Goal: Task Accomplishment & Management: Complete application form

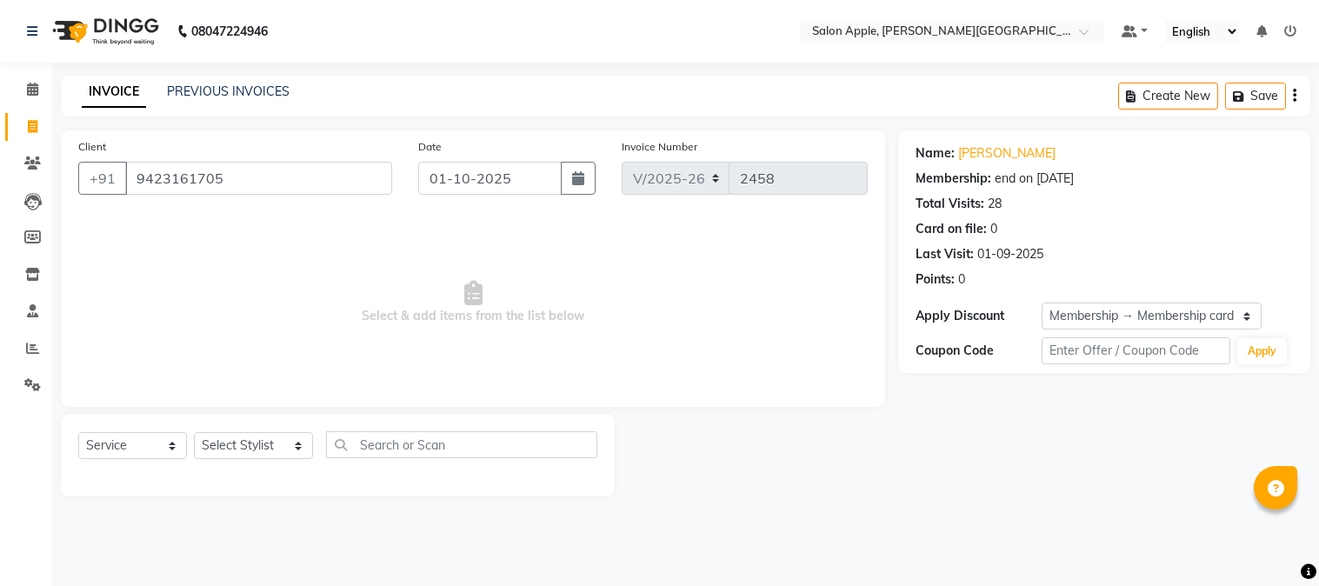
select select "4128"
select select "service"
select select "1: Object"
click at [289, 163] on input "9423161705" at bounding box center [258, 178] width 267 height 33
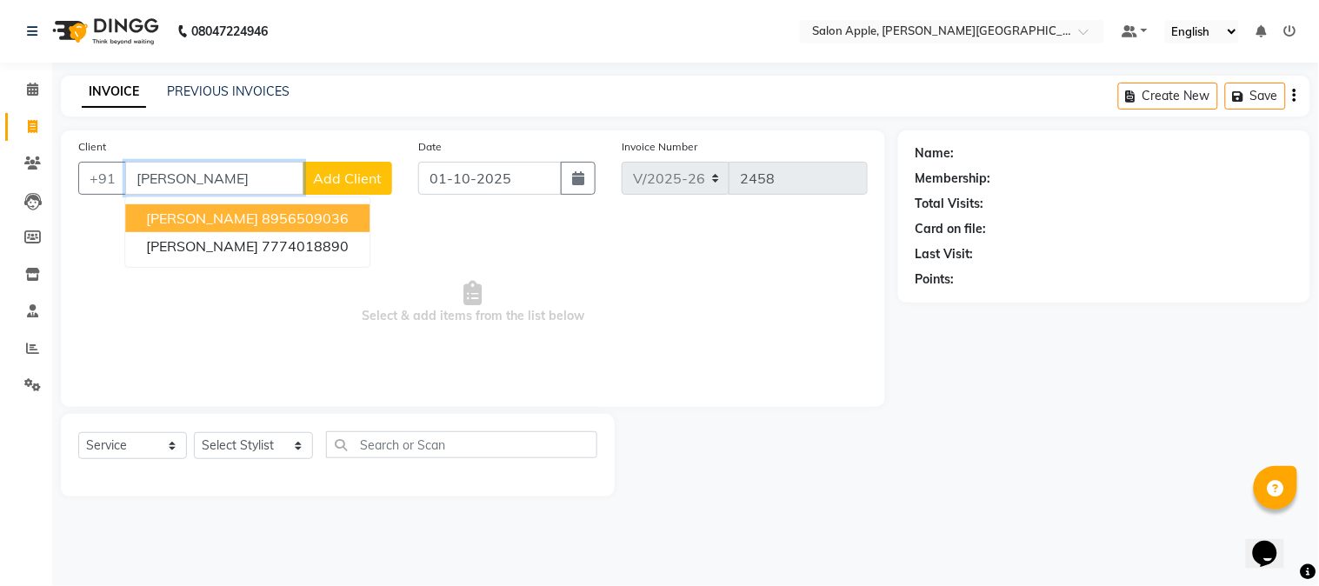
click at [248, 230] on button "dhiren 8956509036" at bounding box center [247, 218] width 244 height 28
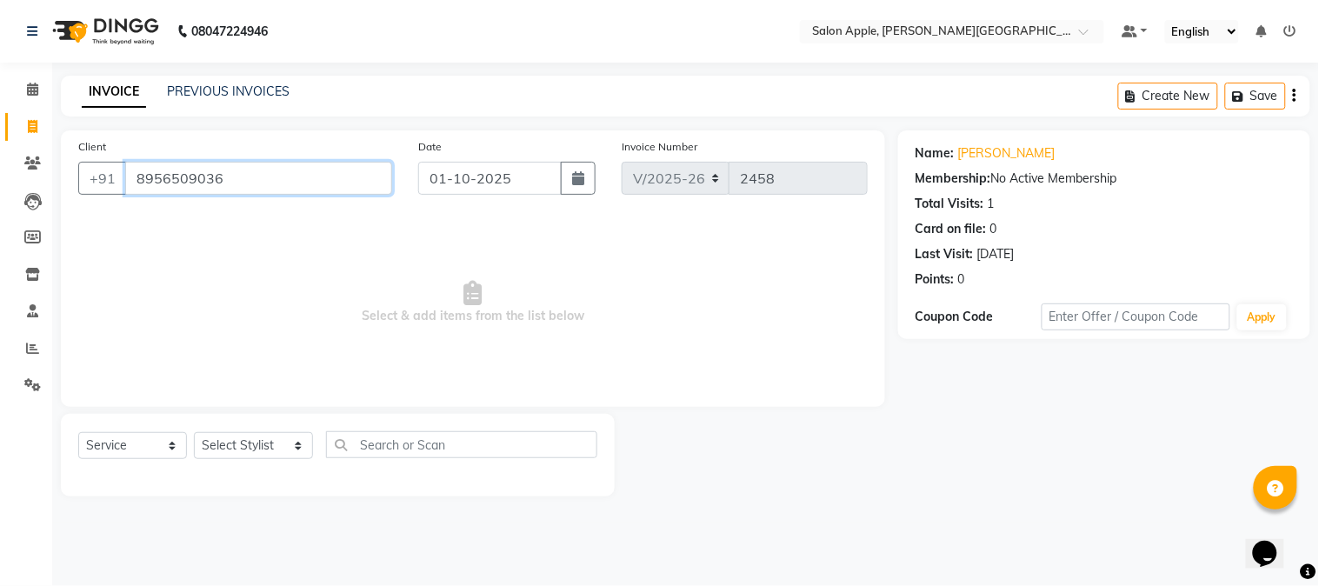
click at [194, 172] on input "8956509036" at bounding box center [258, 178] width 267 height 33
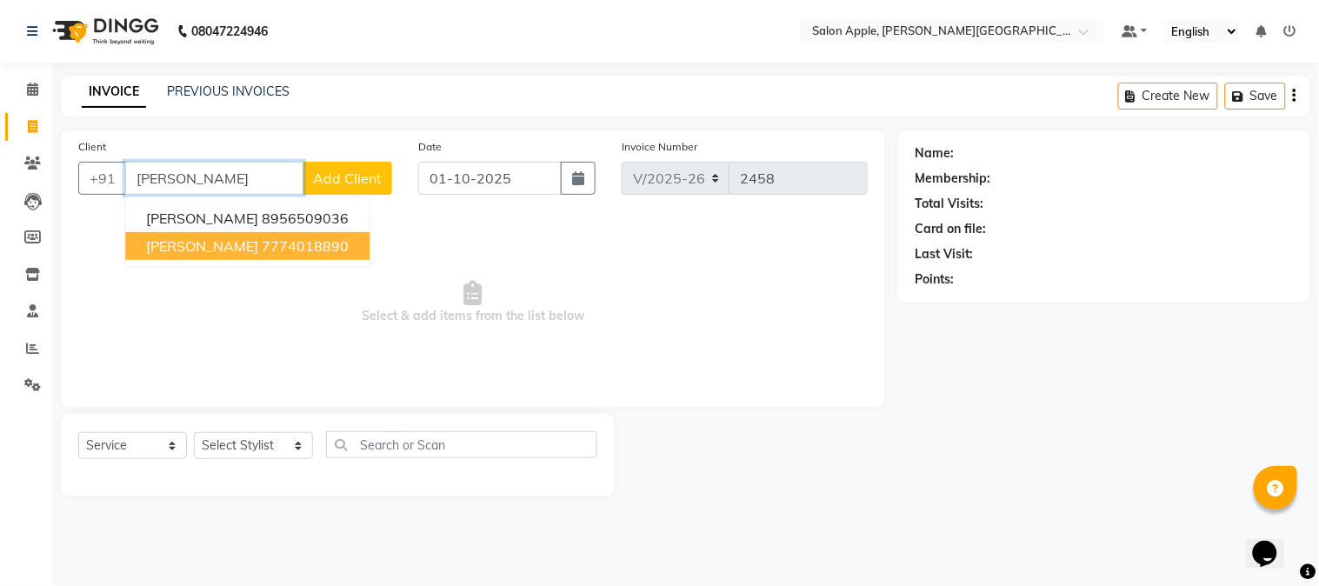
click at [170, 244] on span "Hiren" at bounding box center [202, 245] width 112 height 17
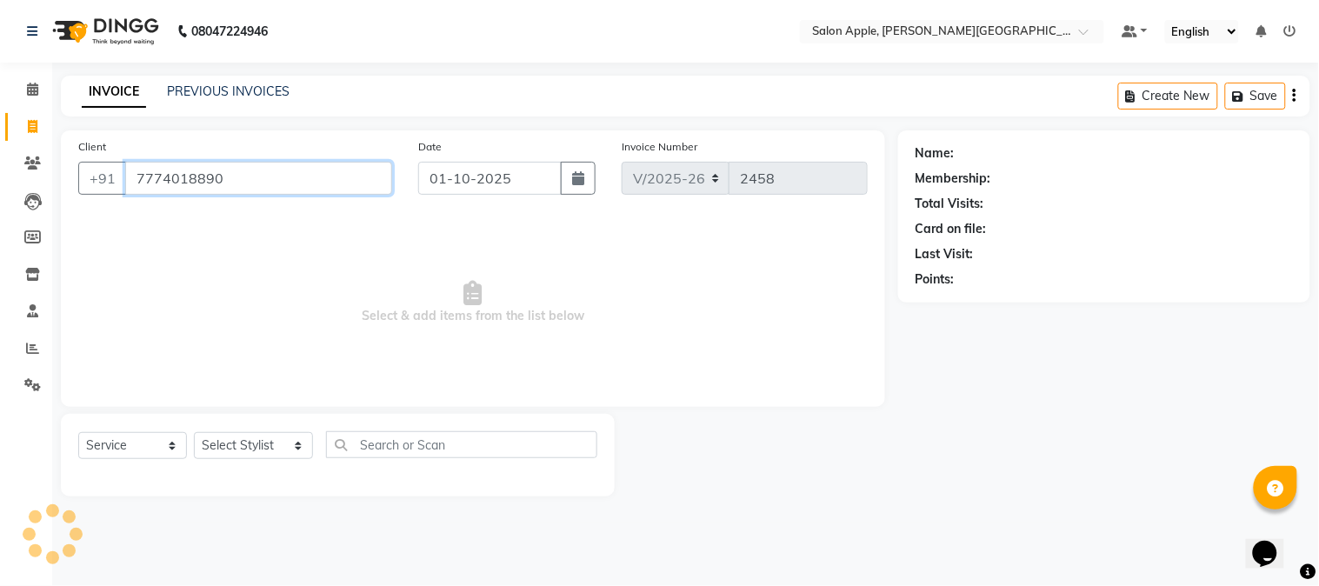
type input "7774018890"
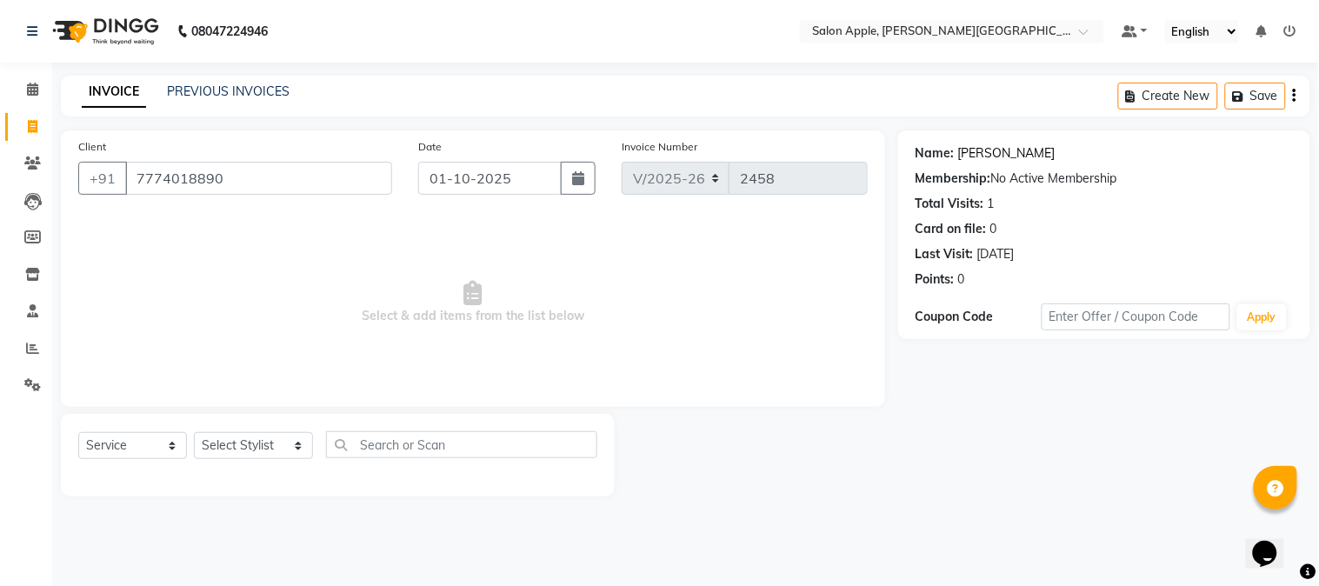
click at [975, 155] on link "Hiren" at bounding box center [1006, 153] width 97 height 18
click at [210, 83] on link "PREVIOUS INVOICES" at bounding box center [228, 91] width 123 height 16
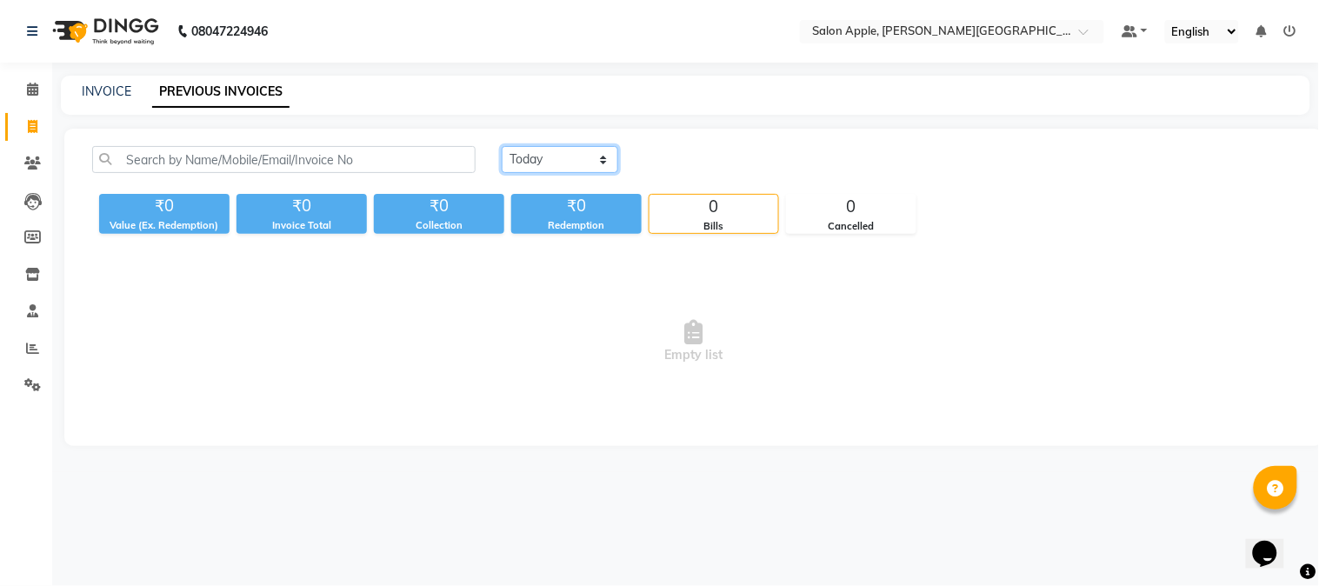
click at [562, 148] on select "Today Yesterday Custom Range" at bounding box center [560, 159] width 117 height 27
click at [502, 146] on select "Today Yesterday Custom Range" at bounding box center [560, 159] width 117 height 27
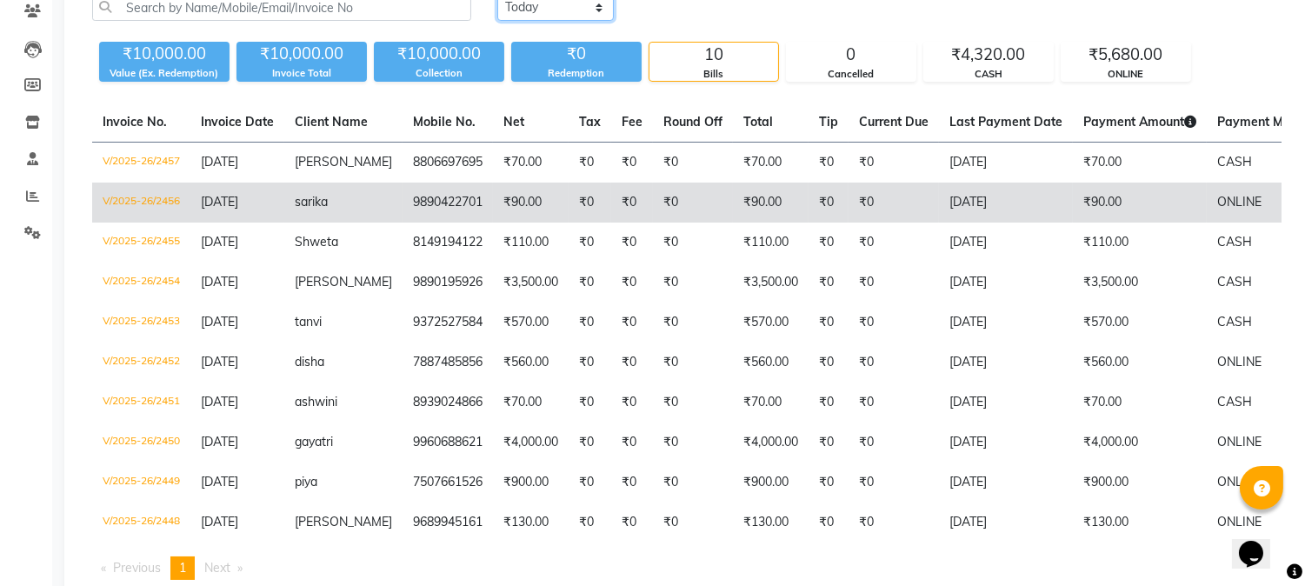
scroll to position [118, 0]
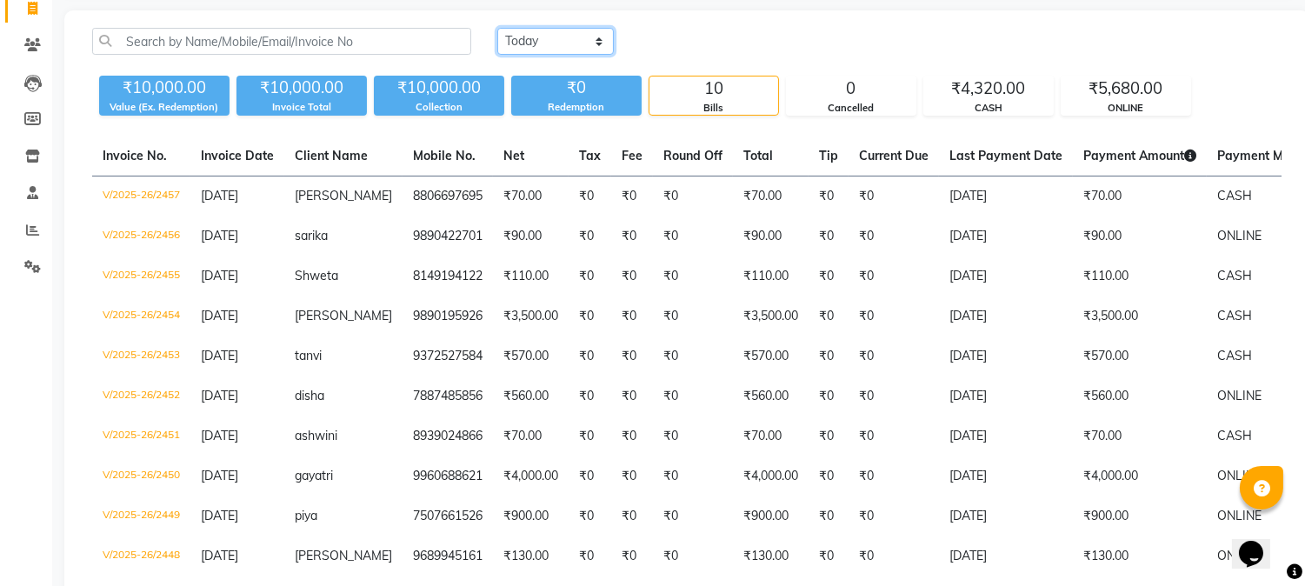
click at [572, 43] on select "Today Yesterday Custom Range" at bounding box center [555, 41] width 117 height 27
select select "range"
click at [497, 28] on select "Today Yesterday Custom Range" at bounding box center [555, 41] width 117 height 27
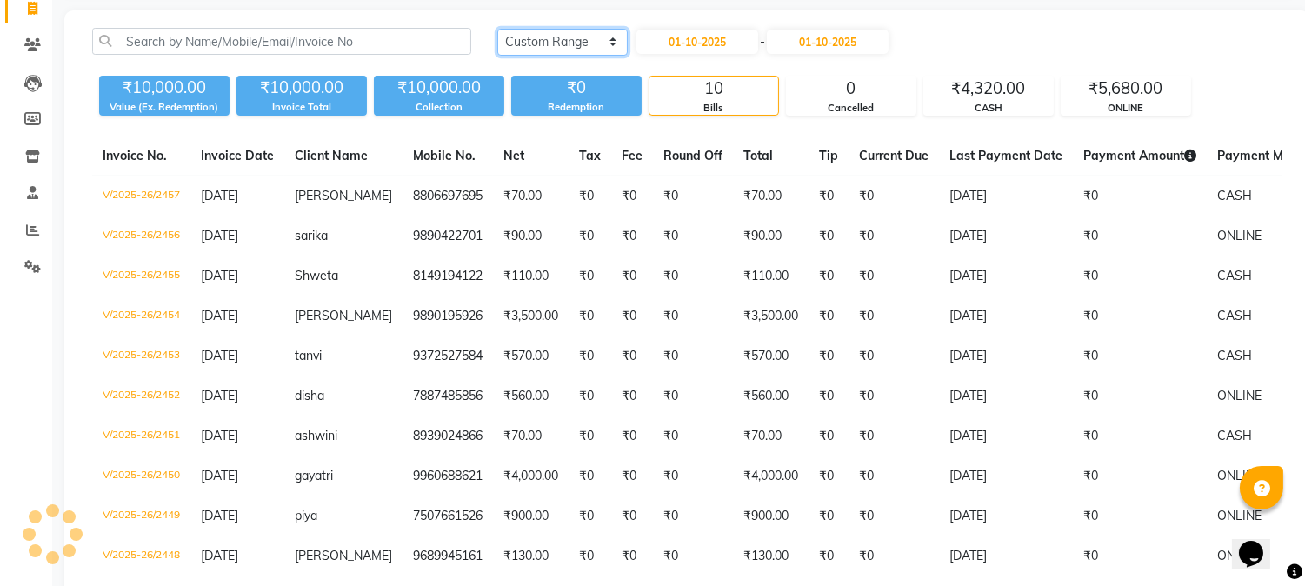
scroll to position [0, 0]
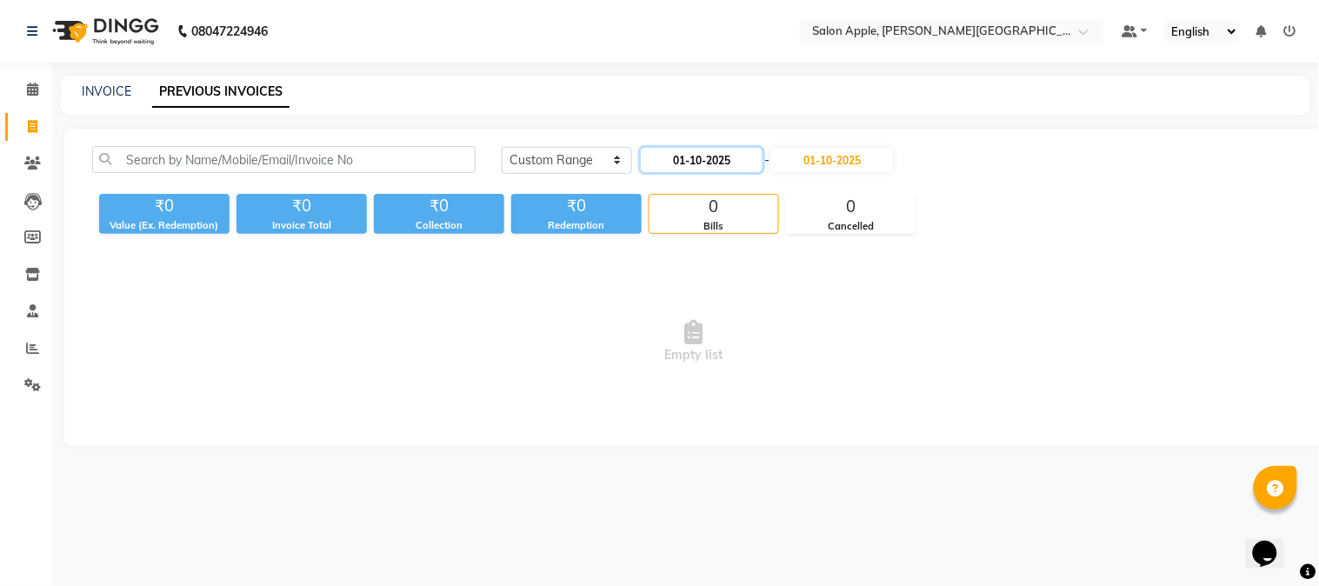
click at [703, 157] on input "01-10-2025" at bounding box center [702, 160] width 122 height 24
select select "10"
select select "2025"
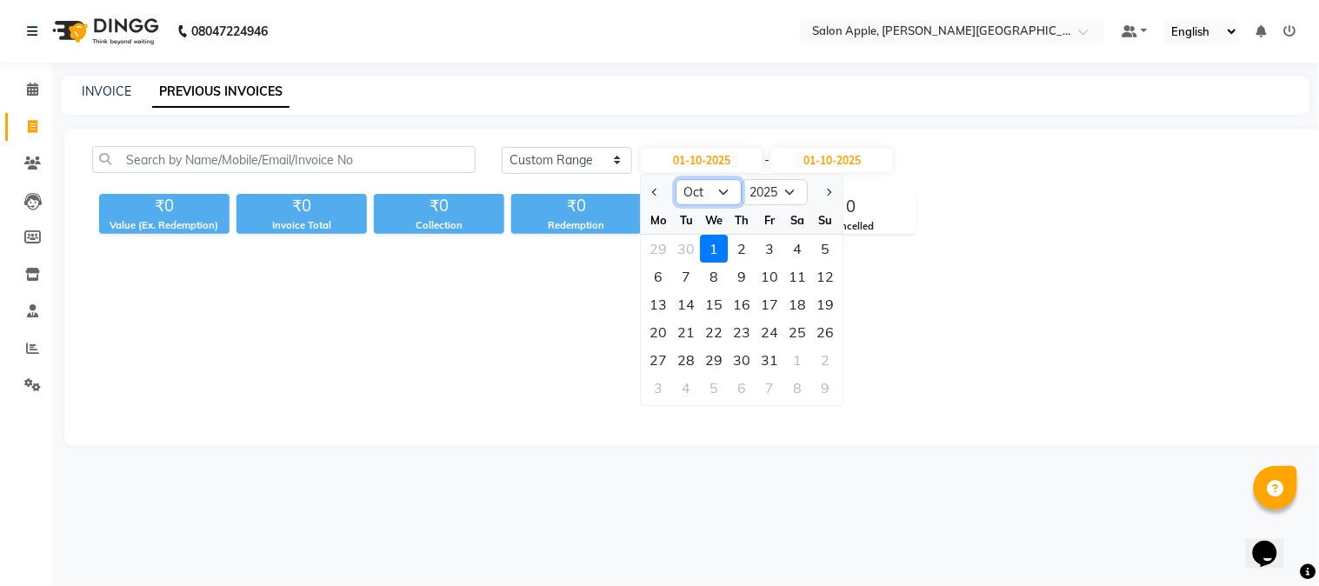
click at [725, 197] on select "Jan Feb Mar Apr May Jun Jul Aug Sep Oct Nov Dec" at bounding box center [710, 192] width 66 height 26
select select "9"
click at [677, 179] on select "Jan Feb Mar Apr May Jun Jul Aug Sep Oct Nov Dec" at bounding box center [710, 192] width 66 height 26
click at [814, 330] on div "28" at bounding box center [826, 332] width 28 height 28
type input "28-09-2025"
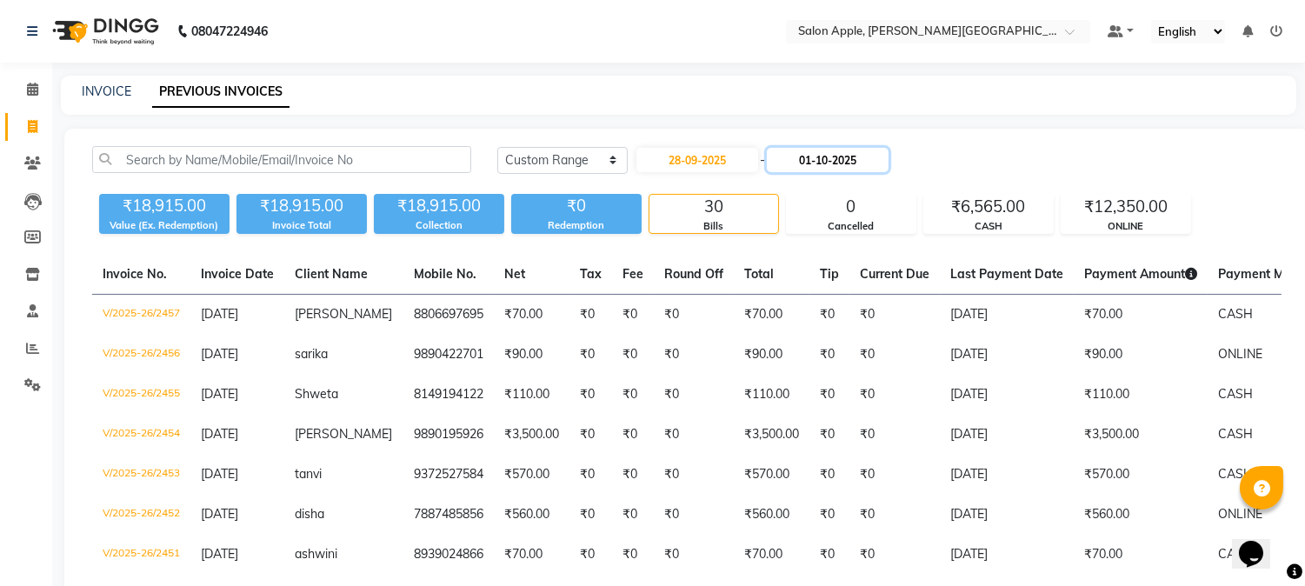
click at [811, 163] on input "01-10-2025" at bounding box center [828, 160] width 122 height 24
select select "10"
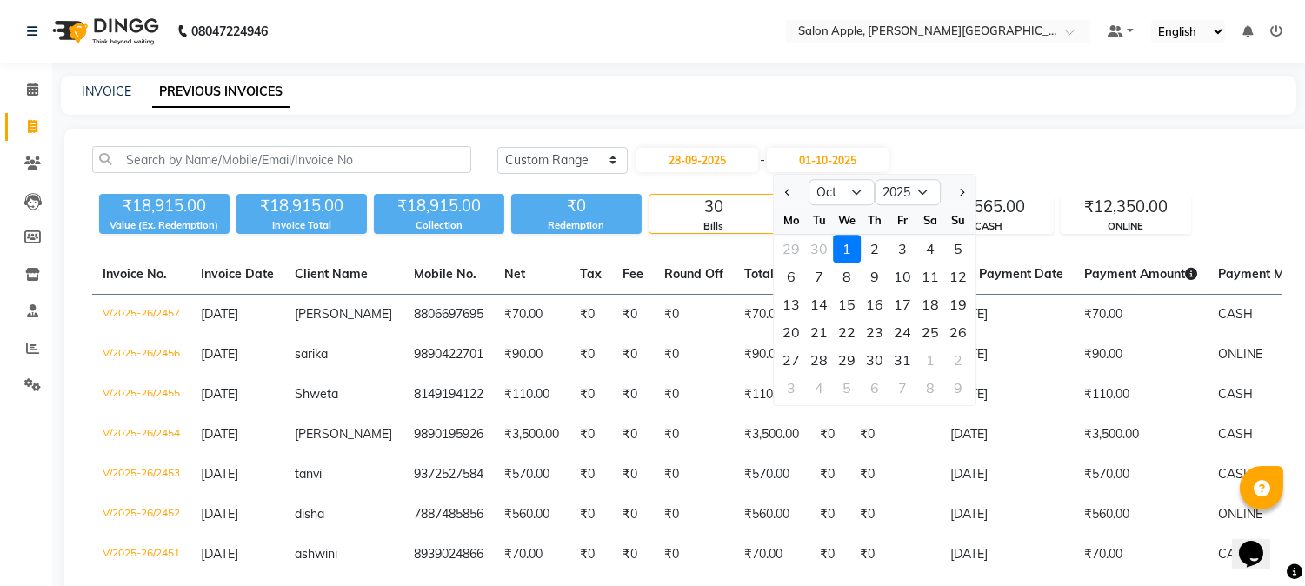
click at [1015, 114] on div "INVOICE PREVIOUS INVOICES" at bounding box center [679, 95] width 1236 height 39
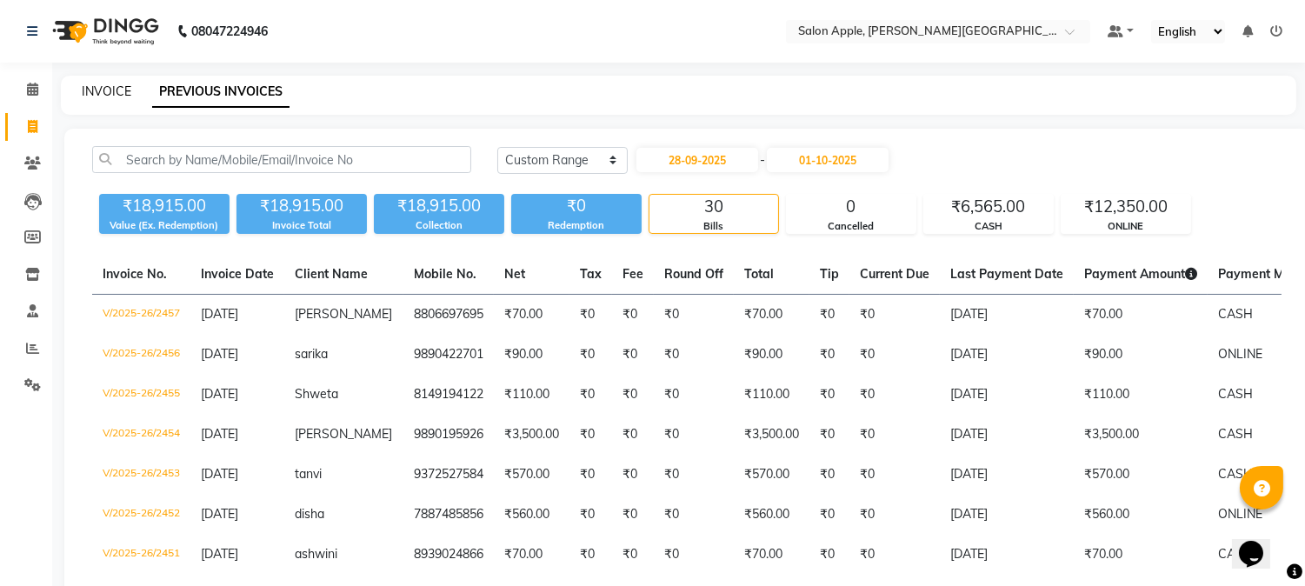
click at [108, 92] on link "INVOICE" at bounding box center [107, 91] width 50 height 16
select select "service"
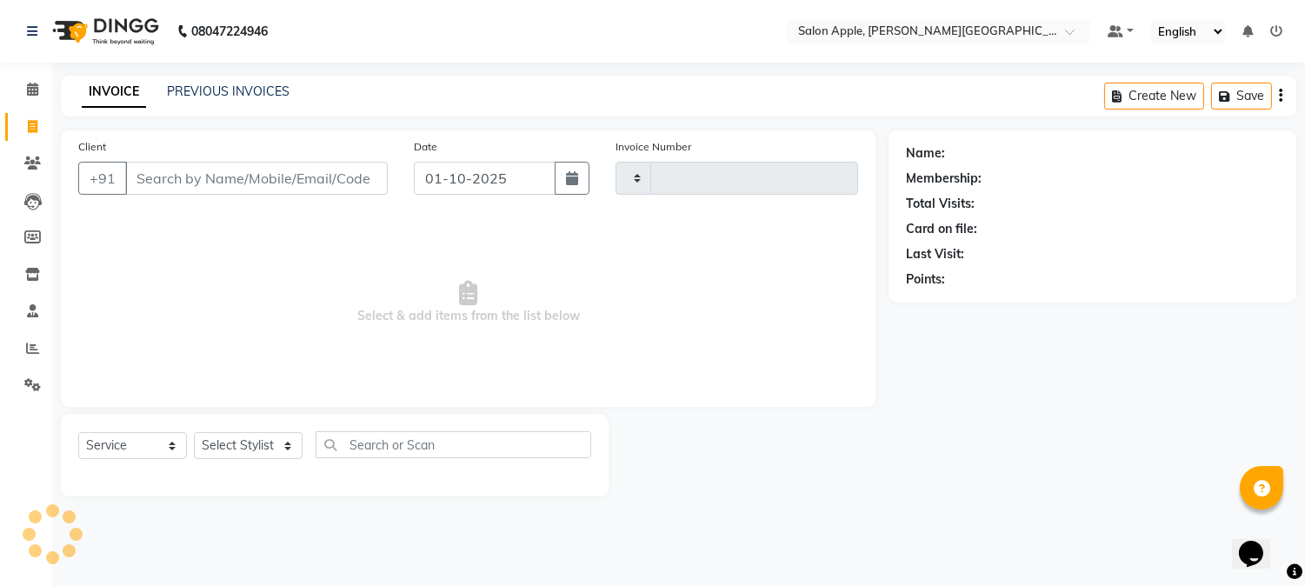
type input "2458"
select select "4128"
click at [226, 92] on link "PREVIOUS INVOICES" at bounding box center [228, 91] width 123 height 16
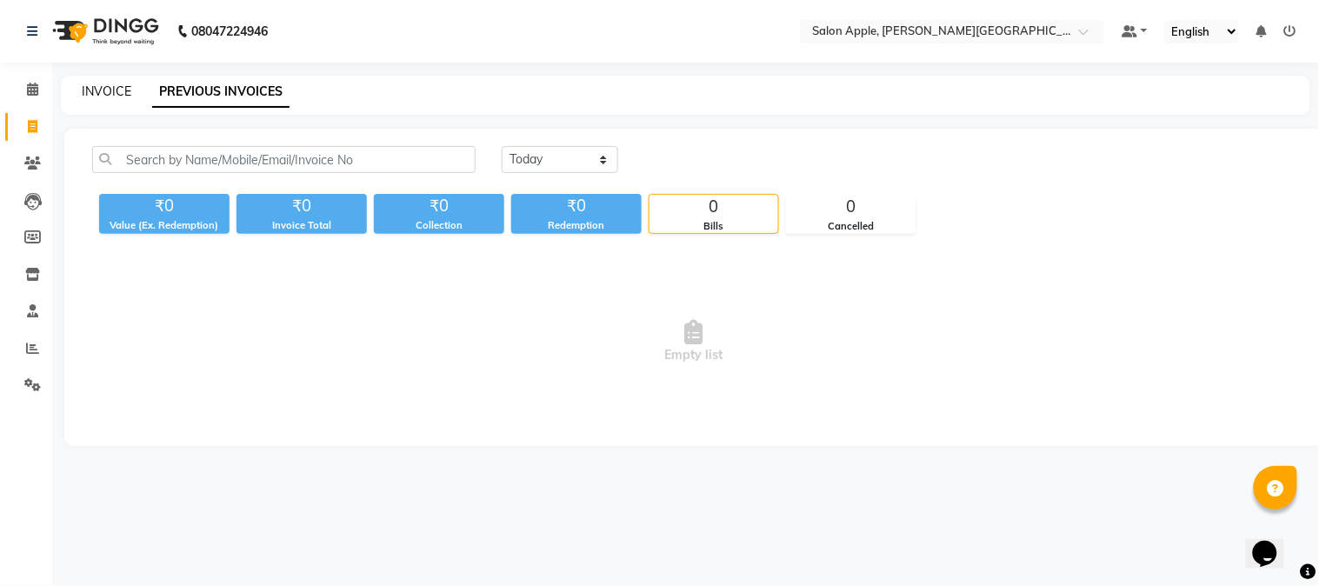
click at [123, 97] on link "INVOICE" at bounding box center [107, 91] width 50 height 16
select select "service"
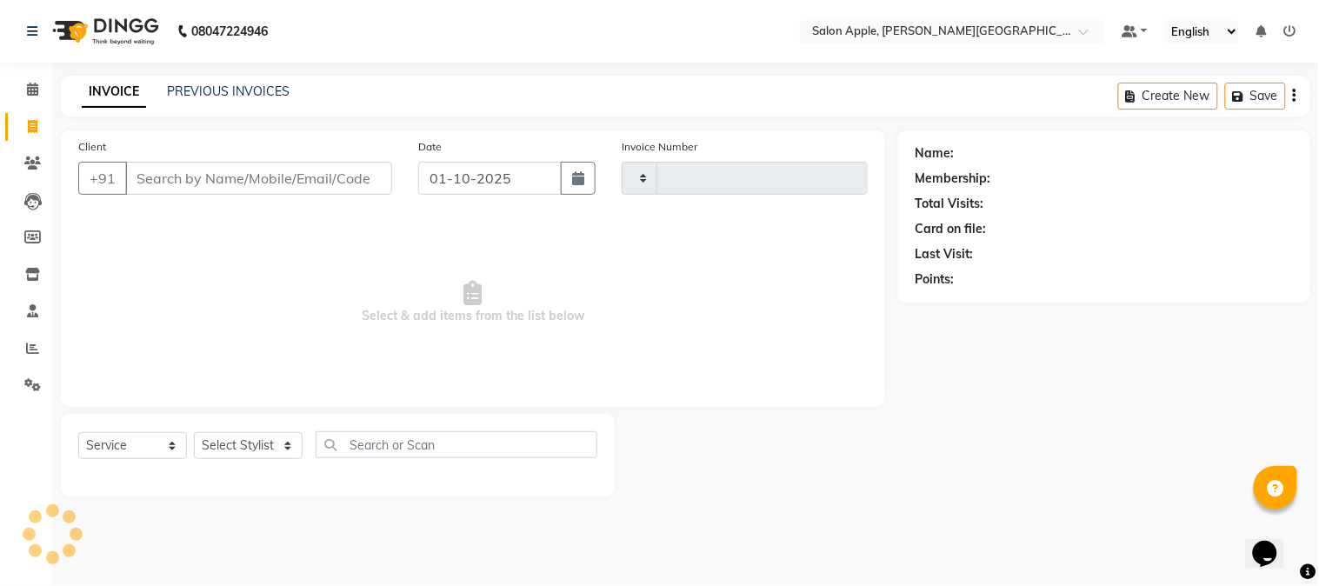
type input "2458"
select select "4128"
click at [191, 169] on input "Client" at bounding box center [258, 178] width 267 height 33
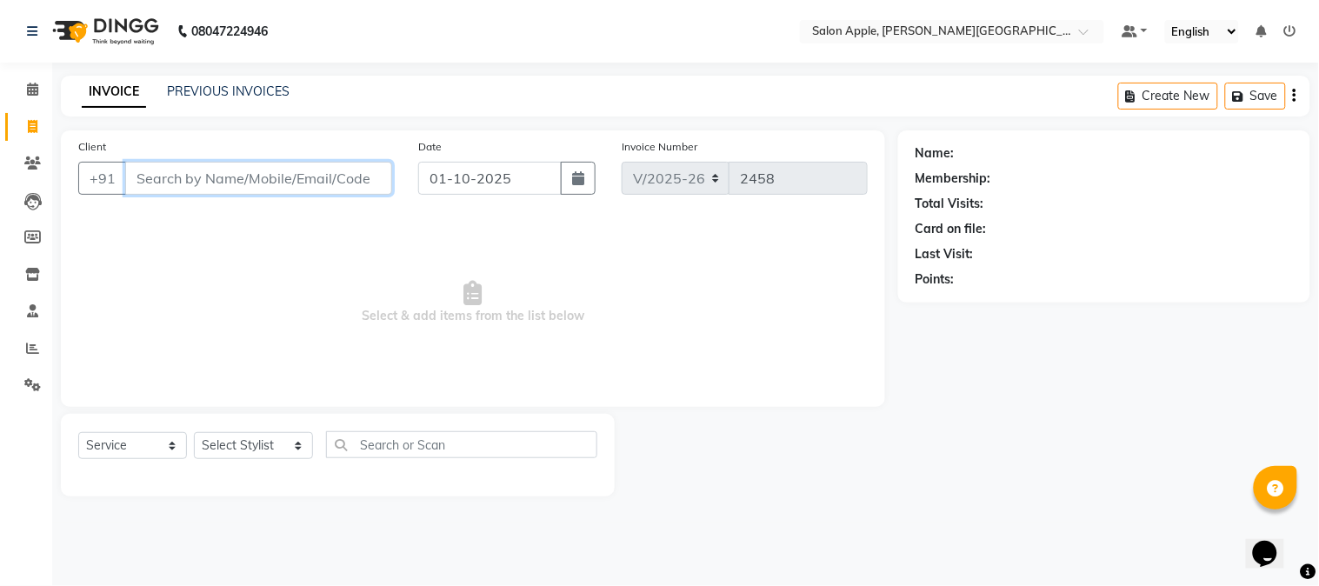
click at [257, 179] on input "Client" at bounding box center [258, 178] width 267 height 33
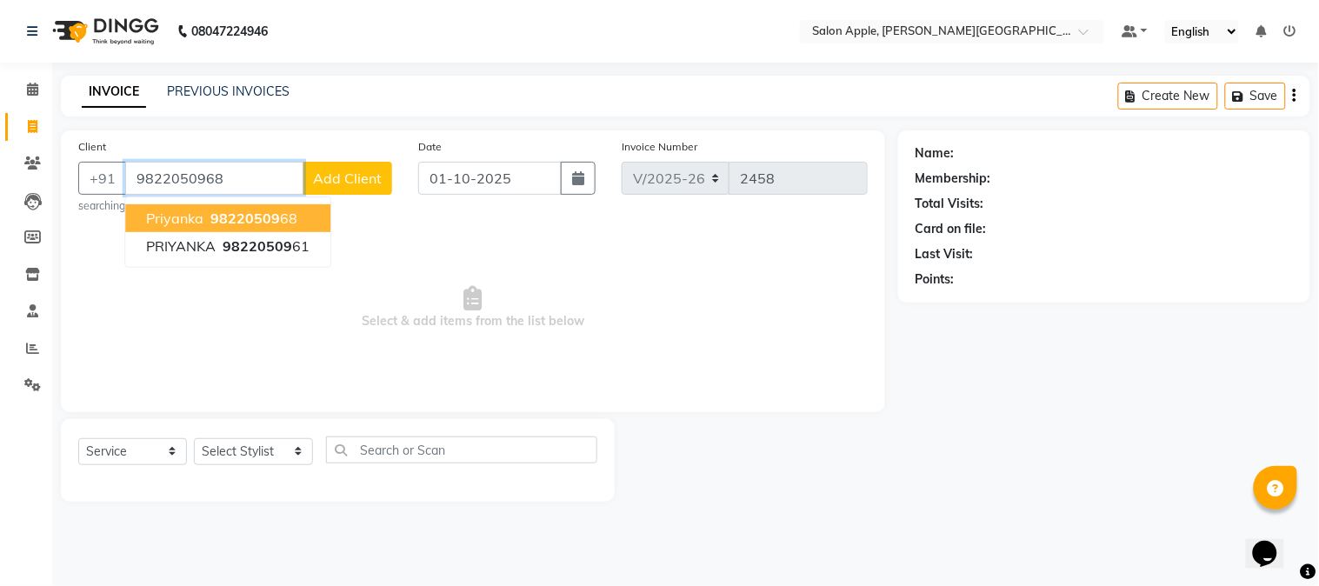
type input "9822050968"
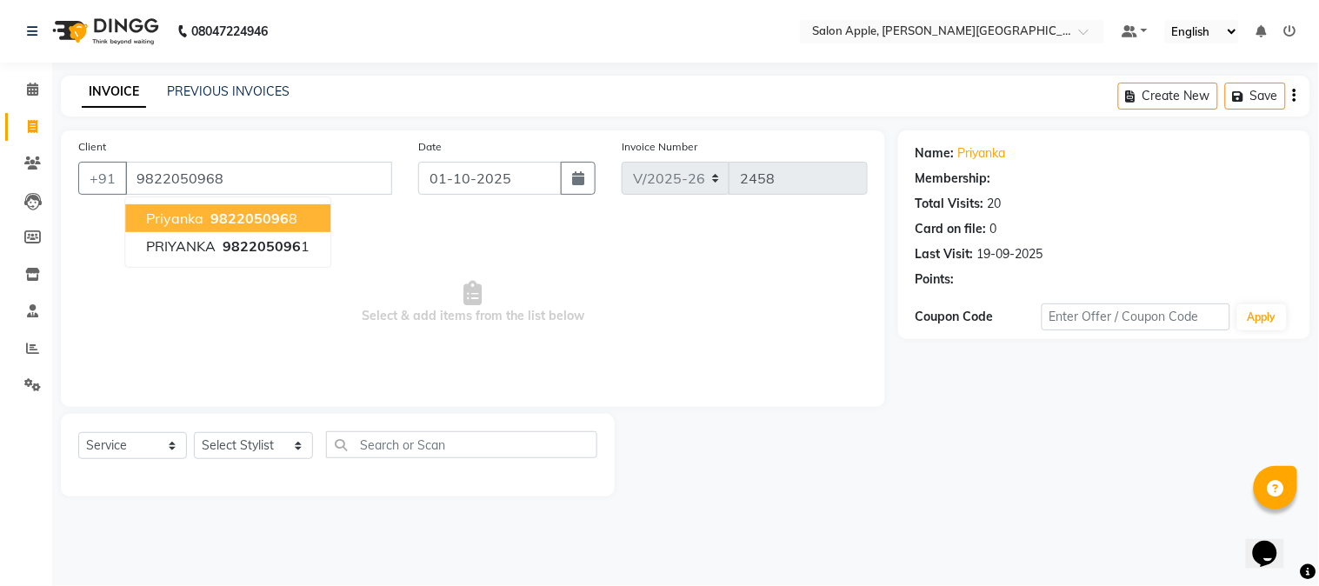
select select "1: Object"
click at [193, 215] on span "priyanka" at bounding box center [174, 218] width 57 height 17
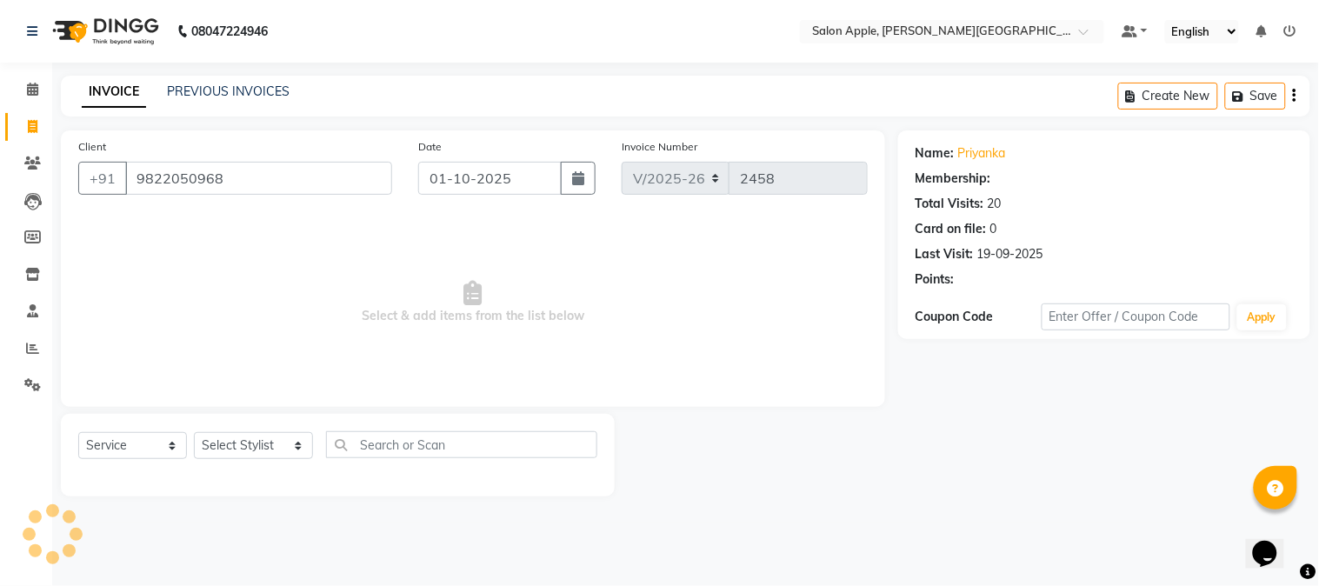
select select "1: Object"
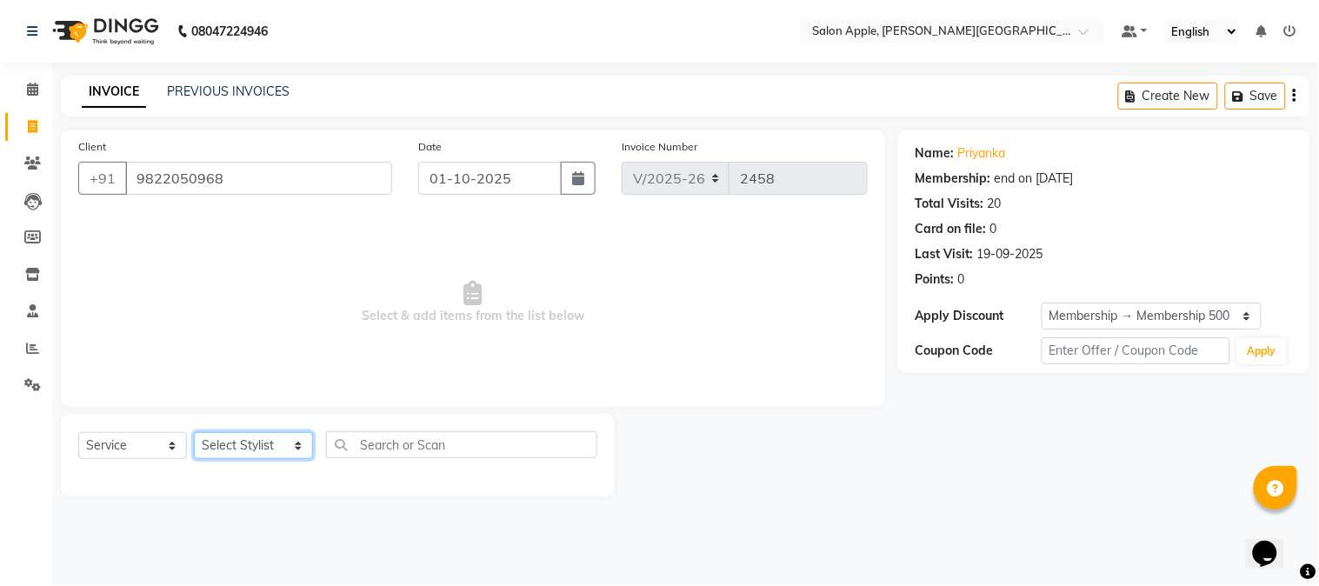
click at [272, 438] on select "Select Stylist [PERSON_NAME] [PERSON_NAME] Kranti arun Vanakalas [MEDICAL_DATA]…" at bounding box center [253, 445] width 119 height 27
select select "84027"
click at [194, 433] on select "Select Stylist [PERSON_NAME] [PERSON_NAME] Kranti arun Vanakalas [MEDICAL_DATA]…" at bounding box center [253, 445] width 119 height 27
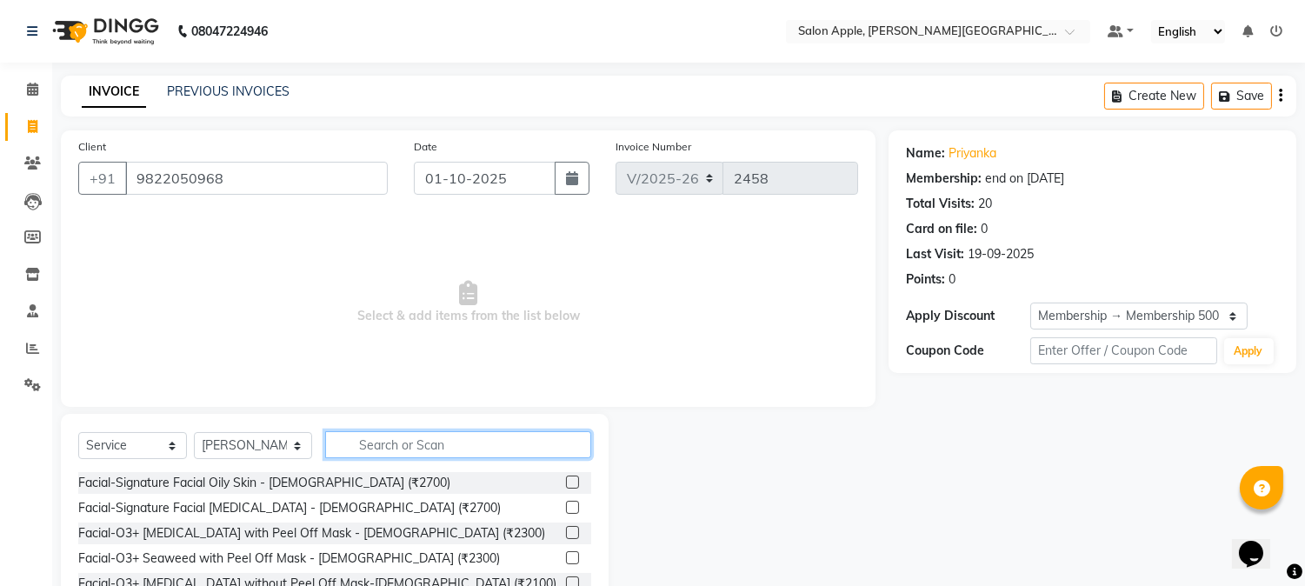
click at [404, 440] on input "text" at bounding box center [458, 444] width 266 height 27
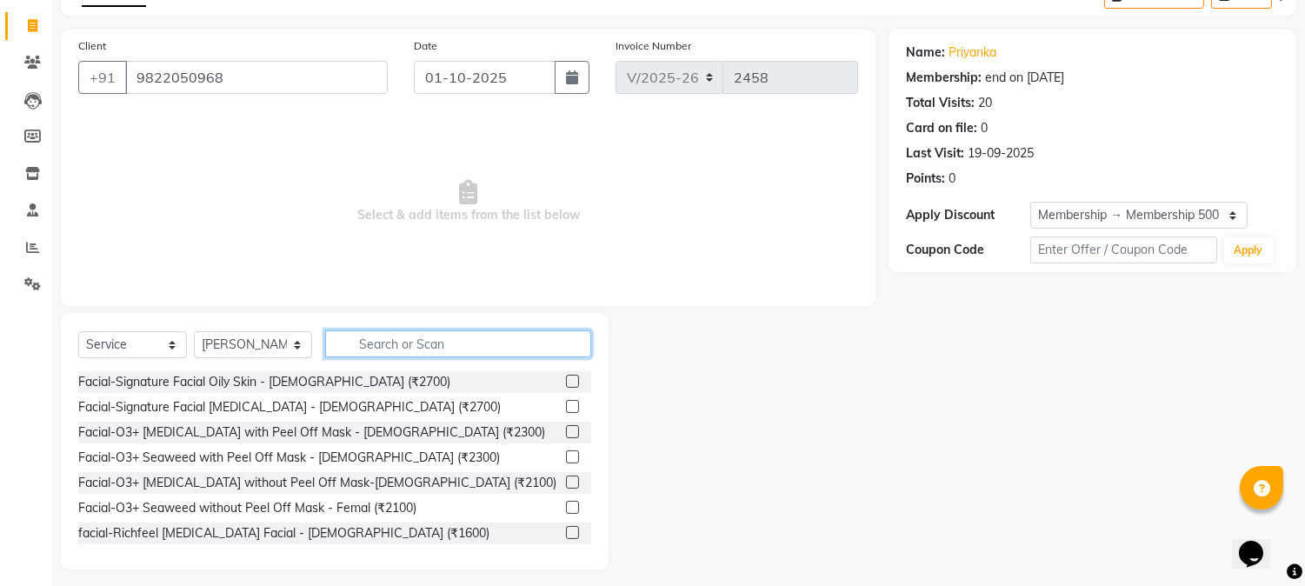
scroll to position [110, 0]
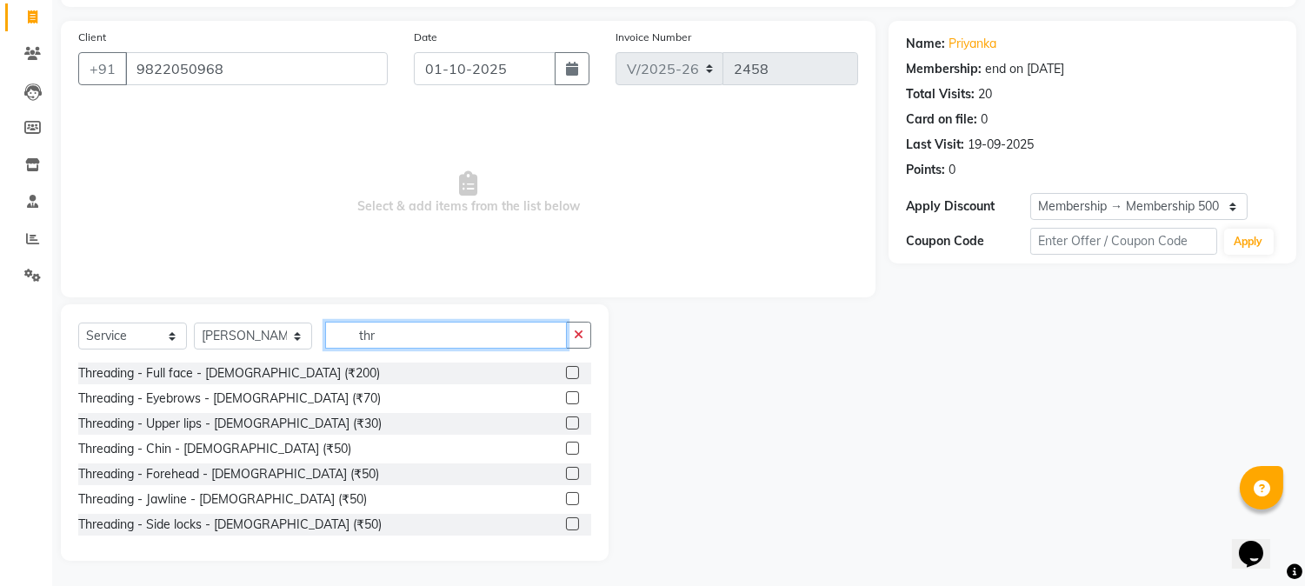
type input "thr"
click at [566, 398] on label at bounding box center [572, 397] width 13 height 13
click at [566, 398] on input "checkbox" at bounding box center [571, 398] width 11 height 11
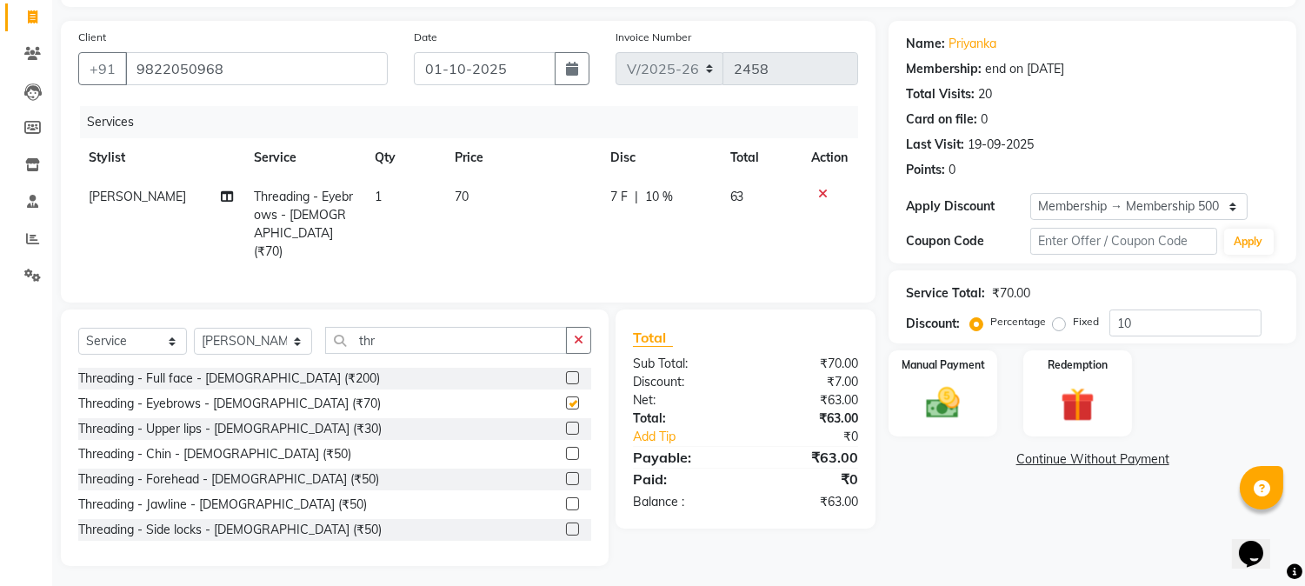
checkbox input "false"
click at [566, 424] on label at bounding box center [572, 428] width 13 height 13
click at [566, 424] on input "checkbox" at bounding box center [571, 429] width 11 height 11
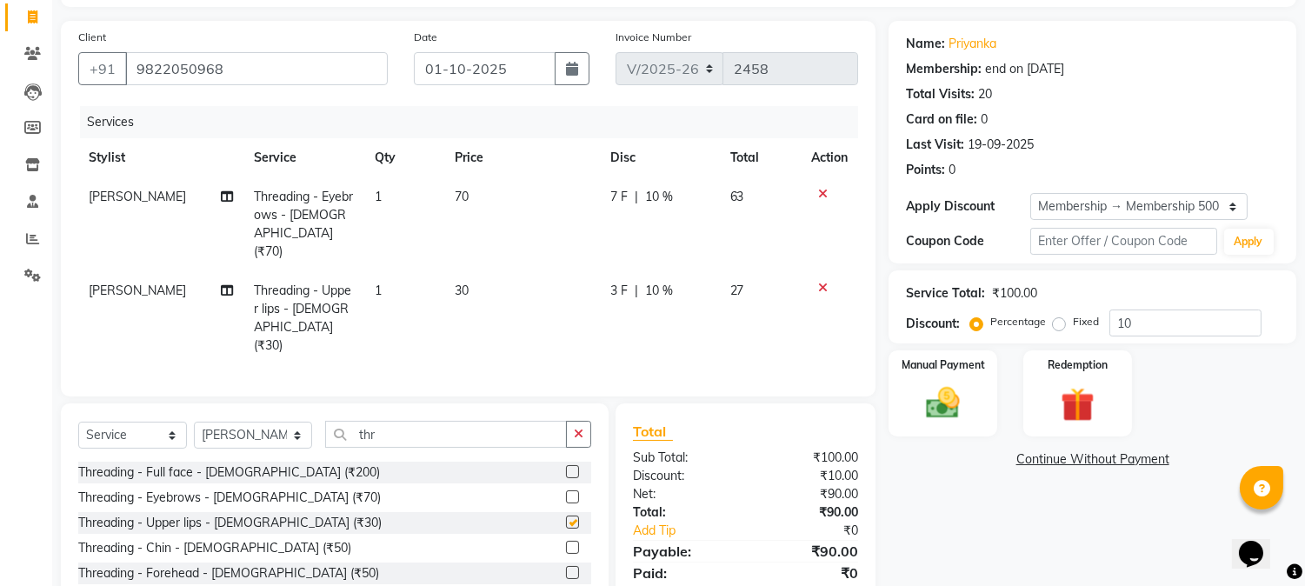
checkbox input "false"
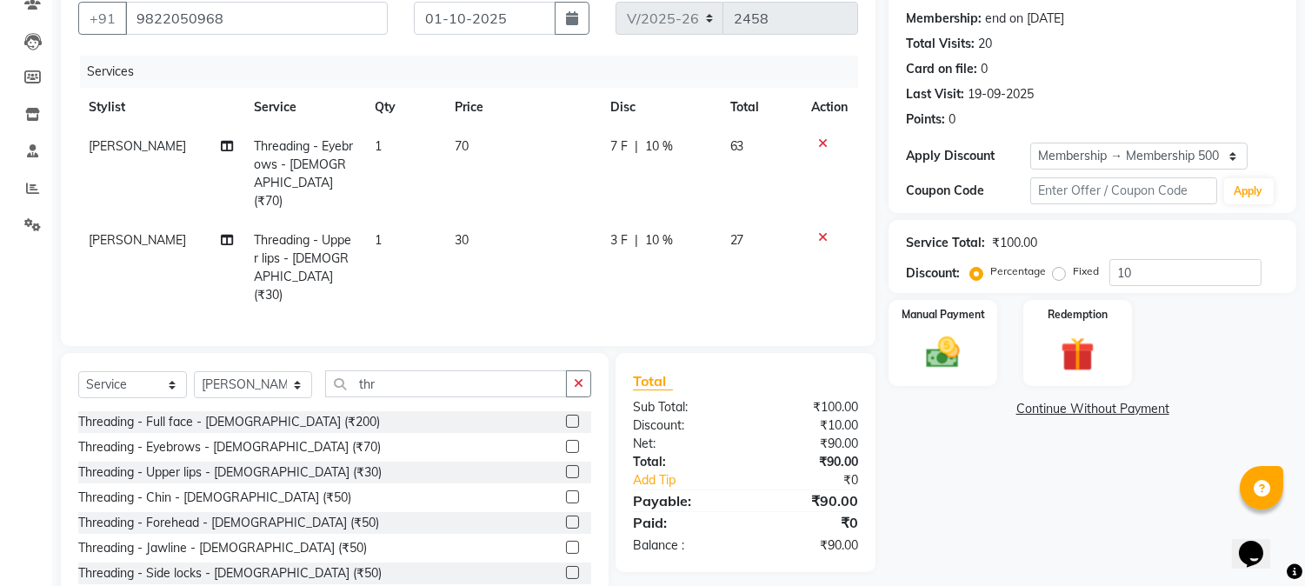
scroll to position [187, 0]
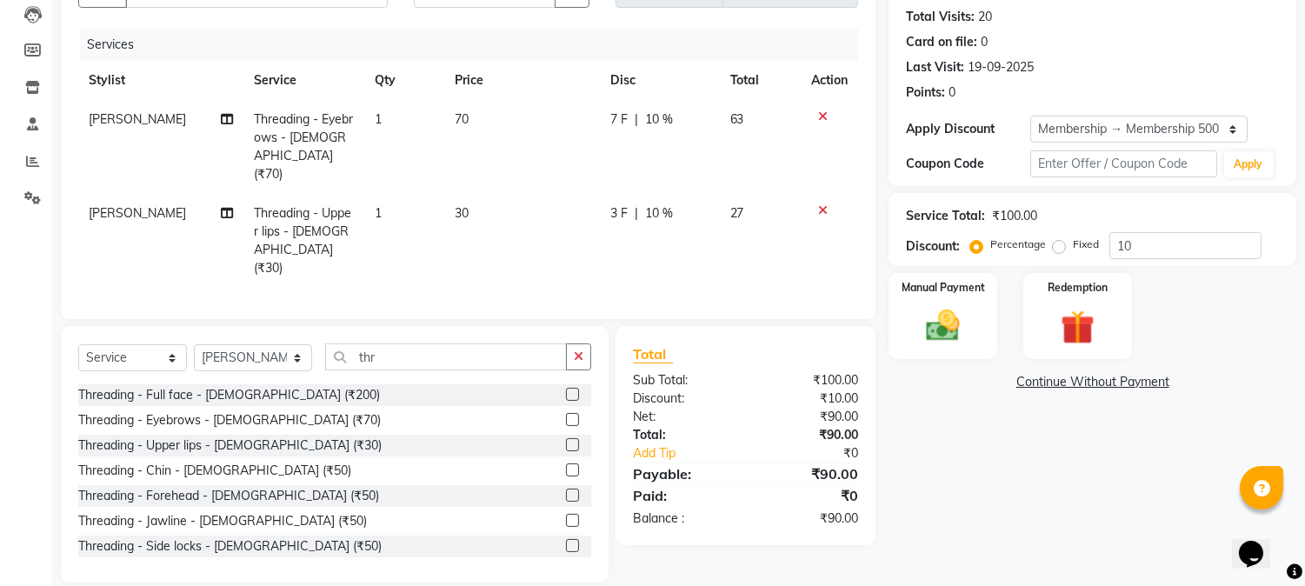
click at [566, 464] on label at bounding box center [572, 470] width 13 height 13
click at [566, 465] on input "checkbox" at bounding box center [571, 470] width 11 height 11
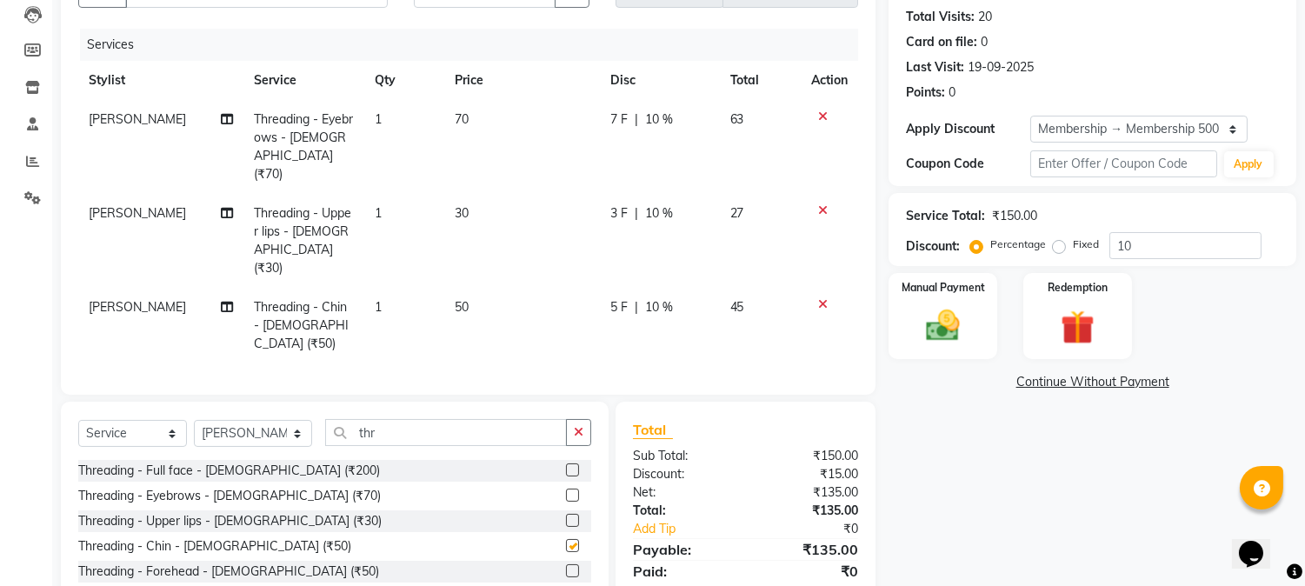
checkbox input "false"
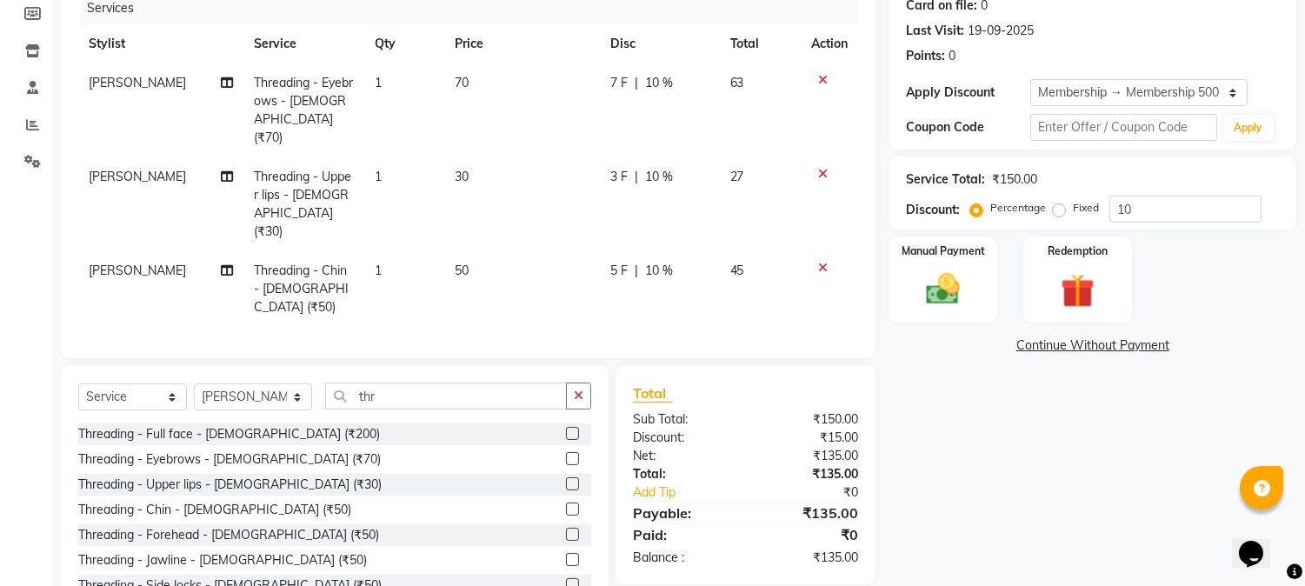
scroll to position [244, 0]
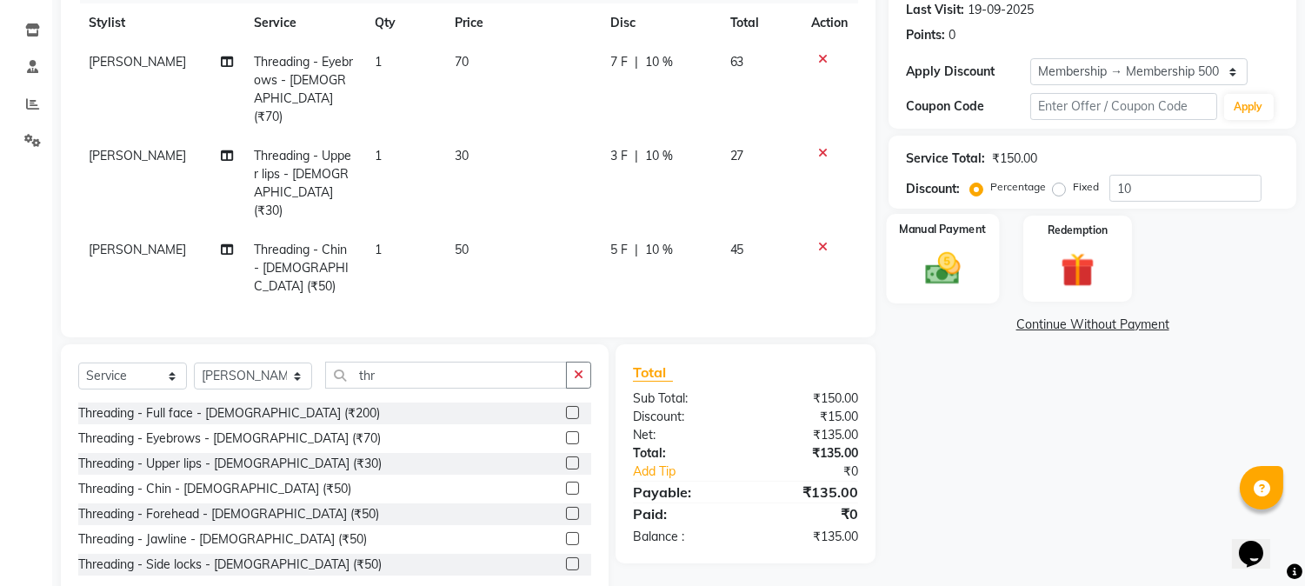
click at [916, 262] on img at bounding box center [943, 269] width 57 height 41
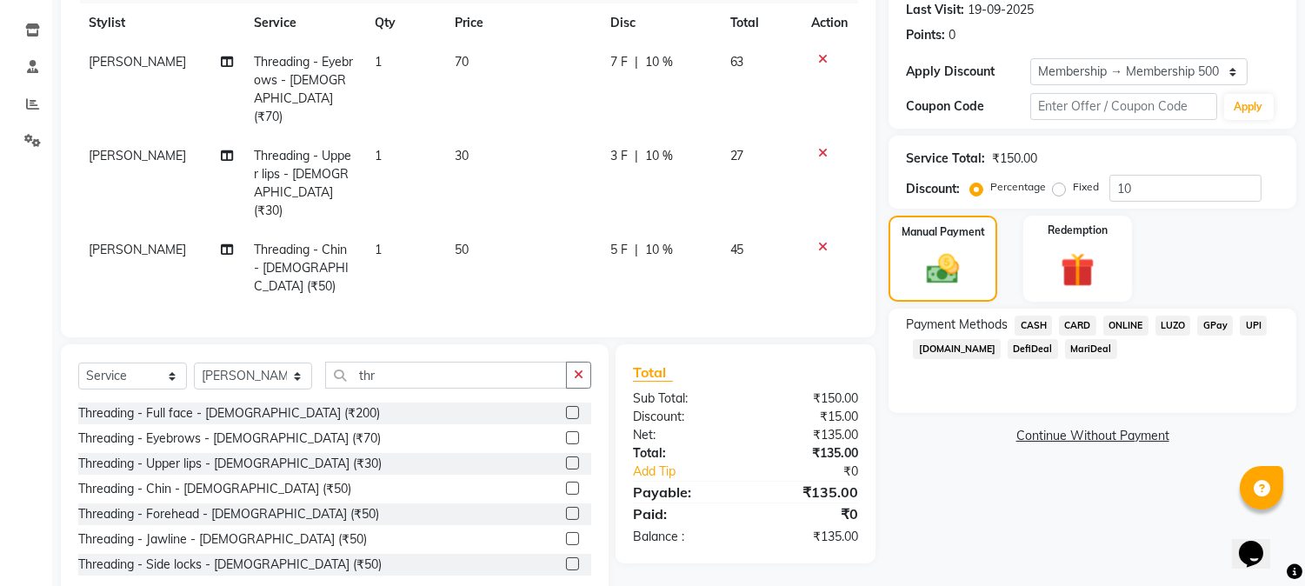
click at [1124, 326] on span "ONLINE" at bounding box center [1126, 326] width 45 height 20
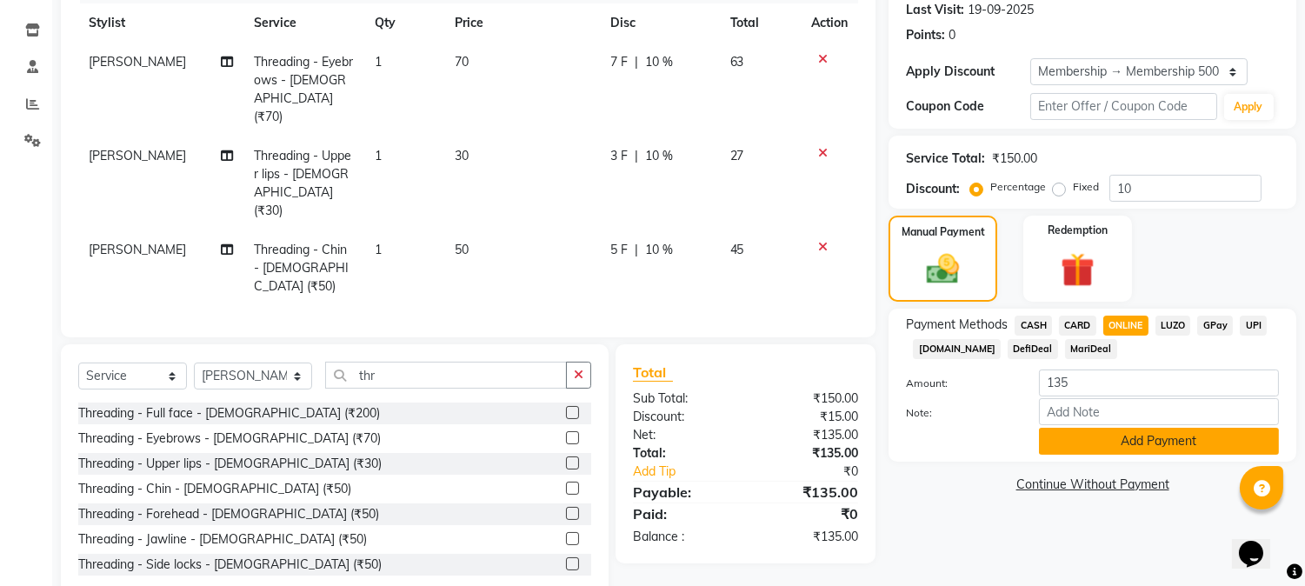
click at [1089, 437] on button "Add Payment" at bounding box center [1159, 441] width 240 height 27
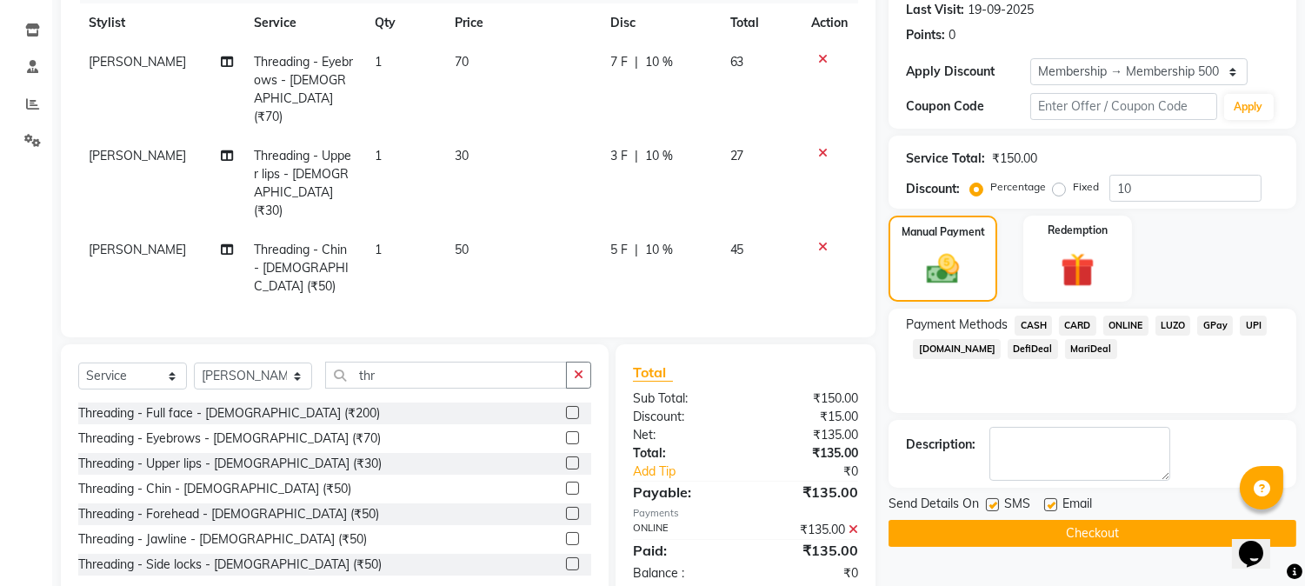
click at [997, 540] on button "Checkout" at bounding box center [1093, 533] width 408 height 27
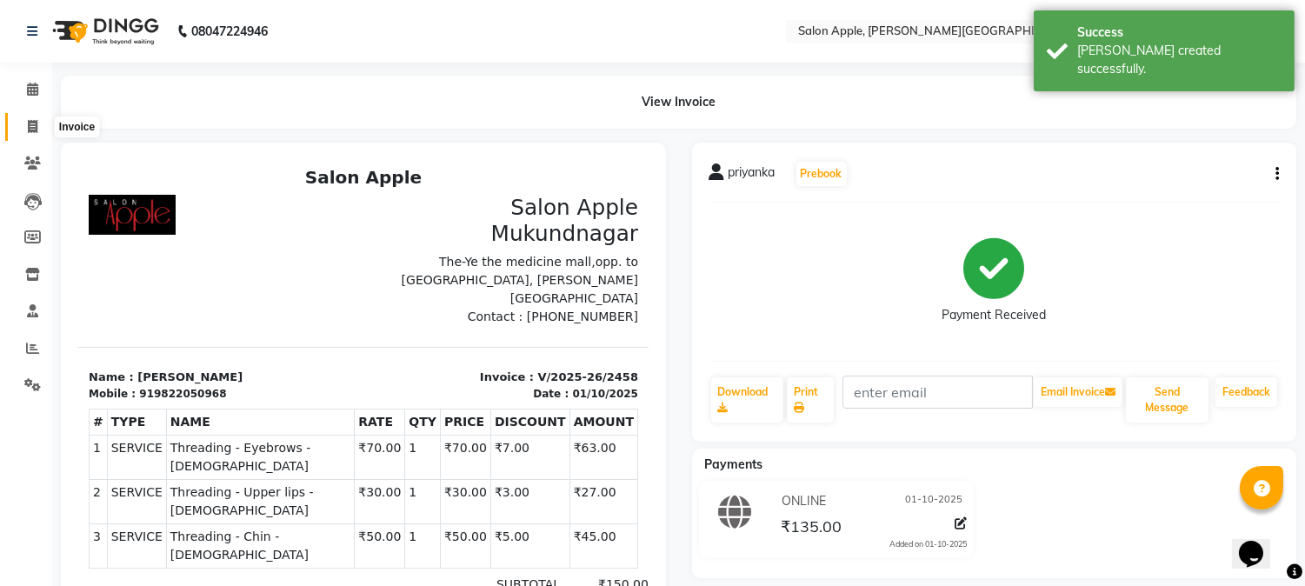
click at [30, 125] on icon at bounding box center [33, 126] width 10 height 13
select select "service"
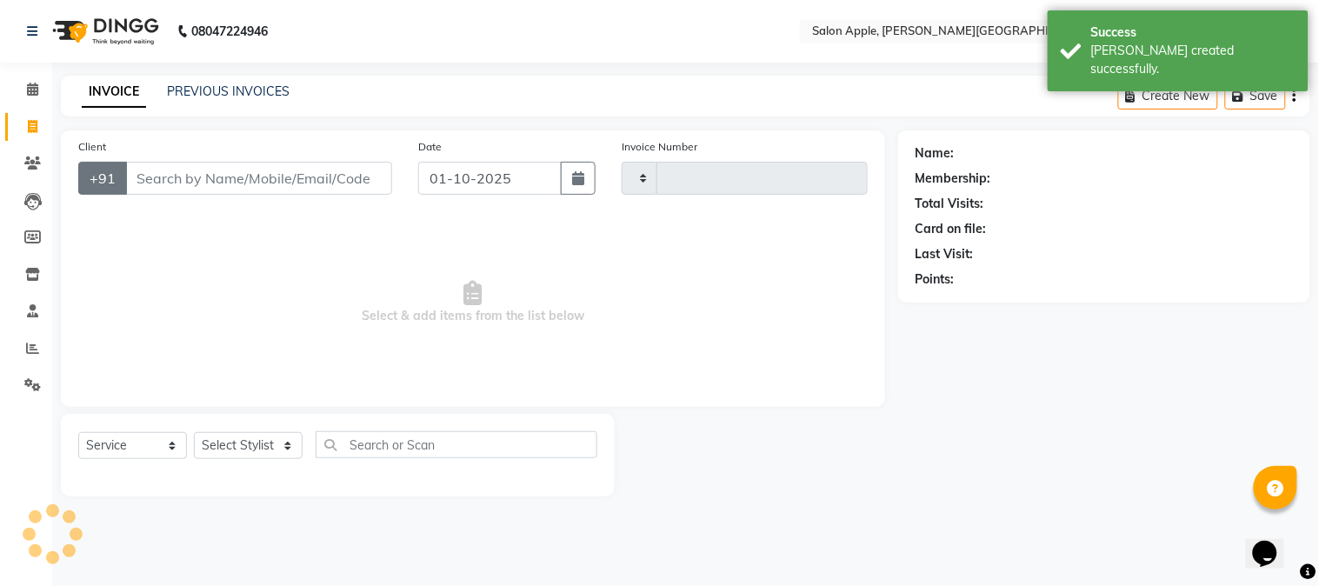
type input "2459"
select select "4128"
click at [154, 174] on input "Client" at bounding box center [258, 178] width 267 height 33
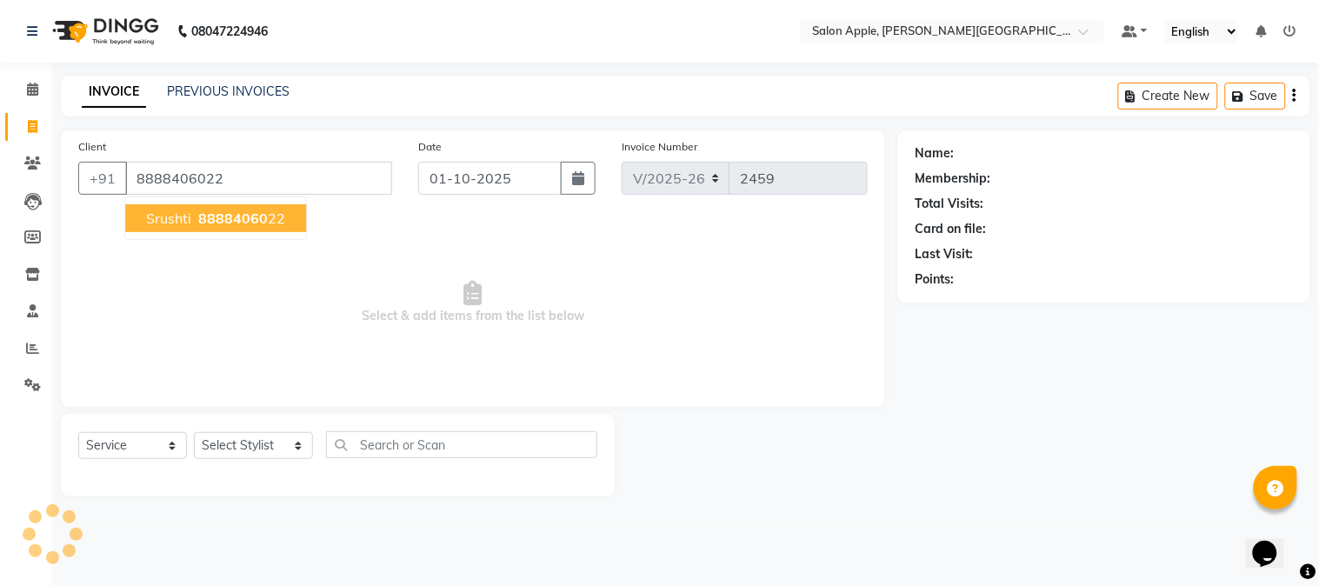
type input "8888406022"
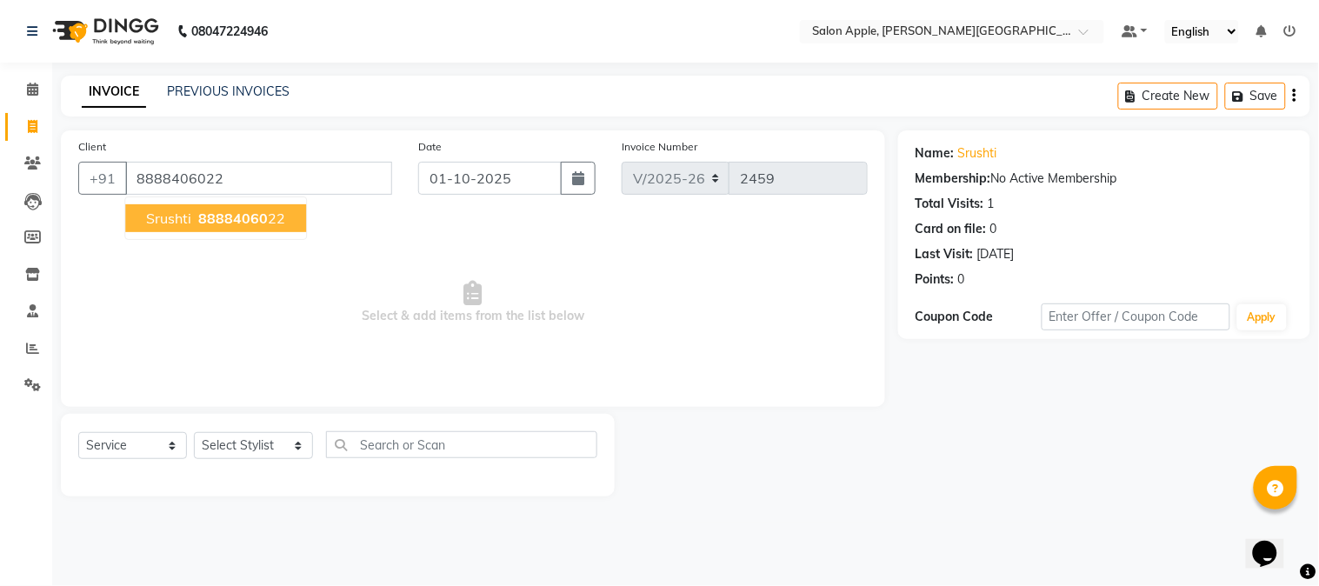
click at [237, 206] on button "Srushti 88884060 22" at bounding box center [215, 218] width 181 height 28
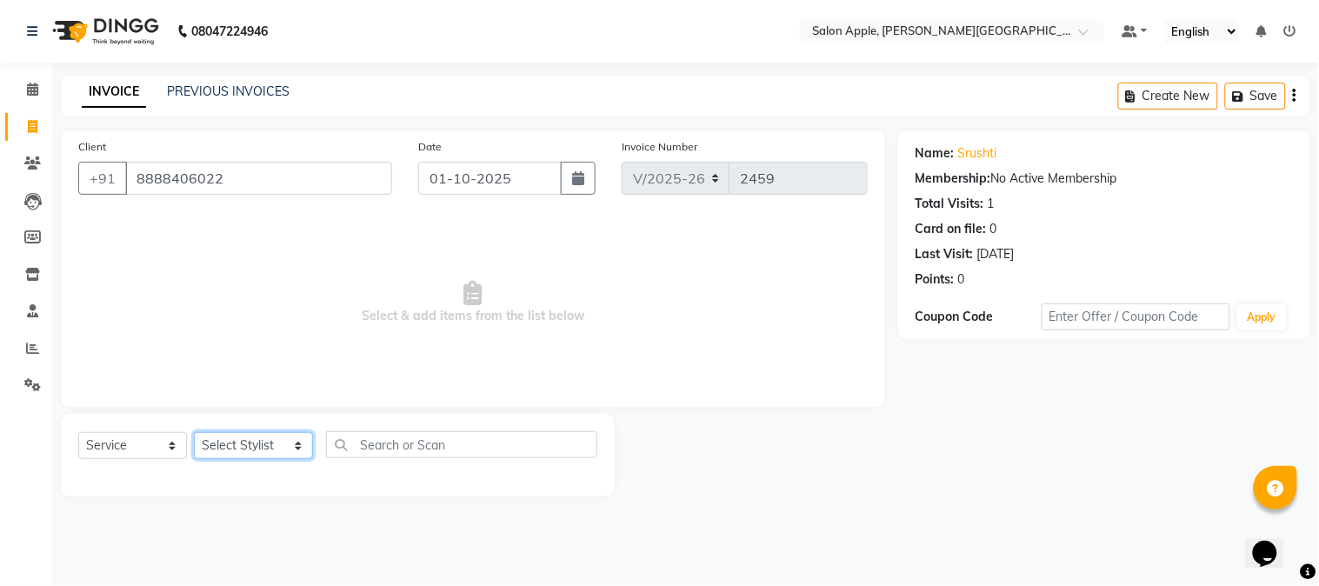
click at [221, 448] on select "Select Stylist [PERSON_NAME] [PERSON_NAME] Kranti arun Vanakalas [MEDICAL_DATA]…" at bounding box center [253, 445] width 119 height 27
select select "46529"
click at [194, 433] on select "Select Stylist [PERSON_NAME] [PERSON_NAME] Kranti arun Vanakalas [MEDICAL_DATA]…" at bounding box center [253, 445] width 119 height 27
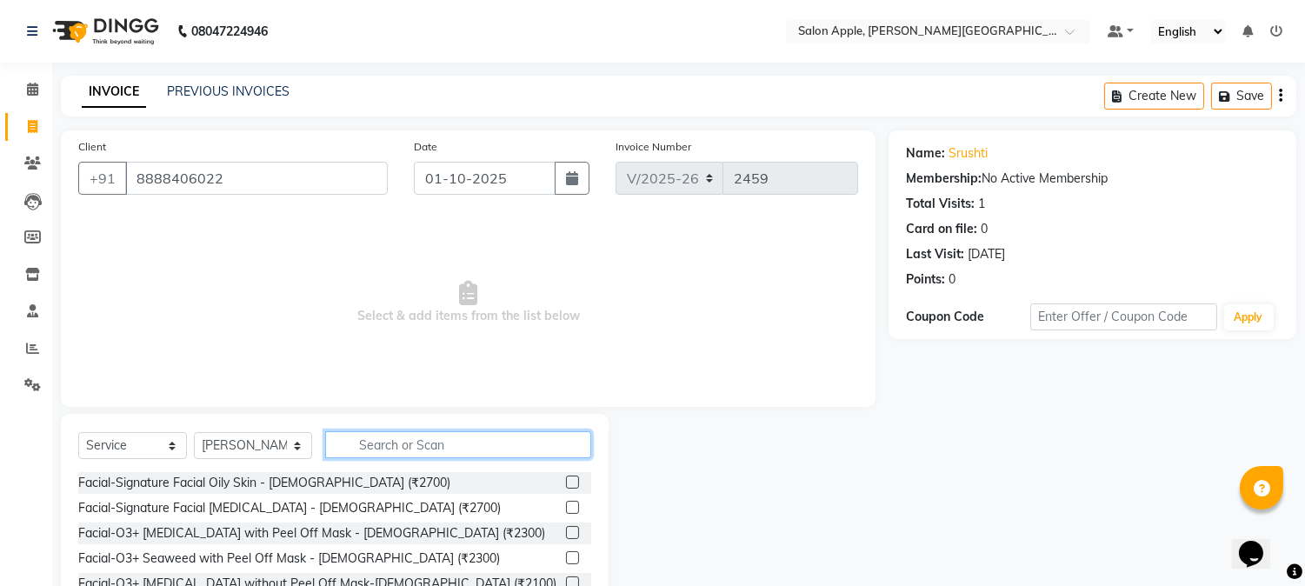
click at [353, 447] on input "text" at bounding box center [458, 444] width 266 height 27
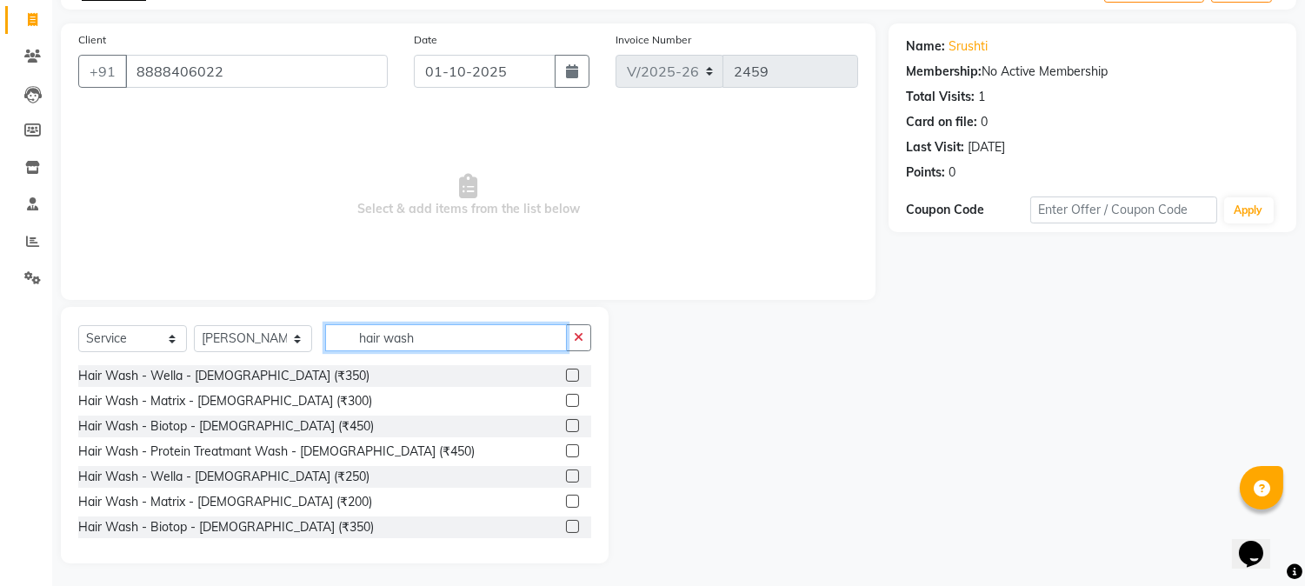
scroll to position [110, 0]
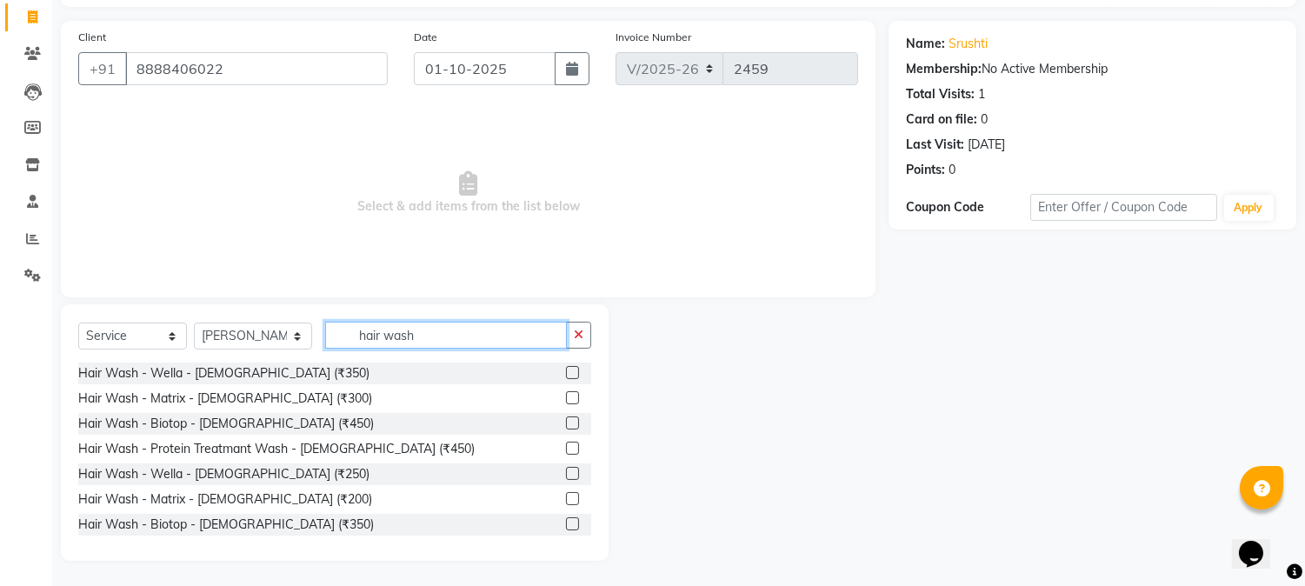
type input "hair wash"
click at [566, 418] on label at bounding box center [572, 423] width 13 height 13
click at [566, 418] on input "checkbox" at bounding box center [571, 423] width 11 height 11
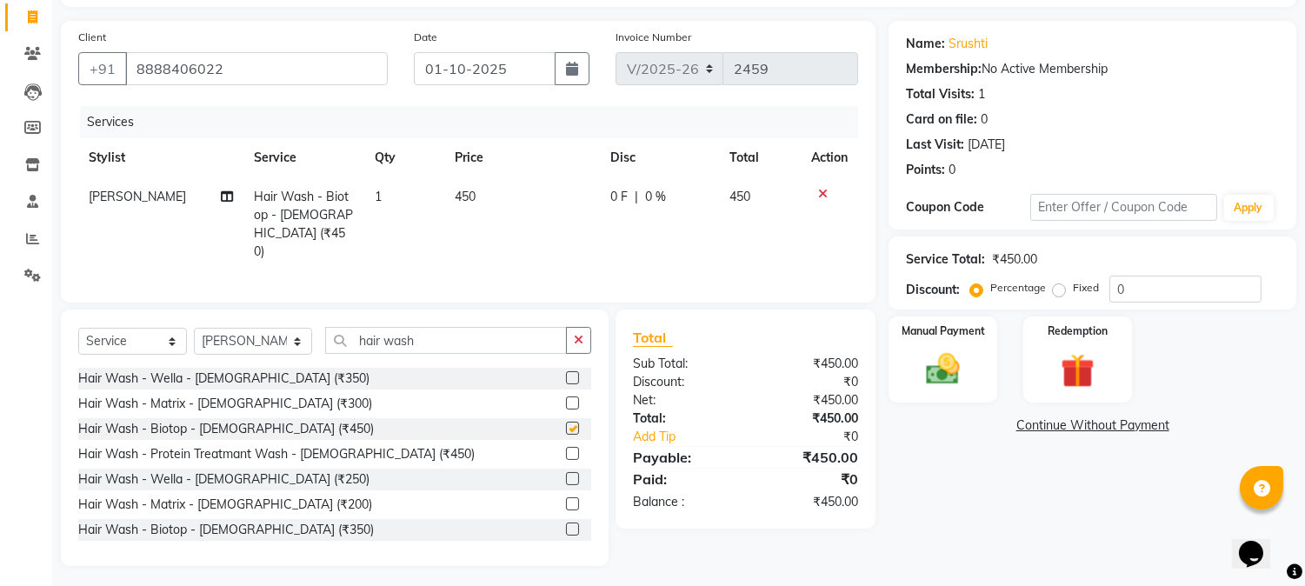
checkbox input "false"
click at [578, 337] on icon "button" at bounding box center [579, 340] width 10 height 12
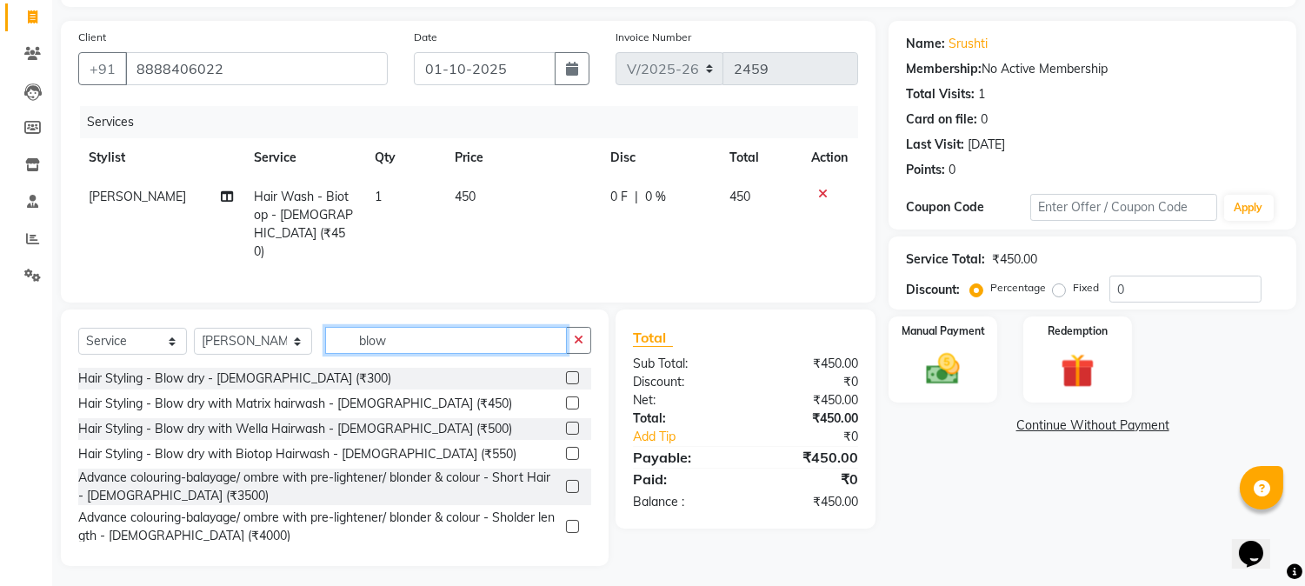
scroll to position [78, 0]
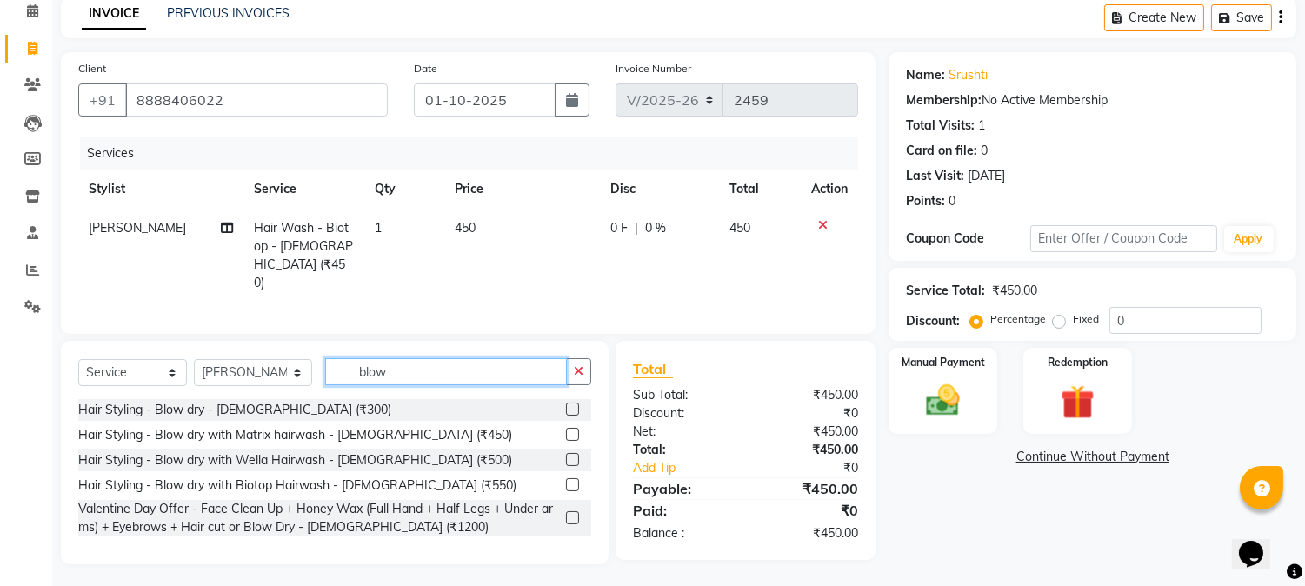
type input "blow"
click at [577, 406] on label at bounding box center [572, 409] width 13 height 13
click at [577, 406] on input "checkbox" at bounding box center [571, 409] width 11 height 11
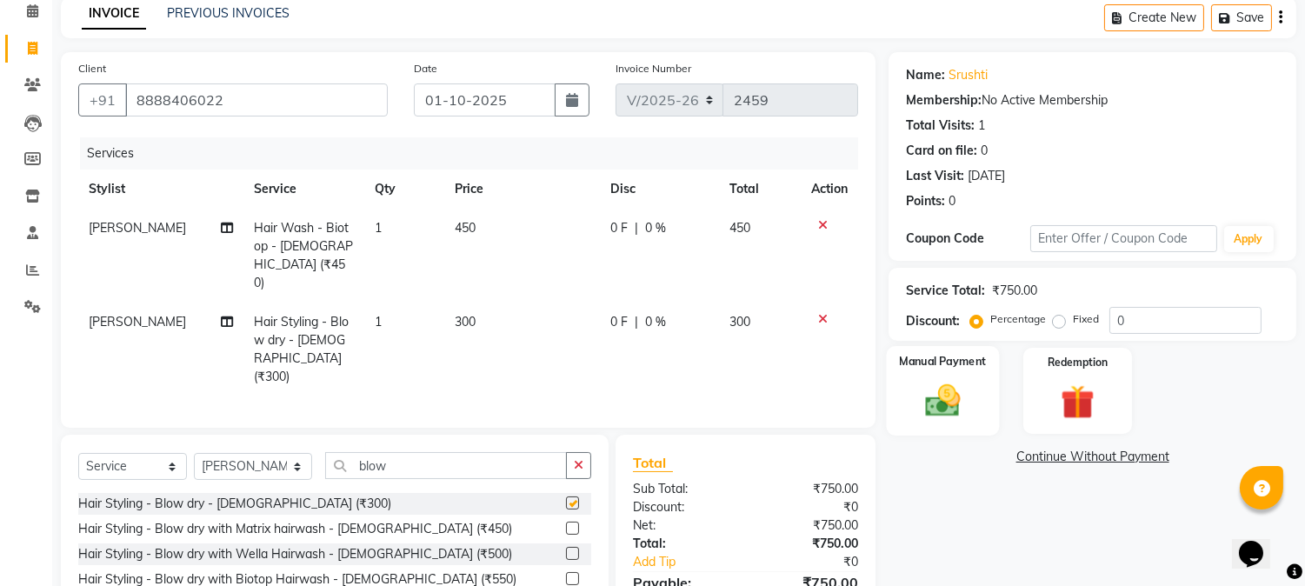
checkbox input "false"
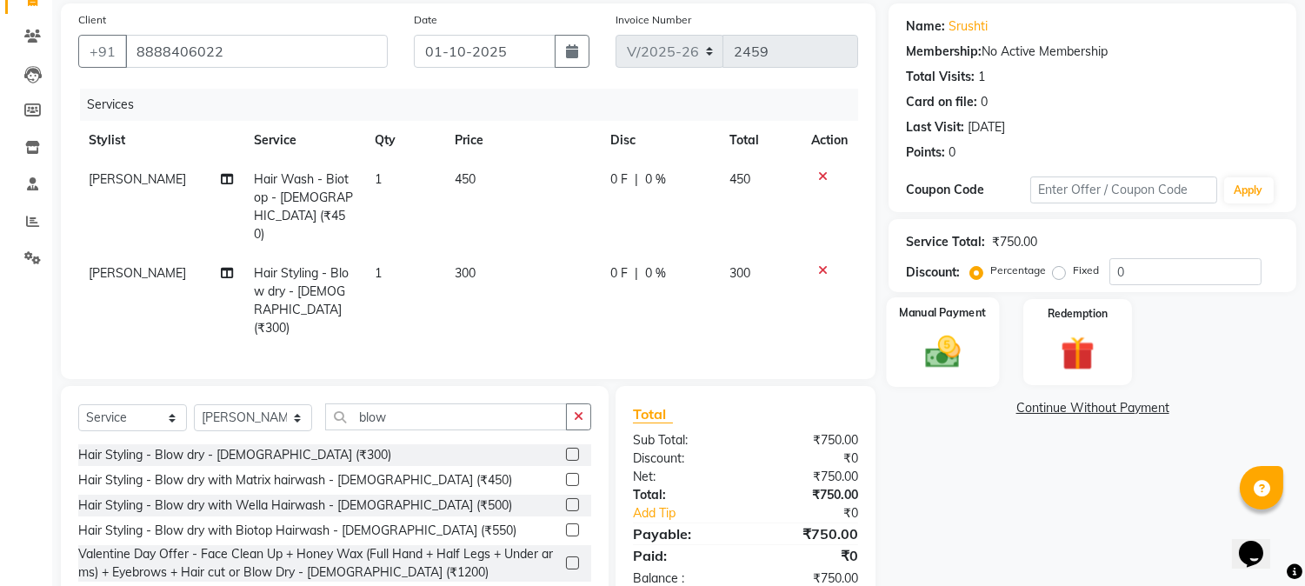
scroll to position [154, 0]
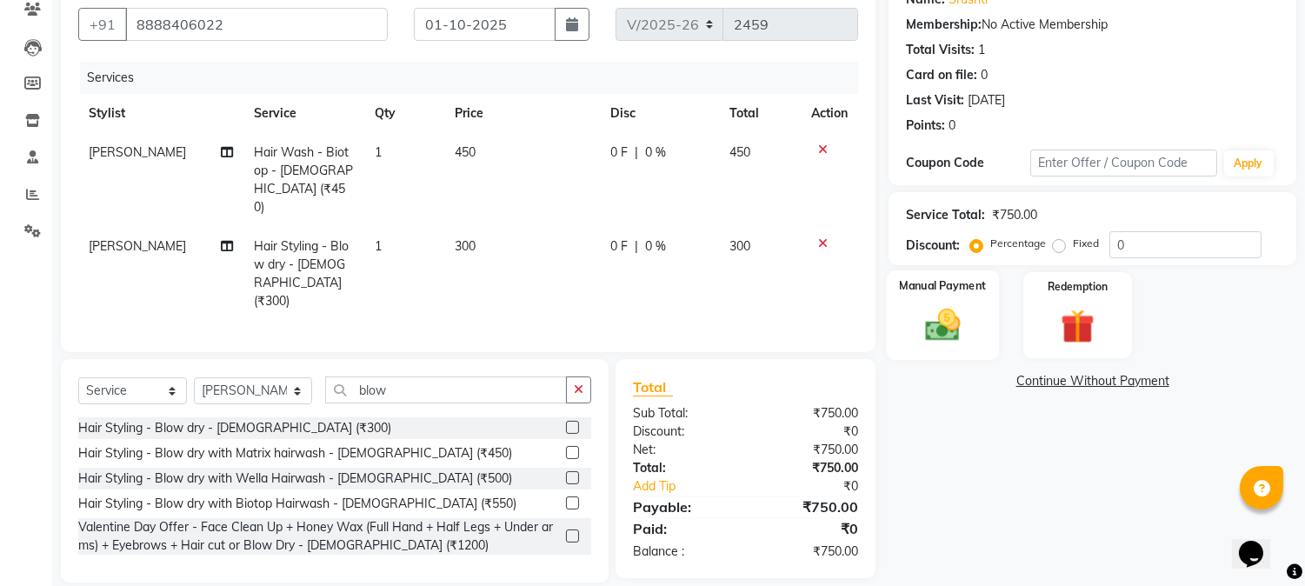
click at [974, 317] on div "Manual Payment" at bounding box center [943, 314] width 113 height 89
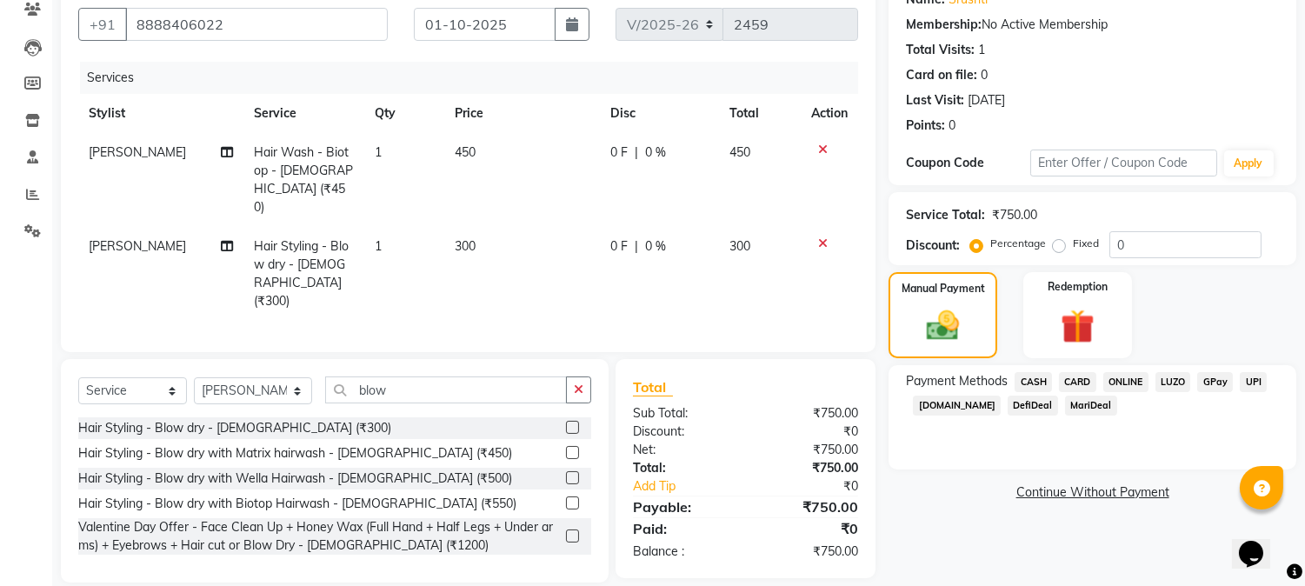
click at [1031, 384] on span "CASH" at bounding box center [1033, 382] width 37 height 20
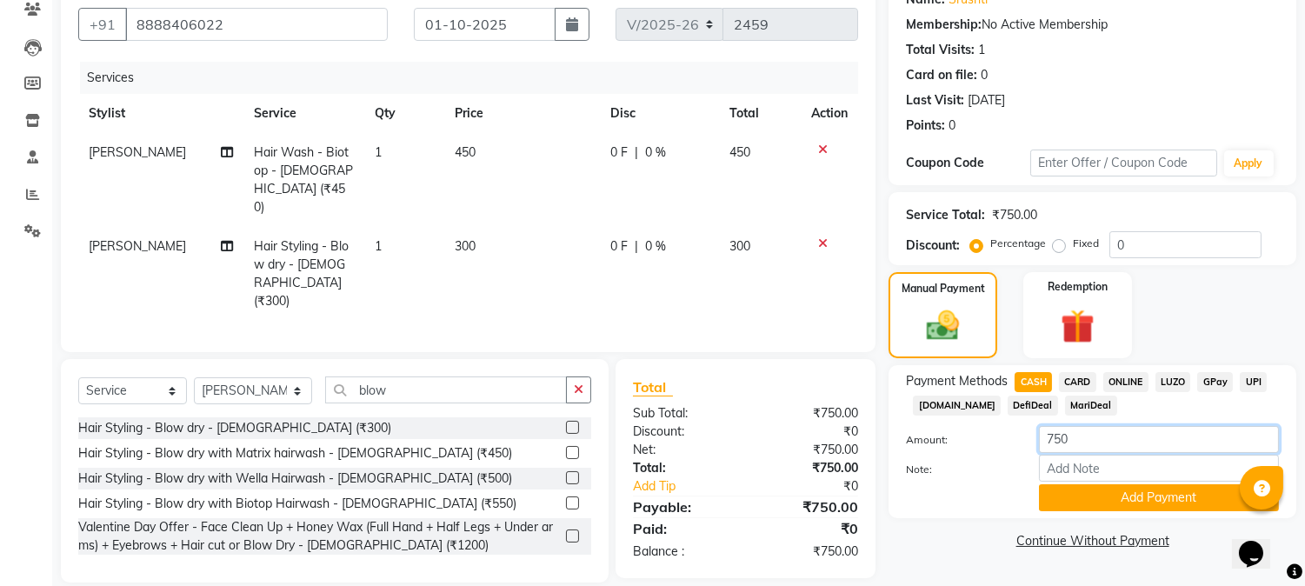
click at [1073, 435] on input "750" at bounding box center [1159, 439] width 240 height 27
type input "7"
type input "500"
click at [1107, 498] on button "Add Payment" at bounding box center [1159, 497] width 240 height 27
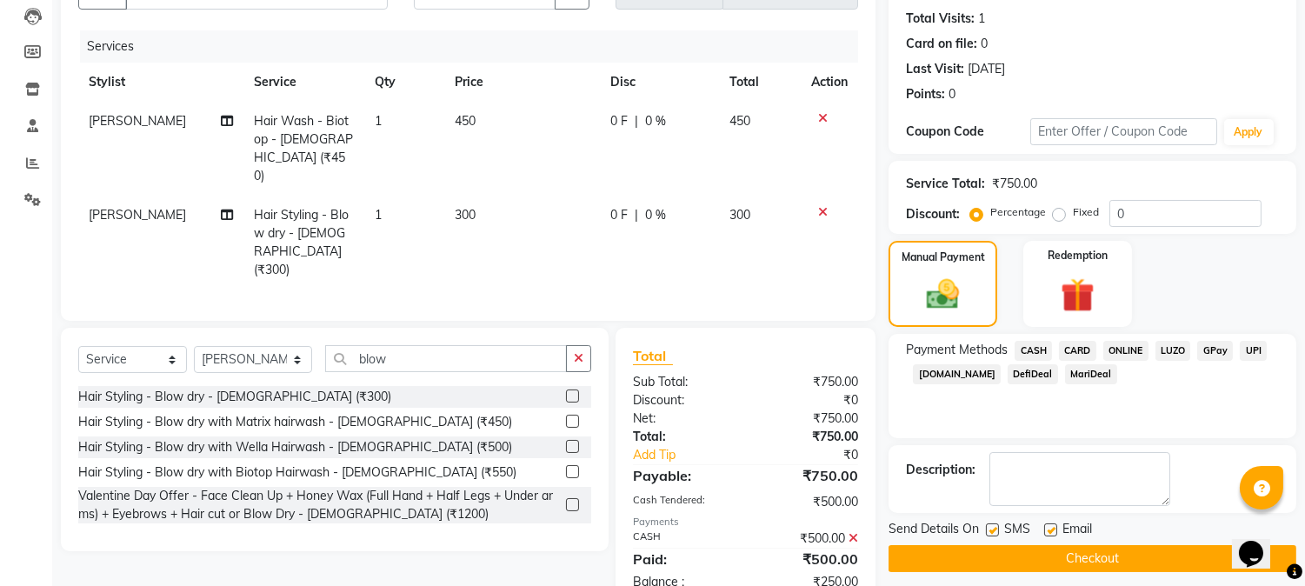
scroll to position [211, 0]
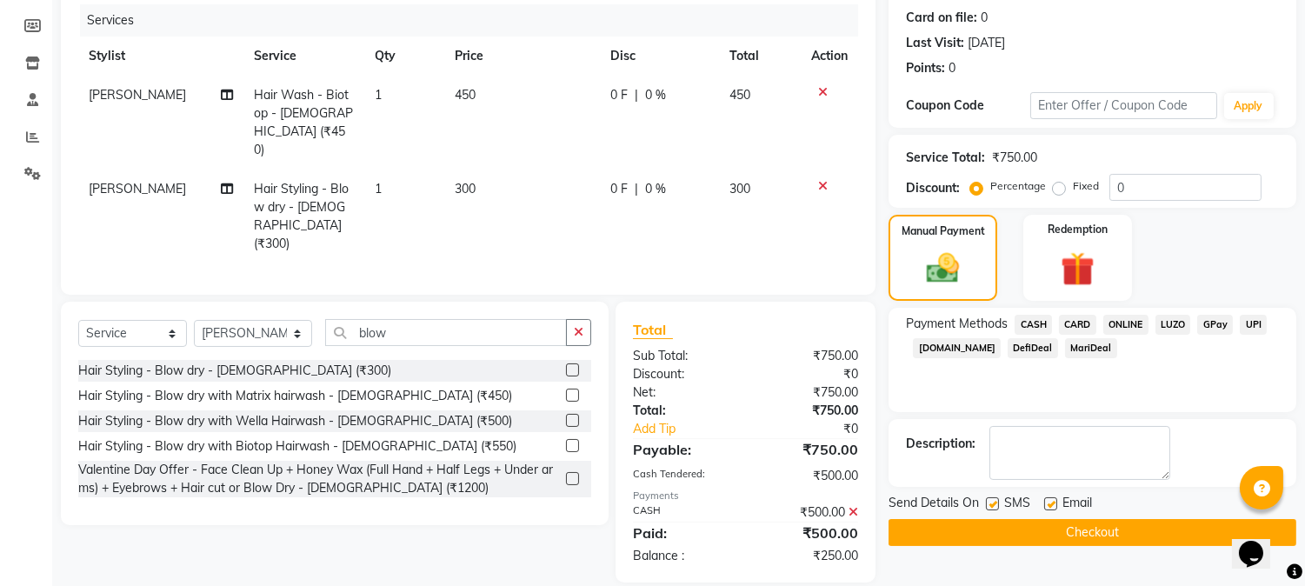
click at [1118, 323] on span "ONLINE" at bounding box center [1126, 325] width 45 height 20
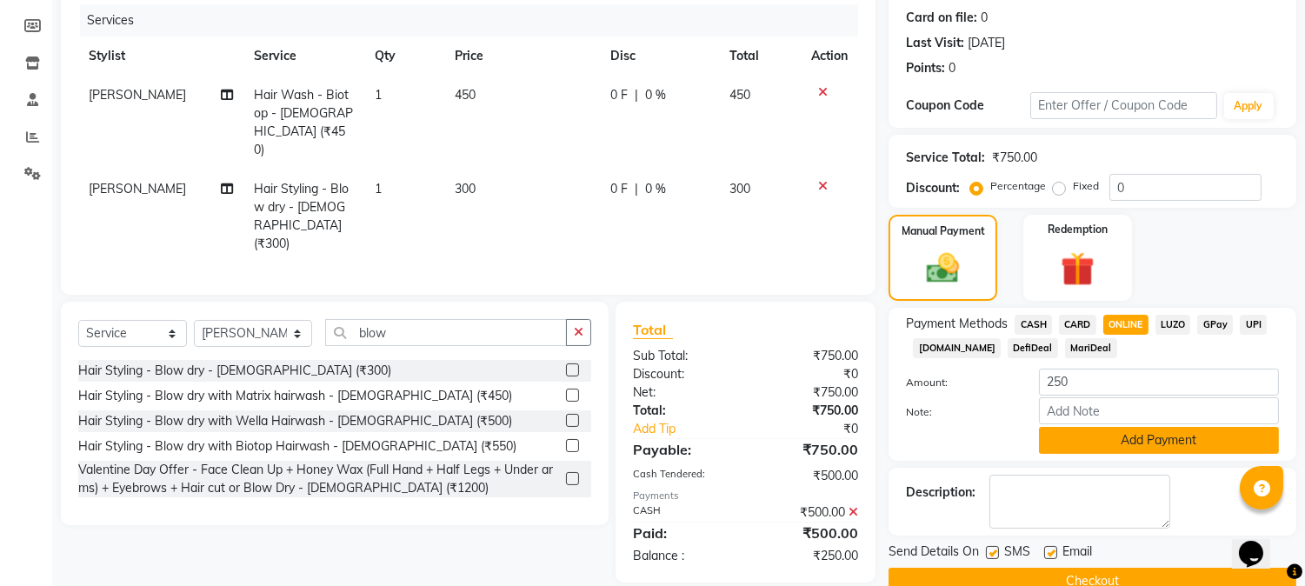
click at [1114, 444] on button "Add Payment" at bounding box center [1159, 440] width 240 height 27
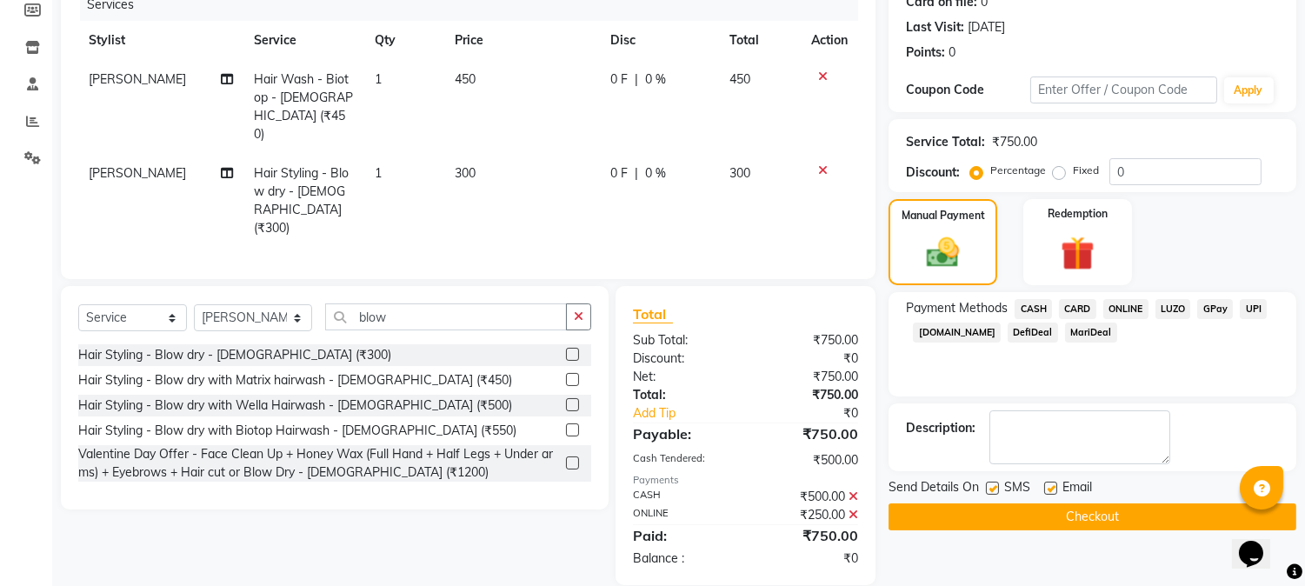
scroll to position [230, 0]
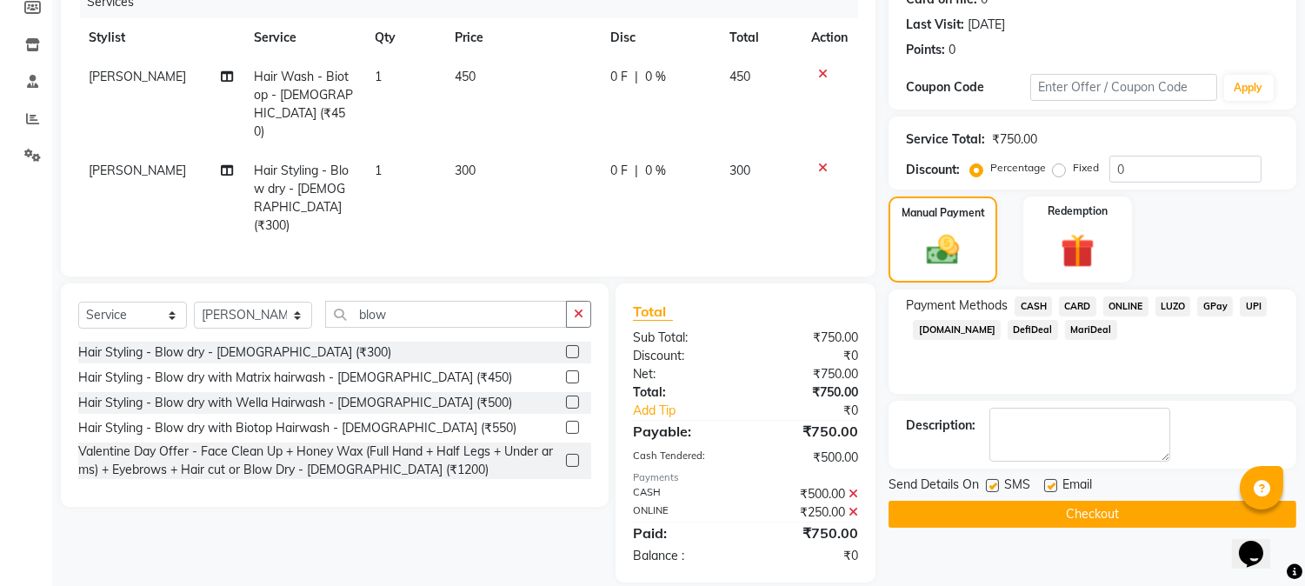
click at [1058, 517] on button "Checkout" at bounding box center [1093, 514] width 408 height 27
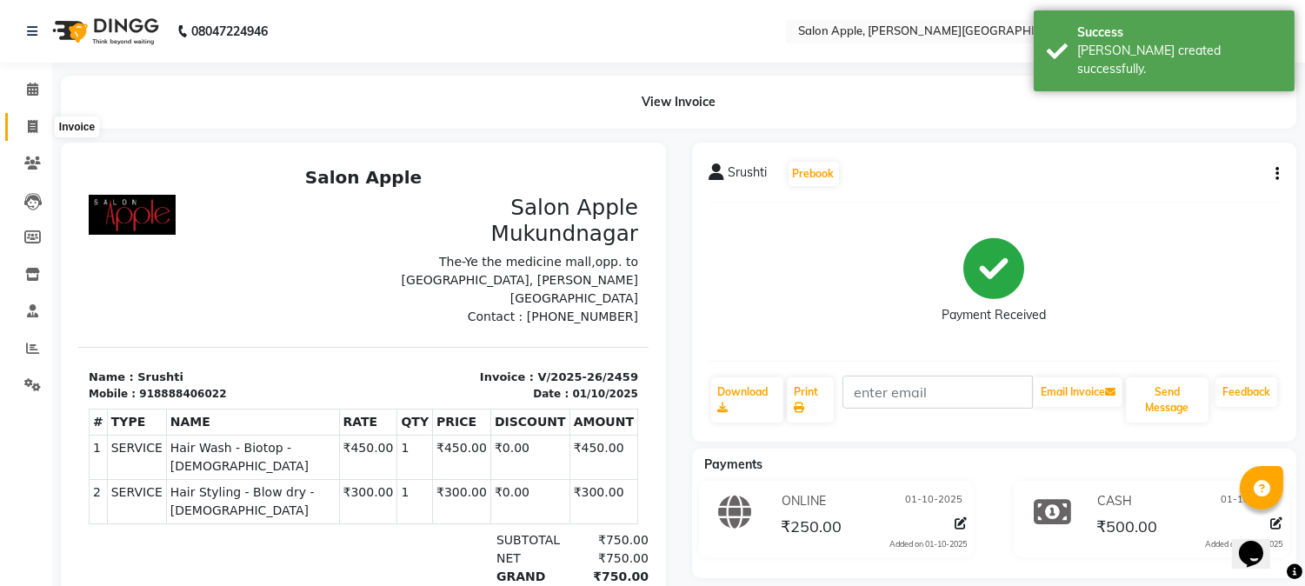
click at [38, 125] on span at bounding box center [32, 127] width 30 height 20
select select "service"
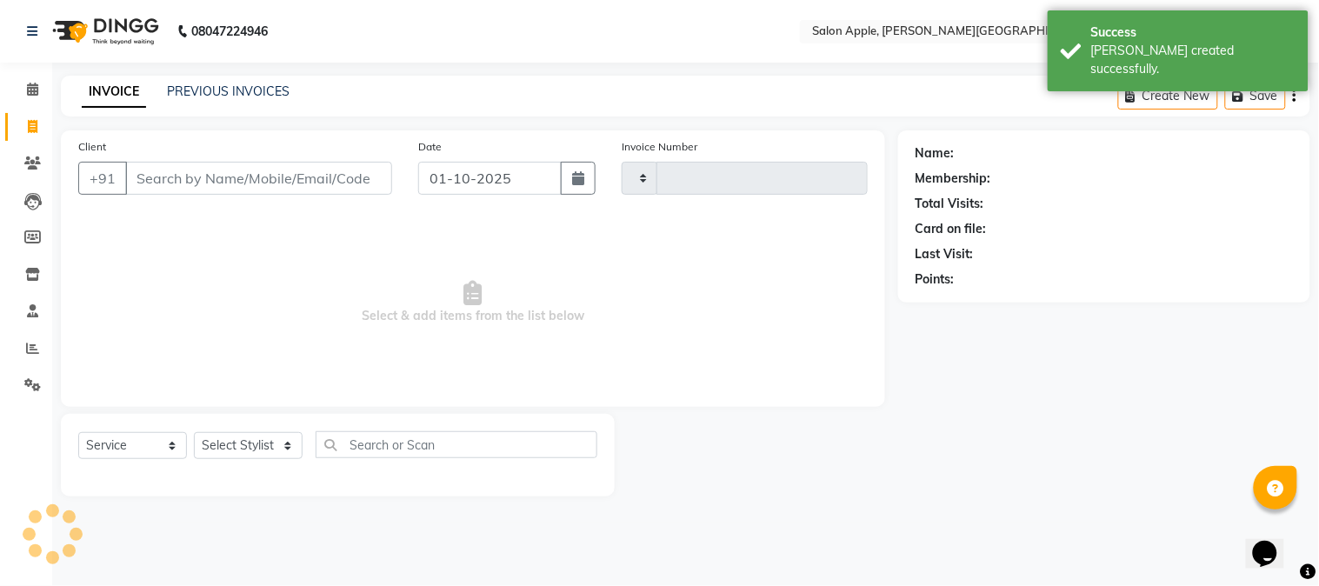
type input "2460"
select select "4128"
click at [151, 169] on input "Client" at bounding box center [258, 178] width 267 height 33
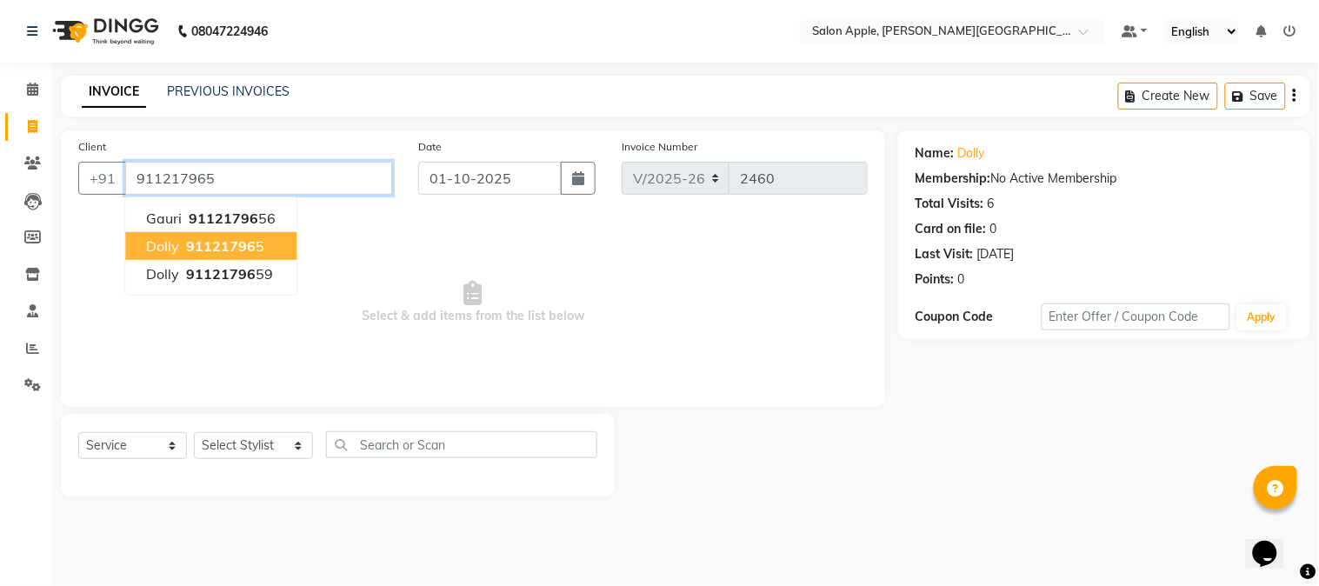
click at [219, 170] on input "911217965" at bounding box center [258, 178] width 267 height 33
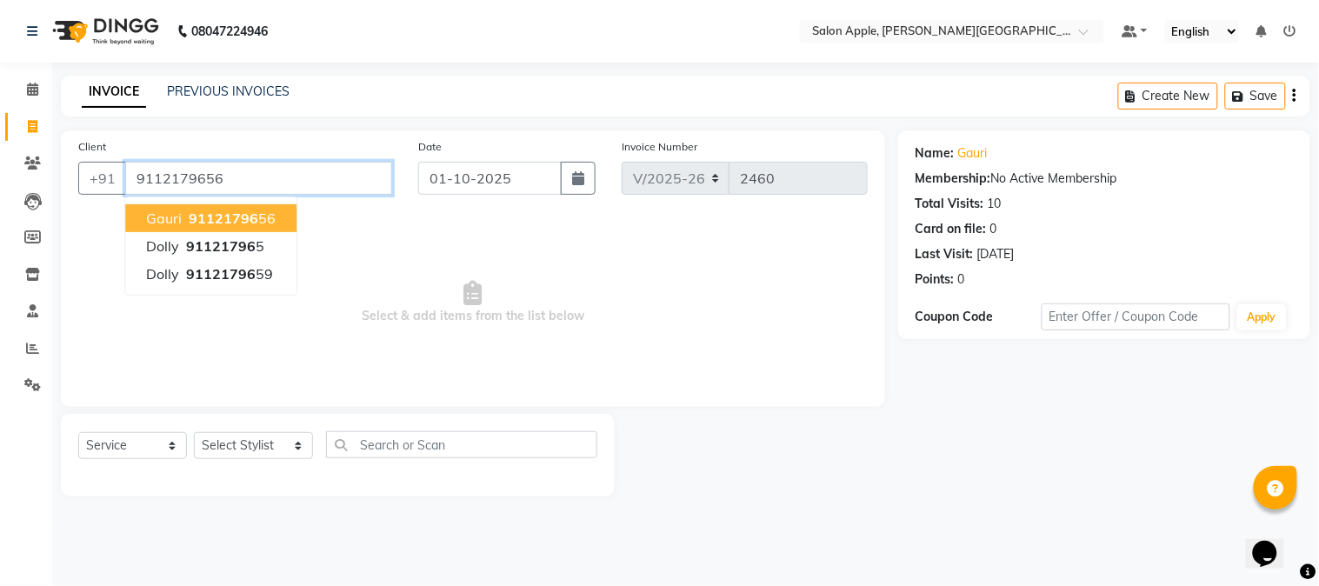
click at [249, 170] on input "9112179656" at bounding box center [258, 178] width 267 height 33
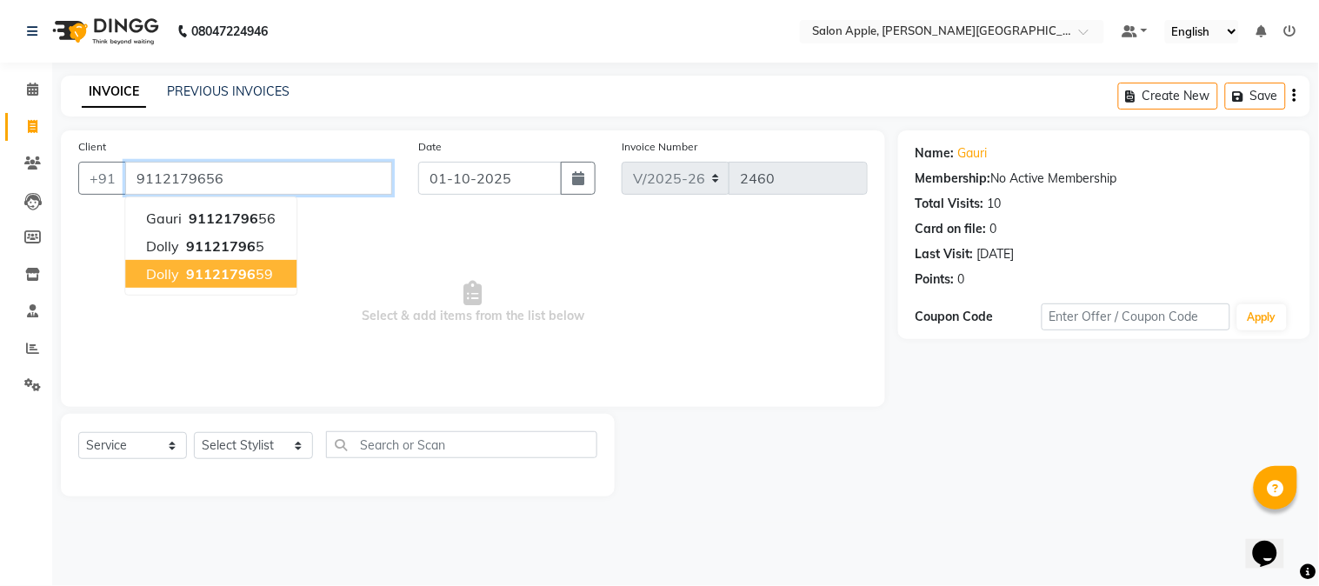
click at [280, 276] on button "Dolly 91121796 59" at bounding box center [210, 274] width 171 height 28
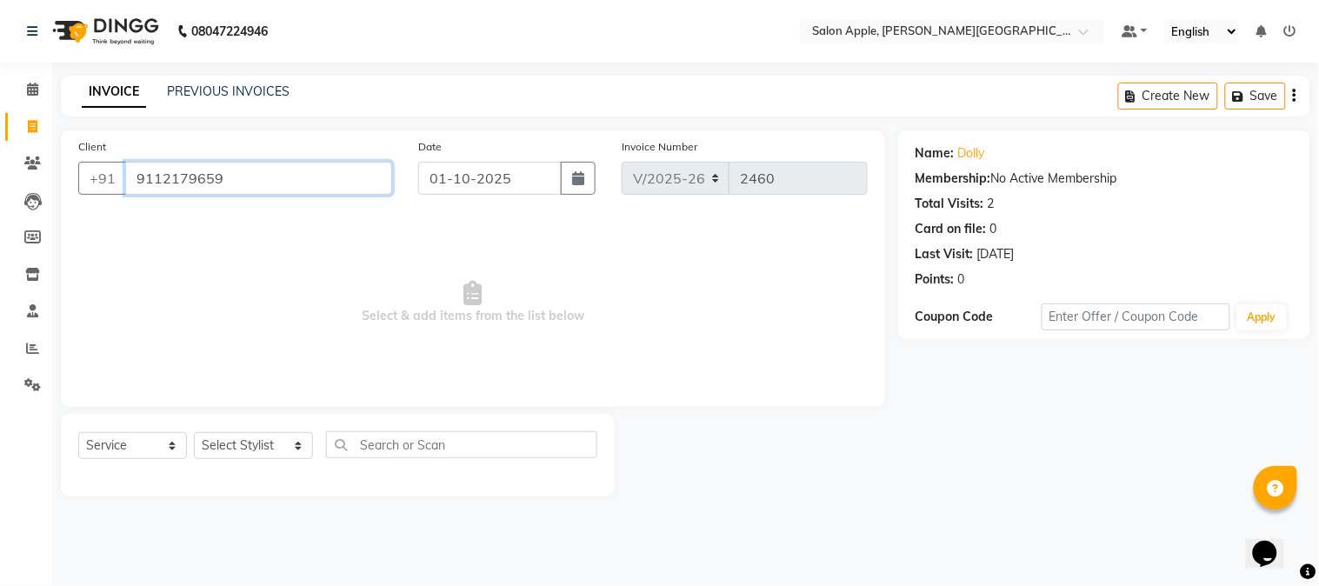
click at [323, 185] on input "9112179659" at bounding box center [258, 178] width 267 height 33
type input "911217965"
click at [241, 183] on input "911217965" at bounding box center [258, 178] width 267 height 33
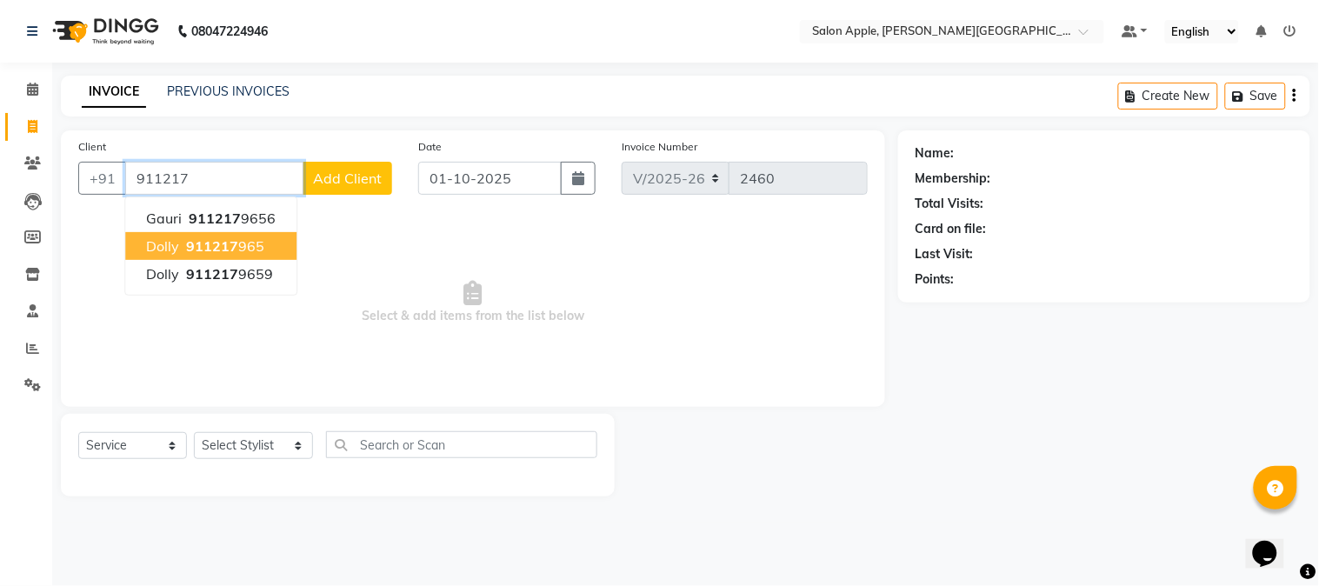
click at [242, 244] on ngb-highlight "911217 965" at bounding box center [224, 245] width 82 height 17
type input "911217965"
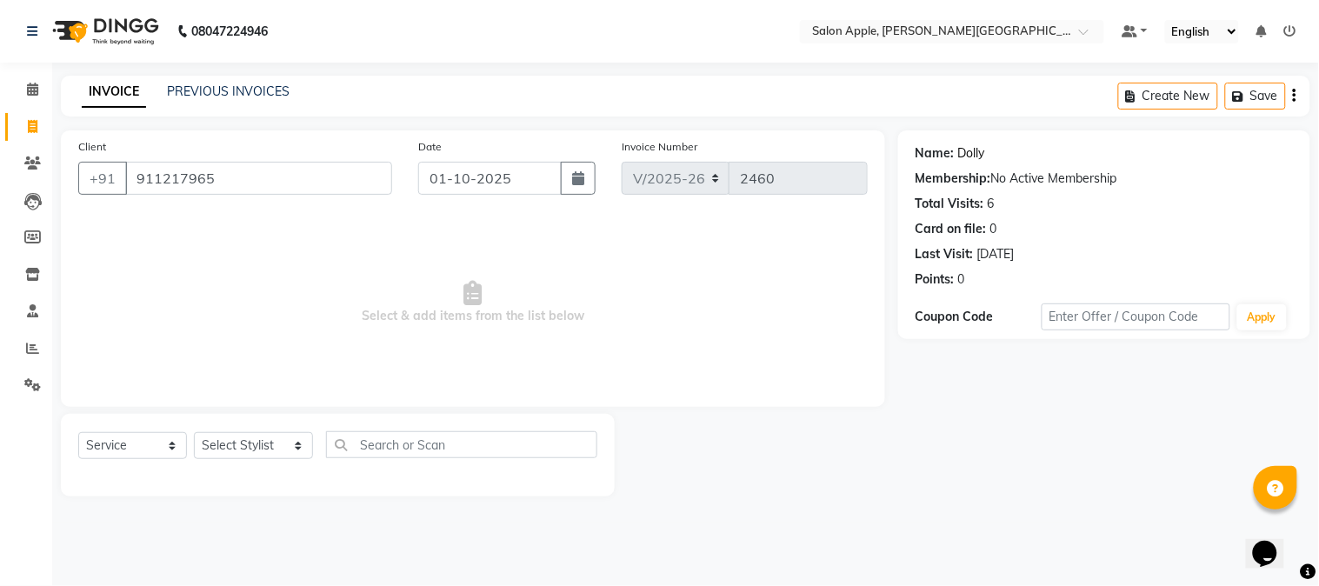
click at [969, 155] on link "Dolly" at bounding box center [971, 153] width 27 height 18
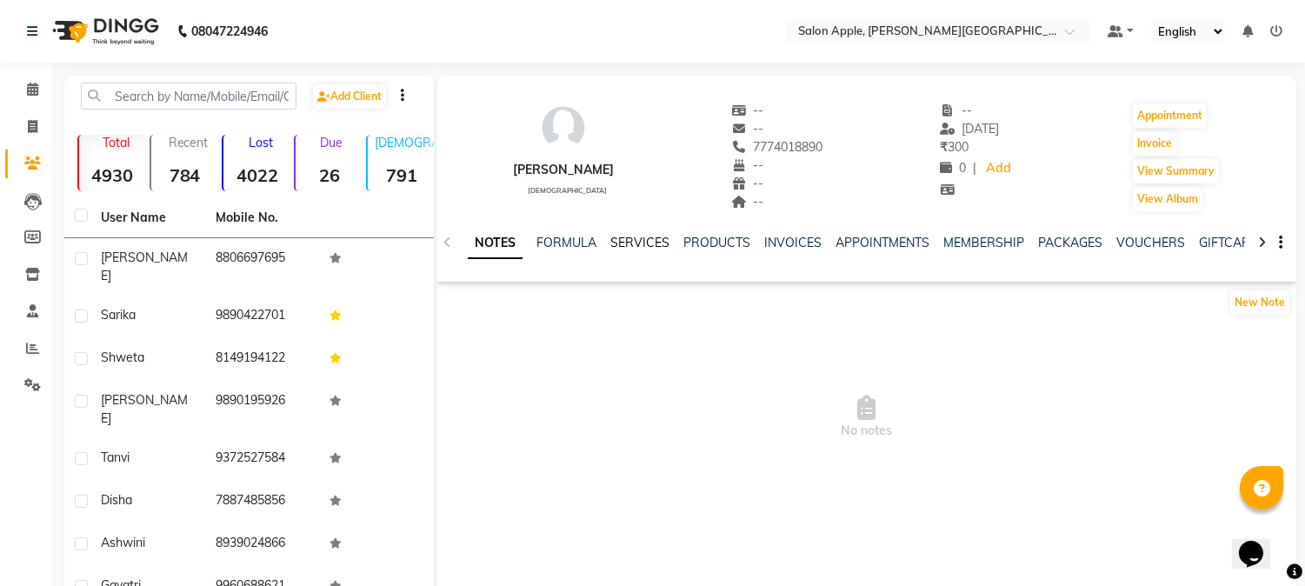
click at [639, 244] on link "SERVICES" at bounding box center [640, 243] width 59 height 16
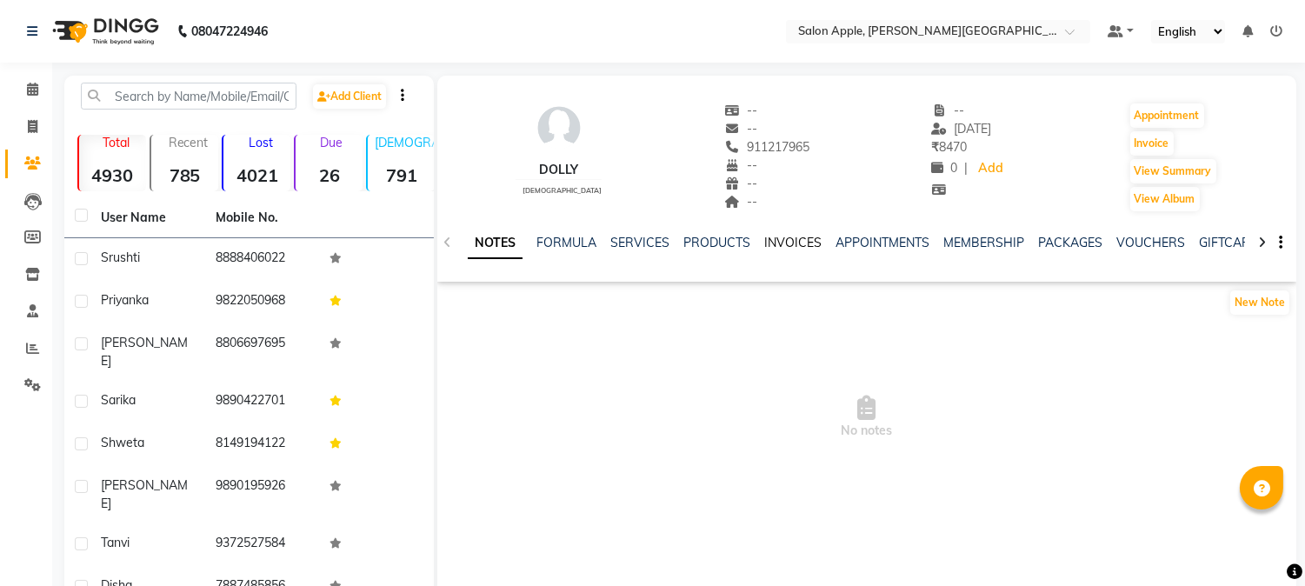
click at [771, 242] on link "INVOICES" at bounding box center [792, 243] width 57 height 16
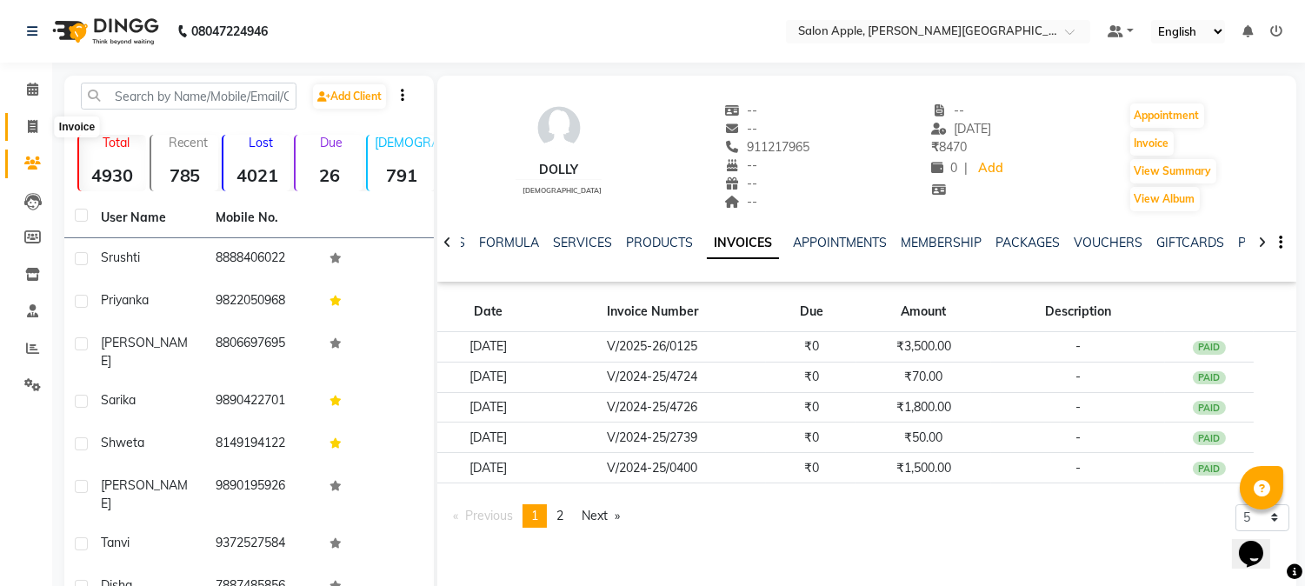
click at [23, 133] on span at bounding box center [32, 127] width 30 height 20
select select "4128"
select select "service"
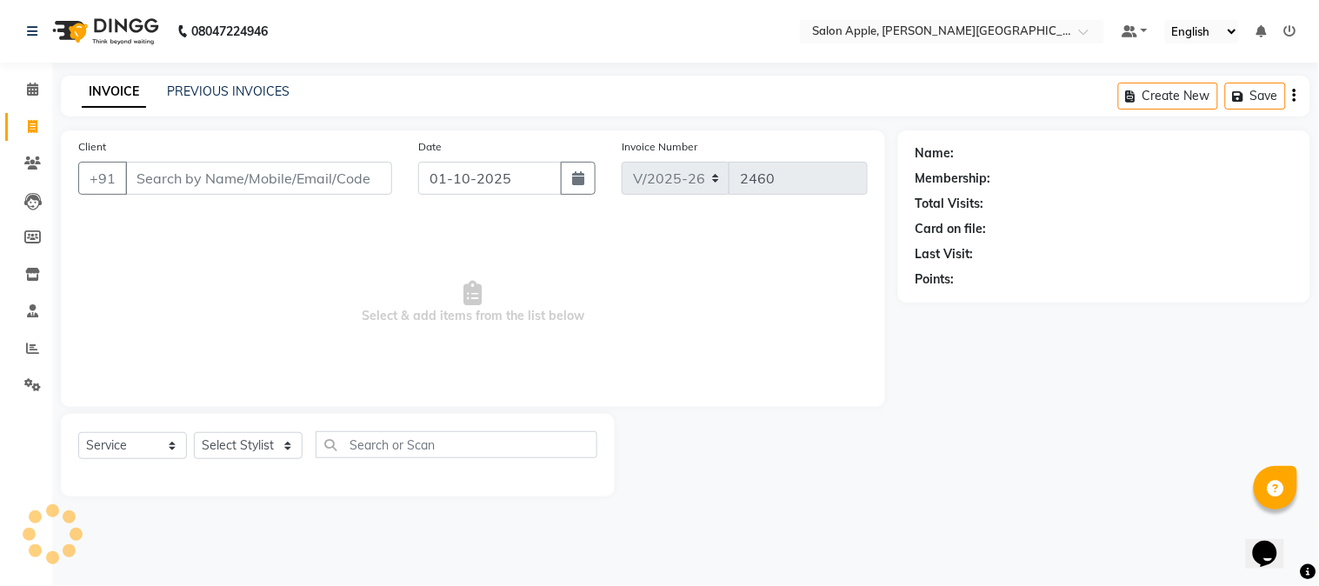
click at [370, 187] on input "Client" at bounding box center [258, 178] width 267 height 33
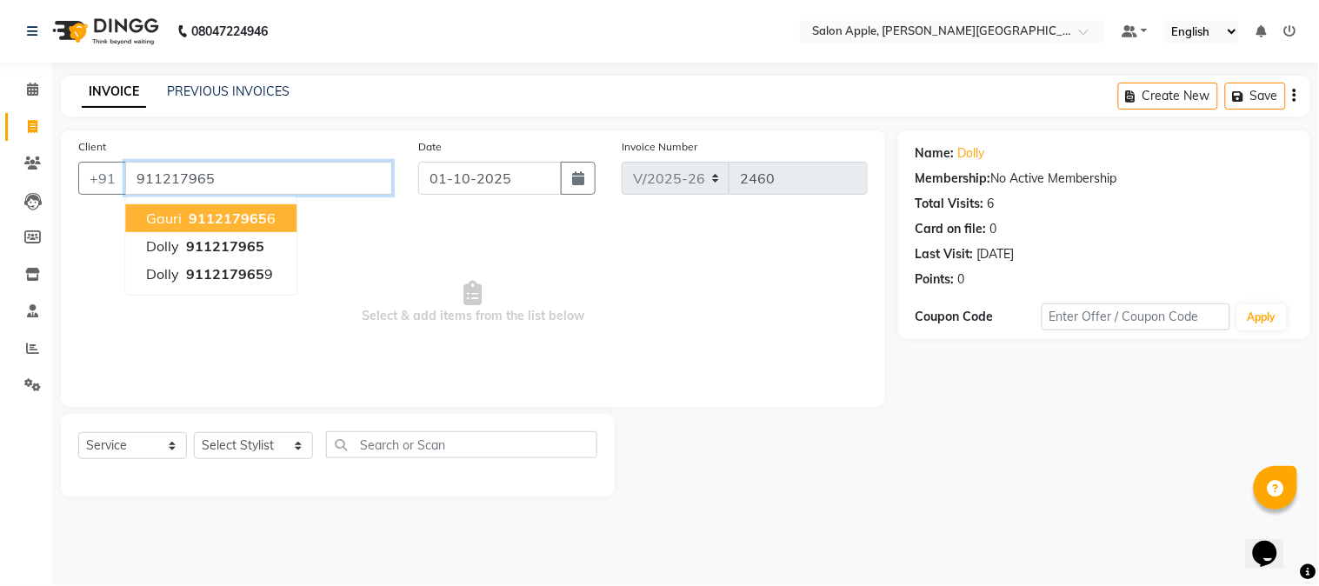
click at [273, 166] on input "911217965" at bounding box center [258, 178] width 267 height 33
type input "9112179656"
click at [274, 188] on input "9112179656" at bounding box center [258, 178] width 267 height 33
click at [272, 220] on button "Gauri 911217965 6" at bounding box center [210, 218] width 171 height 28
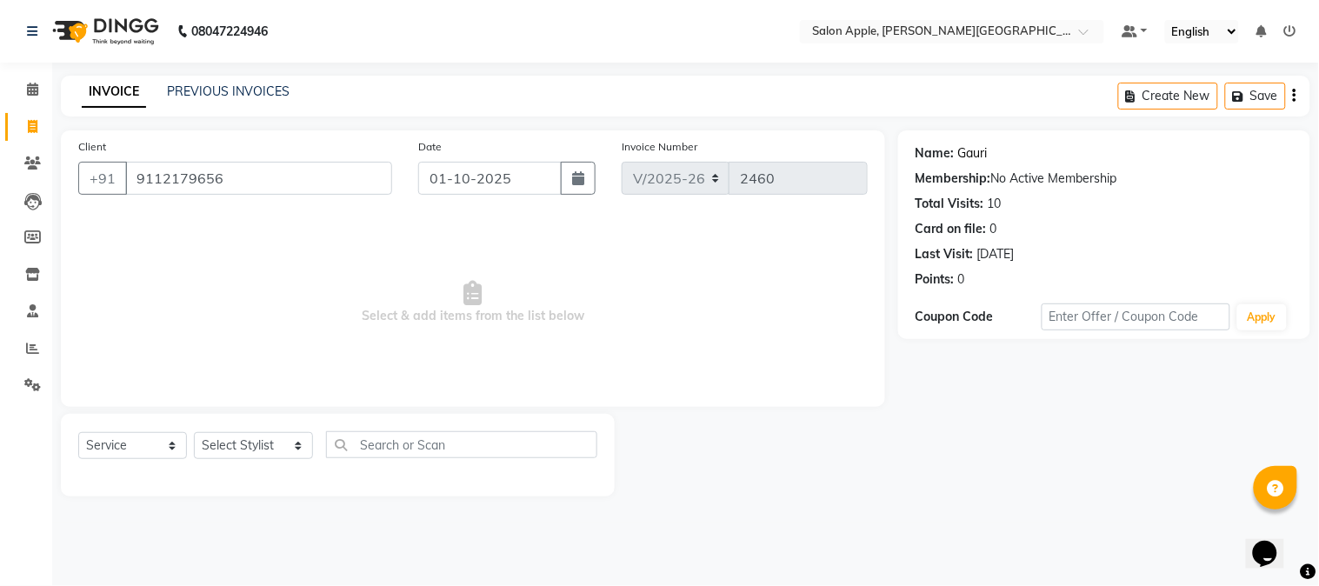
click at [968, 151] on link "Gauri" at bounding box center [973, 153] width 30 height 18
click at [237, 439] on select "Select Stylist [PERSON_NAME] [PERSON_NAME] Kranti arun Vanakalas [MEDICAL_DATA]…" at bounding box center [253, 445] width 119 height 27
select select "85967"
click at [194, 433] on select "Select Stylist [PERSON_NAME] [PERSON_NAME] Kranti arun Vanakalas [MEDICAL_DATA]…" at bounding box center [253, 445] width 119 height 27
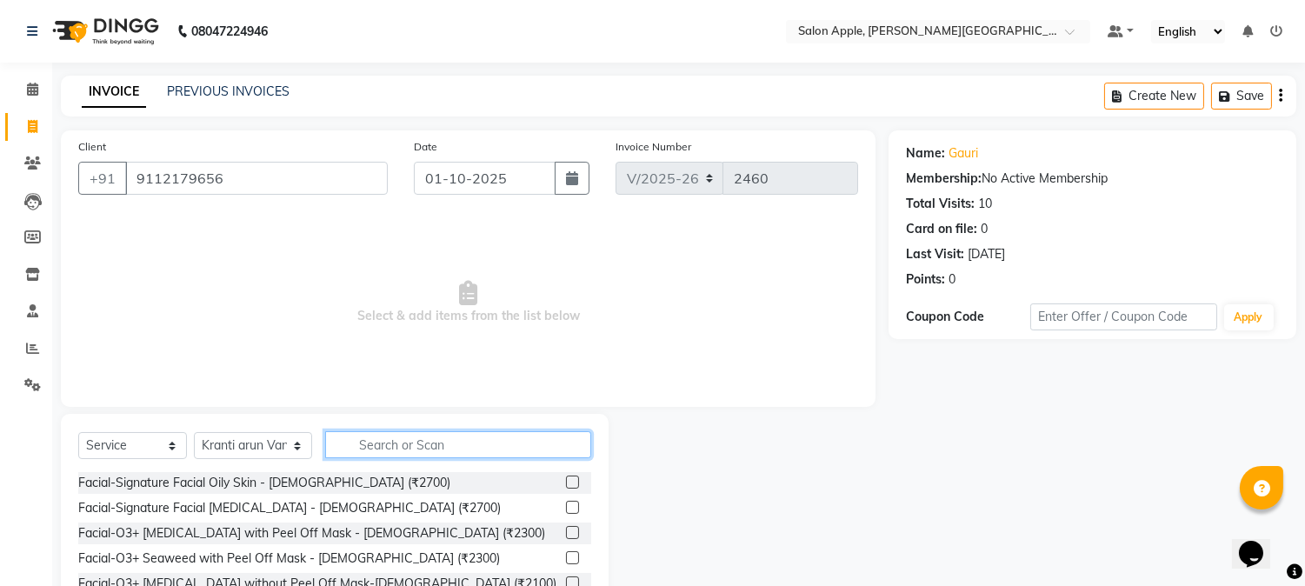
click at [346, 445] on input "text" at bounding box center [458, 444] width 266 height 27
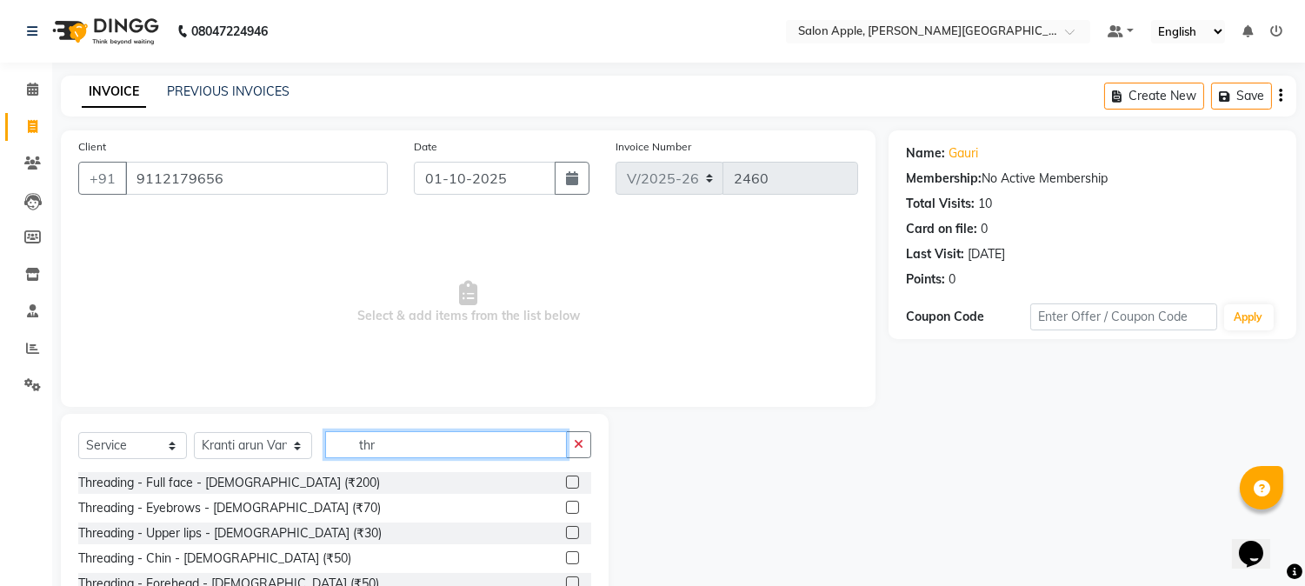
type input "thr"
click at [566, 511] on label at bounding box center [572, 507] width 13 height 13
click at [566, 511] on input "checkbox" at bounding box center [571, 508] width 11 height 11
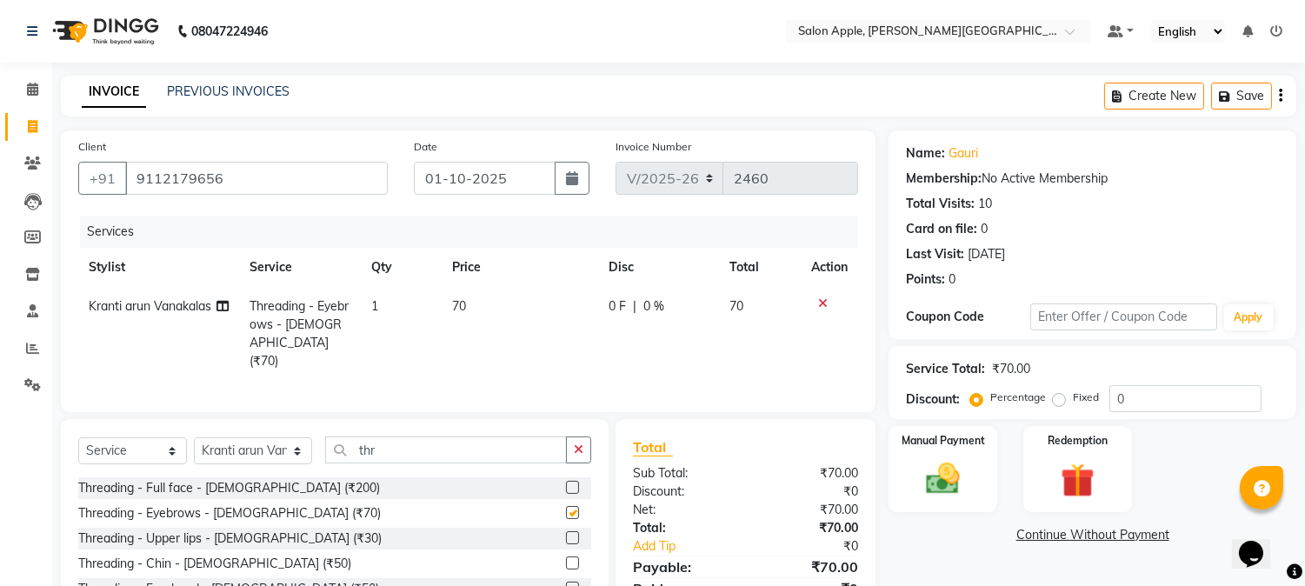
checkbox input "false"
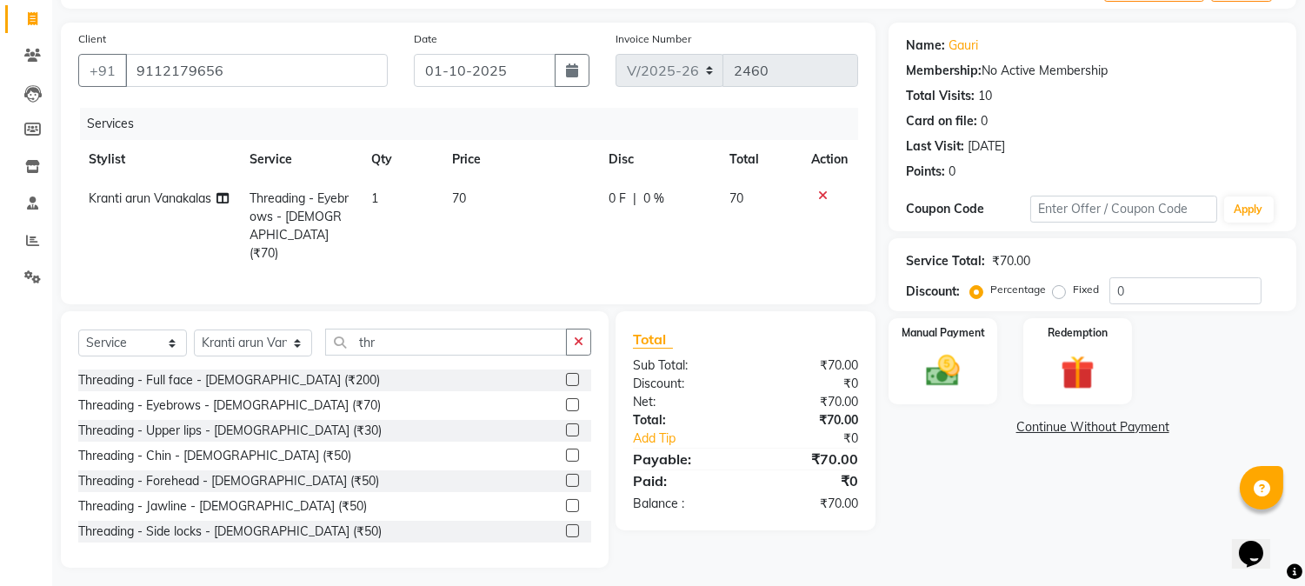
scroll to position [111, 0]
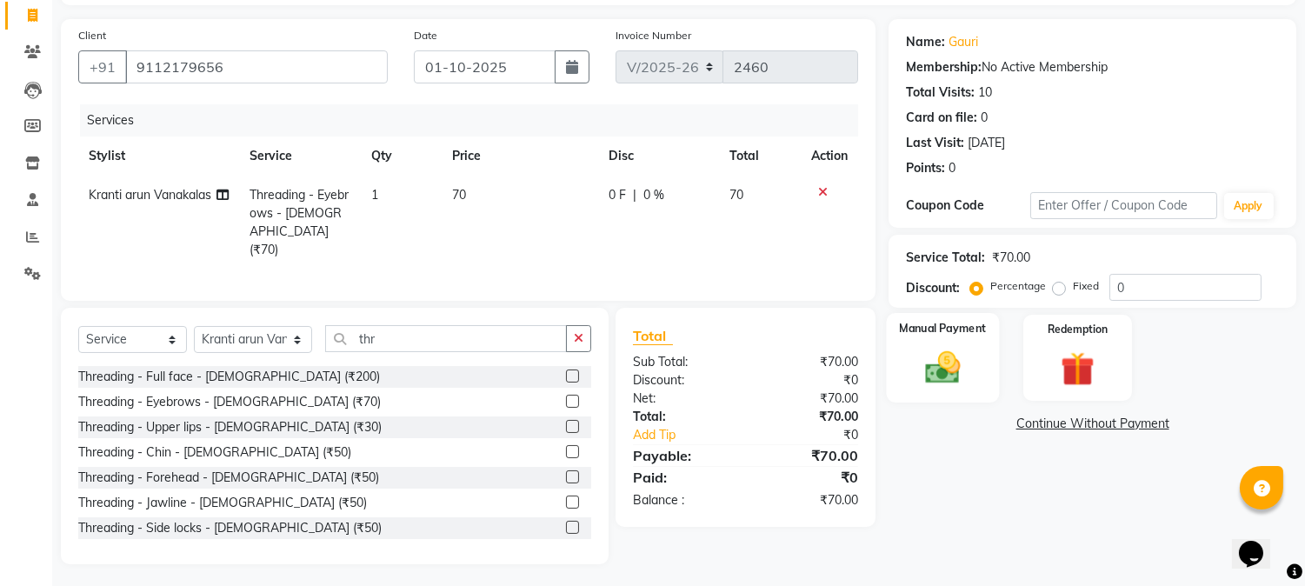
click at [966, 364] on img at bounding box center [943, 368] width 57 height 41
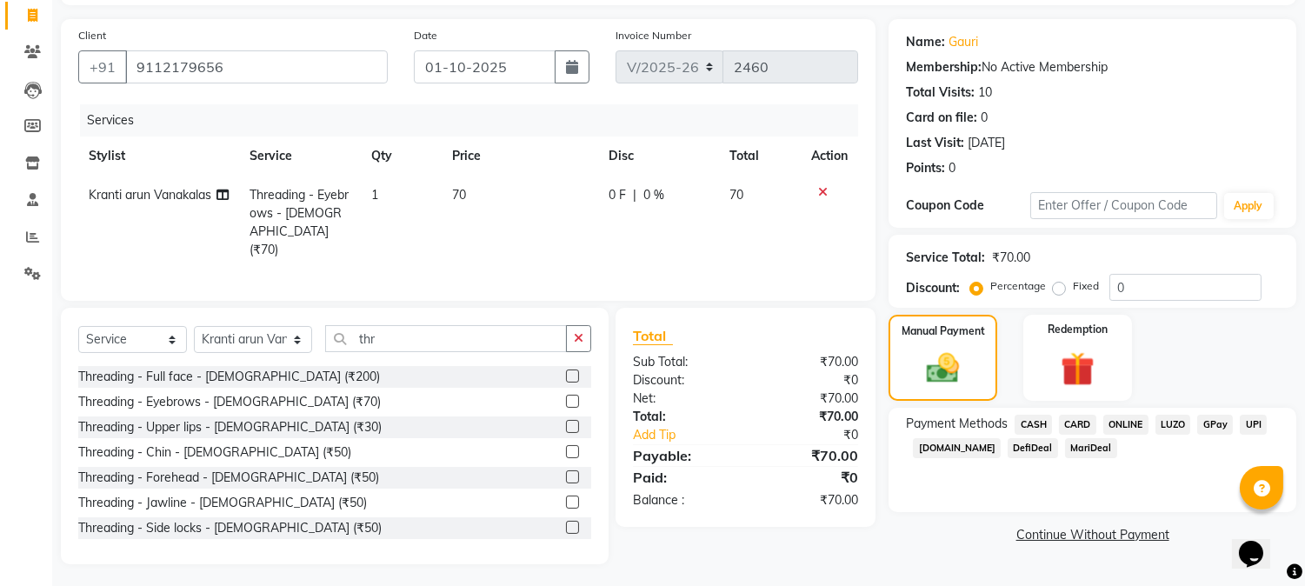
click at [1122, 420] on span "ONLINE" at bounding box center [1126, 425] width 45 height 20
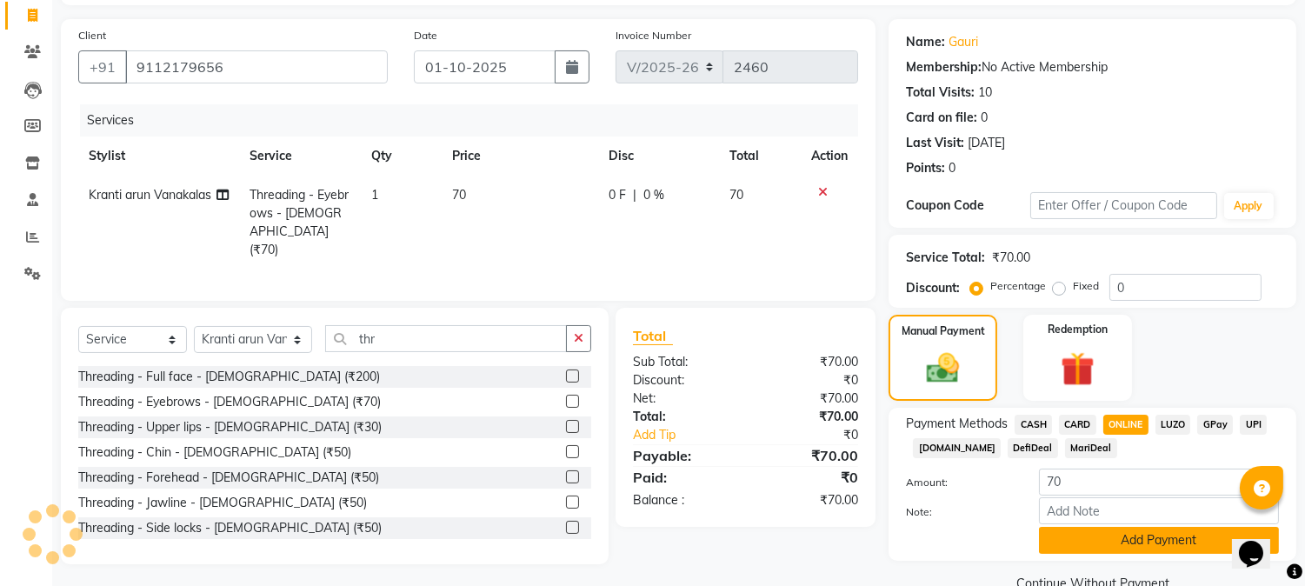
click at [1108, 544] on button "Add Payment" at bounding box center [1159, 540] width 240 height 27
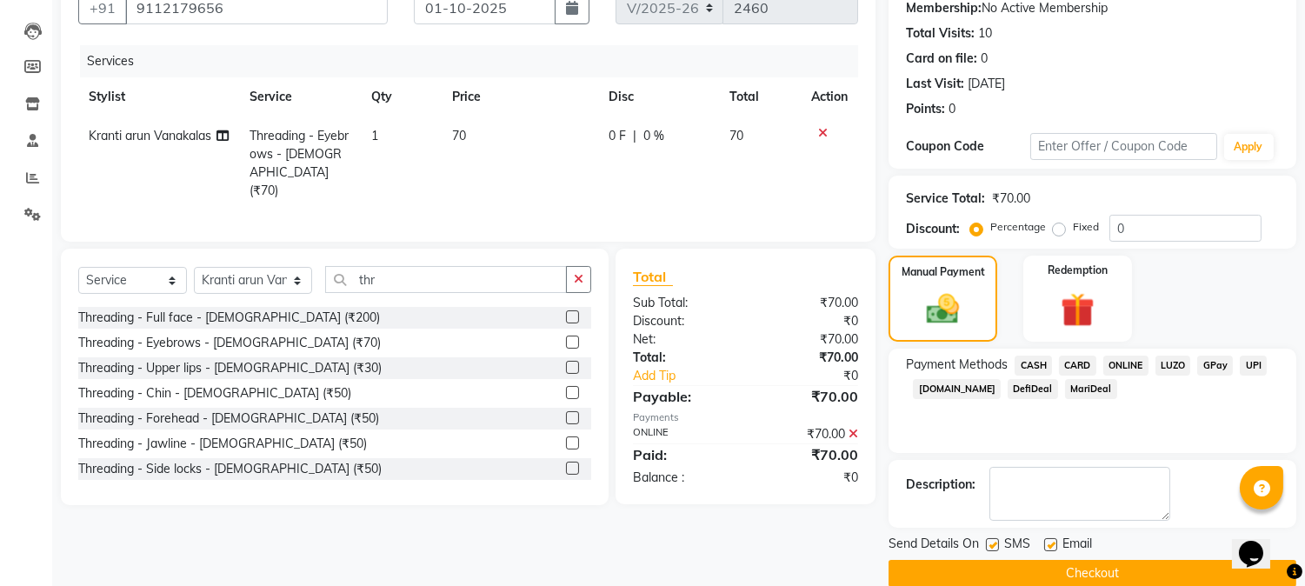
scroll to position [196, 0]
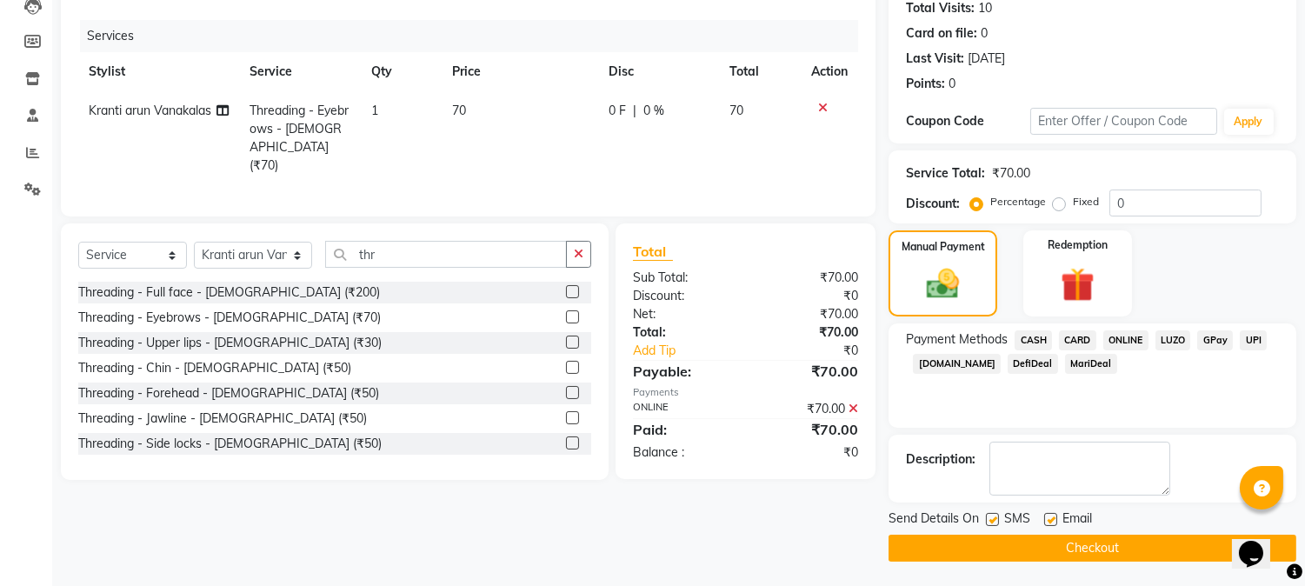
click at [1031, 551] on button "Checkout" at bounding box center [1093, 548] width 408 height 27
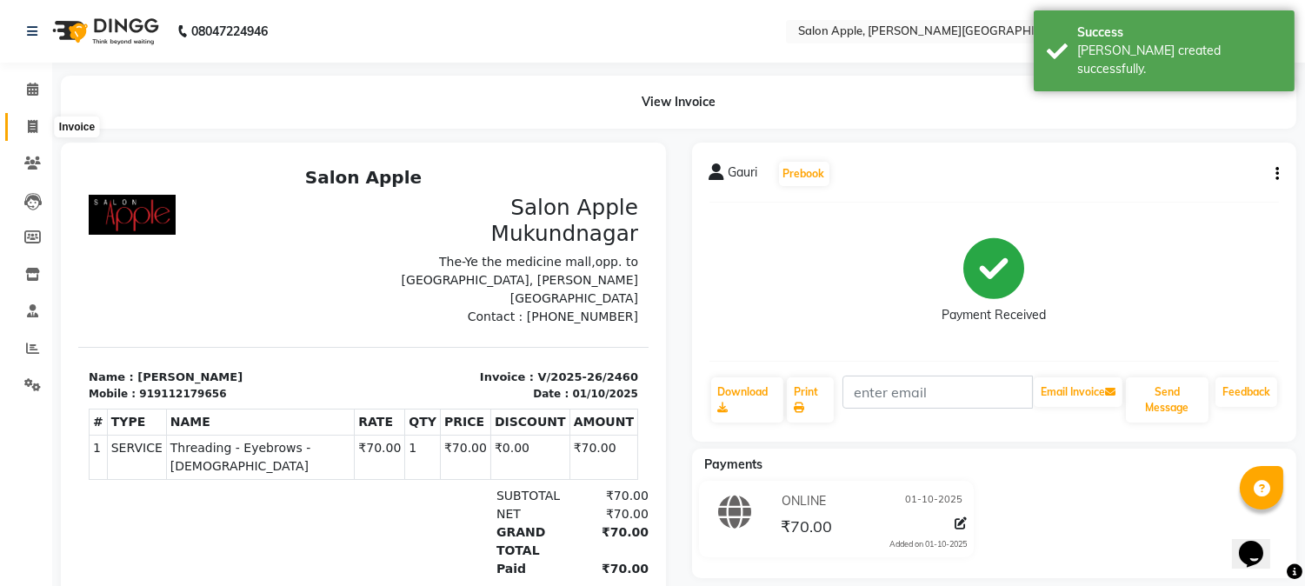
click at [28, 126] on icon at bounding box center [33, 126] width 10 height 13
select select "4128"
select select "service"
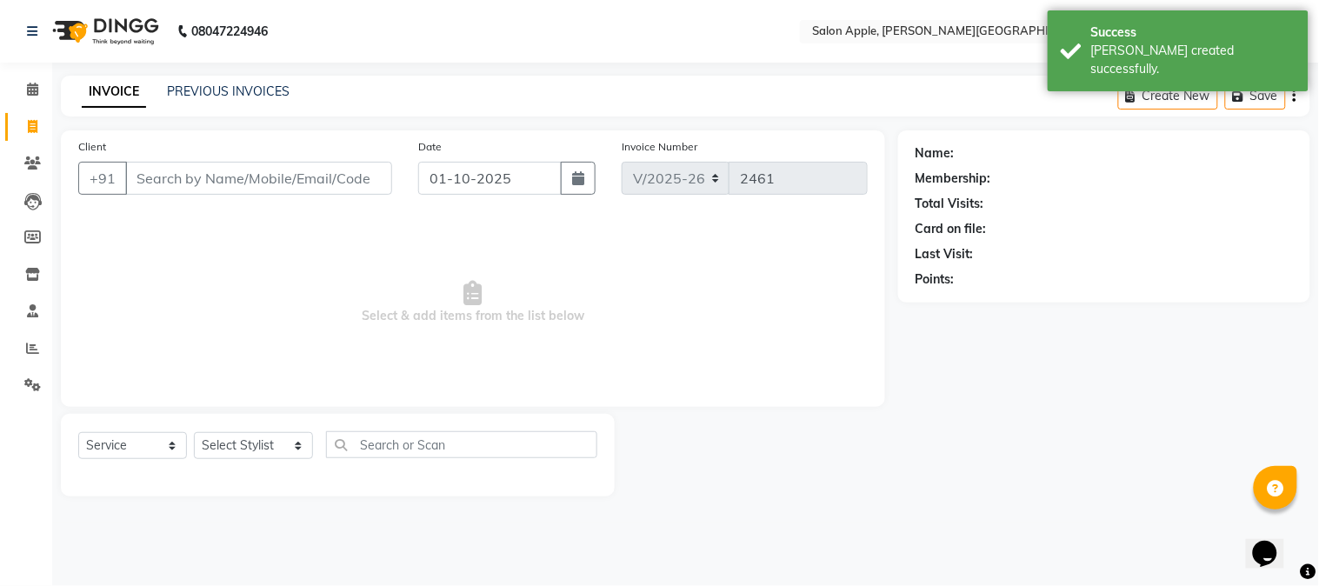
click at [174, 178] on input "Client" at bounding box center [258, 178] width 267 height 33
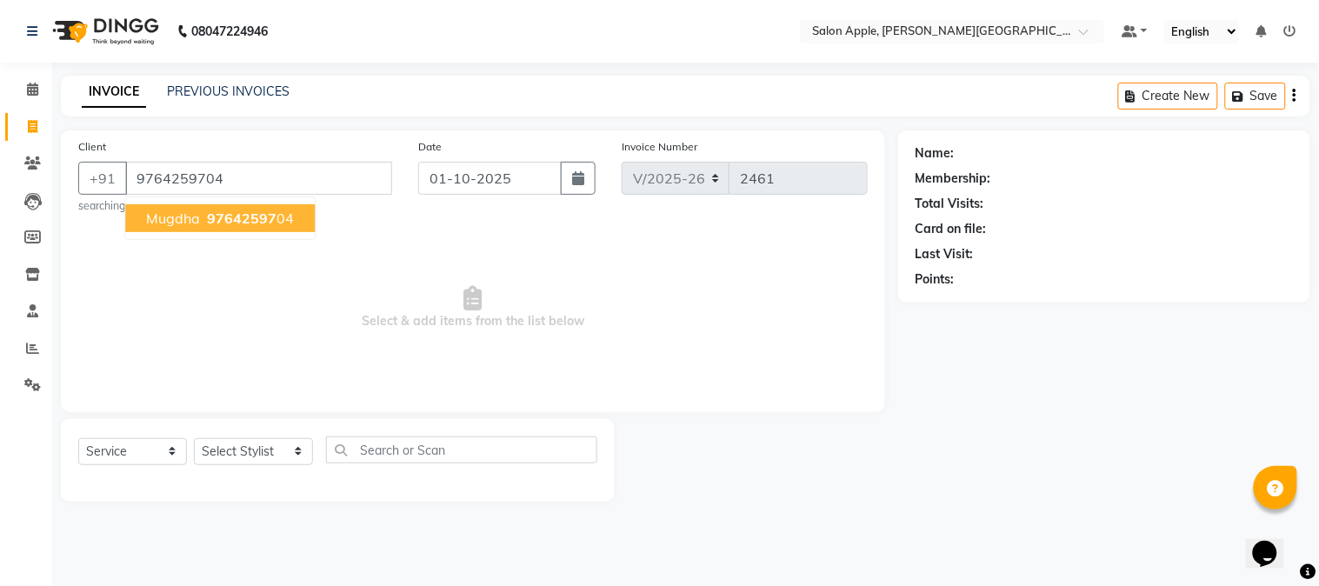
type input "9764259704"
select select "1: Object"
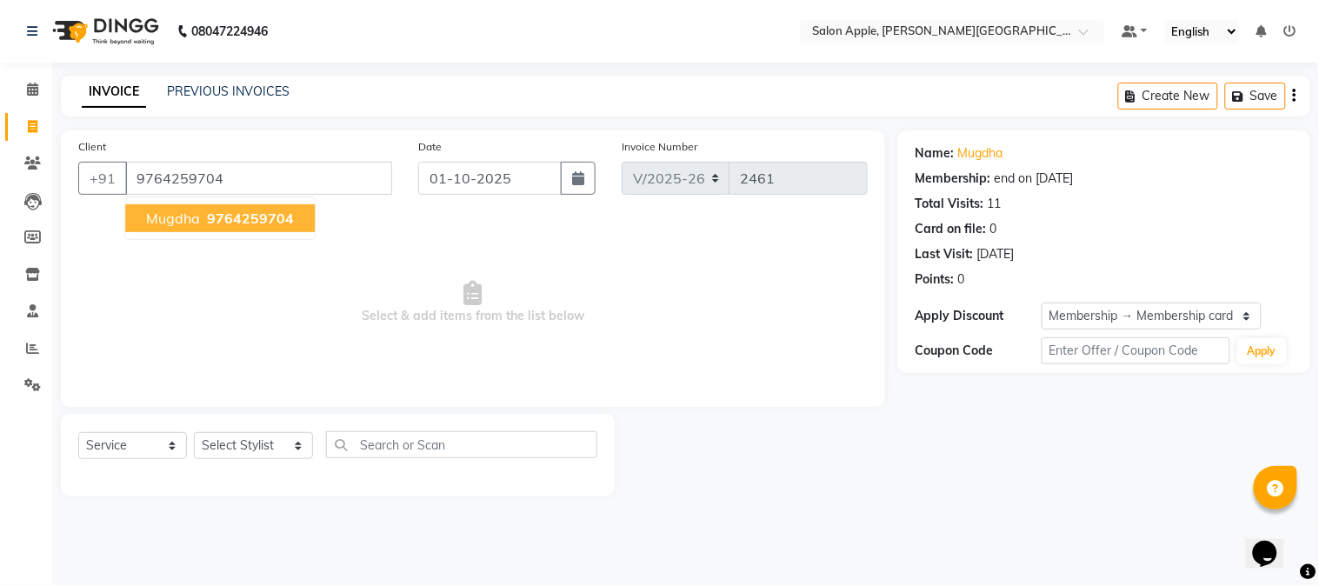
click at [143, 216] on button "Mugdha 9764259704" at bounding box center [220, 218] width 190 height 28
select select "1: Object"
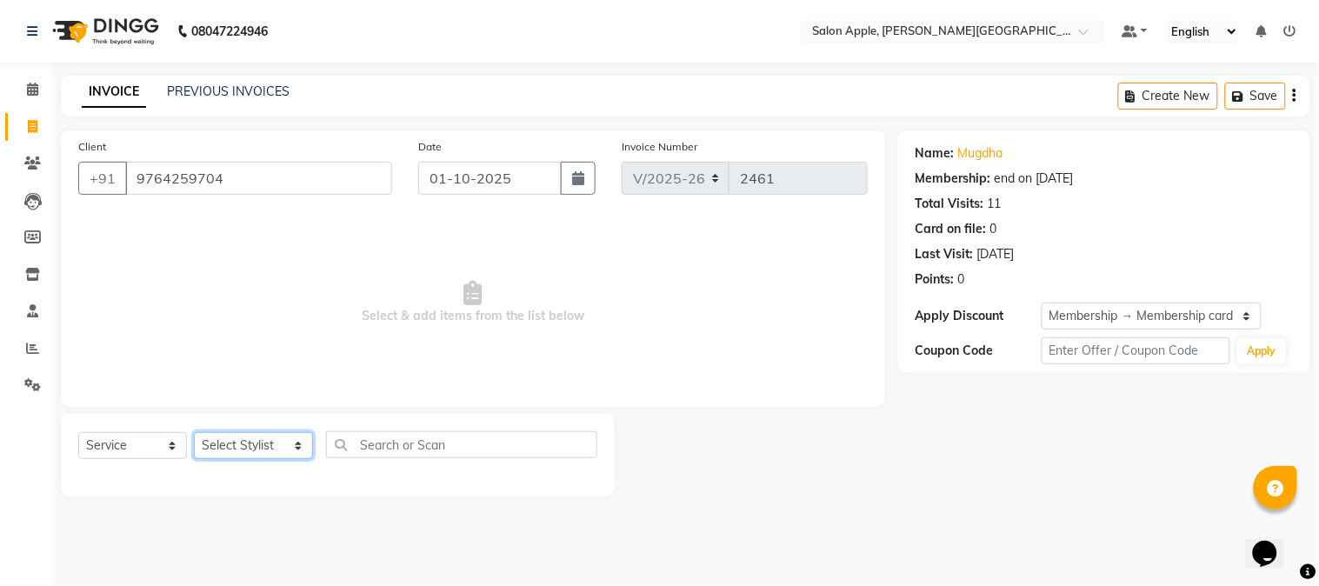
click at [285, 444] on select "Select Stylist [PERSON_NAME] [PERSON_NAME] Kranti arun Vanakalas [MEDICAL_DATA]…" at bounding box center [253, 445] width 119 height 27
select select "84027"
click at [194, 433] on select "Select Stylist [PERSON_NAME] [PERSON_NAME] Kranti arun Vanakalas [MEDICAL_DATA]…" at bounding box center [253, 445] width 119 height 27
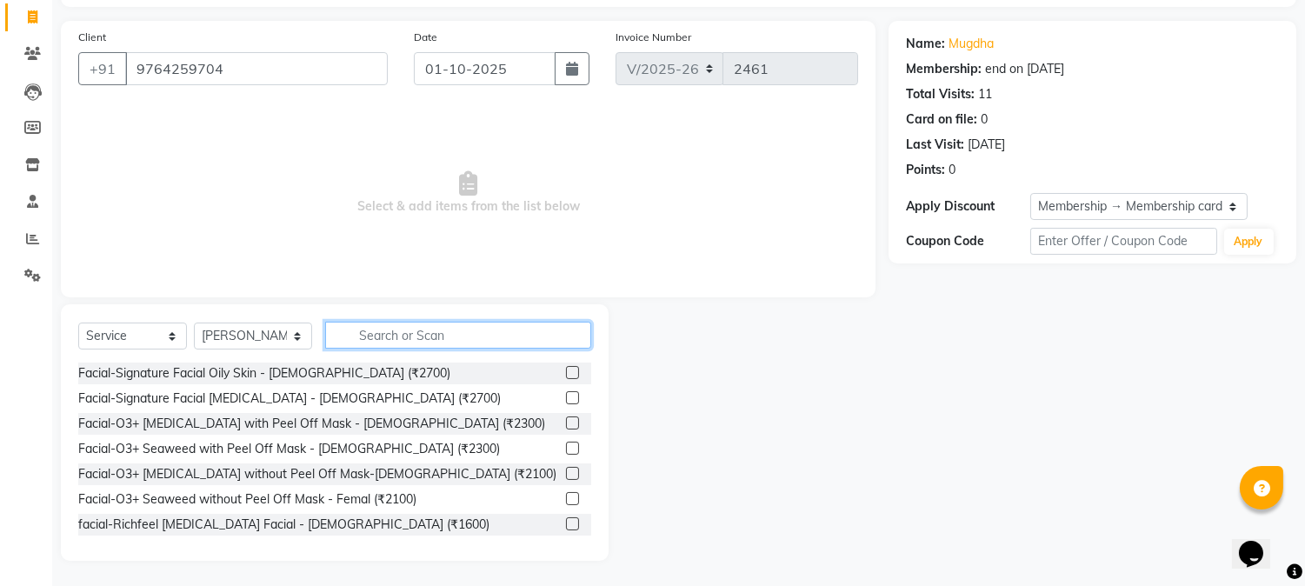
click at [426, 334] on input "text" at bounding box center [458, 335] width 266 height 27
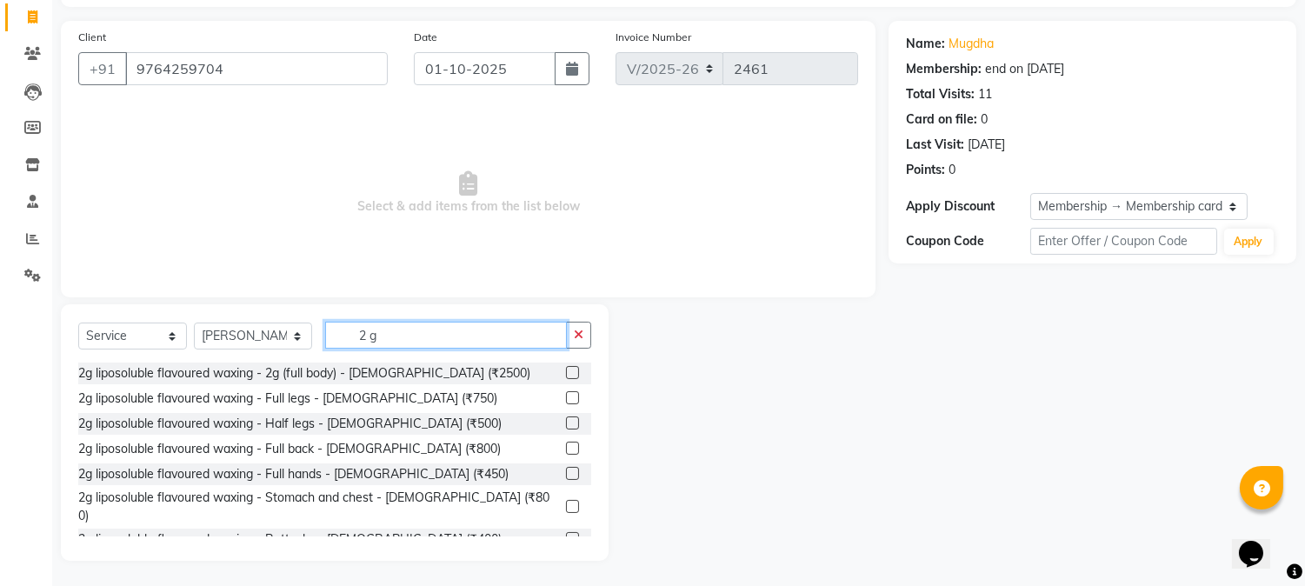
type input "2 g"
click at [566, 424] on label at bounding box center [572, 423] width 13 height 13
click at [566, 424] on input "checkbox" at bounding box center [571, 423] width 11 height 11
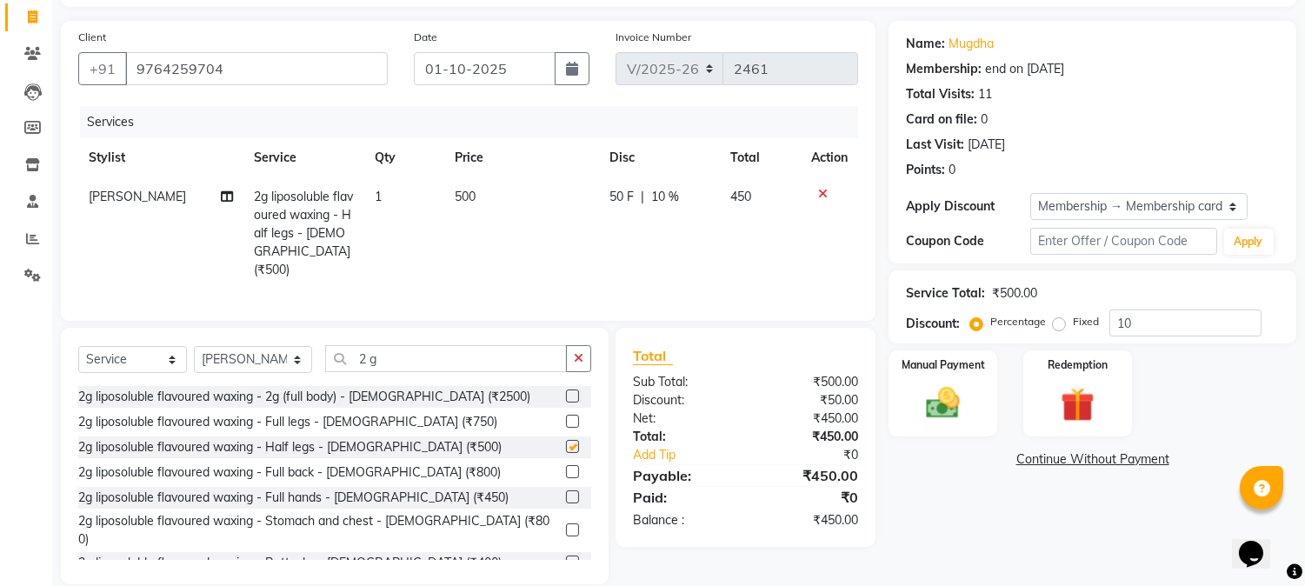
checkbox input "false"
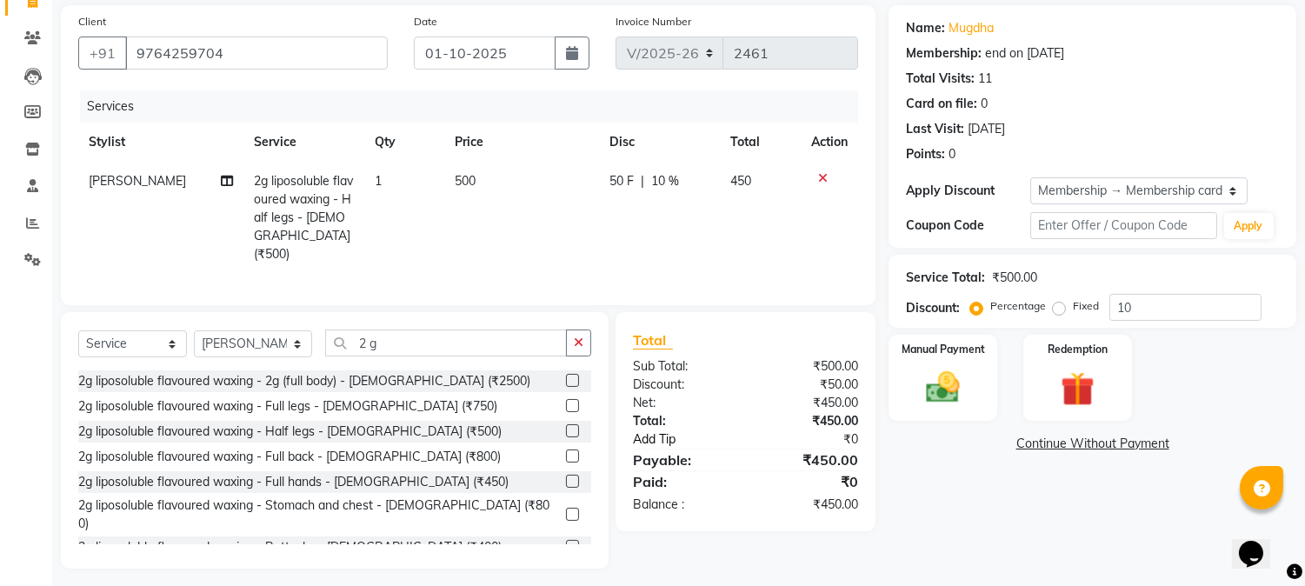
scroll to position [130, 0]
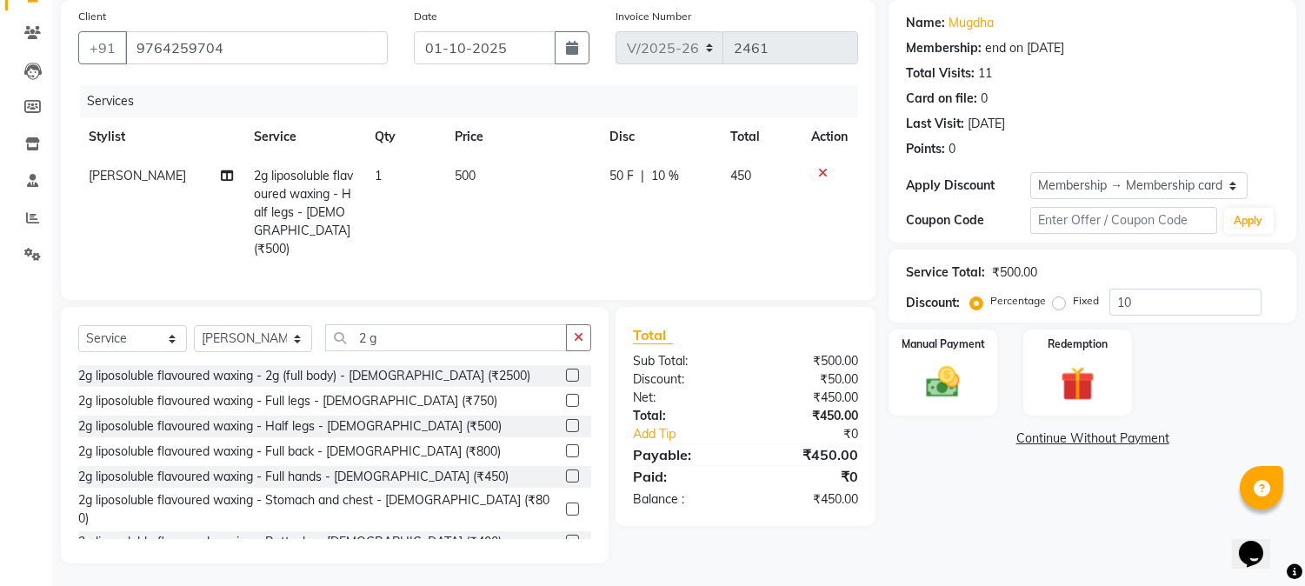
click at [566, 470] on label at bounding box center [572, 476] width 13 height 13
click at [566, 471] on input "checkbox" at bounding box center [571, 476] width 11 height 11
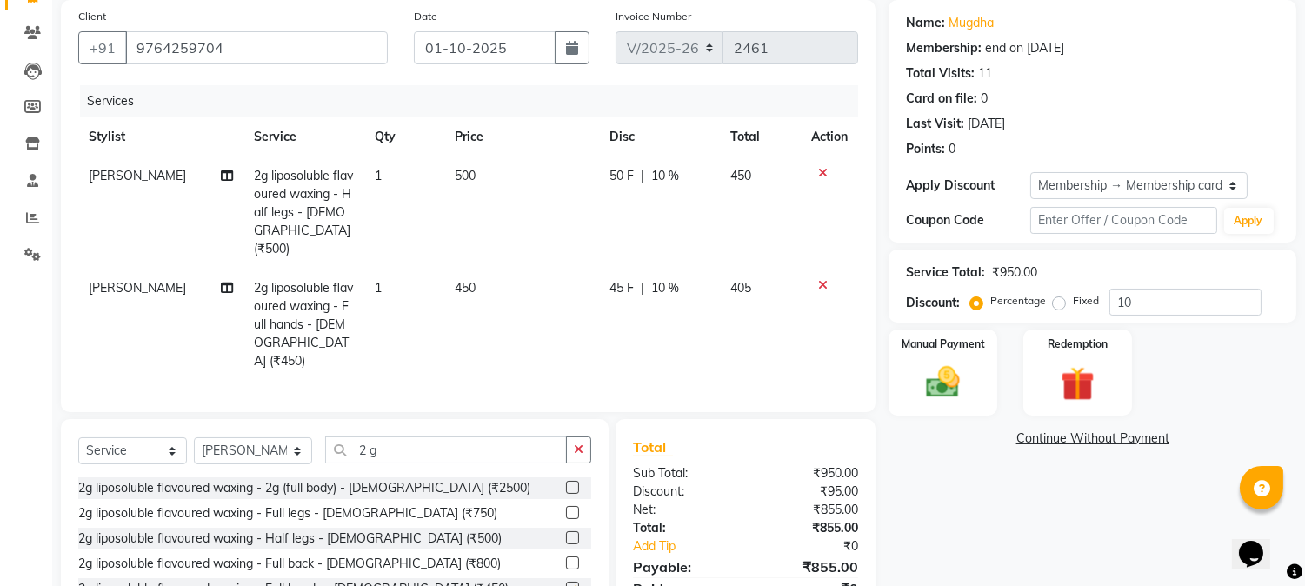
checkbox input "false"
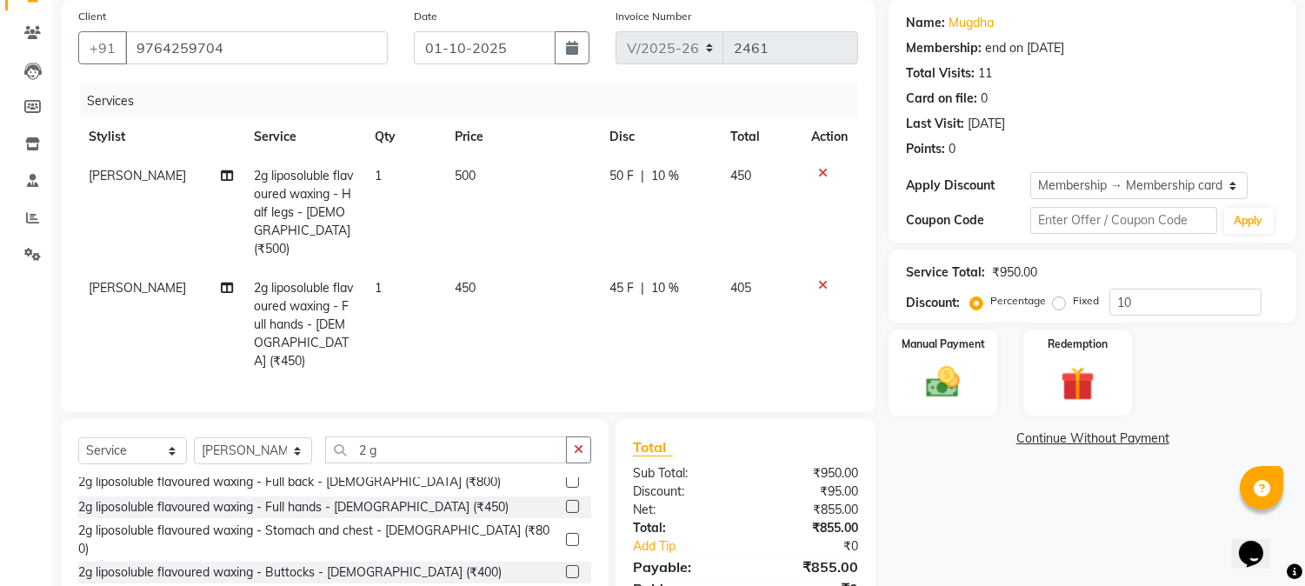
scroll to position [153, 0]
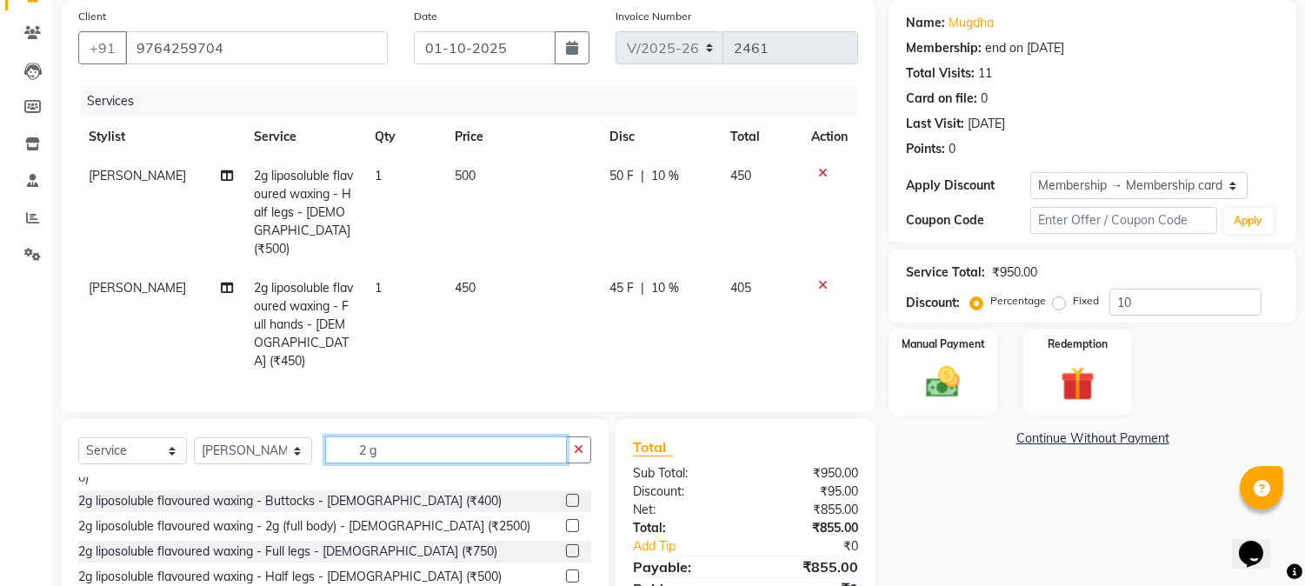
click at [359, 437] on input "2 g" at bounding box center [446, 450] width 242 height 27
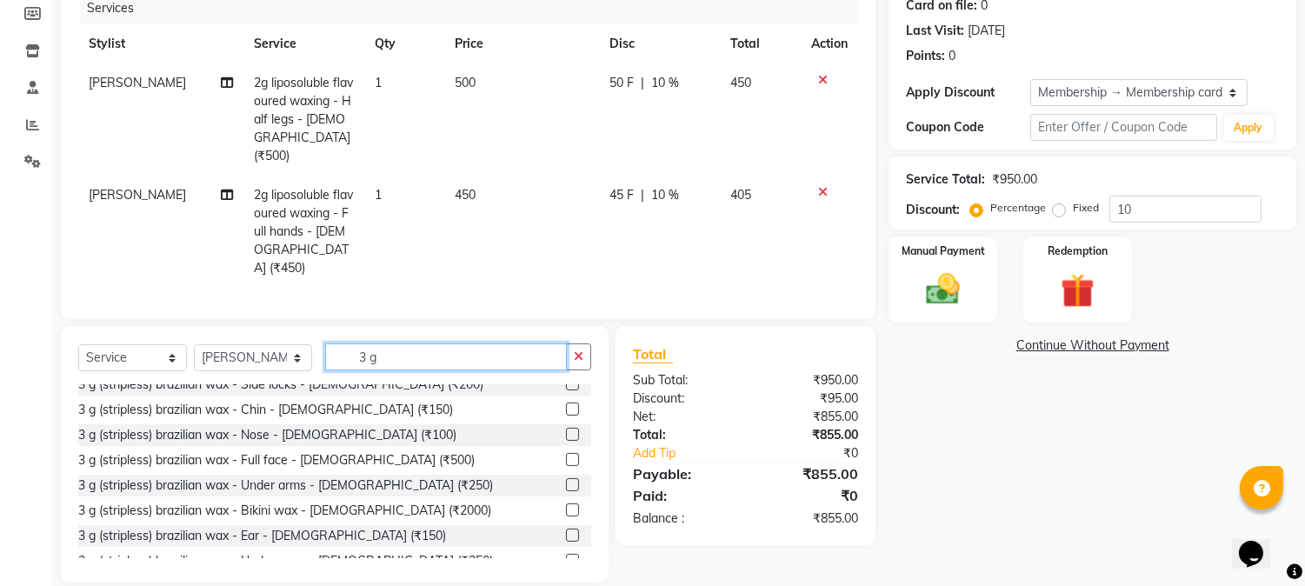
scroll to position [178, 0]
type input "3 g"
click at [566, 477] on label at bounding box center [572, 483] width 13 height 13
click at [566, 478] on input "checkbox" at bounding box center [571, 483] width 11 height 11
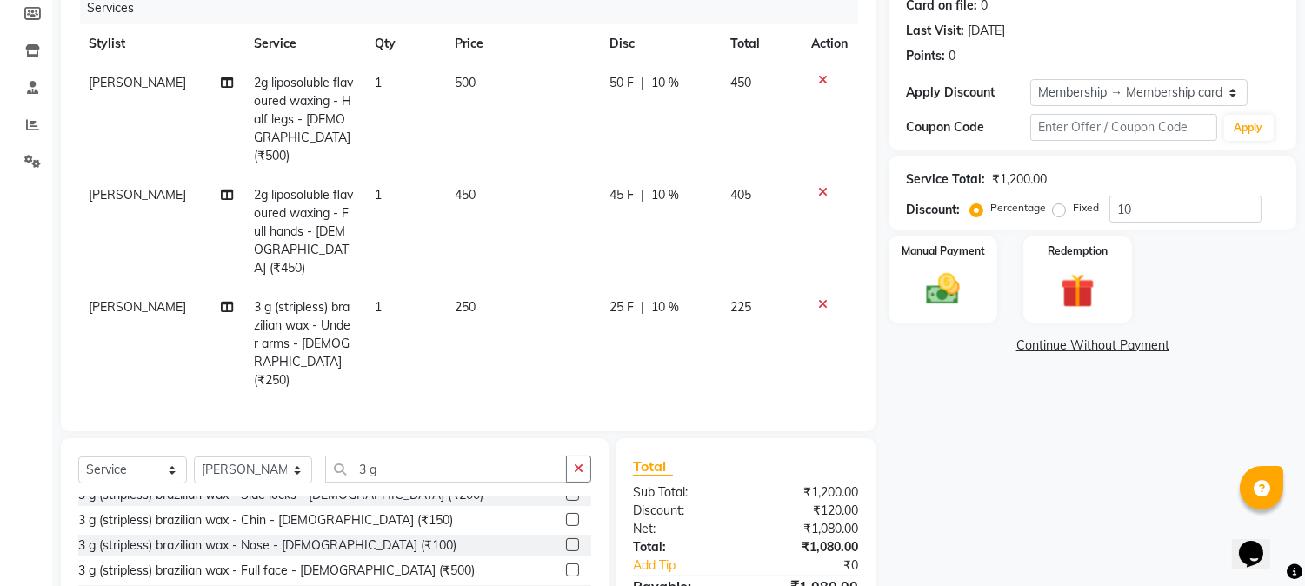
checkbox input "false"
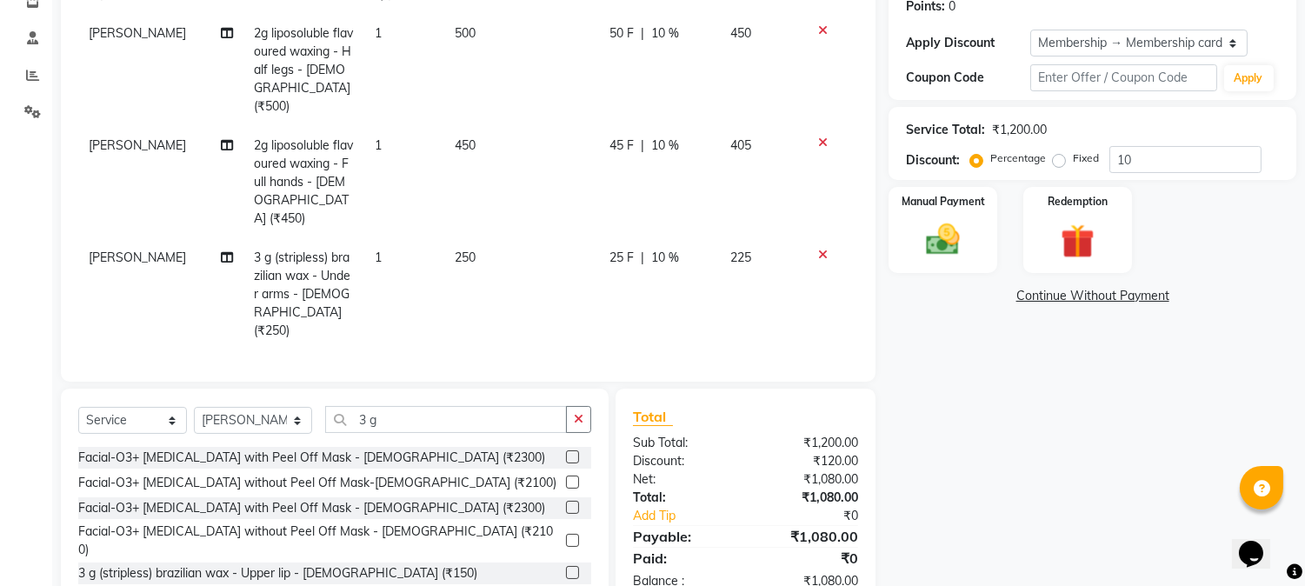
scroll to position [317, 0]
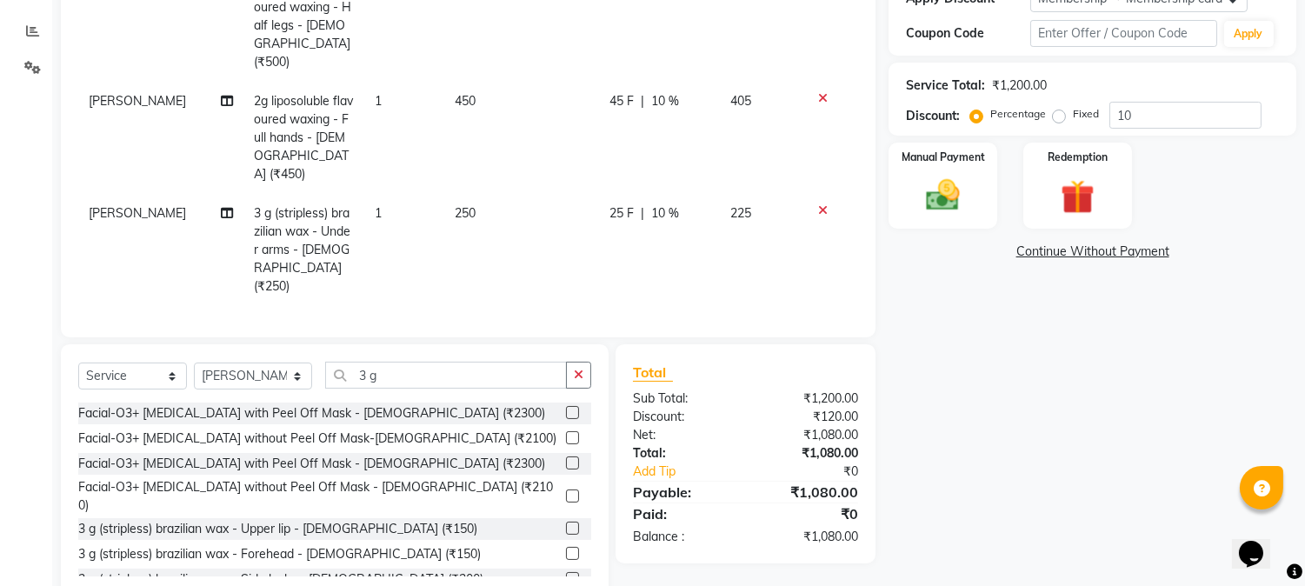
click at [566, 522] on label at bounding box center [572, 528] width 13 height 13
click at [566, 524] on input "checkbox" at bounding box center [571, 529] width 11 height 11
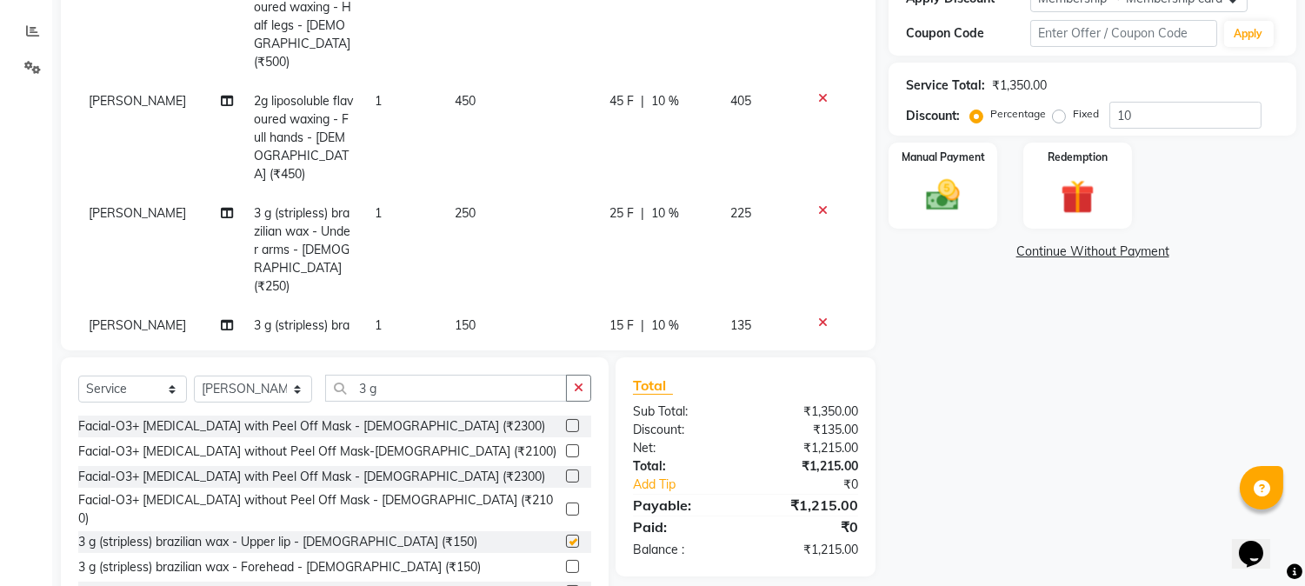
checkbox input "false"
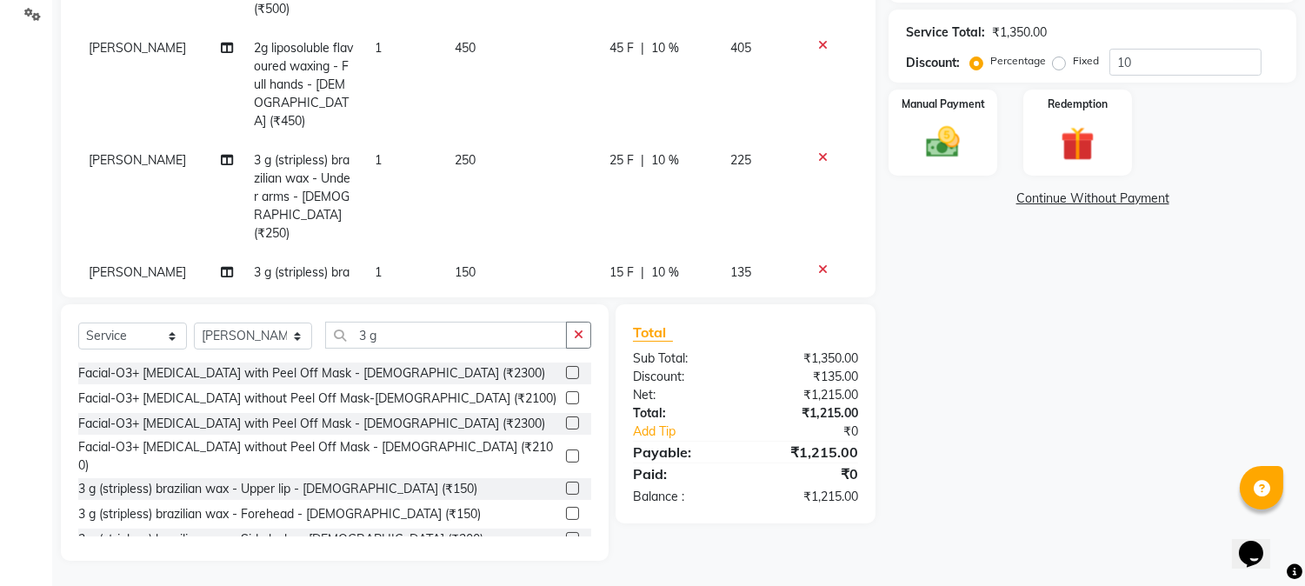
scroll to position [97, 0]
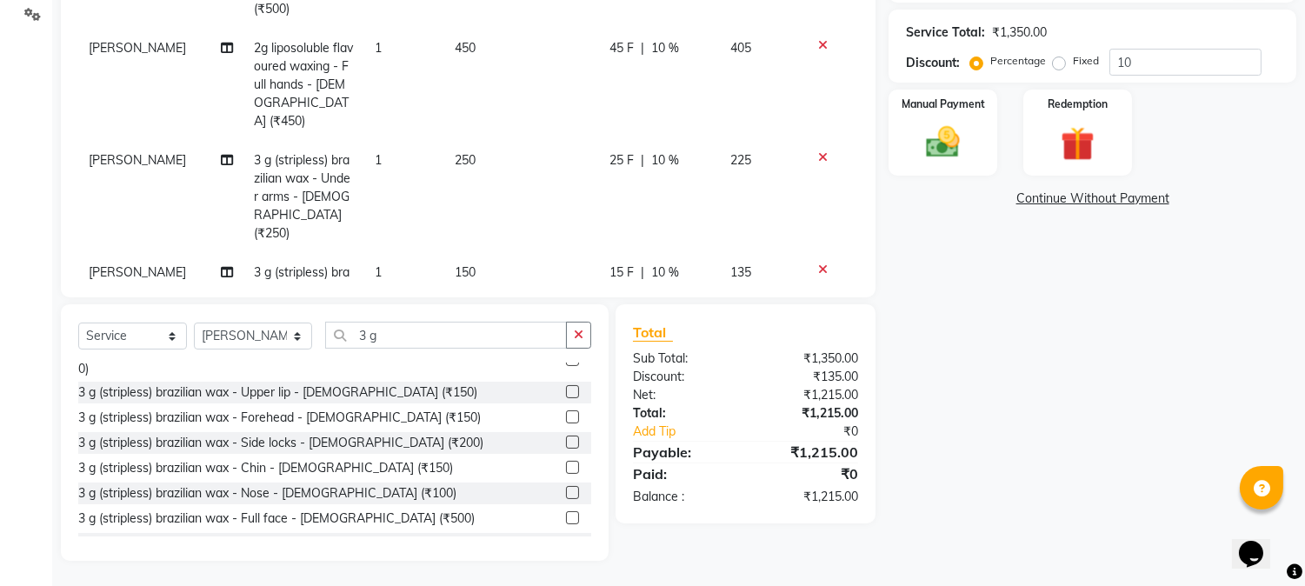
click at [566, 461] on label at bounding box center [572, 467] width 13 height 13
click at [566, 463] on input "checkbox" at bounding box center [571, 468] width 11 height 11
checkbox input "false"
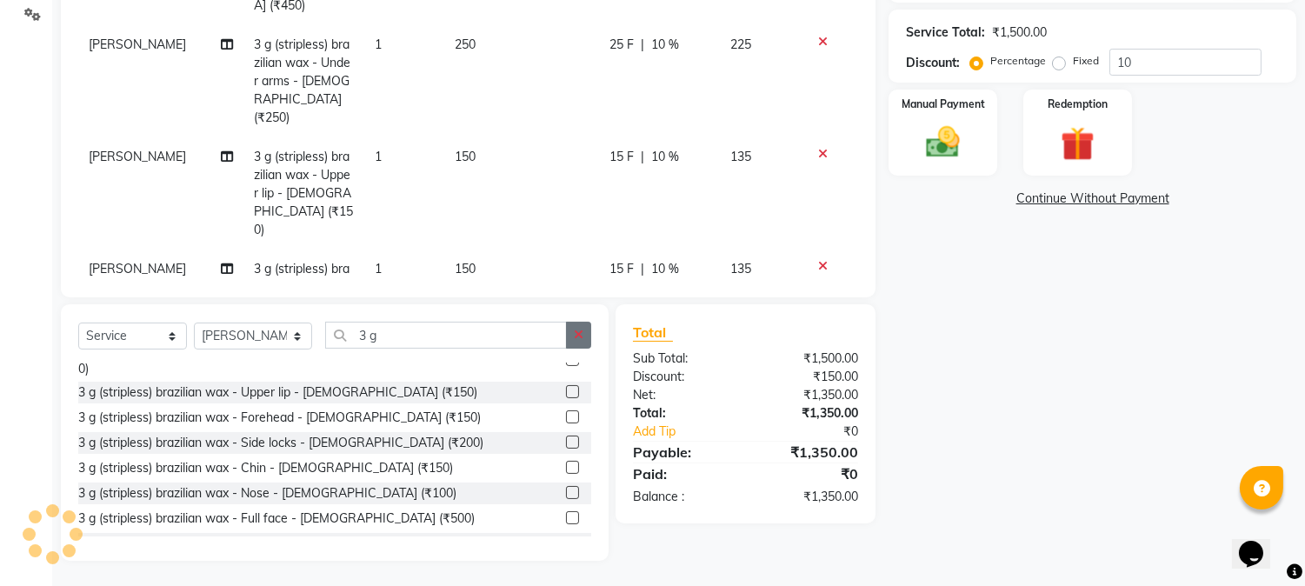
click at [571, 327] on button "button" at bounding box center [578, 335] width 25 height 27
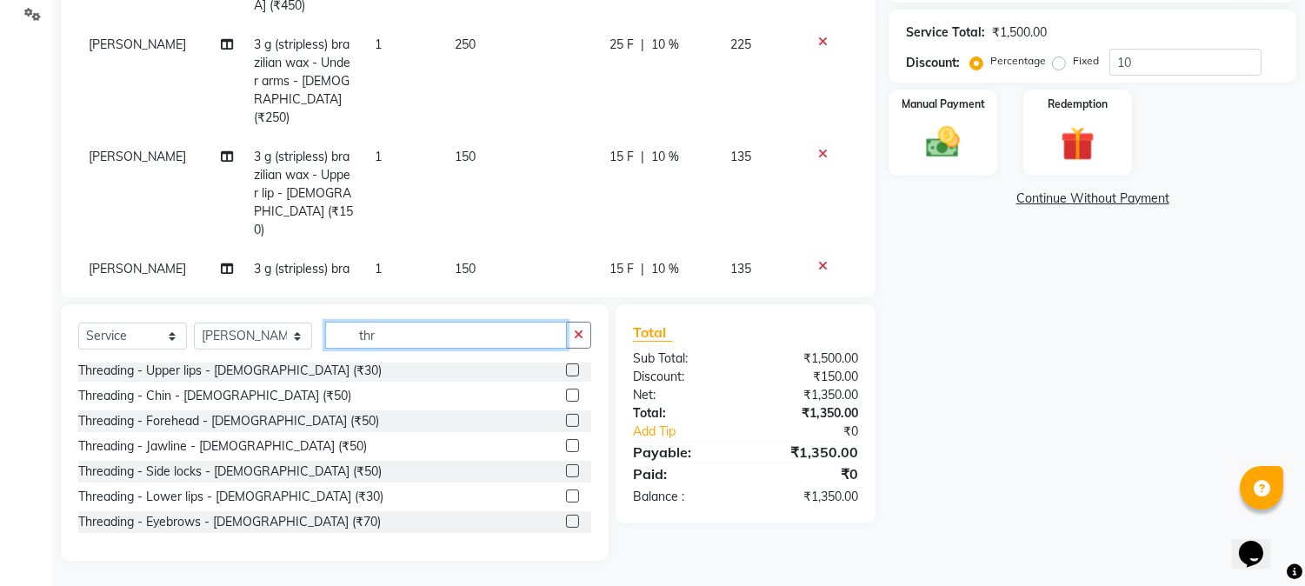
scroll to position [0, 0]
type input "thr"
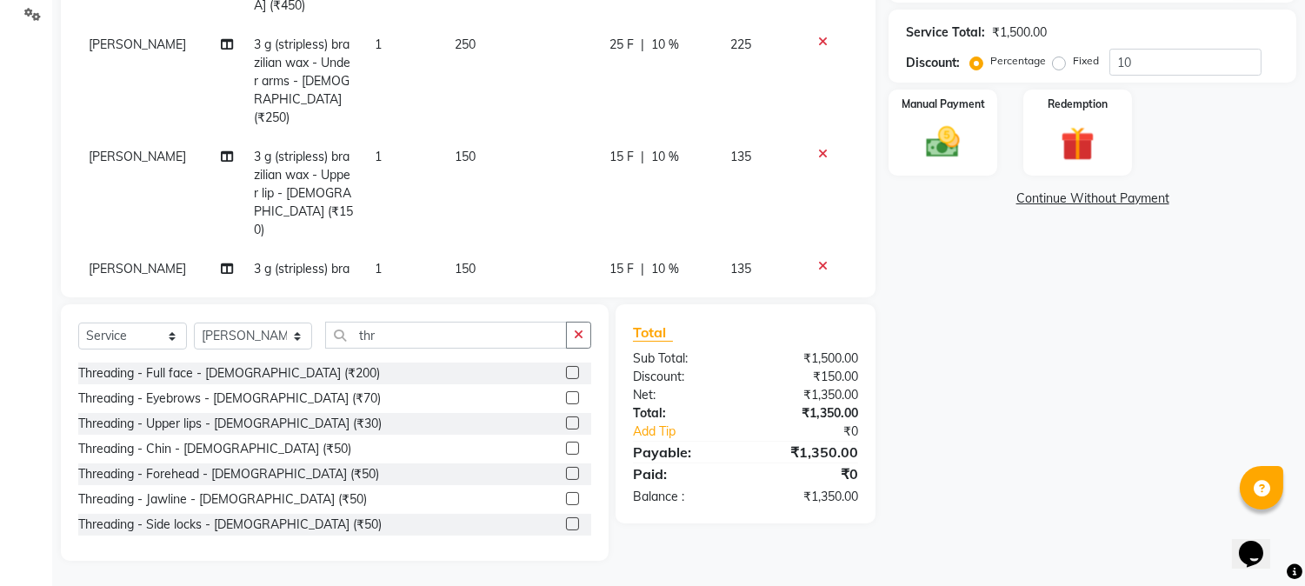
click at [566, 400] on label at bounding box center [572, 397] width 13 height 13
click at [566, 400] on input "checkbox" at bounding box center [571, 398] width 11 height 11
checkbox input "false"
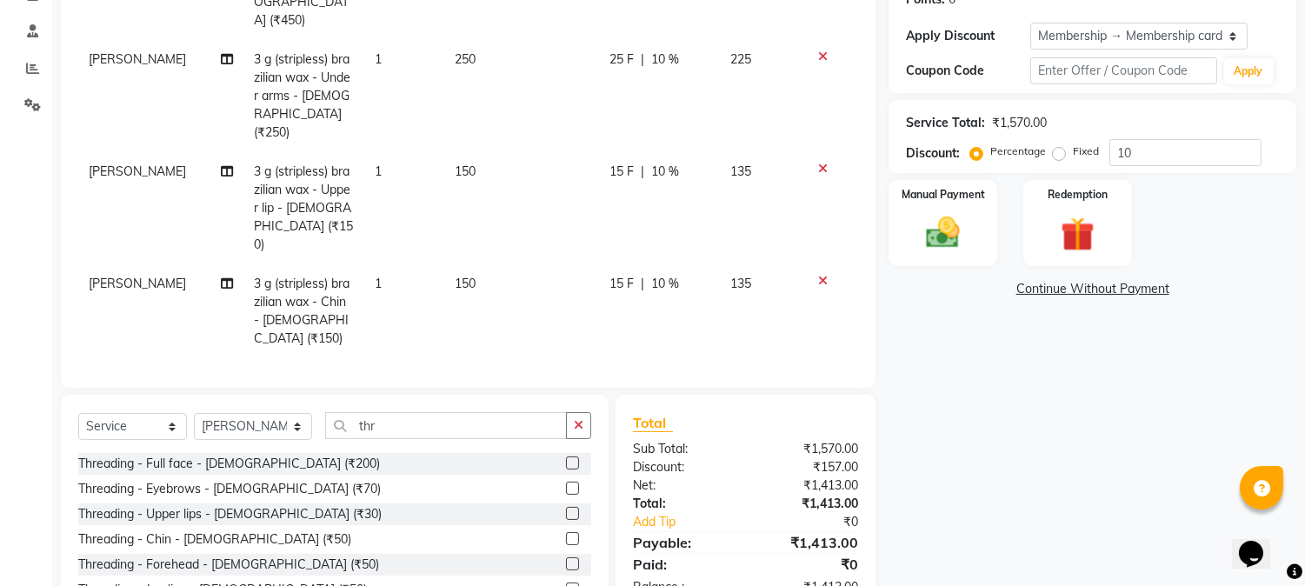
scroll to position [177, 0]
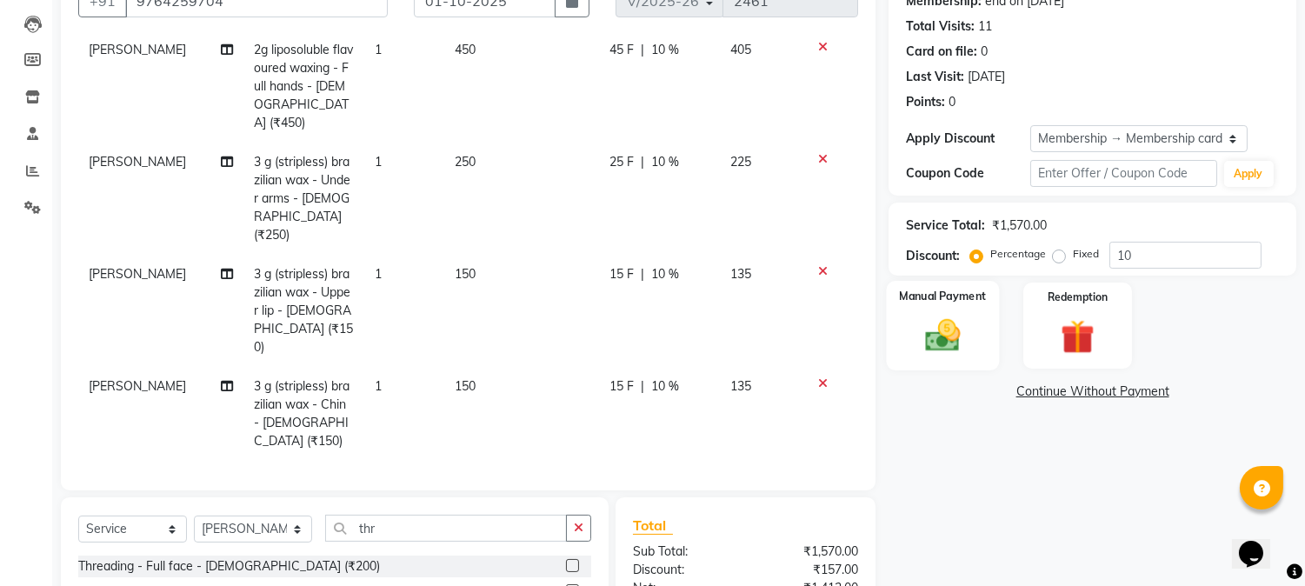
click at [966, 360] on div "Manual Payment" at bounding box center [943, 325] width 113 height 89
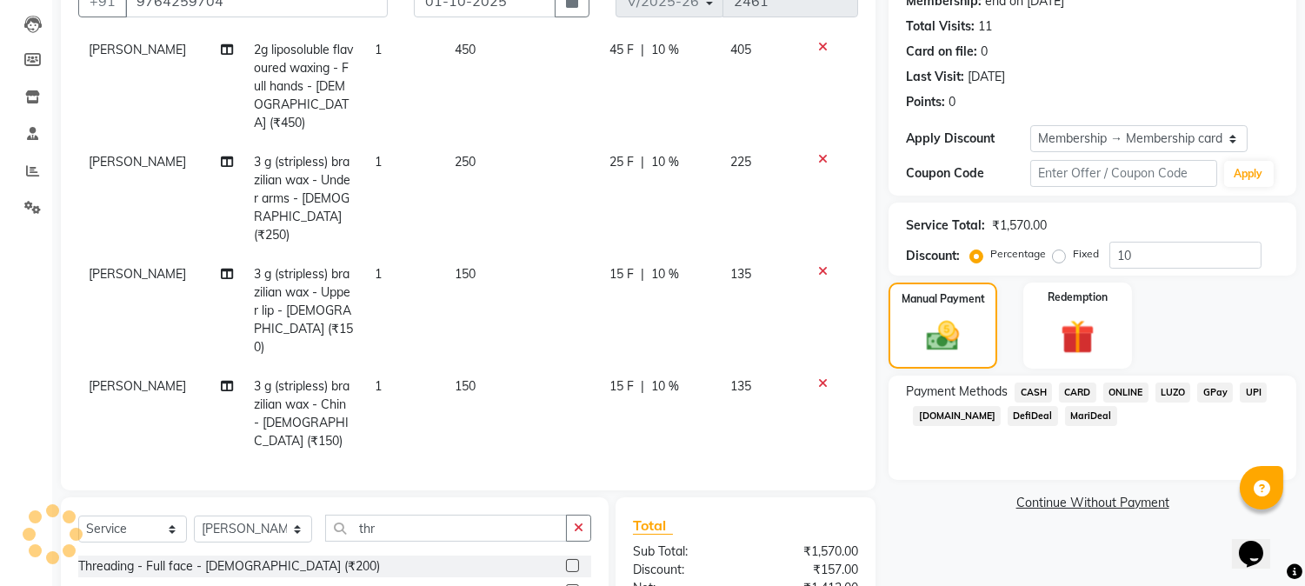
click at [1135, 394] on span "ONLINE" at bounding box center [1126, 393] width 45 height 20
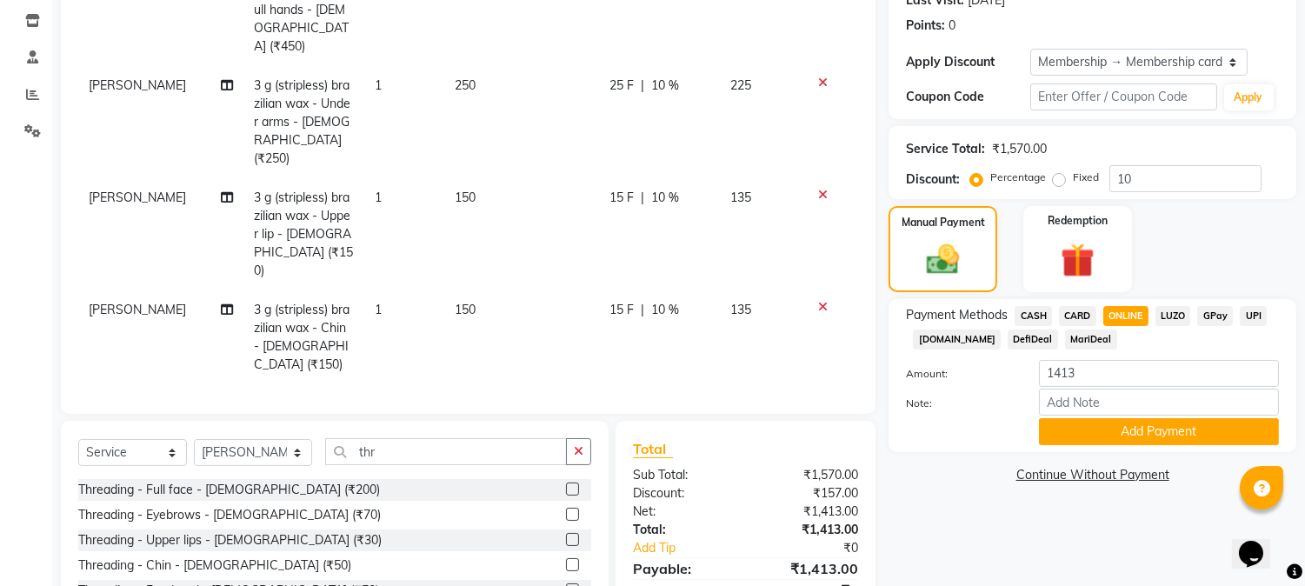
scroll to position [370, 0]
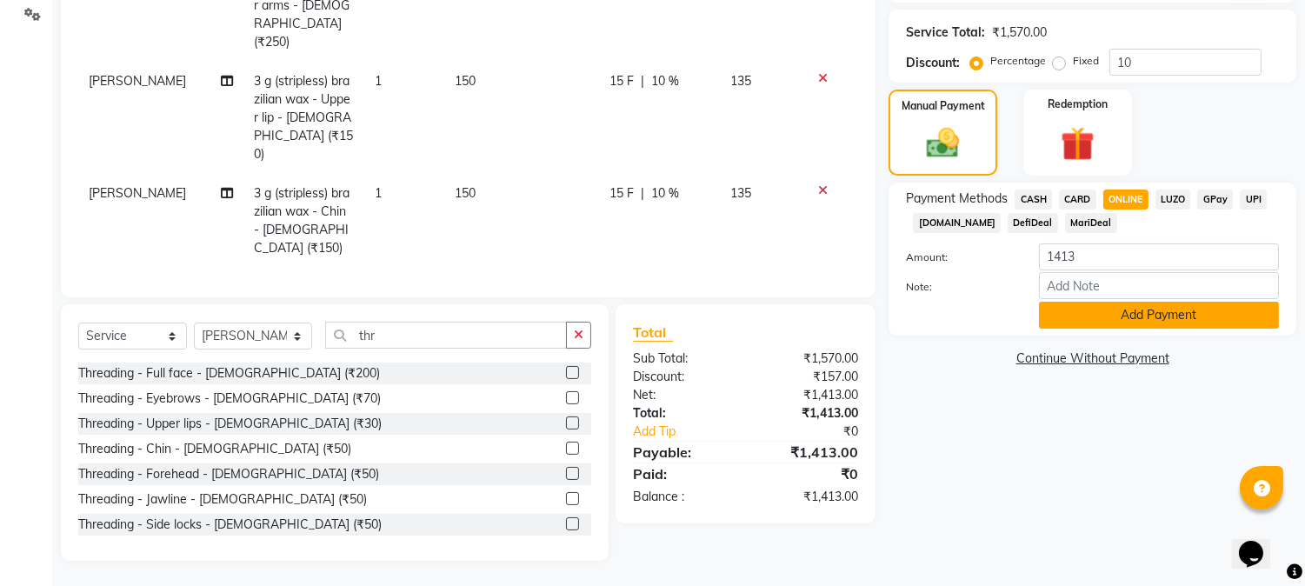
click at [1111, 309] on button "Add Payment" at bounding box center [1159, 315] width 240 height 27
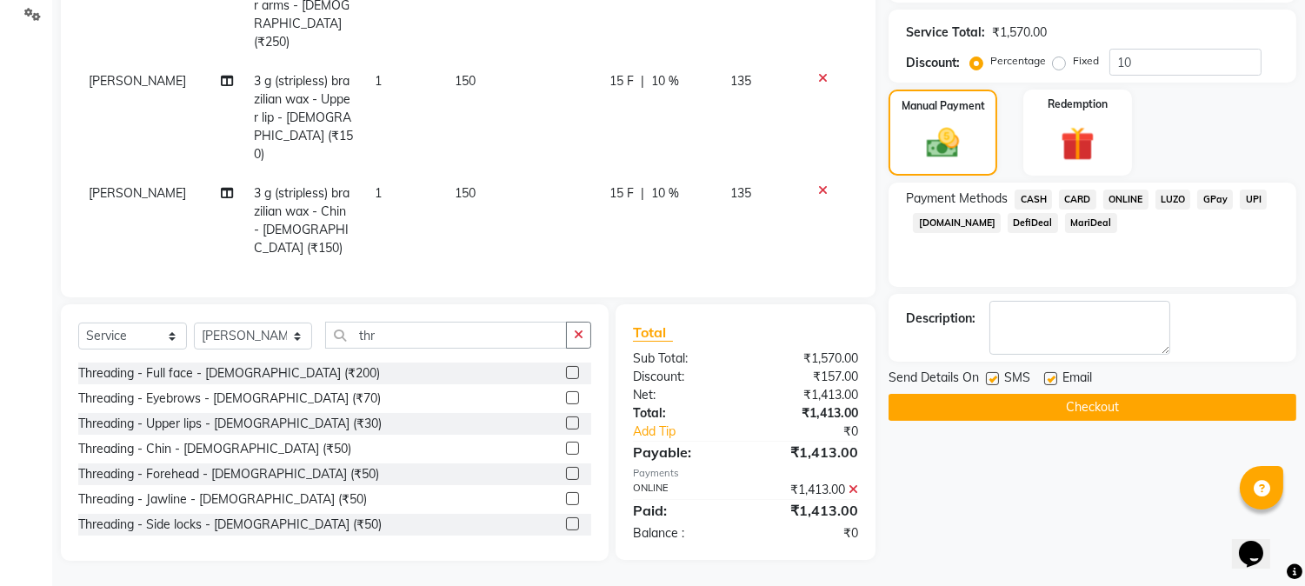
click at [1094, 410] on button "Checkout" at bounding box center [1093, 407] width 408 height 27
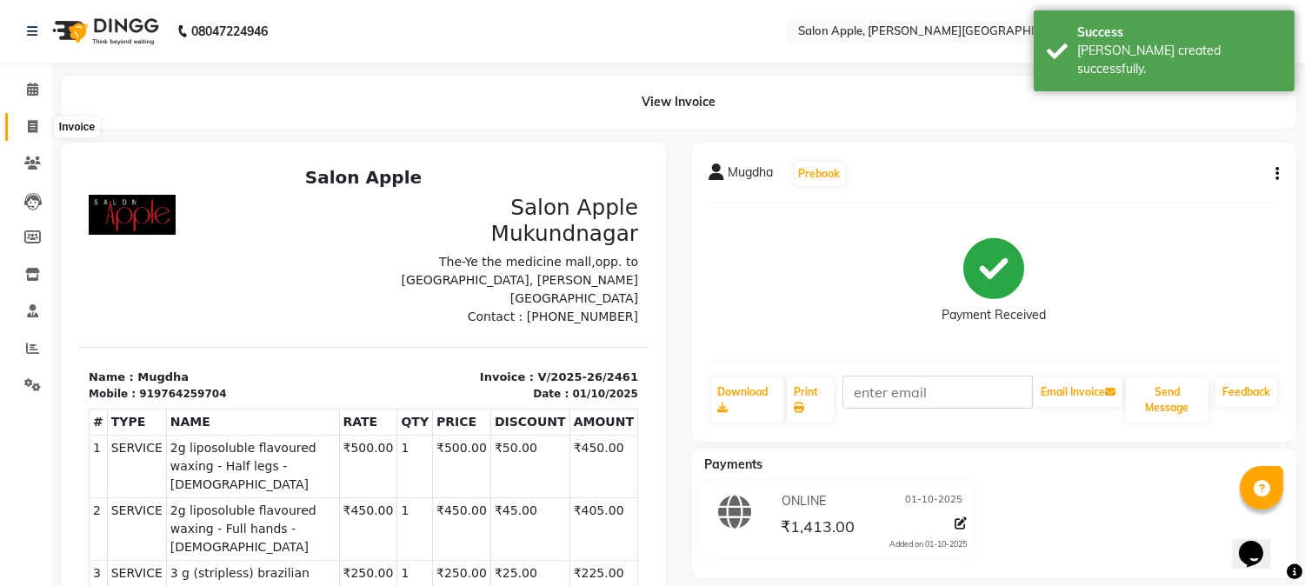
click at [22, 130] on span at bounding box center [32, 127] width 30 height 20
select select "4128"
select select "service"
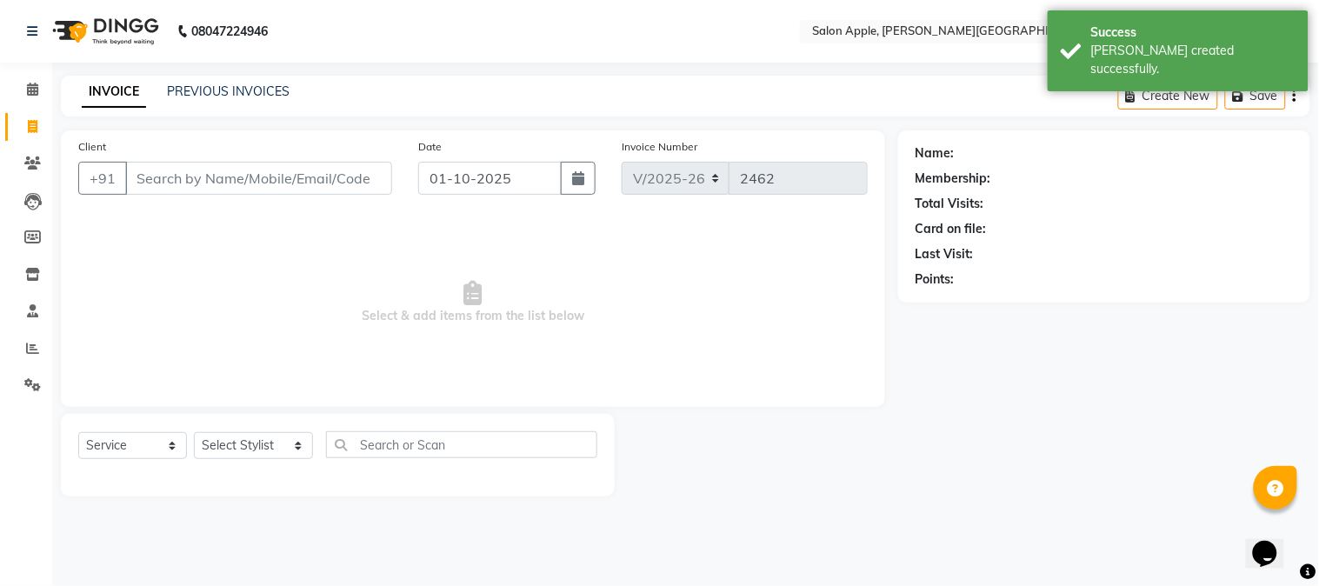
click at [132, 174] on input "Client" at bounding box center [258, 178] width 267 height 33
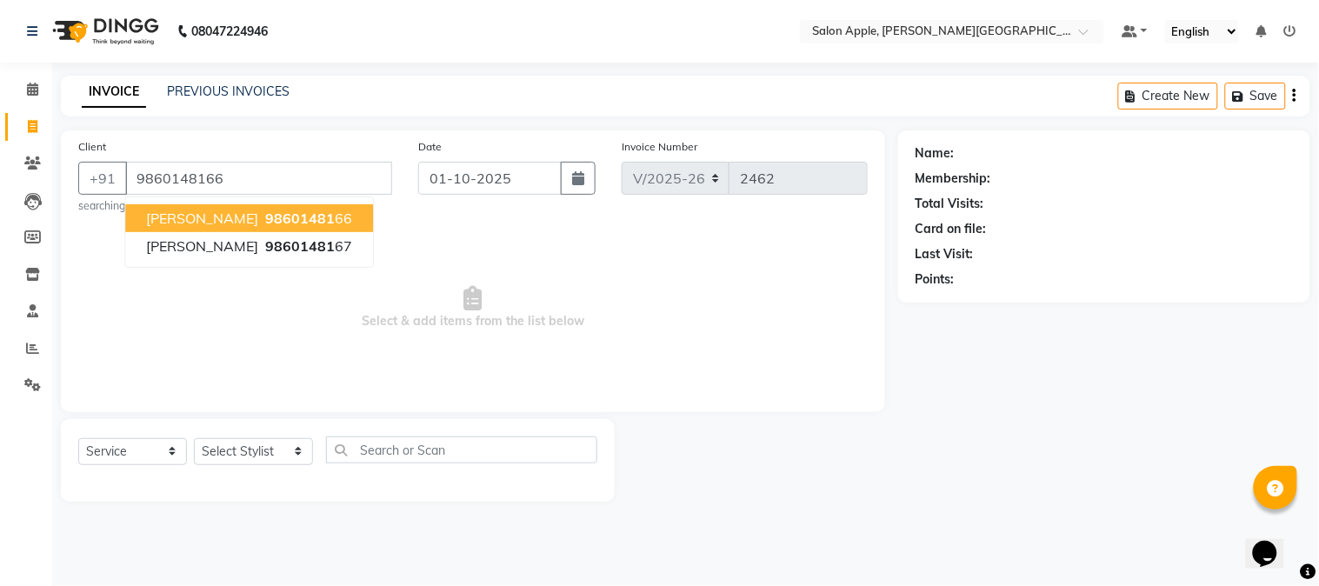
type input "9860148166"
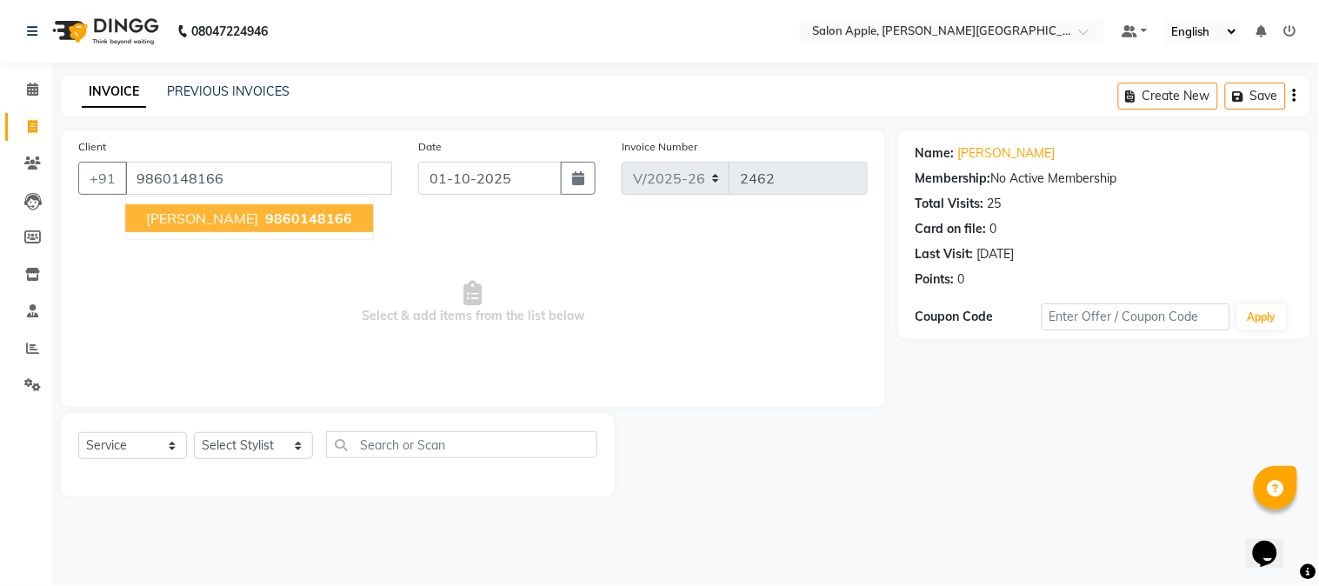
click at [265, 213] on span "9860148166" at bounding box center [308, 218] width 87 height 17
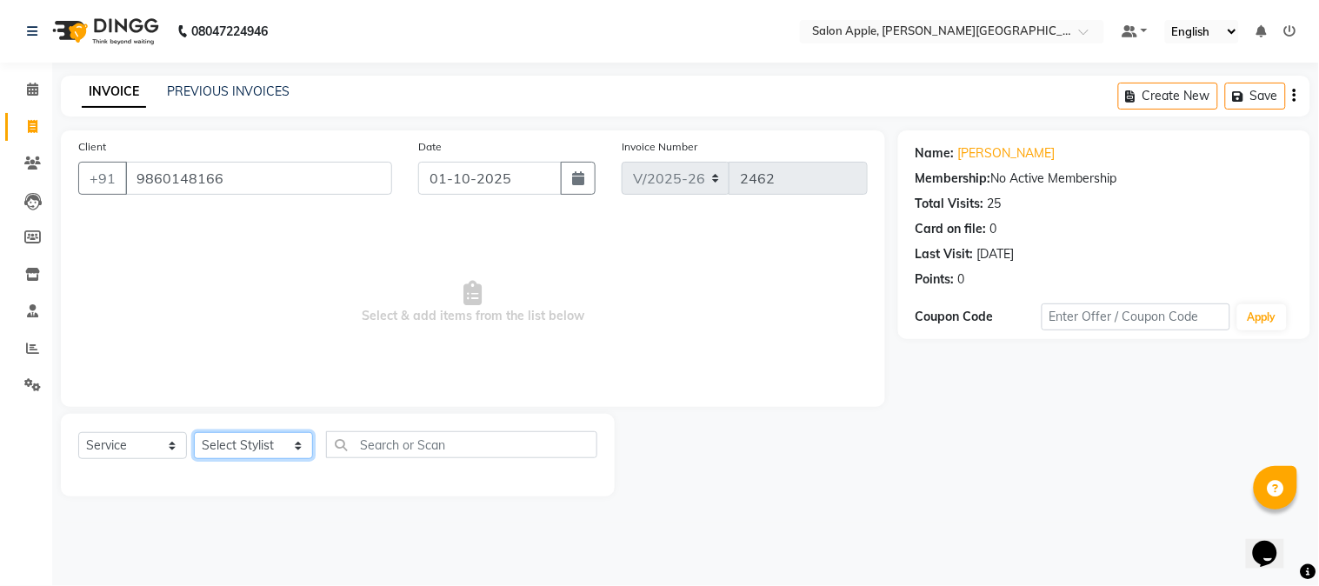
click at [262, 445] on select "Select Stylist [PERSON_NAME] [PERSON_NAME] Kranti arun Vanakalas [MEDICAL_DATA]…" at bounding box center [253, 445] width 119 height 27
select select "85967"
click at [194, 433] on select "Select Stylist [PERSON_NAME] [PERSON_NAME] Kranti arun Vanakalas [MEDICAL_DATA]…" at bounding box center [253, 445] width 119 height 27
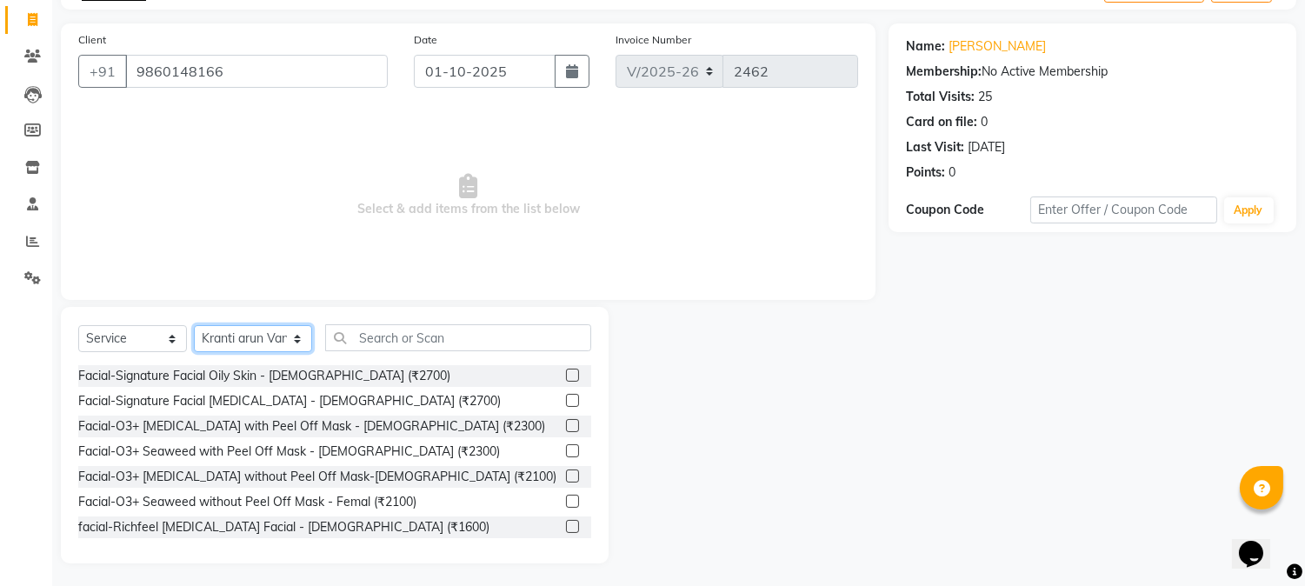
scroll to position [110, 0]
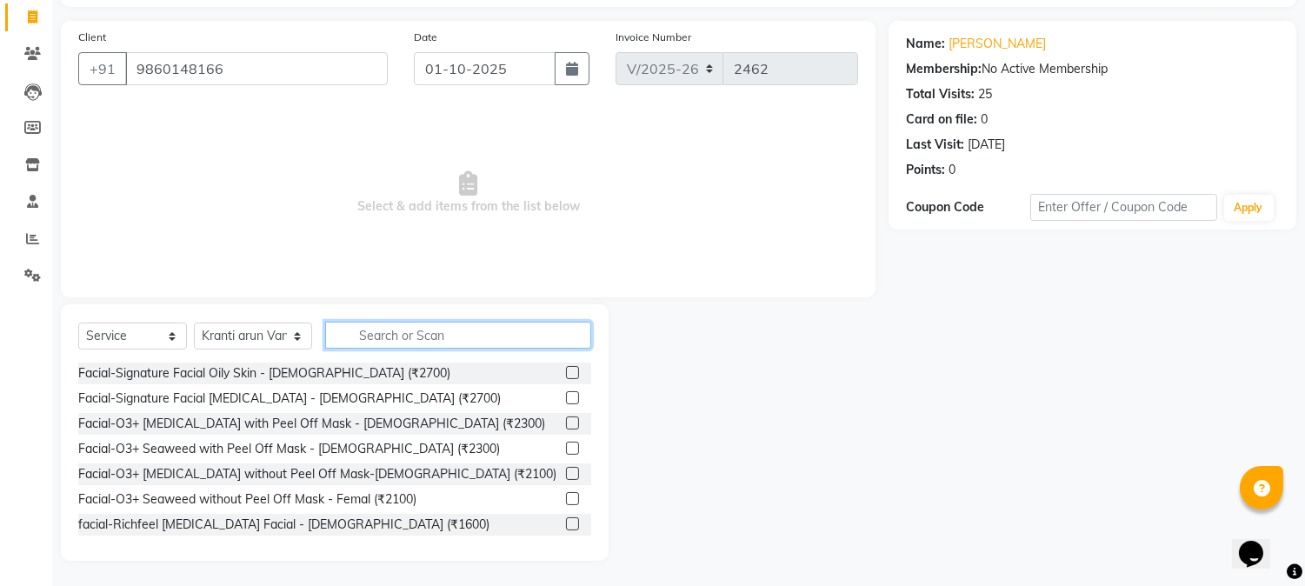
click at [483, 327] on input "text" at bounding box center [458, 335] width 266 height 27
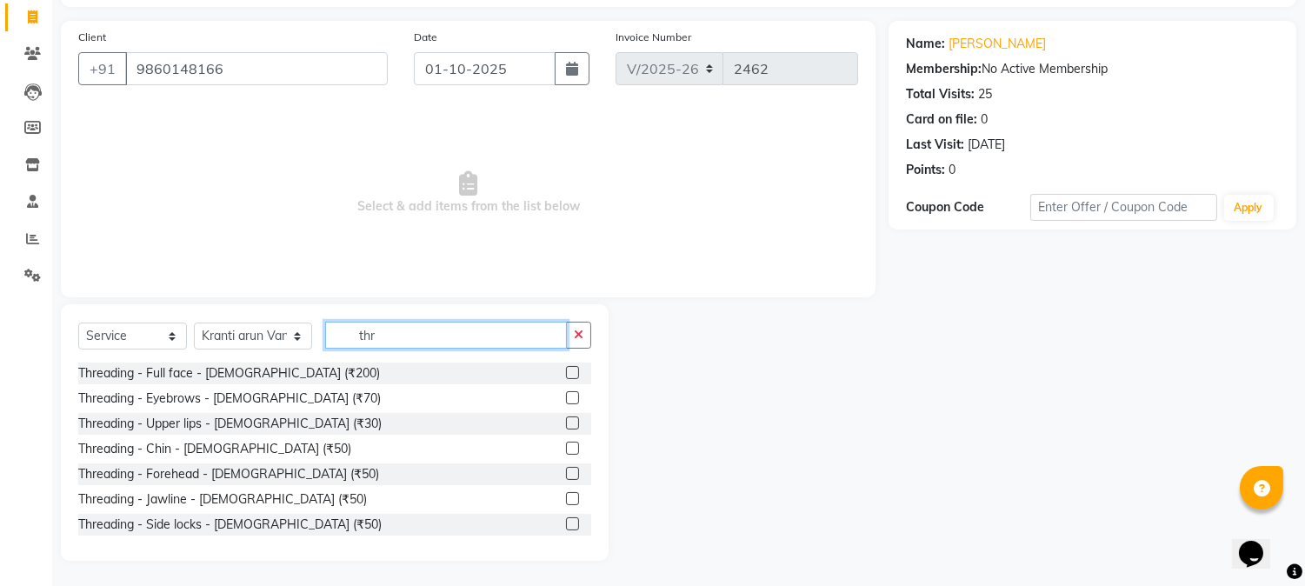
type input "thr"
click at [566, 423] on label at bounding box center [572, 423] width 13 height 13
click at [566, 423] on input "checkbox" at bounding box center [571, 423] width 11 height 11
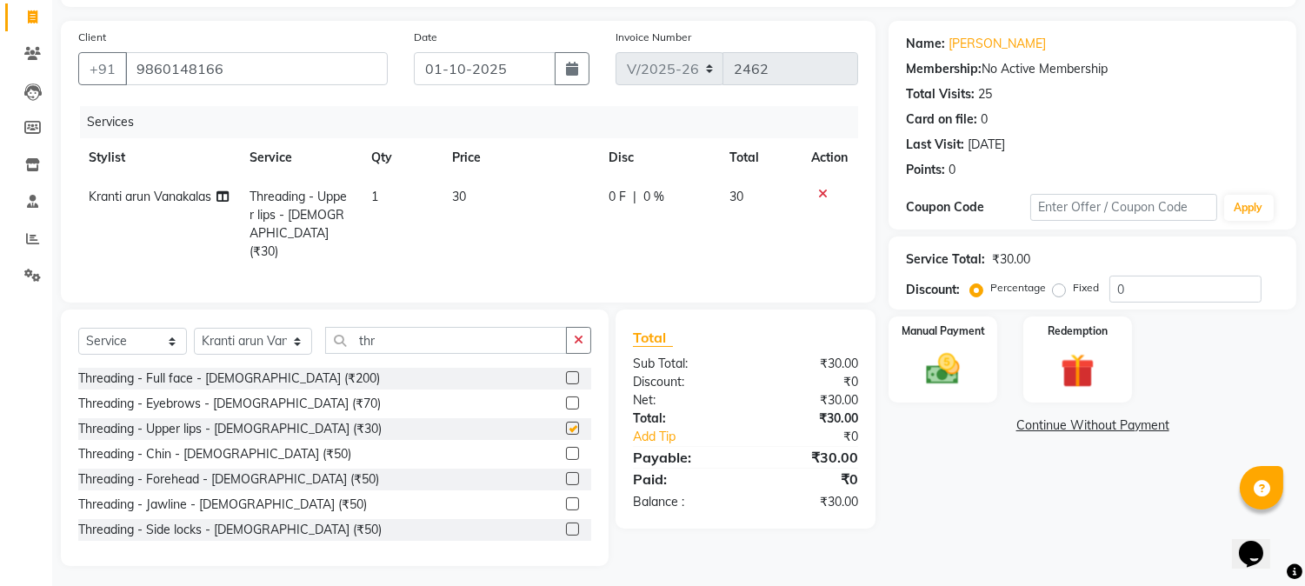
checkbox input "false"
click at [566, 447] on label at bounding box center [572, 453] width 13 height 13
click at [566, 449] on input "checkbox" at bounding box center [571, 454] width 11 height 11
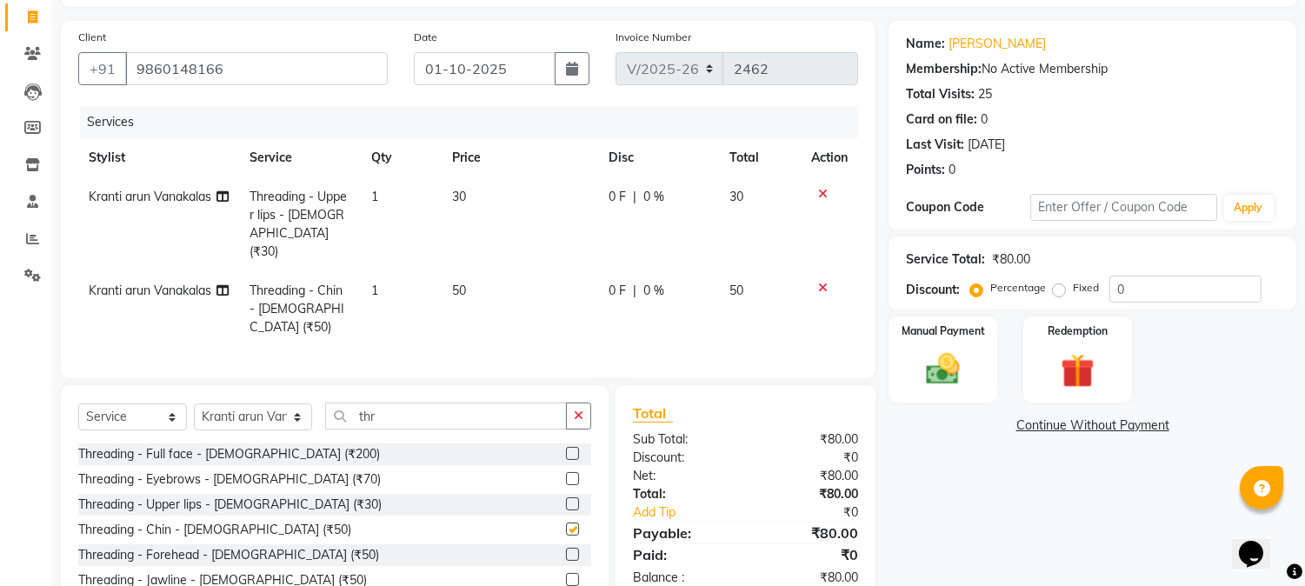
checkbox input "false"
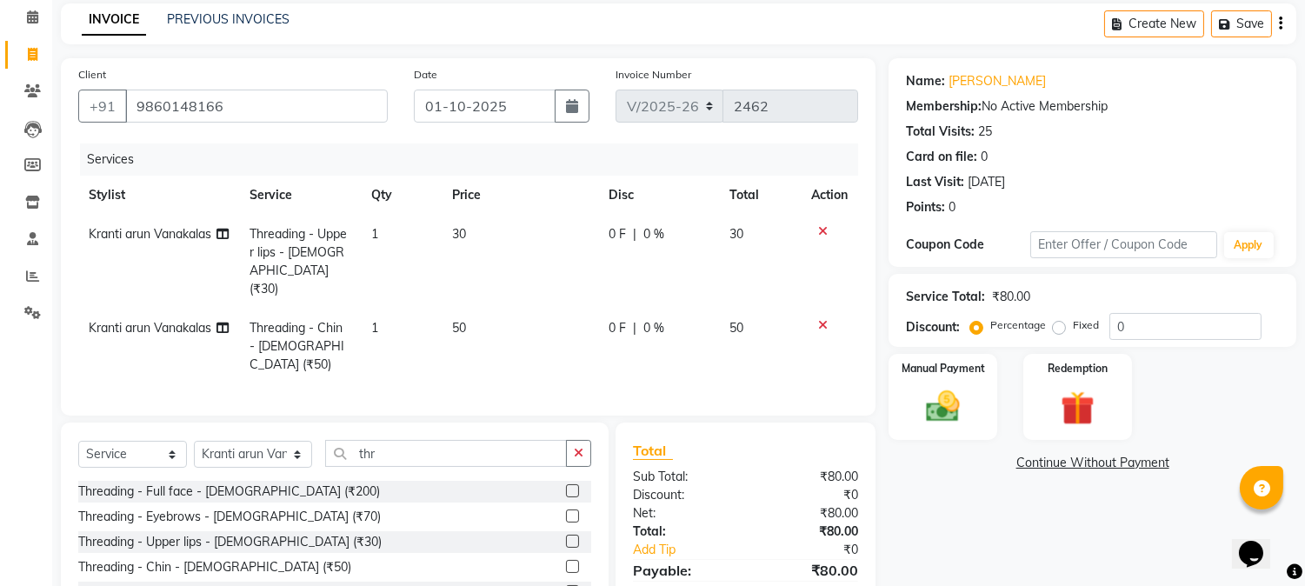
scroll to position [169, 0]
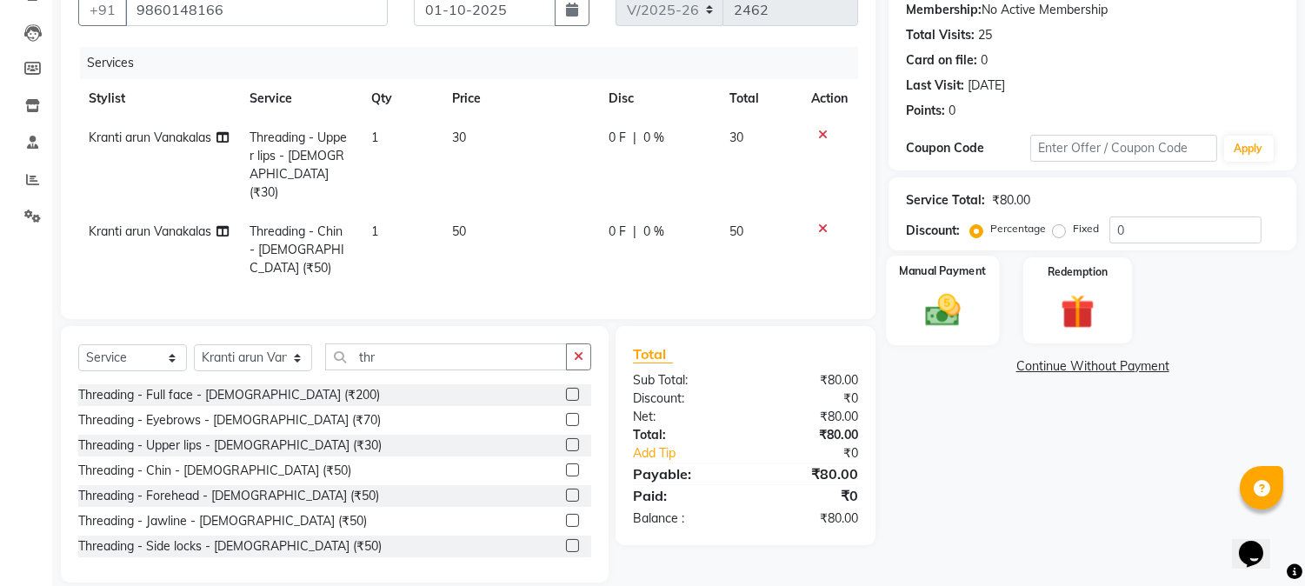
click at [963, 315] on img at bounding box center [943, 310] width 57 height 41
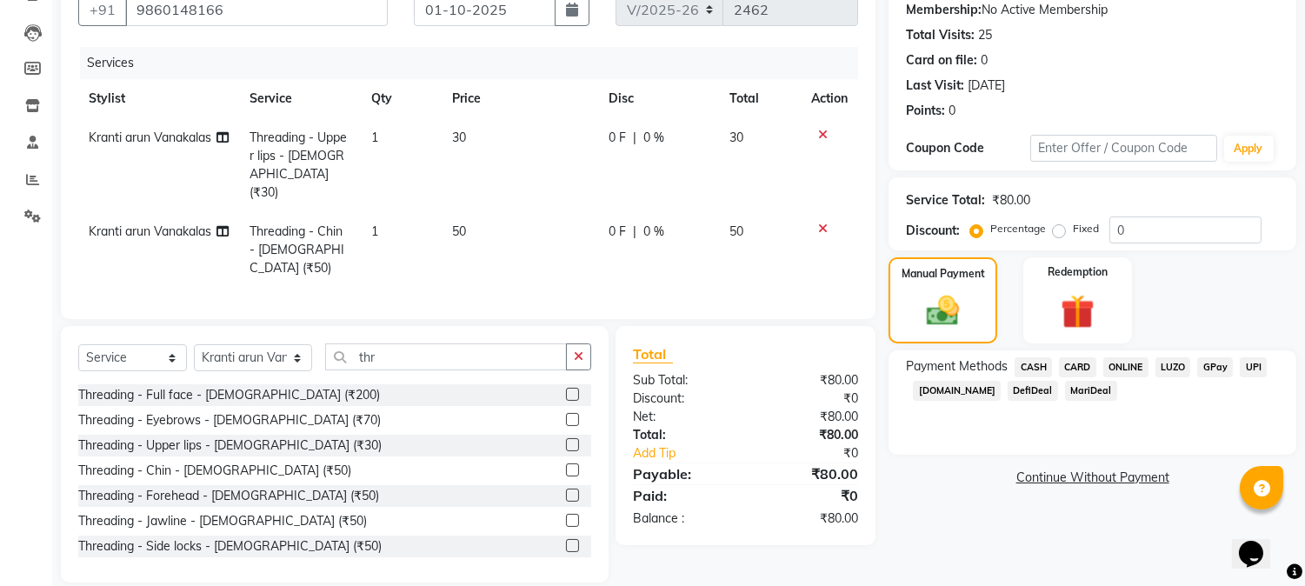
click at [1044, 364] on span "CASH" at bounding box center [1033, 367] width 37 height 20
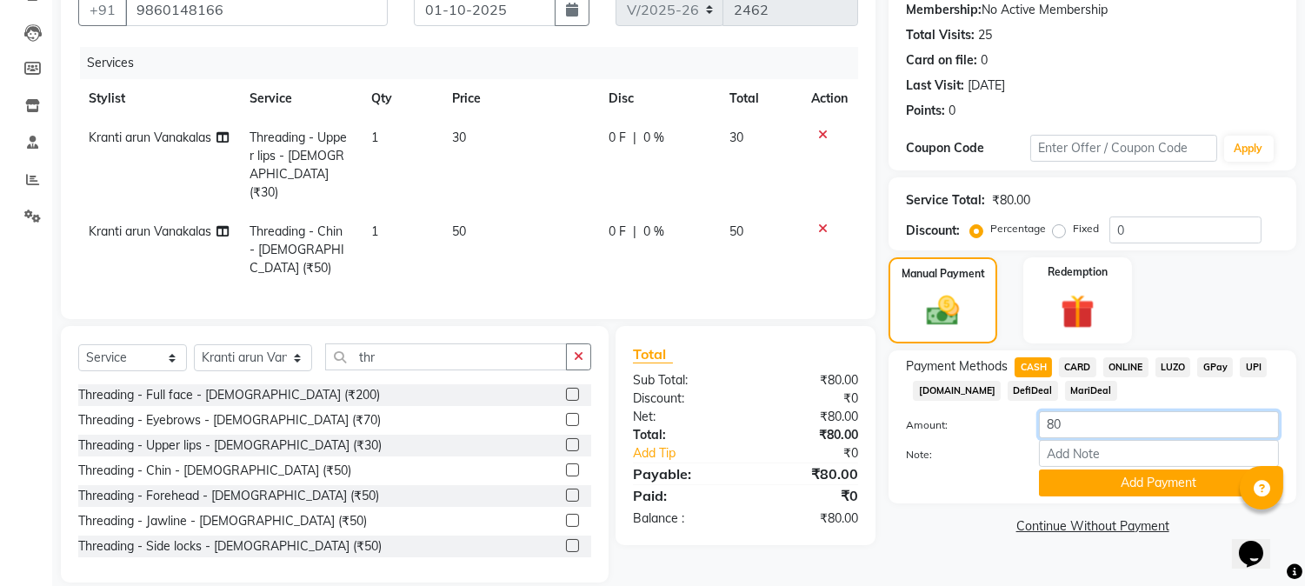
click at [1091, 432] on input "80" at bounding box center [1159, 424] width 240 height 27
type input "8"
type input "70"
click at [1152, 482] on button "Add Payment" at bounding box center [1159, 483] width 240 height 27
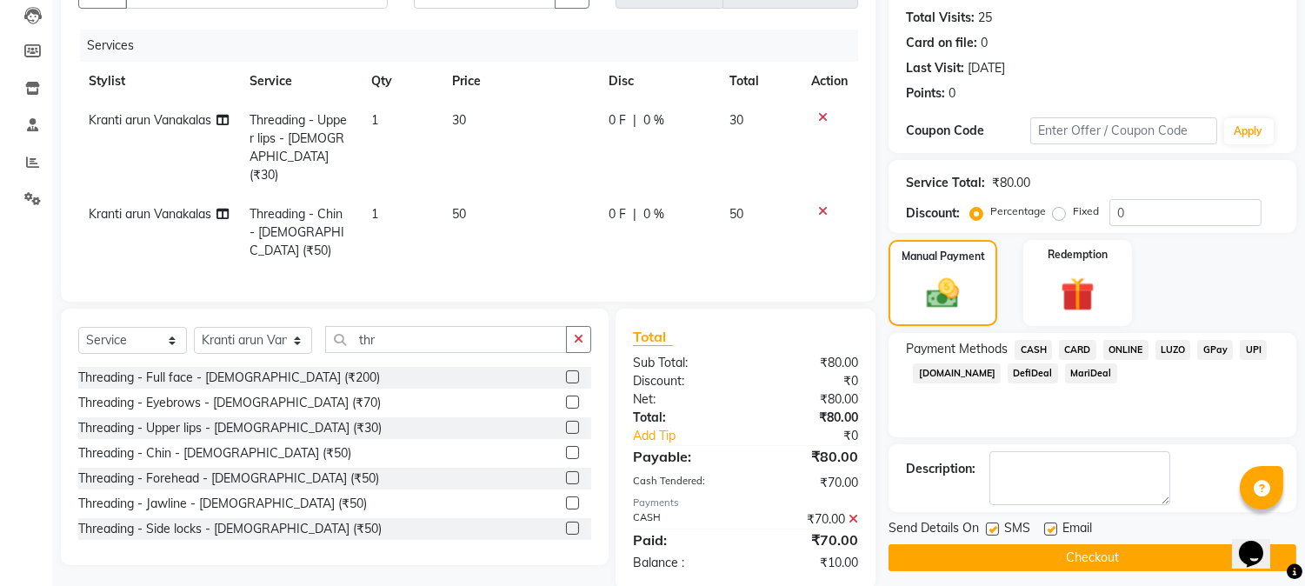
scroll to position [196, 0]
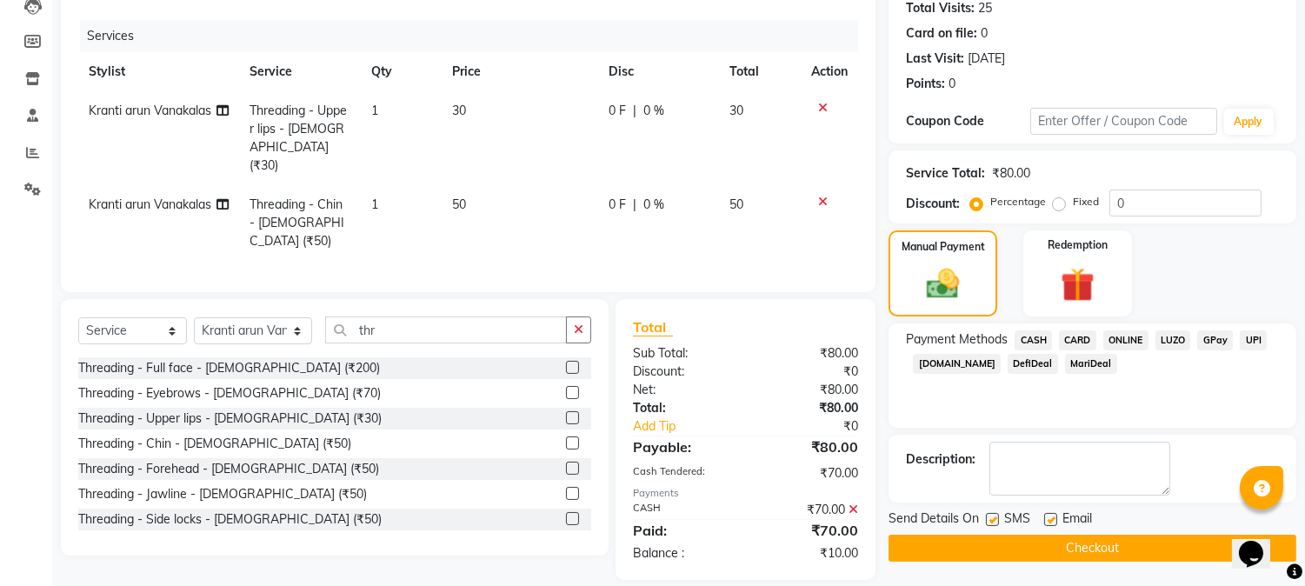
click at [1042, 550] on button "Checkout" at bounding box center [1093, 548] width 408 height 27
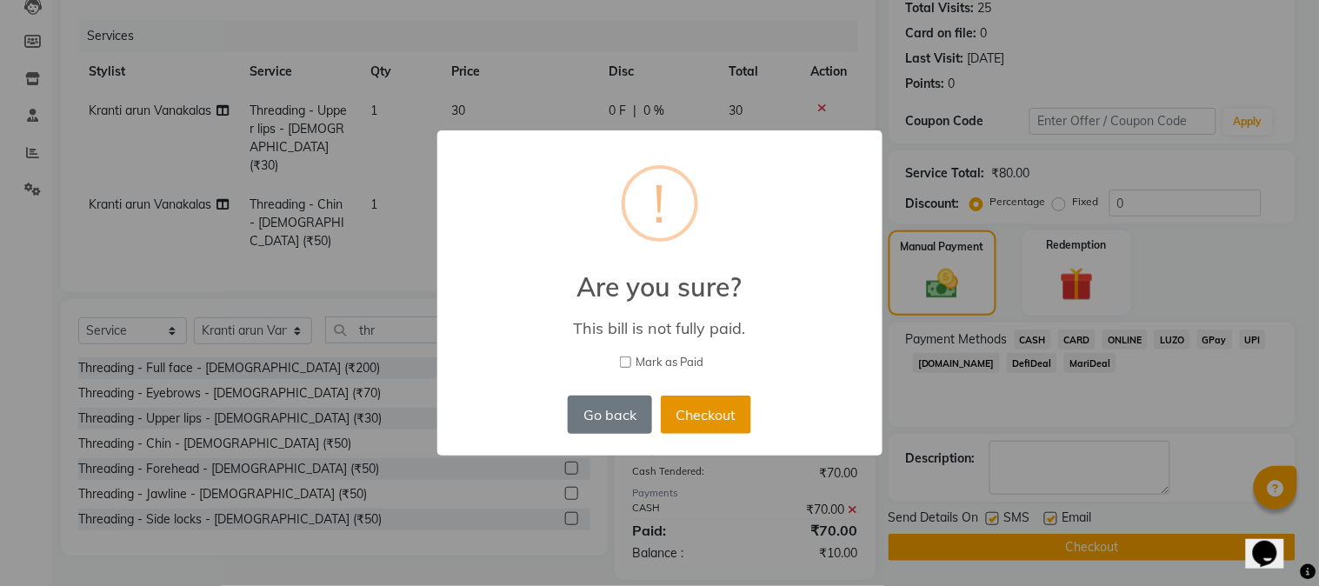
click at [699, 415] on button "Checkout" at bounding box center [706, 415] width 90 height 38
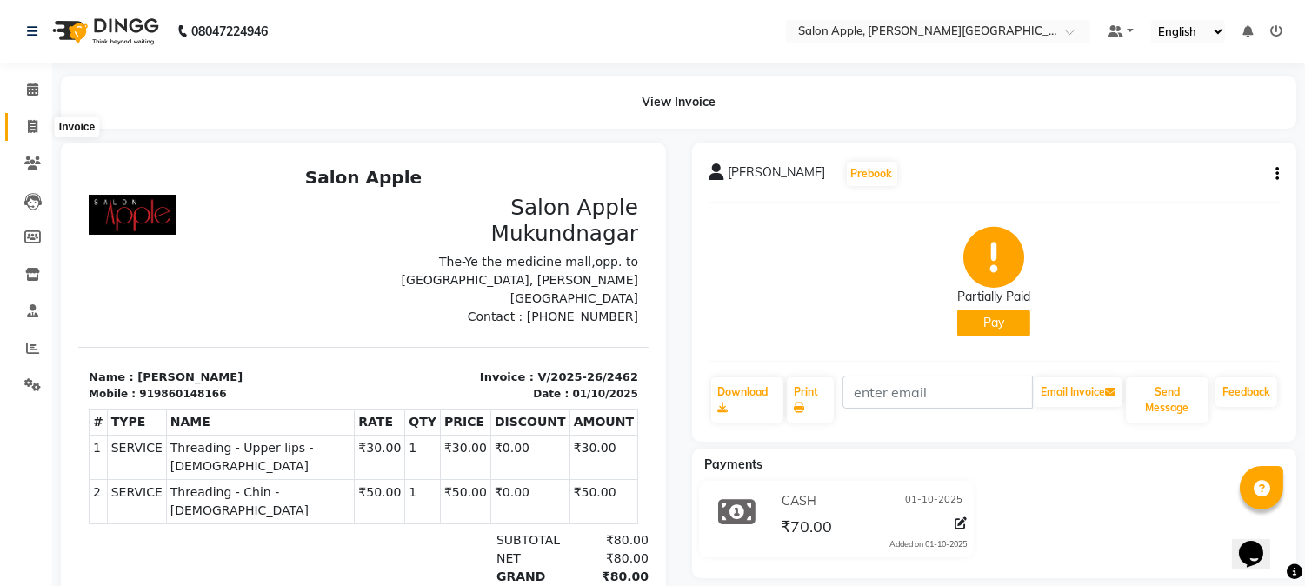
click at [30, 133] on icon at bounding box center [33, 126] width 10 height 13
select select "4128"
select select "service"
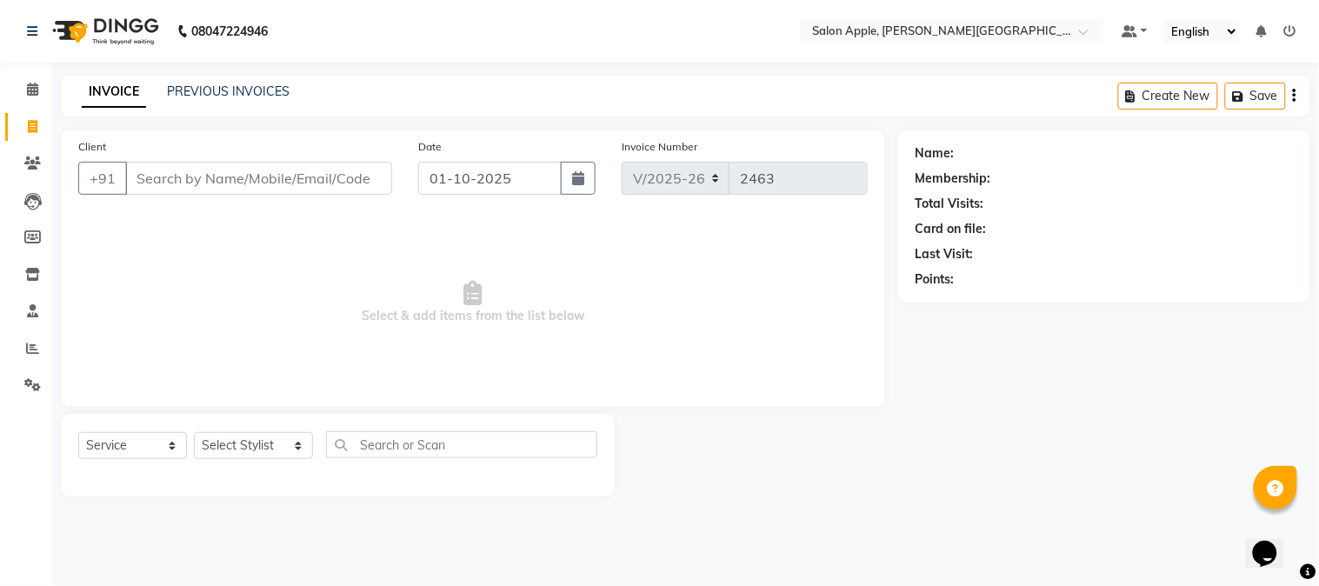
click at [174, 177] on input "Client" at bounding box center [258, 178] width 267 height 33
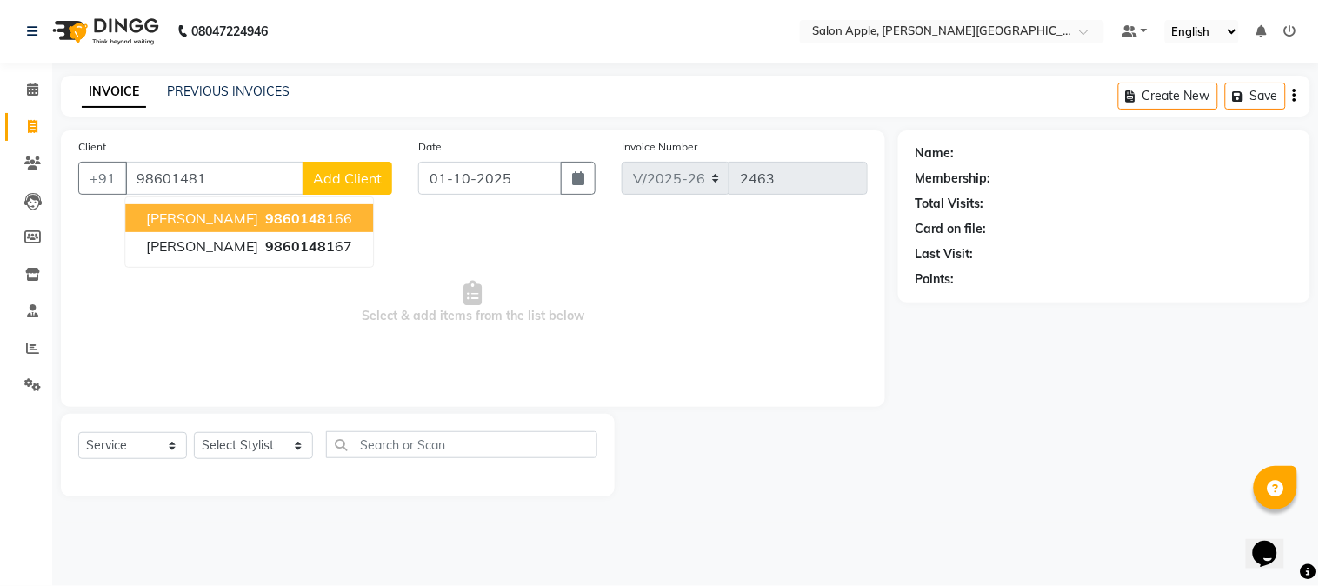
click at [265, 214] on span "98601481" at bounding box center [300, 218] width 70 height 17
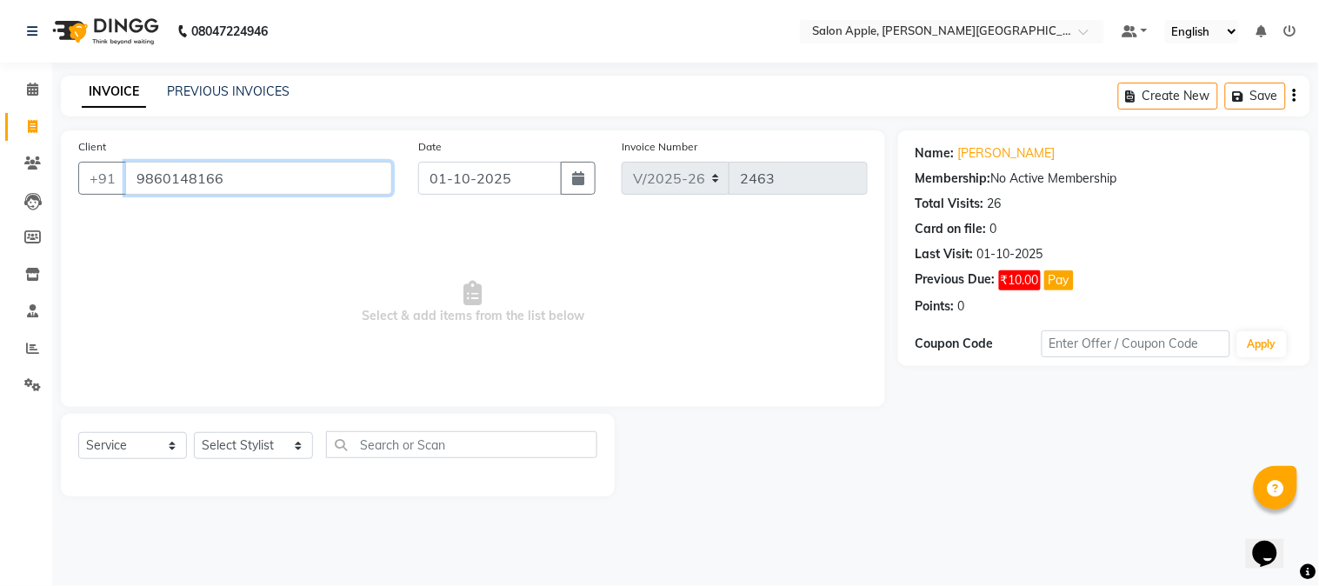
click at [359, 177] on input "9860148166" at bounding box center [258, 178] width 267 height 33
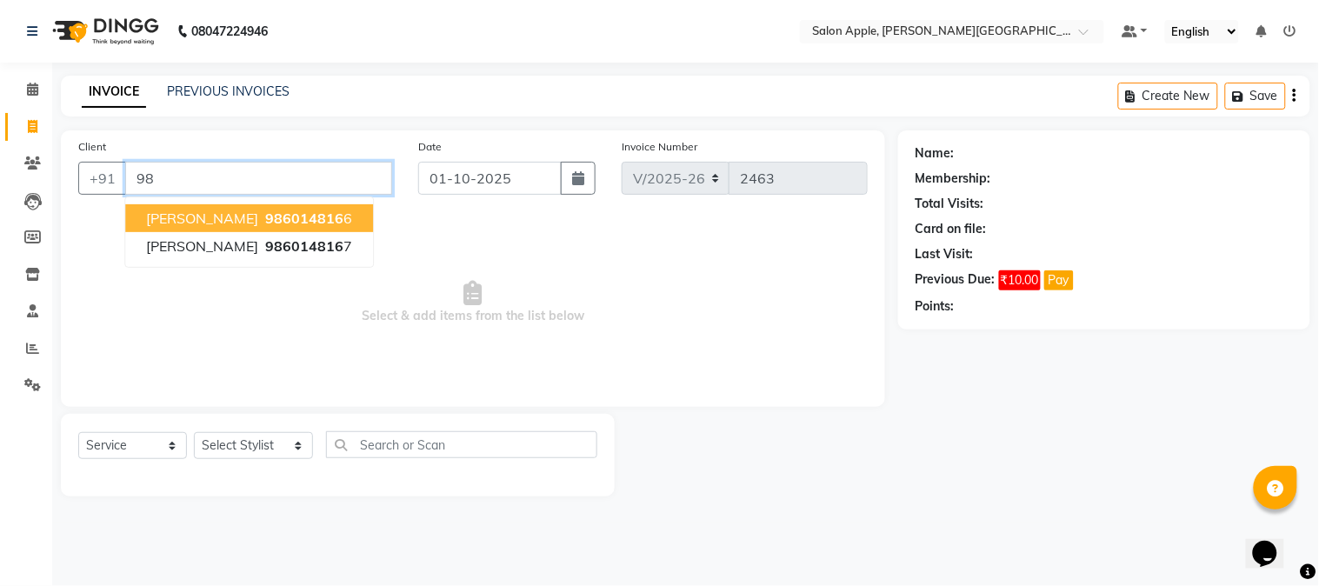
type input "9"
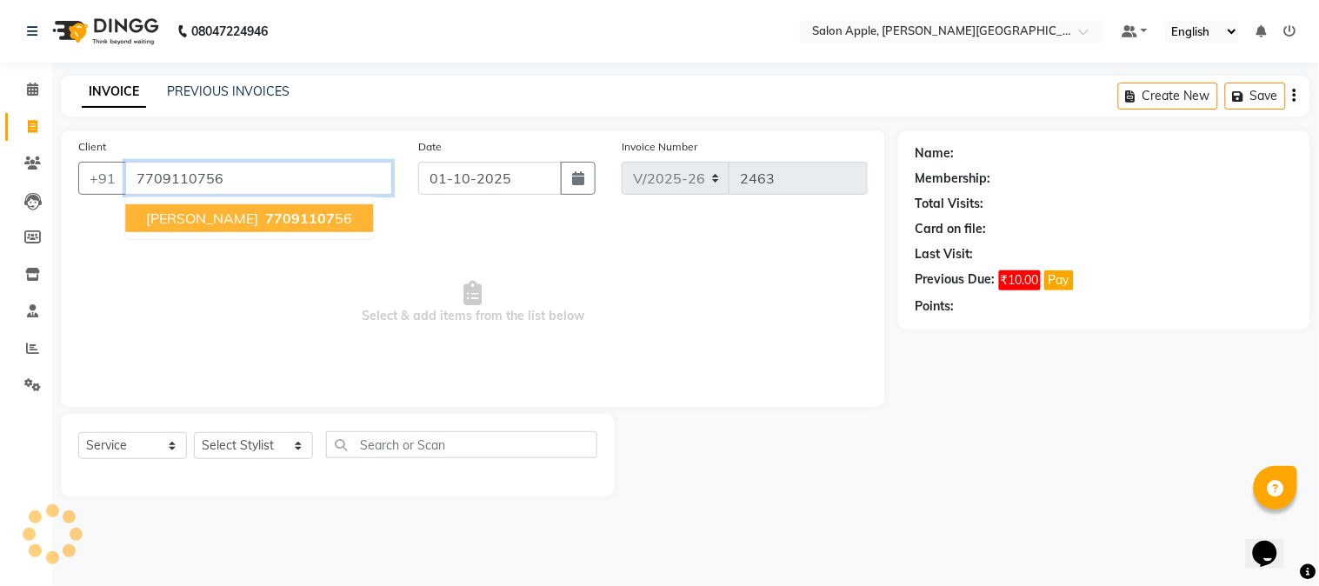
type input "7709110756"
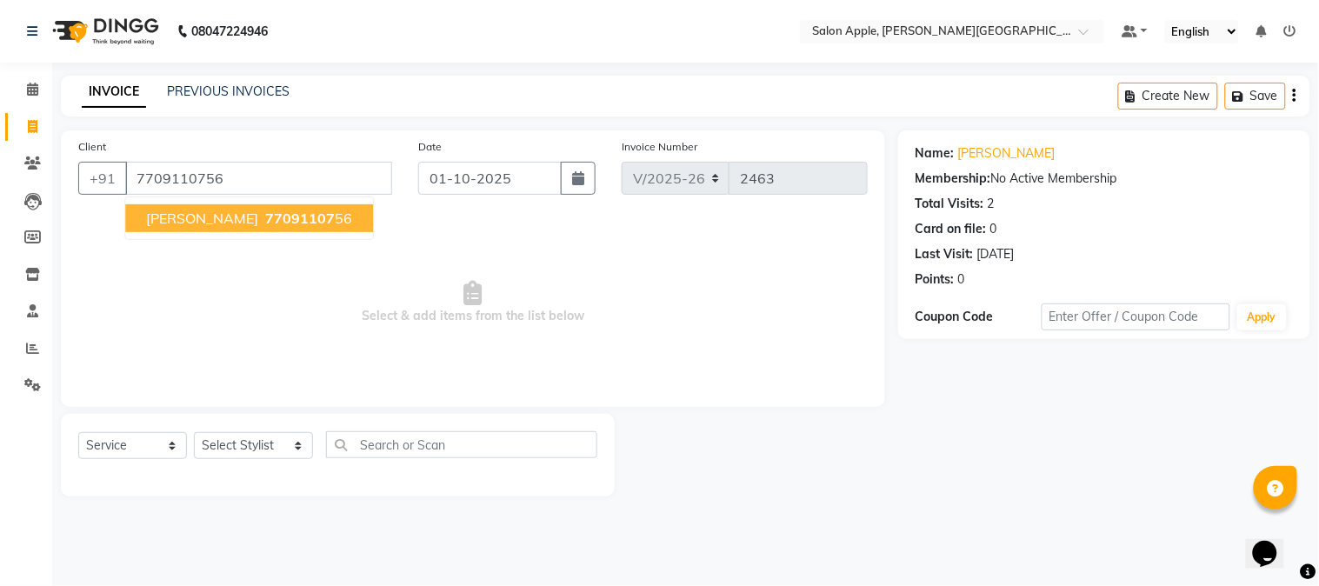
click at [281, 212] on ngb-highlight "77091107 56" at bounding box center [307, 218] width 90 height 17
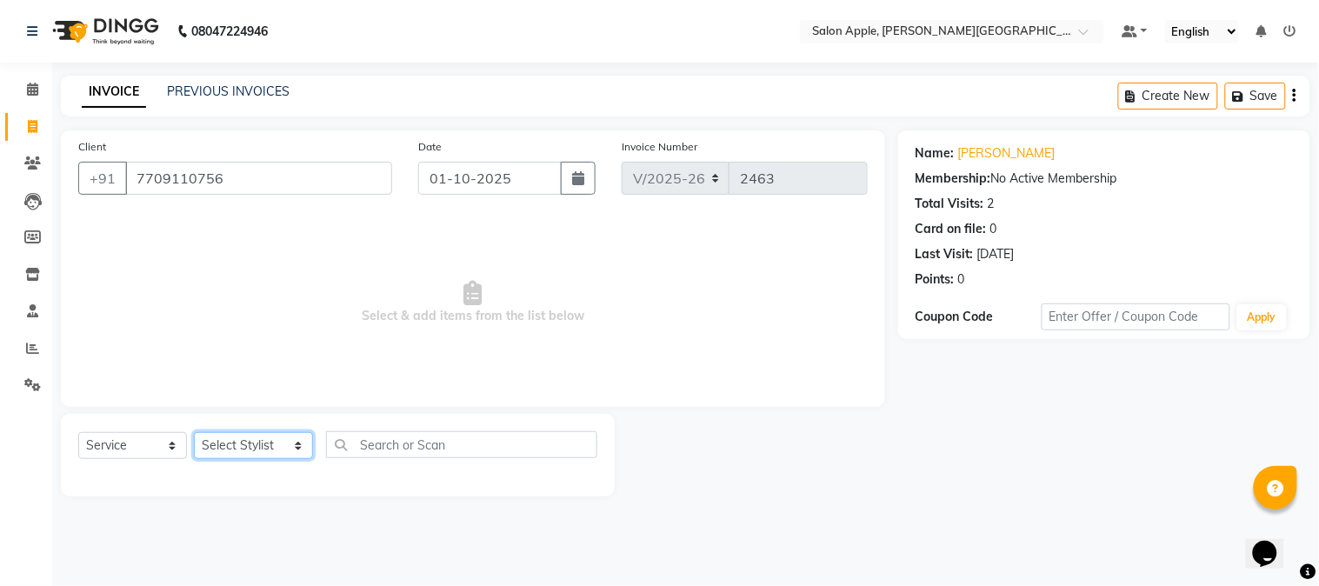
click at [289, 440] on select "Select Stylist [PERSON_NAME] [PERSON_NAME] Kranti arun Vanakalas [MEDICAL_DATA]…" at bounding box center [253, 445] width 119 height 27
click at [194, 433] on select "Select Stylist [PERSON_NAME] [PERSON_NAME] Kranti arun Vanakalas [MEDICAL_DATA]…" at bounding box center [253, 445] width 119 height 27
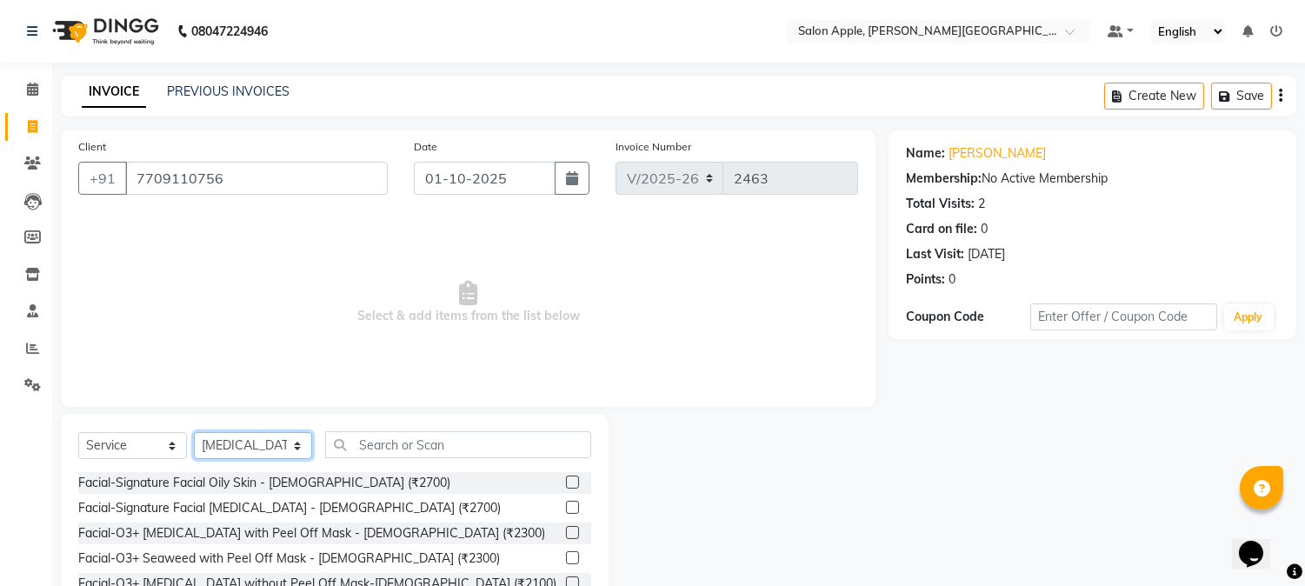
click at [273, 448] on select "Select Stylist [PERSON_NAME] [PERSON_NAME] Kranti arun Vanakalas [MEDICAL_DATA]…" at bounding box center [253, 445] width 118 height 27
select select "85967"
click at [194, 433] on select "Select Stylist [PERSON_NAME] [PERSON_NAME] Kranti arun Vanakalas [MEDICAL_DATA]…" at bounding box center [253, 445] width 118 height 27
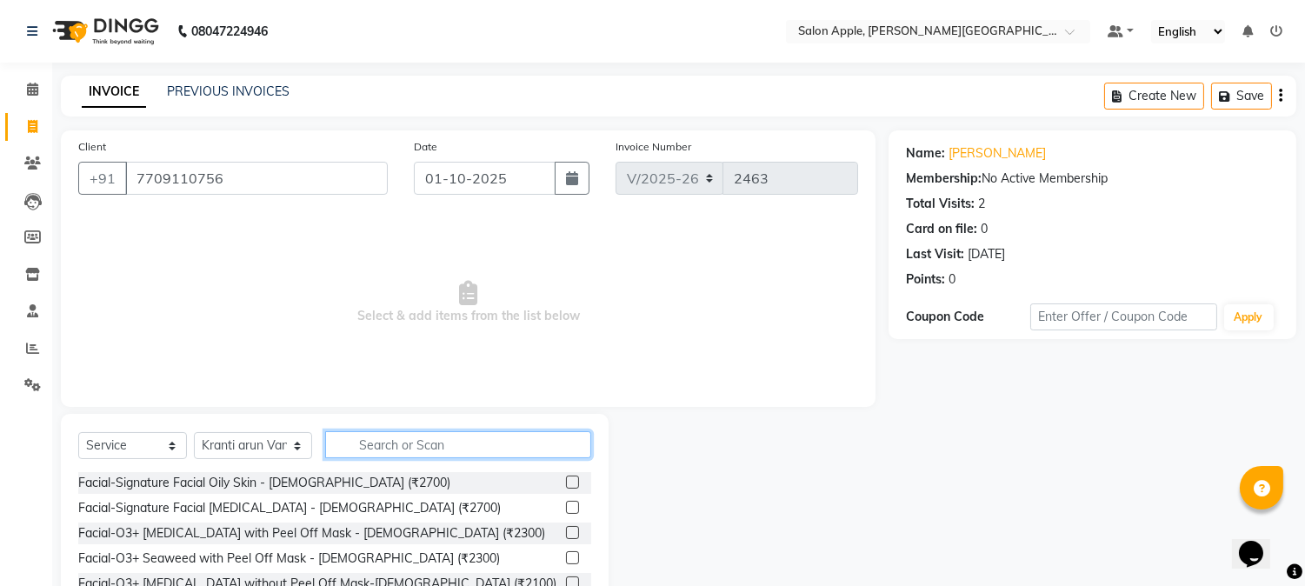
click at [389, 444] on input "text" at bounding box center [458, 444] width 266 height 27
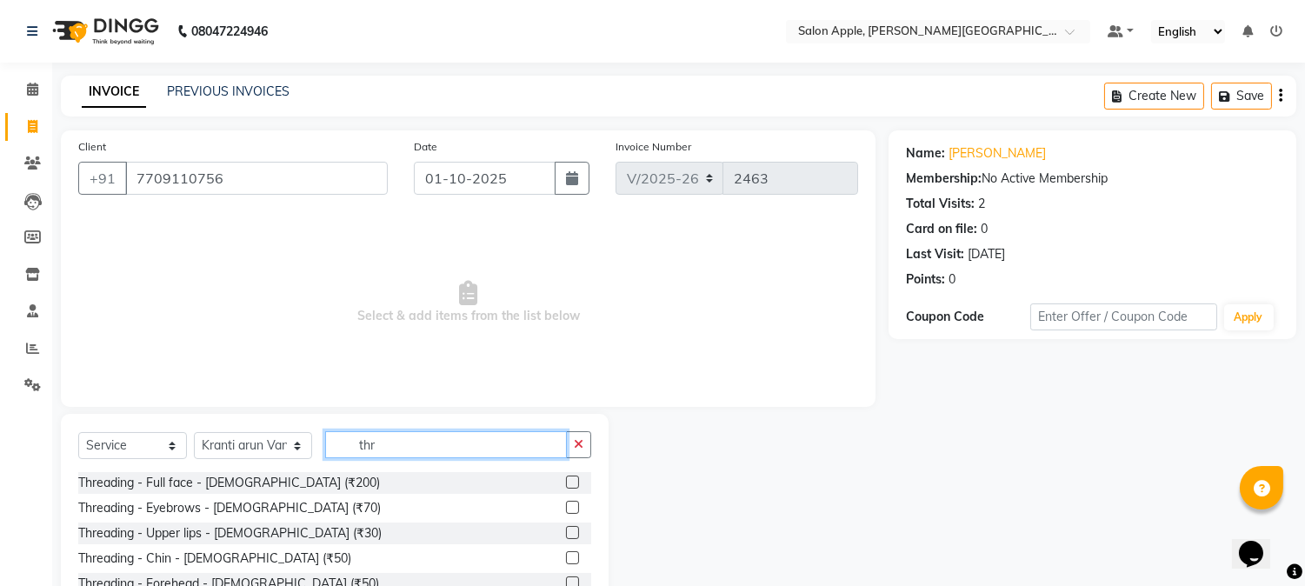
type input "thr"
click at [566, 511] on label at bounding box center [572, 507] width 13 height 13
click at [566, 511] on input "checkbox" at bounding box center [571, 508] width 11 height 11
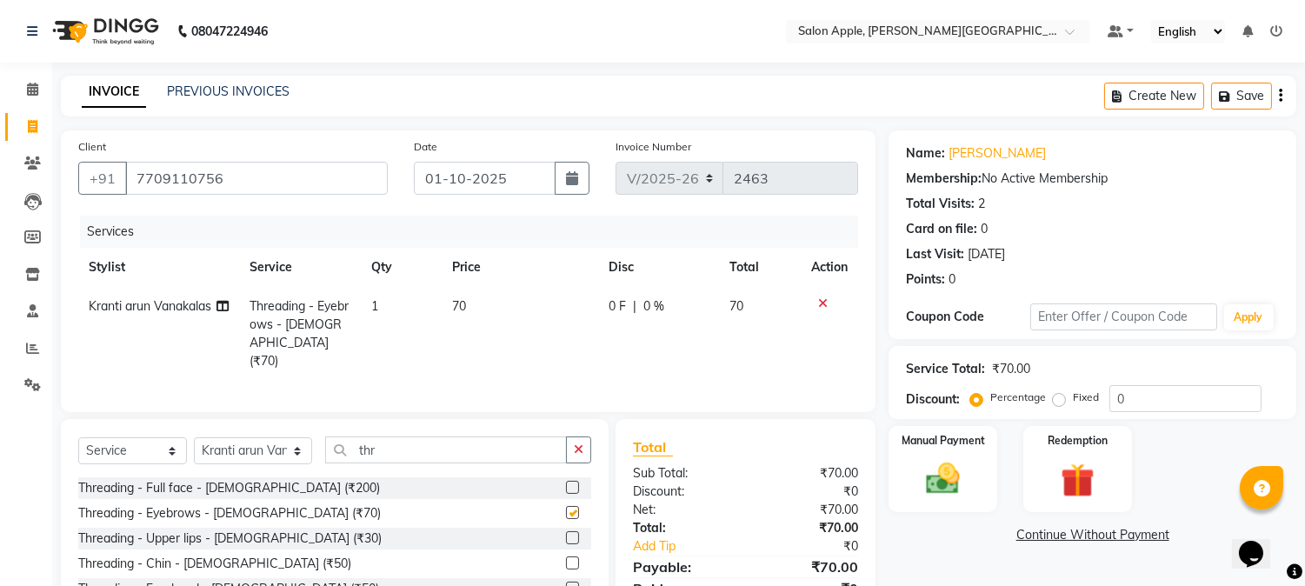
checkbox input "false"
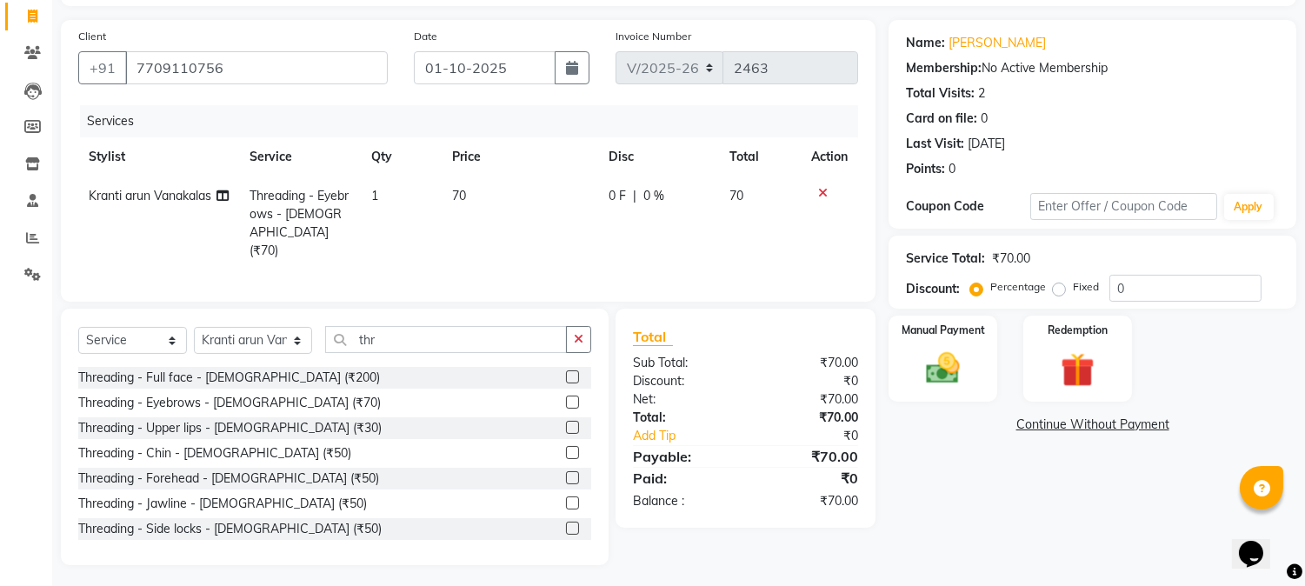
scroll to position [111, 0]
click at [931, 348] on img at bounding box center [943, 368] width 57 height 41
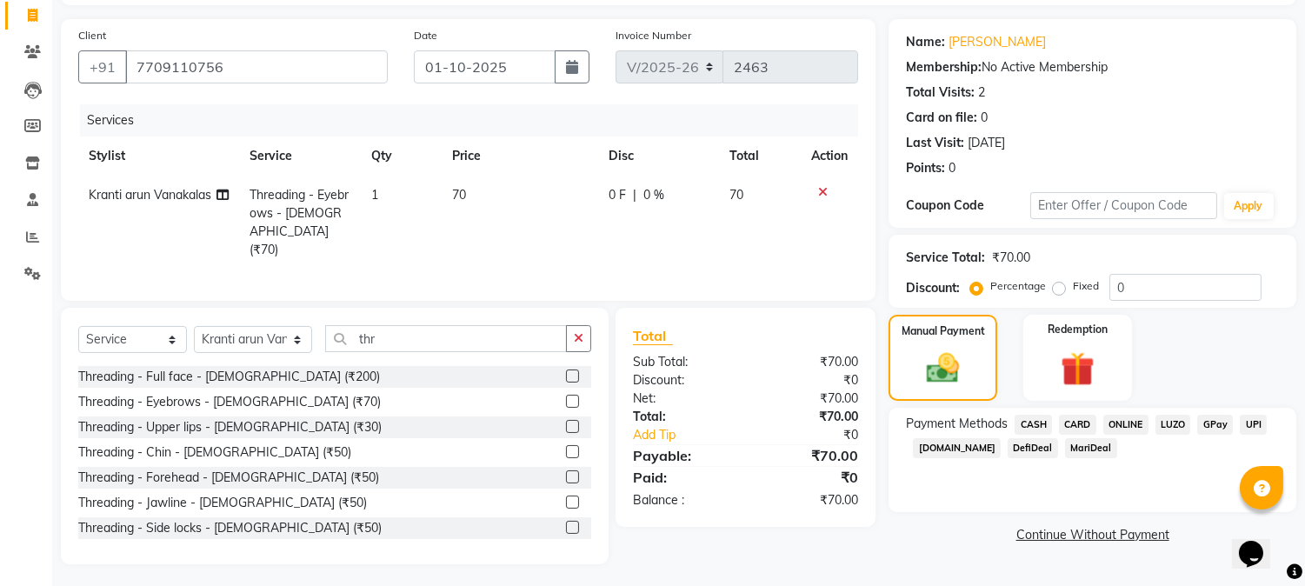
click at [1048, 428] on span "CASH" at bounding box center [1033, 425] width 37 height 20
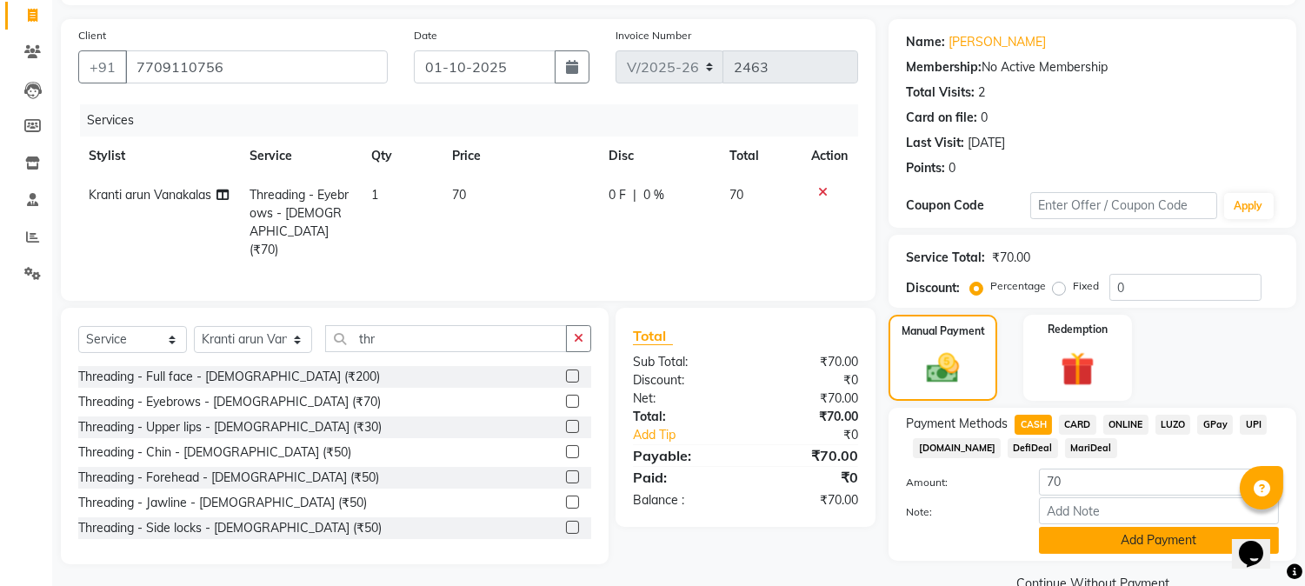
click at [1080, 546] on button "Add Payment" at bounding box center [1159, 540] width 240 height 27
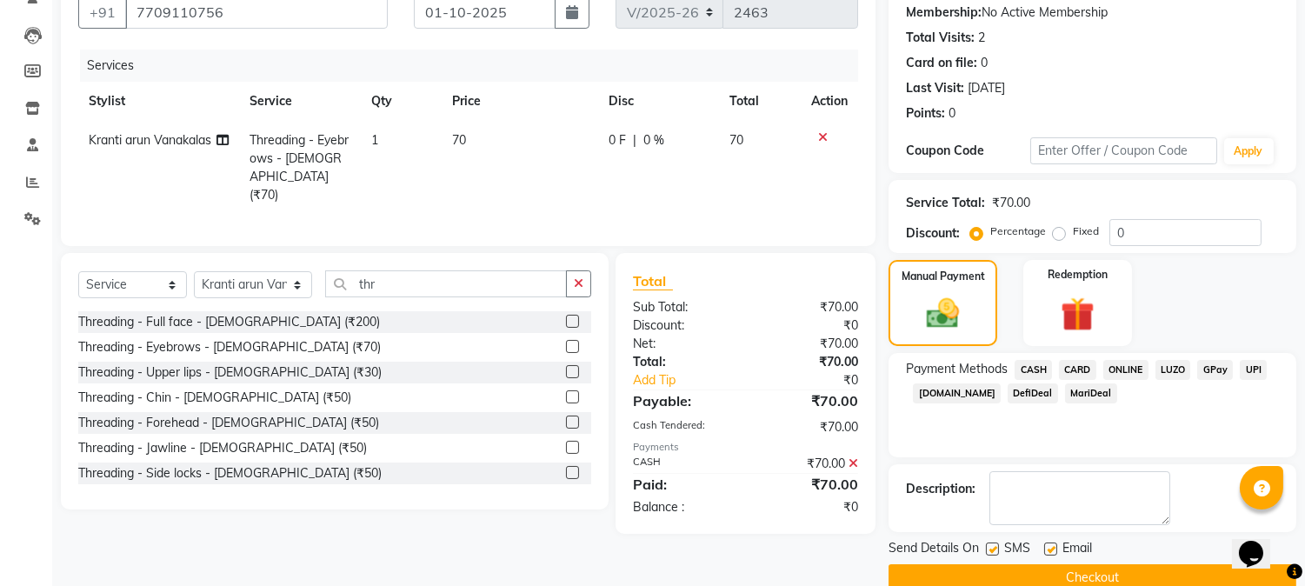
scroll to position [196, 0]
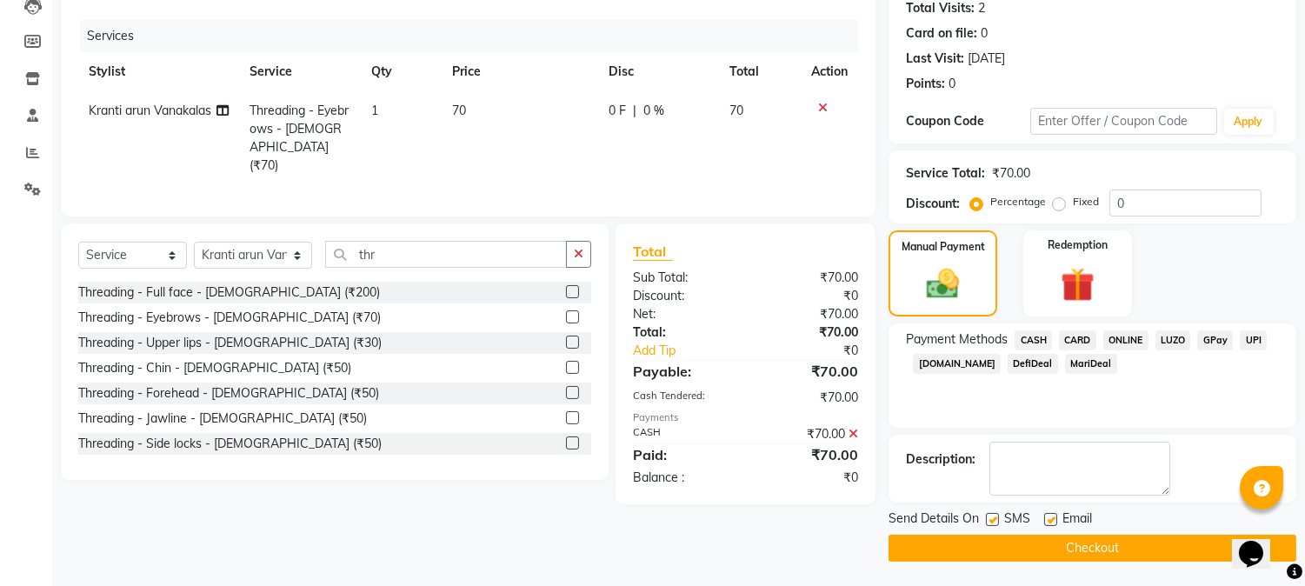
click at [1053, 544] on button "Checkout" at bounding box center [1093, 548] width 408 height 27
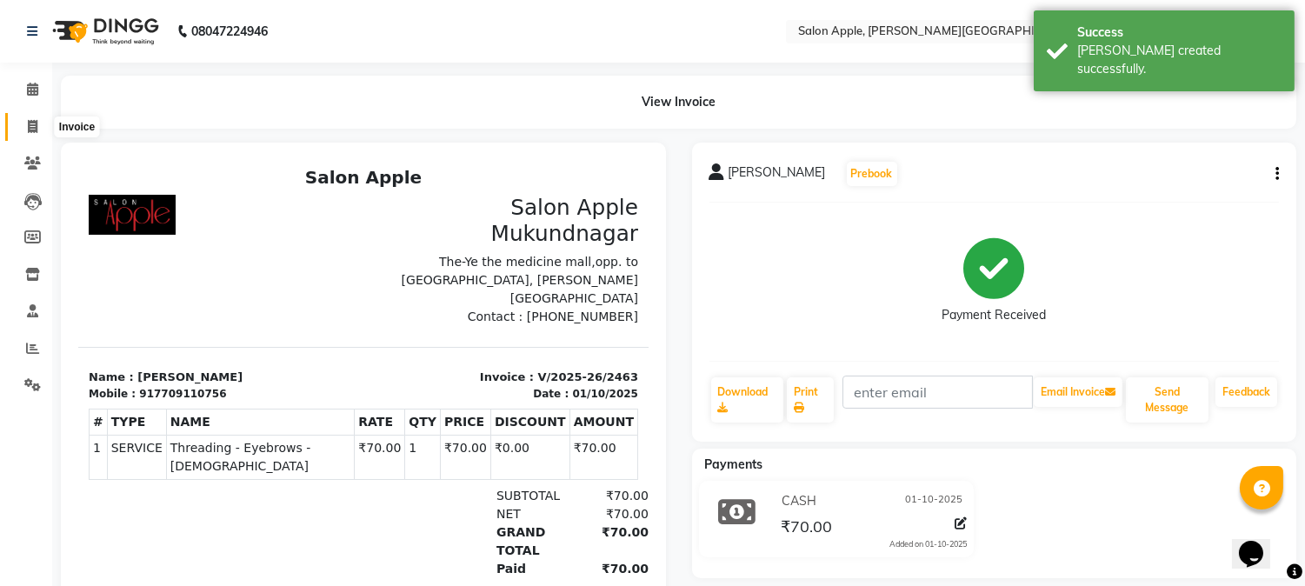
click at [24, 123] on span at bounding box center [32, 127] width 30 height 20
select select "service"
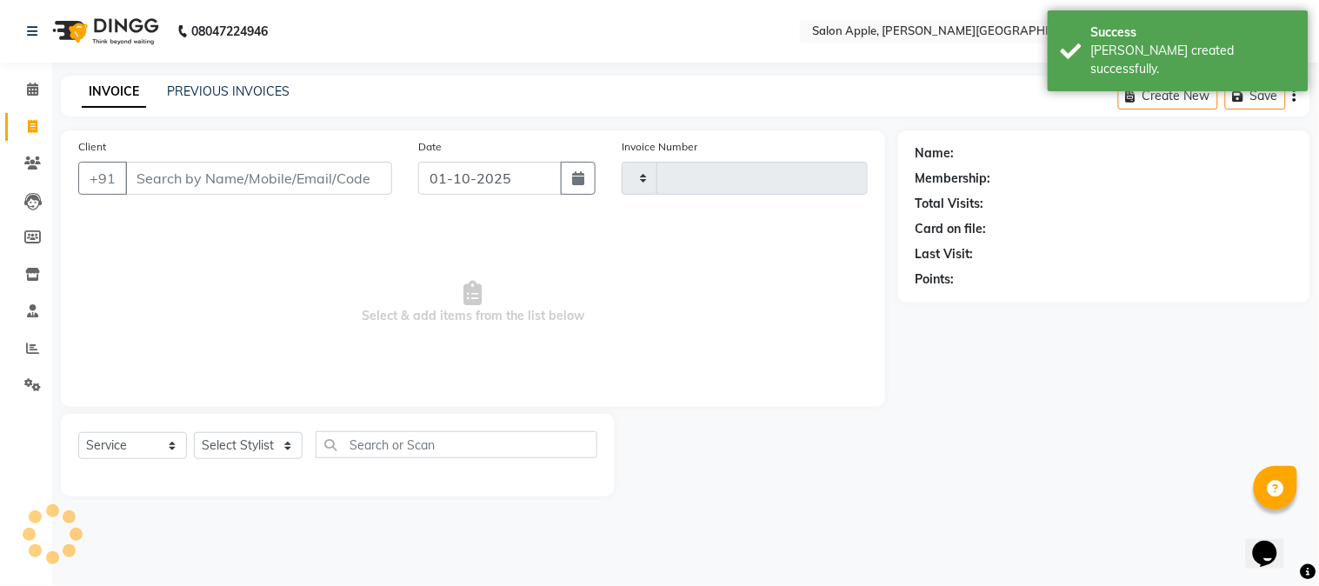
type input "2464"
select select "4128"
click at [181, 184] on input "Client" at bounding box center [258, 178] width 267 height 33
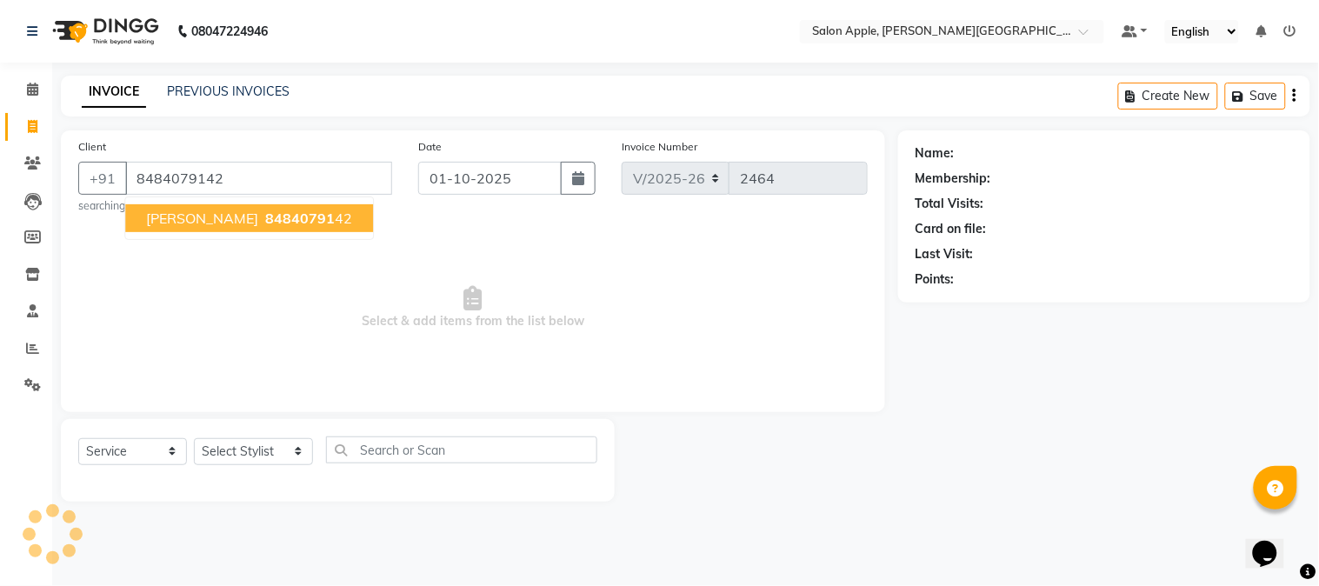
type input "8484079142"
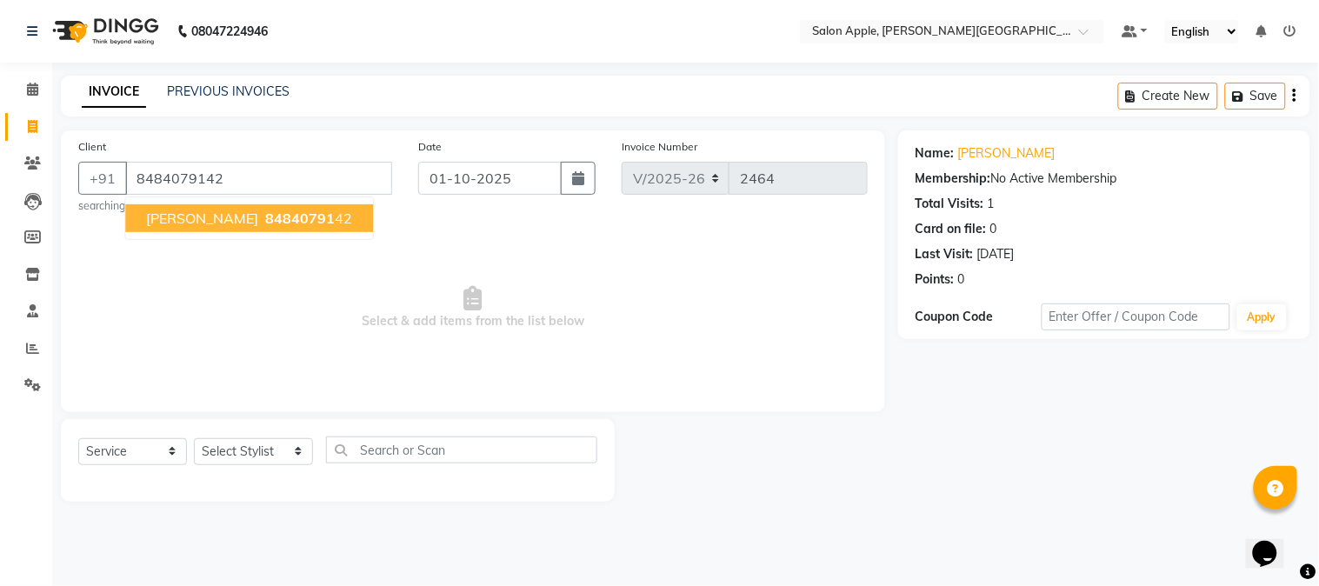
click at [265, 210] on span "84840791" at bounding box center [300, 218] width 70 height 17
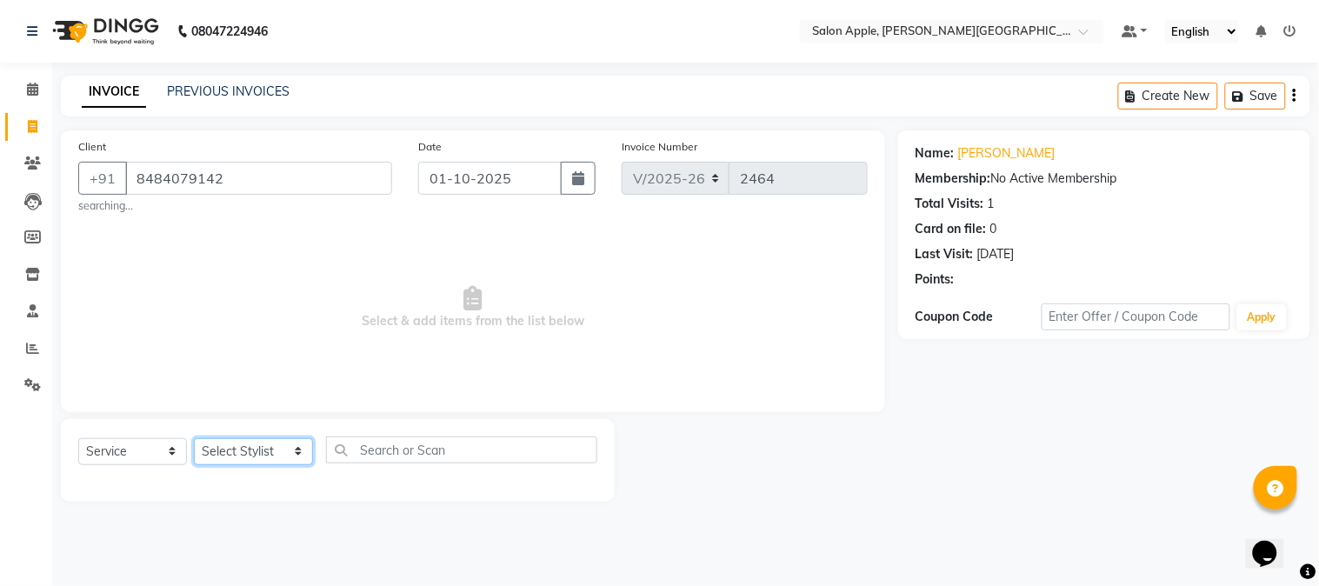
click at [263, 455] on select "Select Stylist [PERSON_NAME] [PERSON_NAME] Kranti arun Vanakalas [MEDICAL_DATA]…" at bounding box center [253, 451] width 119 height 27
select select "46529"
click at [194, 438] on select "Select Stylist [PERSON_NAME] [PERSON_NAME] Kranti arun Vanakalas [MEDICAL_DATA]…" at bounding box center [253, 451] width 119 height 27
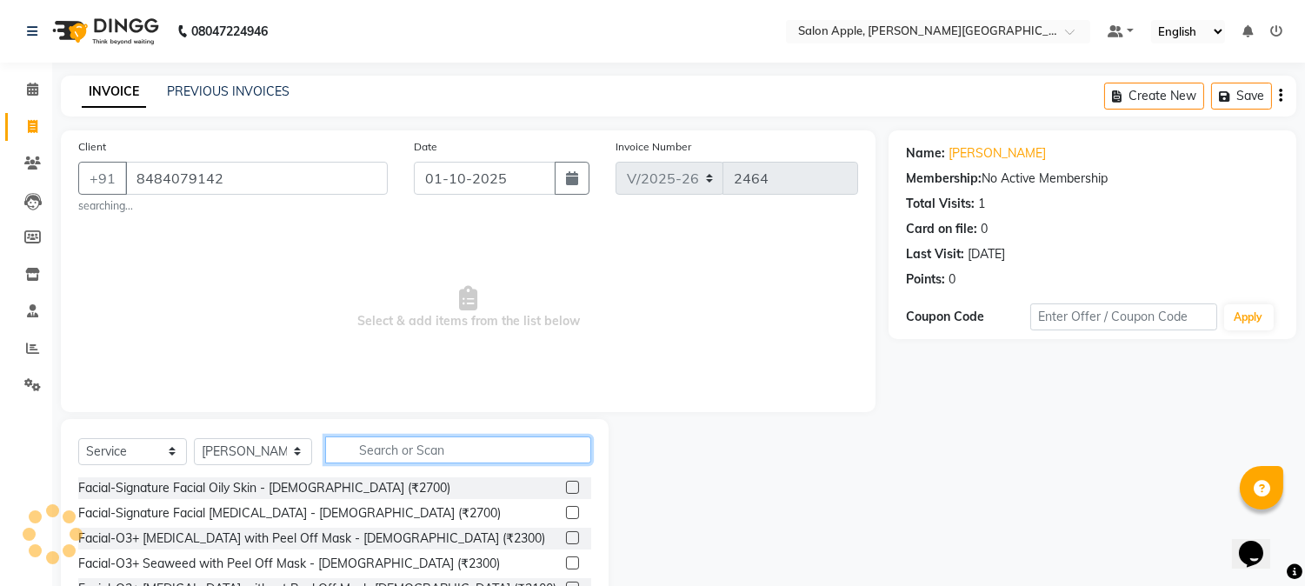
click at [381, 453] on input "text" at bounding box center [458, 450] width 266 height 27
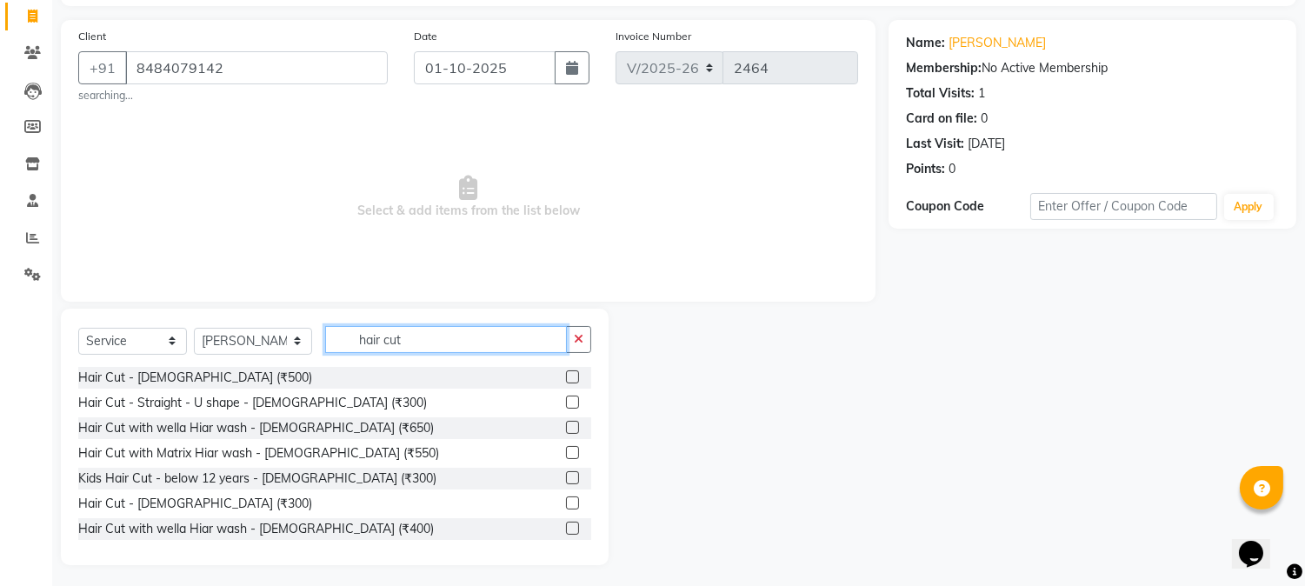
scroll to position [116, 0]
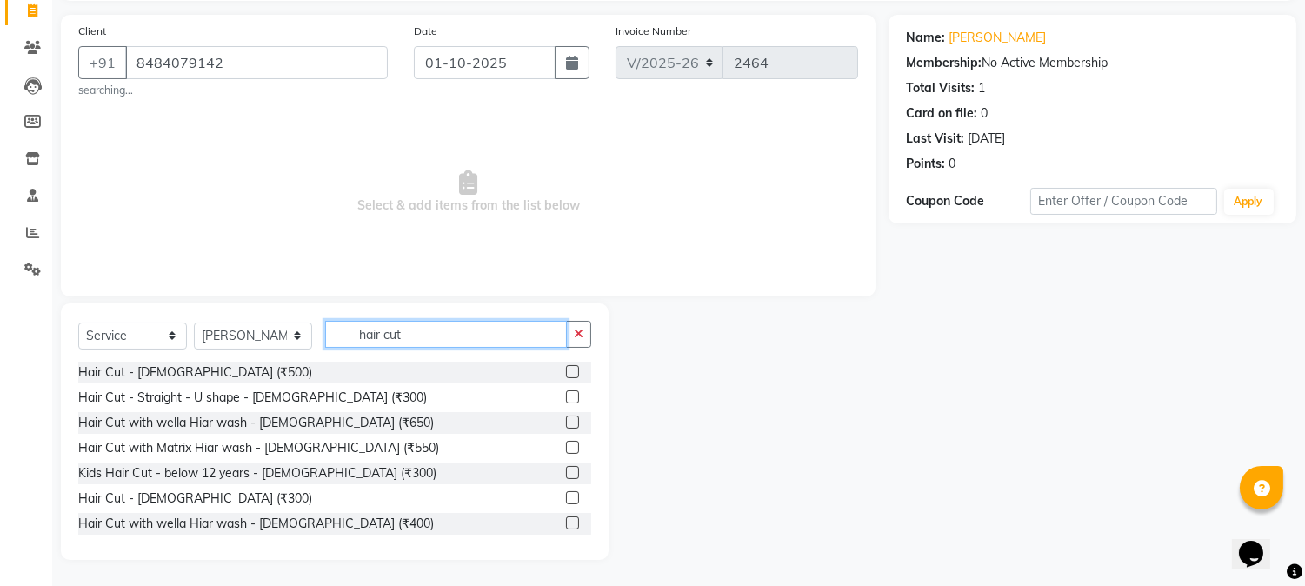
type input "hair cut"
click at [566, 497] on label at bounding box center [572, 497] width 13 height 13
click at [566, 497] on input "checkbox" at bounding box center [571, 498] width 11 height 11
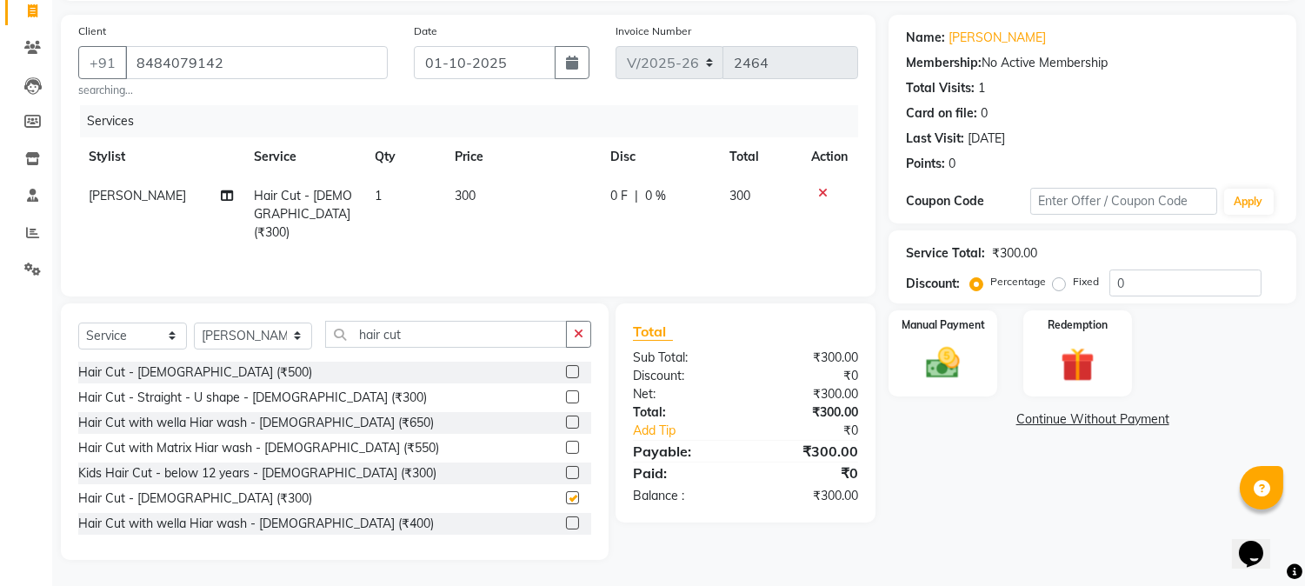
checkbox input "false"
click at [951, 359] on img at bounding box center [943, 364] width 57 height 41
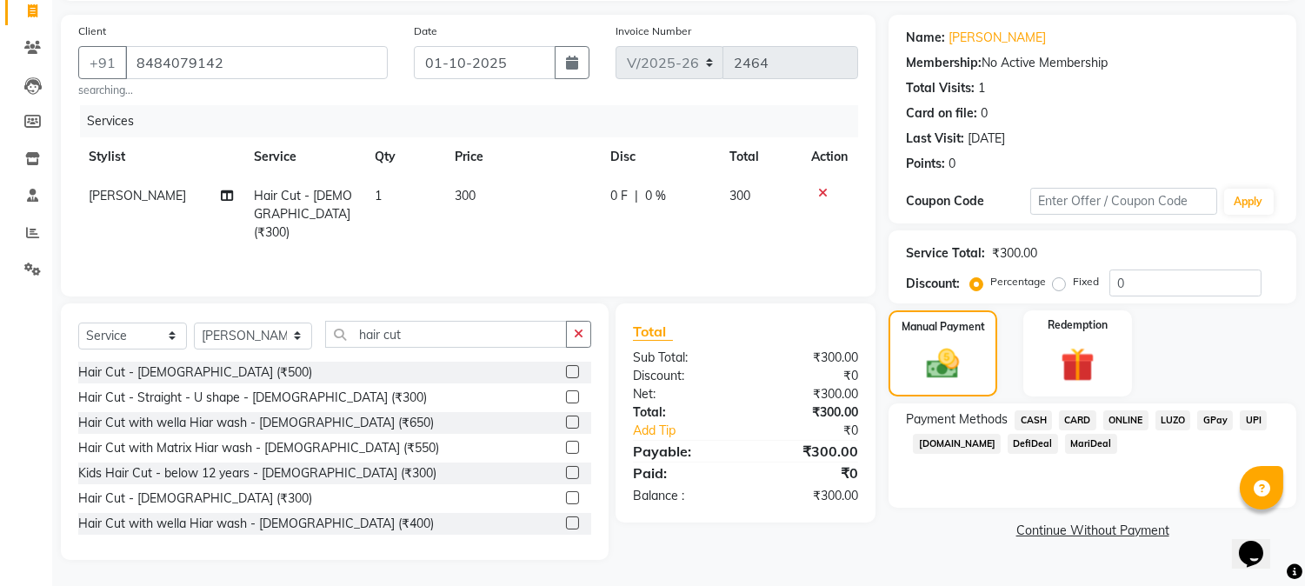
click at [1040, 416] on span "CASH" at bounding box center [1033, 420] width 37 height 20
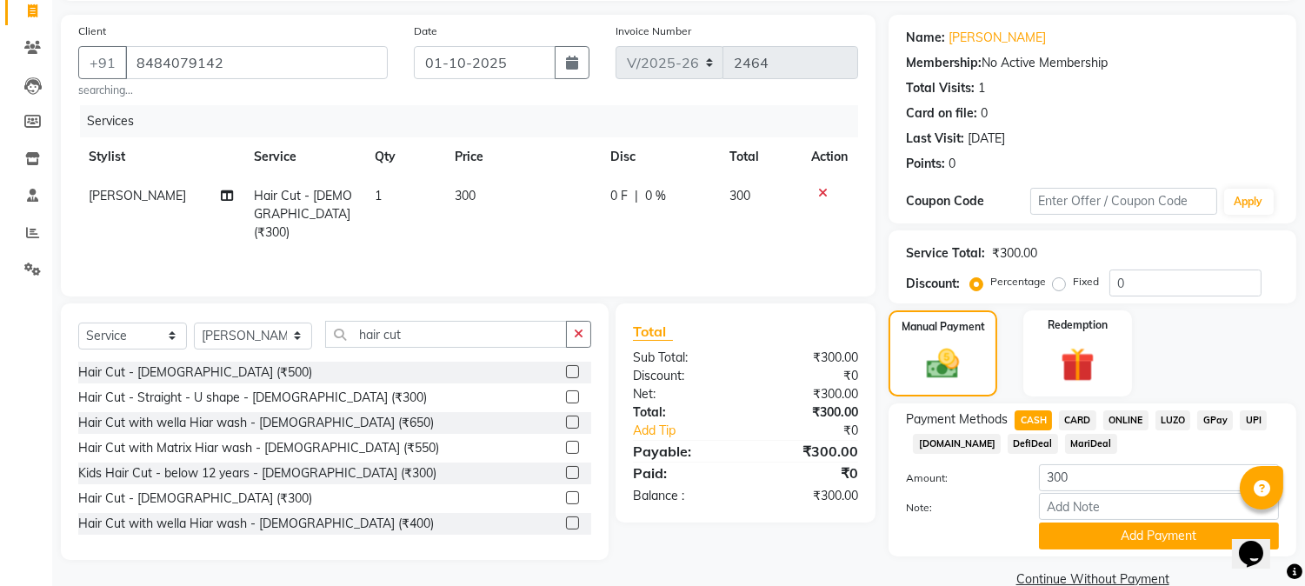
scroll to position [148, 0]
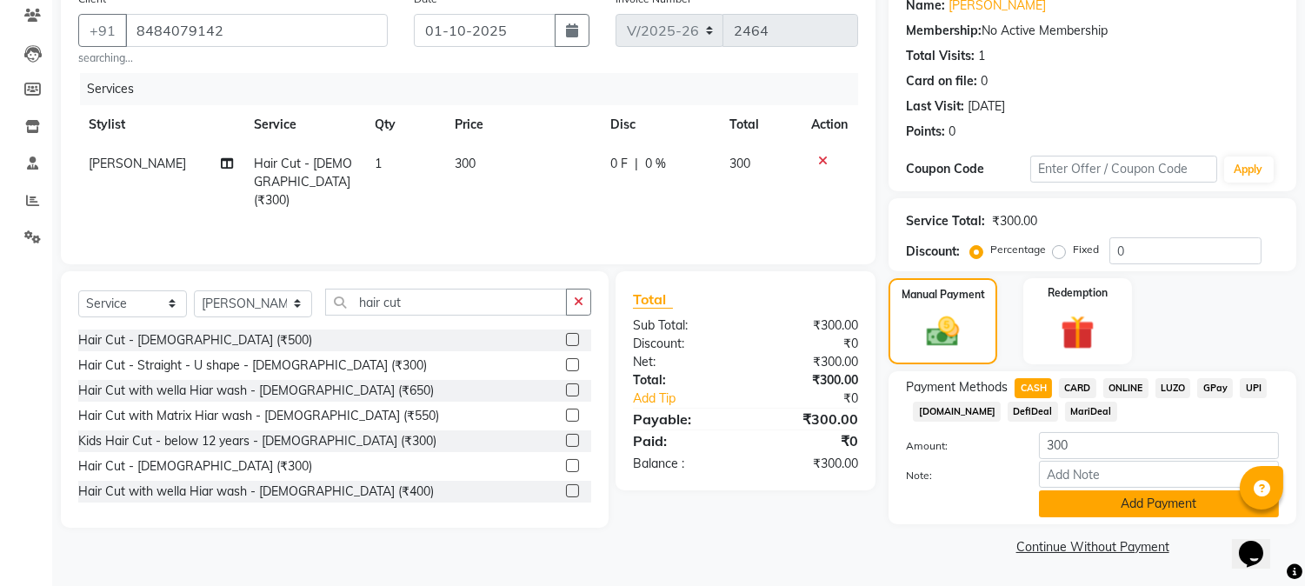
click at [1105, 511] on button "Add Payment" at bounding box center [1159, 503] width 240 height 27
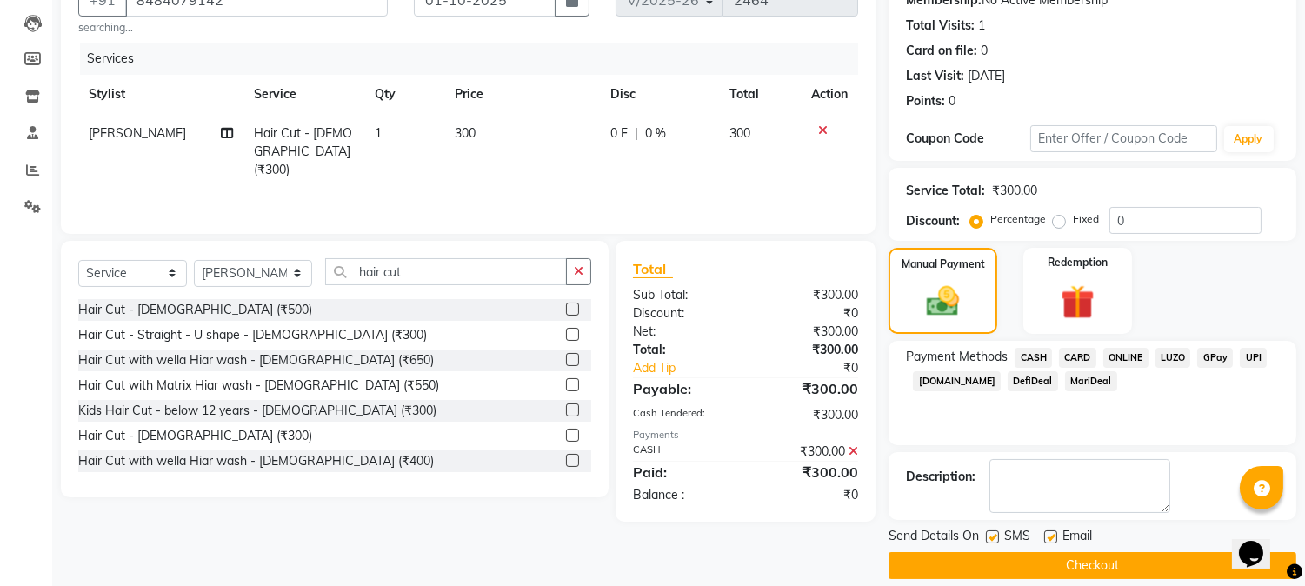
scroll to position [196, 0]
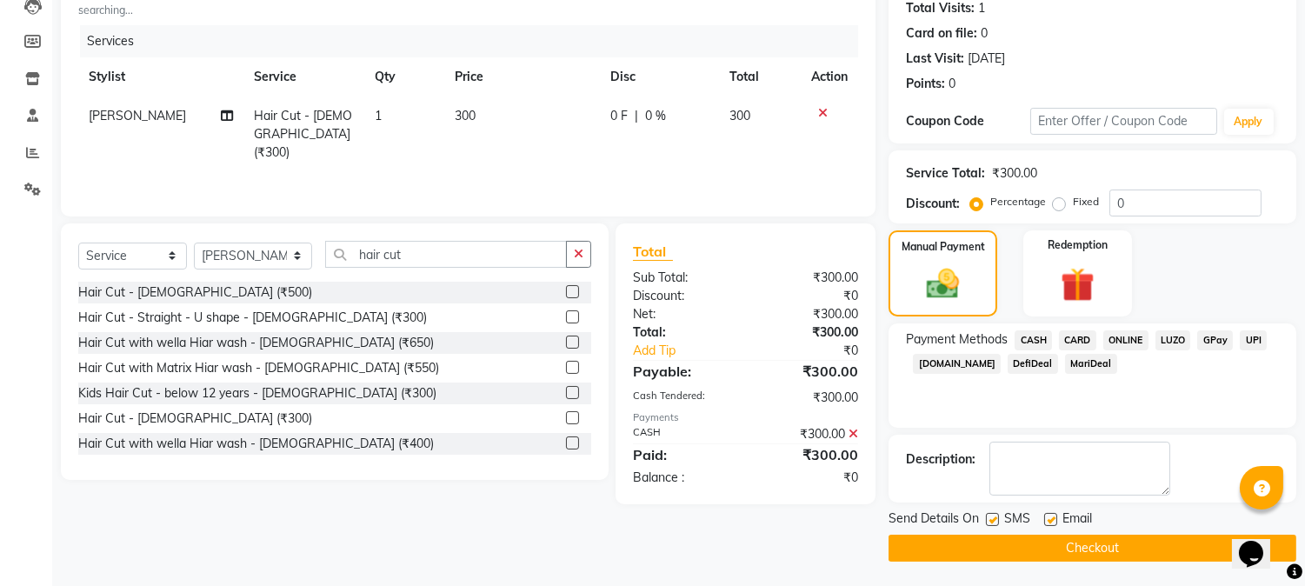
click at [1062, 557] on button "Checkout" at bounding box center [1093, 548] width 408 height 27
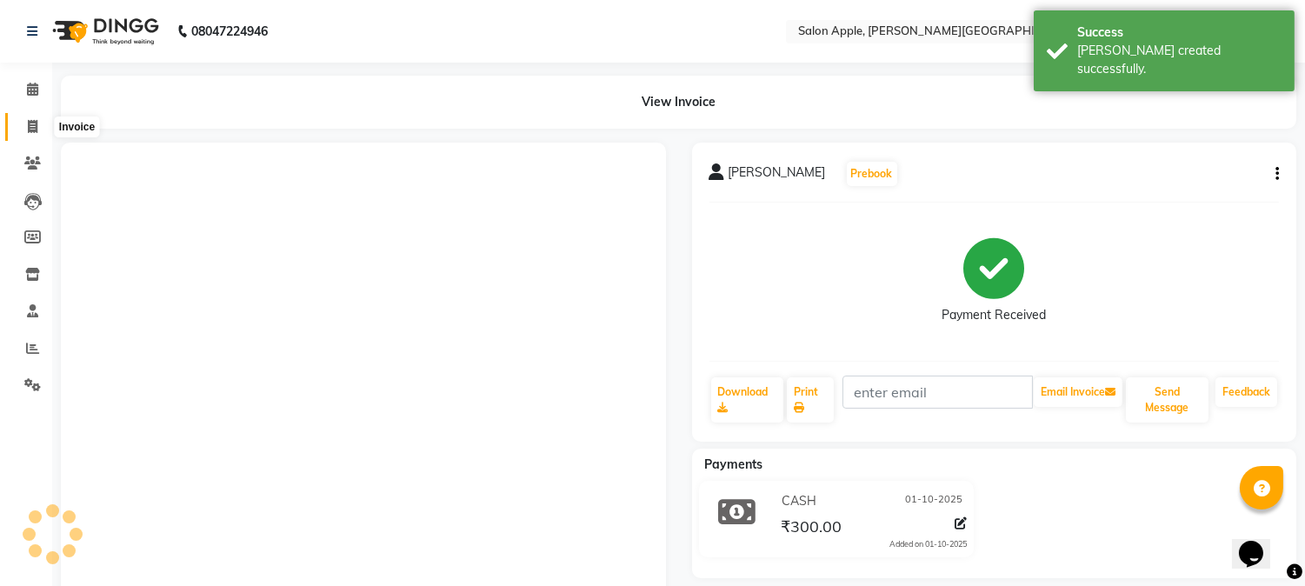
click at [28, 130] on icon at bounding box center [33, 126] width 10 height 13
select select "4128"
select select "service"
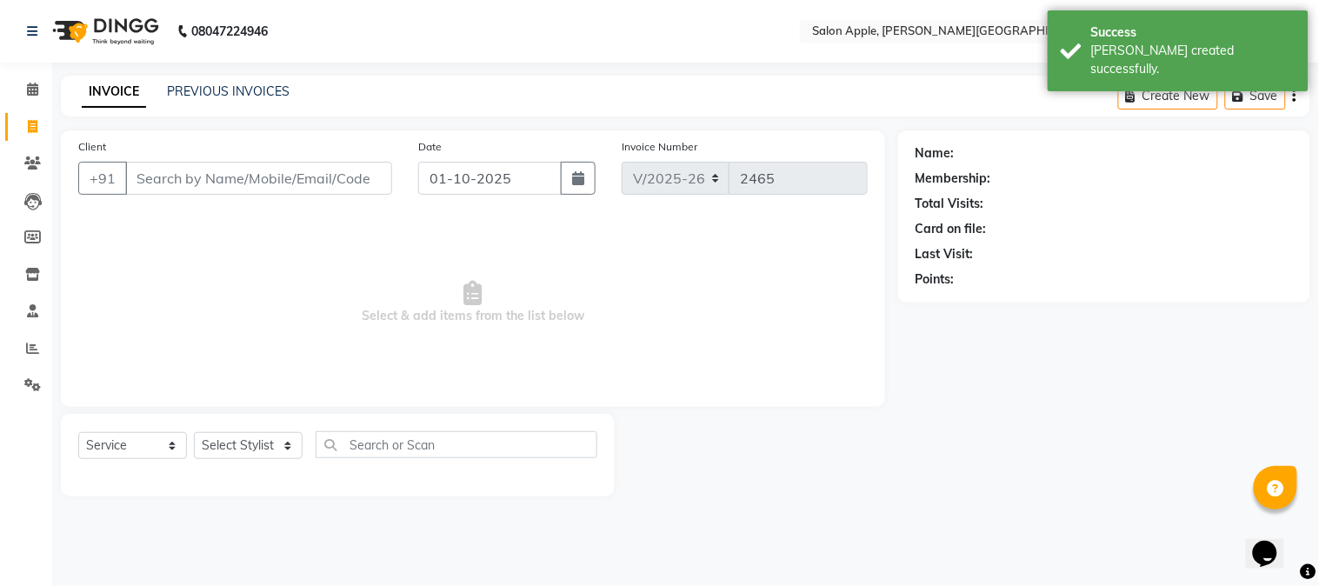
click at [193, 180] on input "Client" at bounding box center [258, 178] width 267 height 33
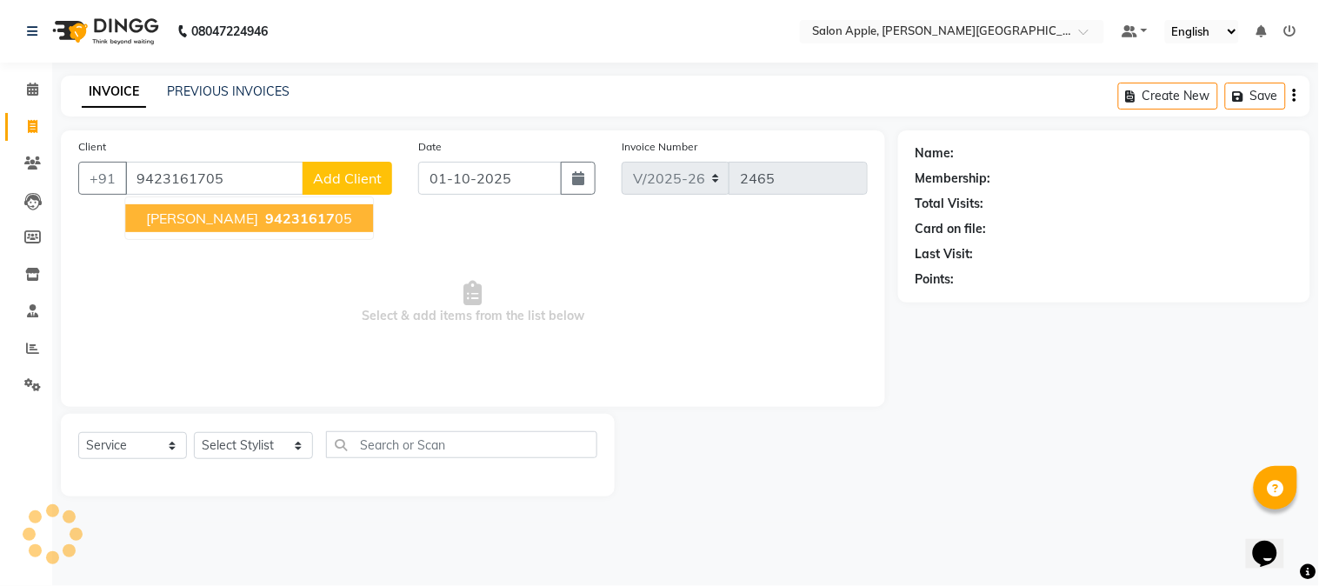
type input "9423161705"
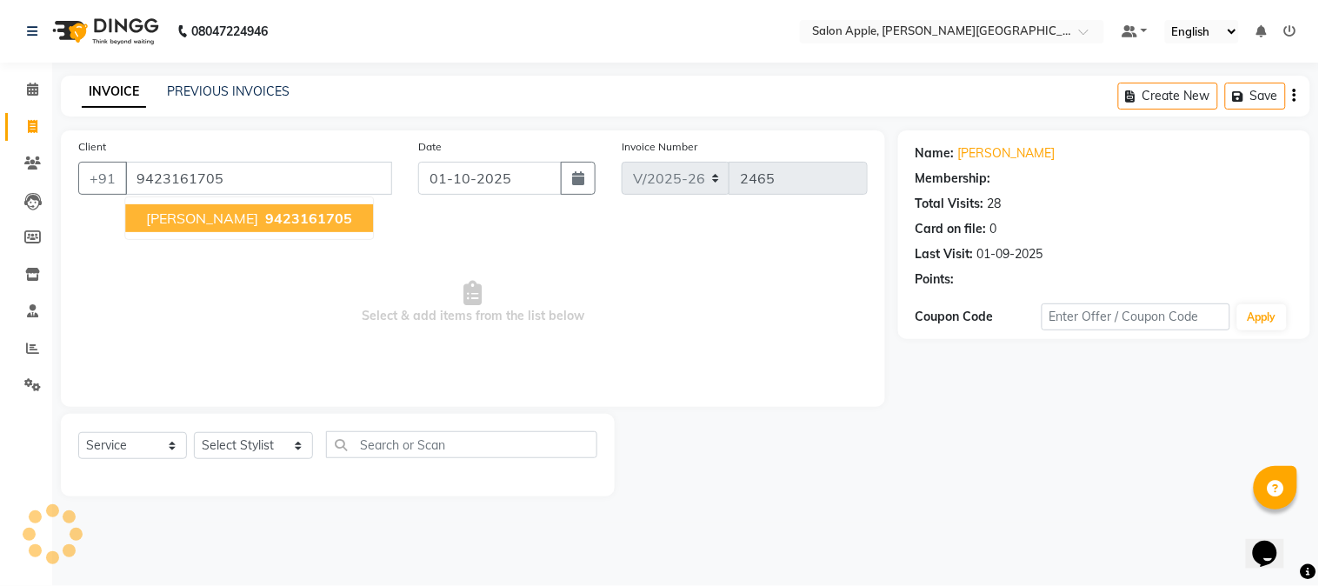
select select "1: Object"
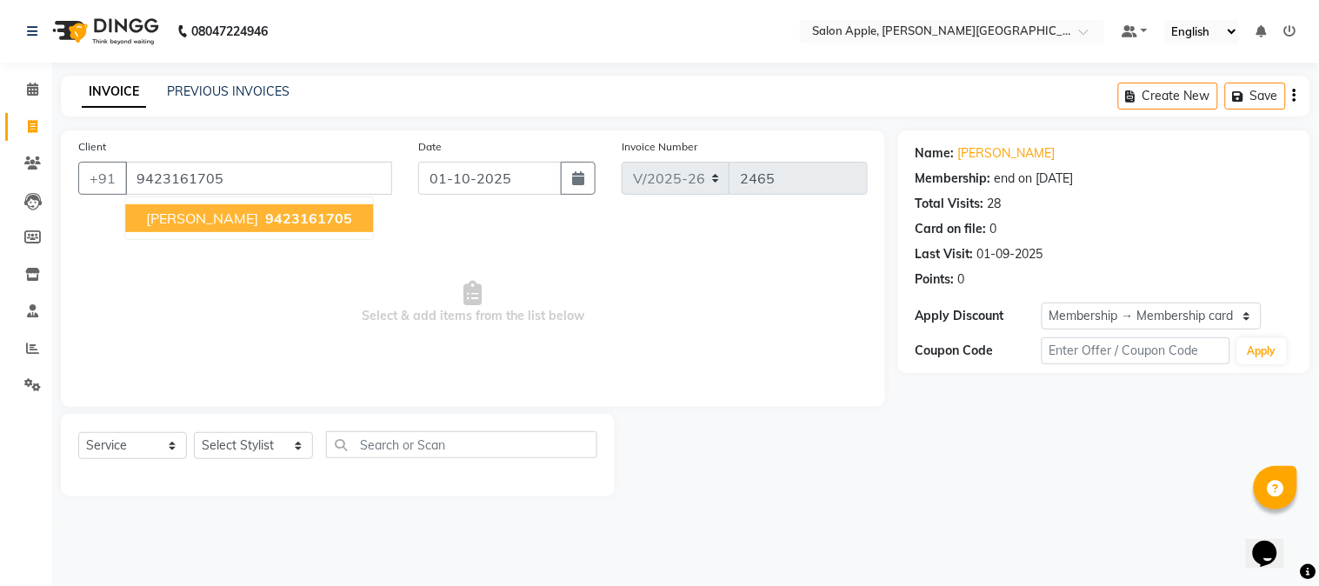
click at [192, 222] on span "[PERSON_NAME]" at bounding box center [202, 218] width 112 height 17
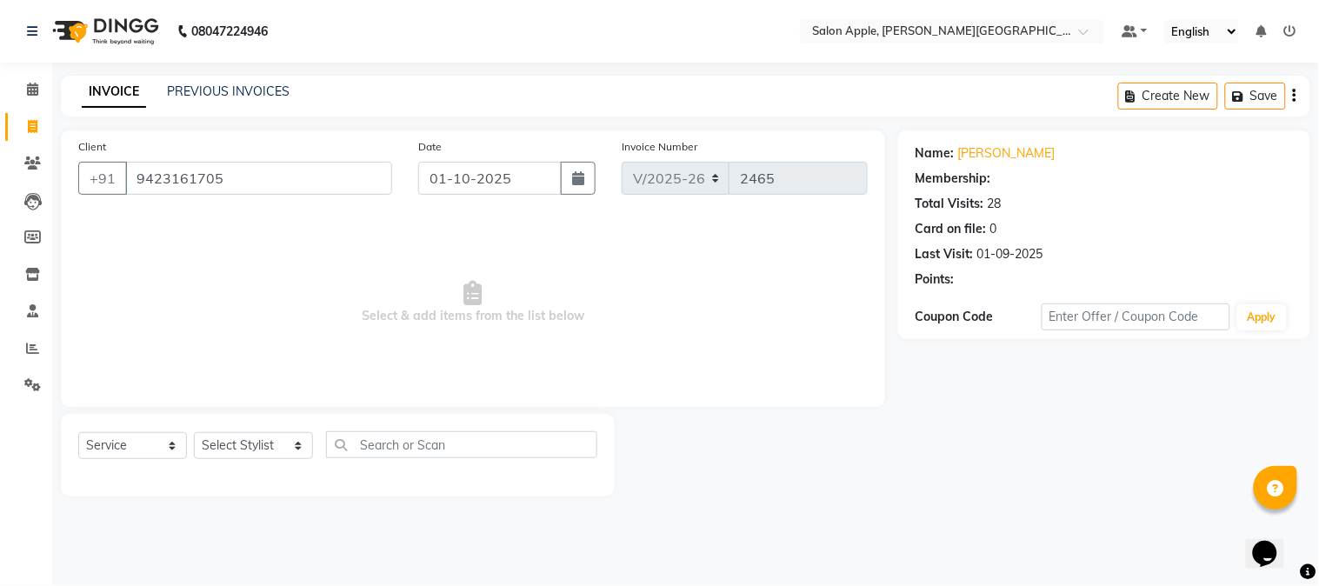
select select "1: Object"
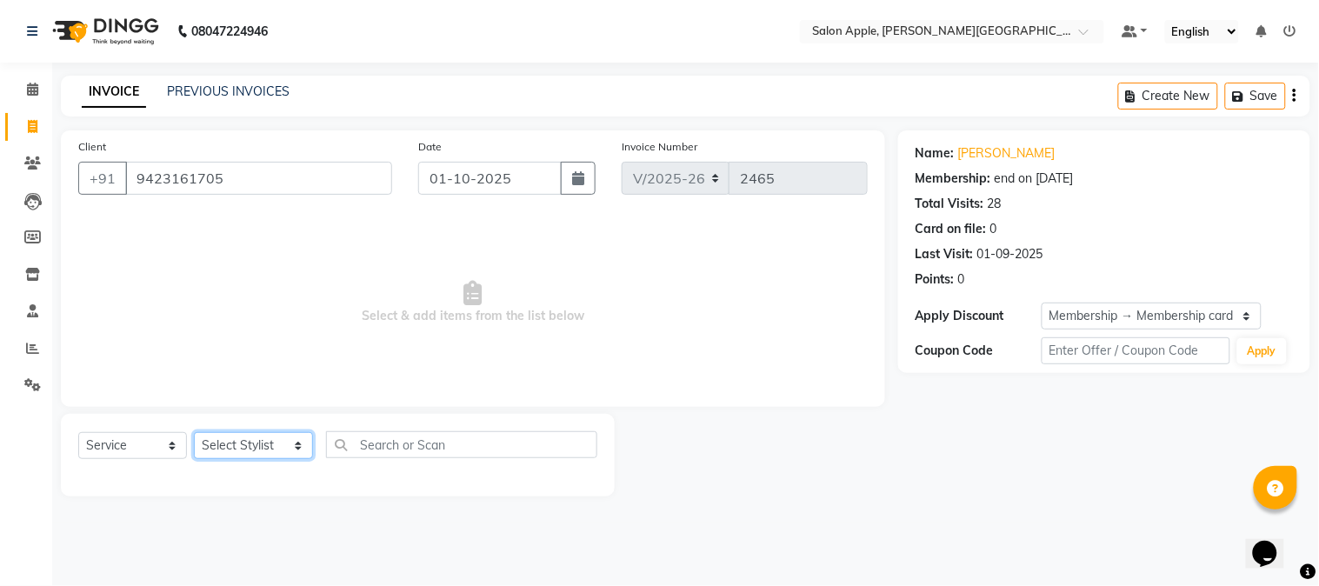
click at [288, 445] on select "Select Stylist [PERSON_NAME] [PERSON_NAME] Kranti arun Vanakalas [MEDICAL_DATA]…" at bounding box center [253, 445] width 119 height 27
select select "46529"
click at [194, 433] on select "Select Stylist [PERSON_NAME] [PERSON_NAME] Kranti arun Vanakalas [MEDICAL_DATA]…" at bounding box center [253, 445] width 119 height 27
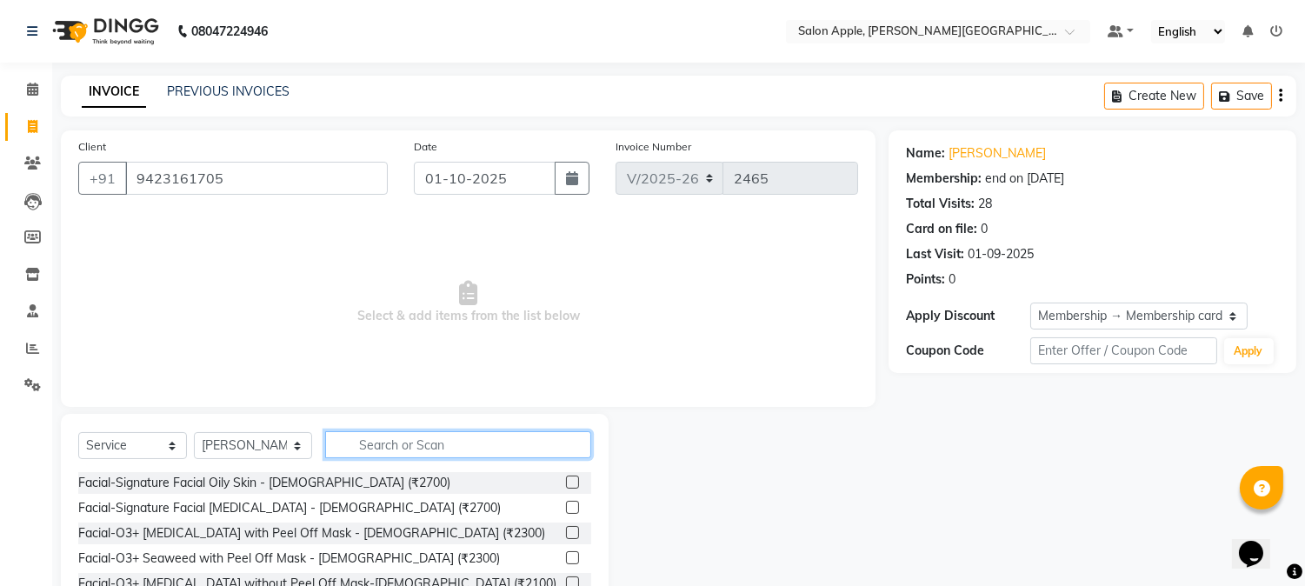
click at [357, 444] on input "text" at bounding box center [458, 444] width 266 height 27
type input "blow"
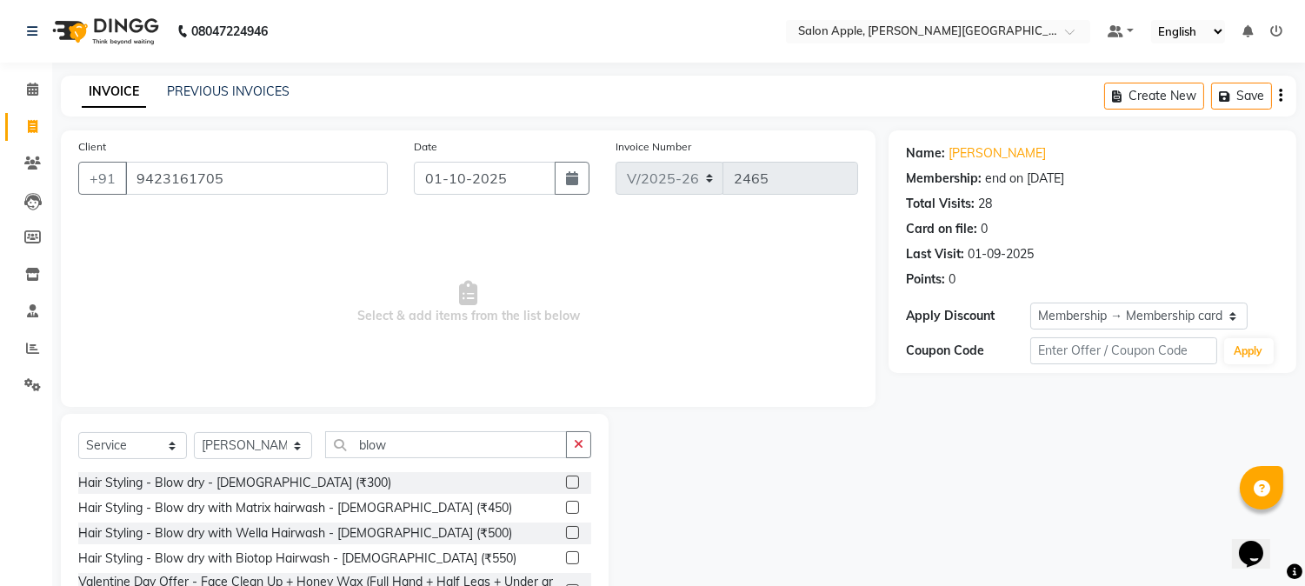
click at [570, 485] on label at bounding box center [572, 482] width 13 height 13
click at [570, 485] on input "checkbox" at bounding box center [571, 482] width 11 height 11
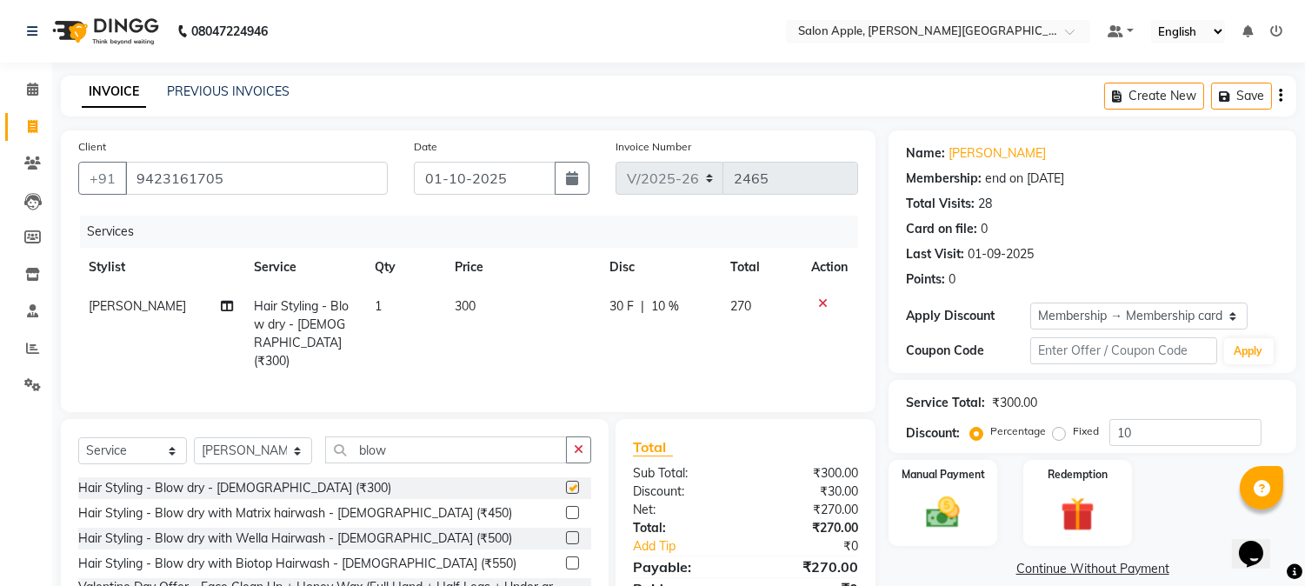
checkbox input "false"
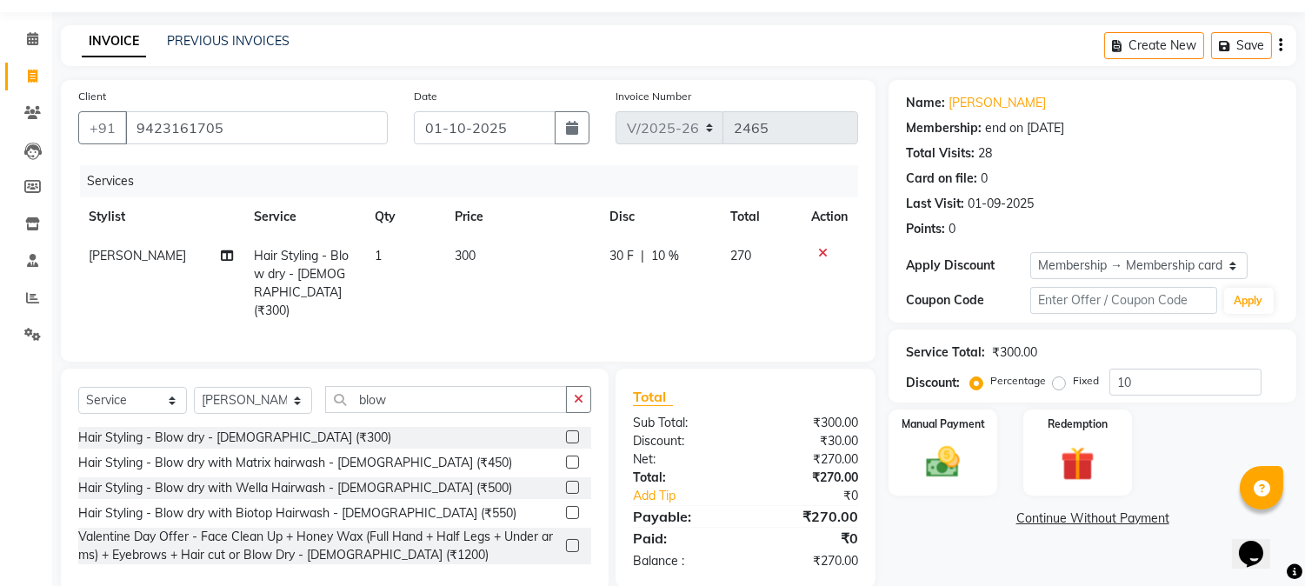
scroll to position [78, 0]
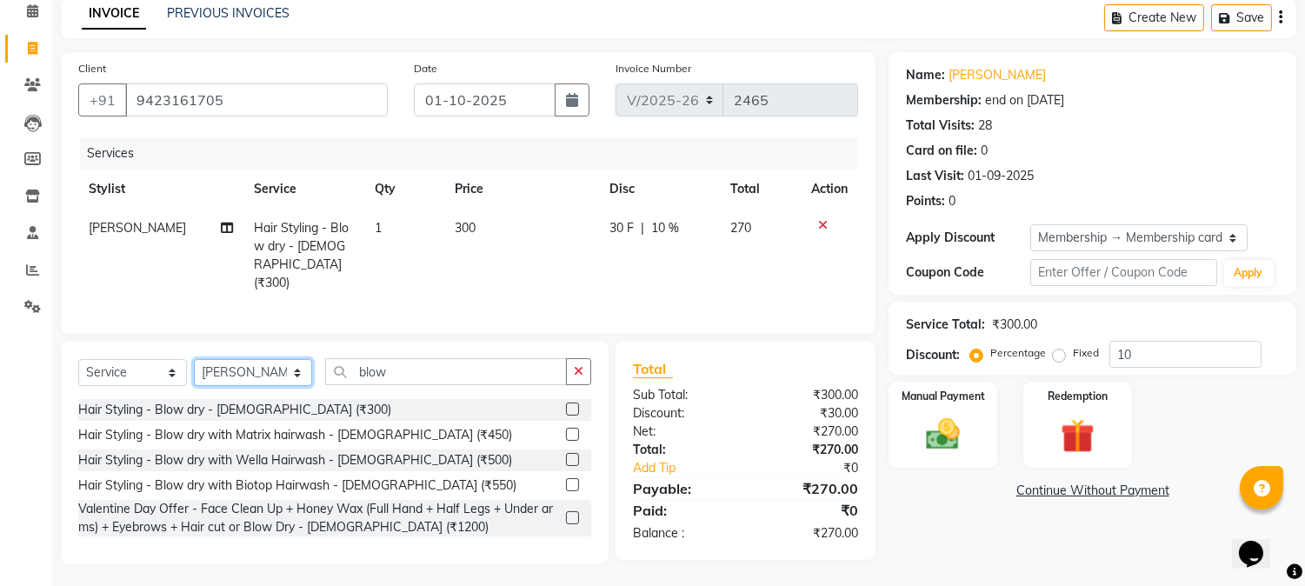
click at [224, 369] on select "Select Stylist [PERSON_NAME] [PERSON_NAME] Kranti arun Vanakalas [MEDICAL_DATA]…" at bounding box center [253, 372] width 118 height 27
select select "84027"
click at [194, 359] on select "Select Stylist [PERSON_NAME] [PERSON_NAME] Kranti arun Vanakalas [MEDICAL_DATA]…" at bounding box center [253, 372] width 118 height 27
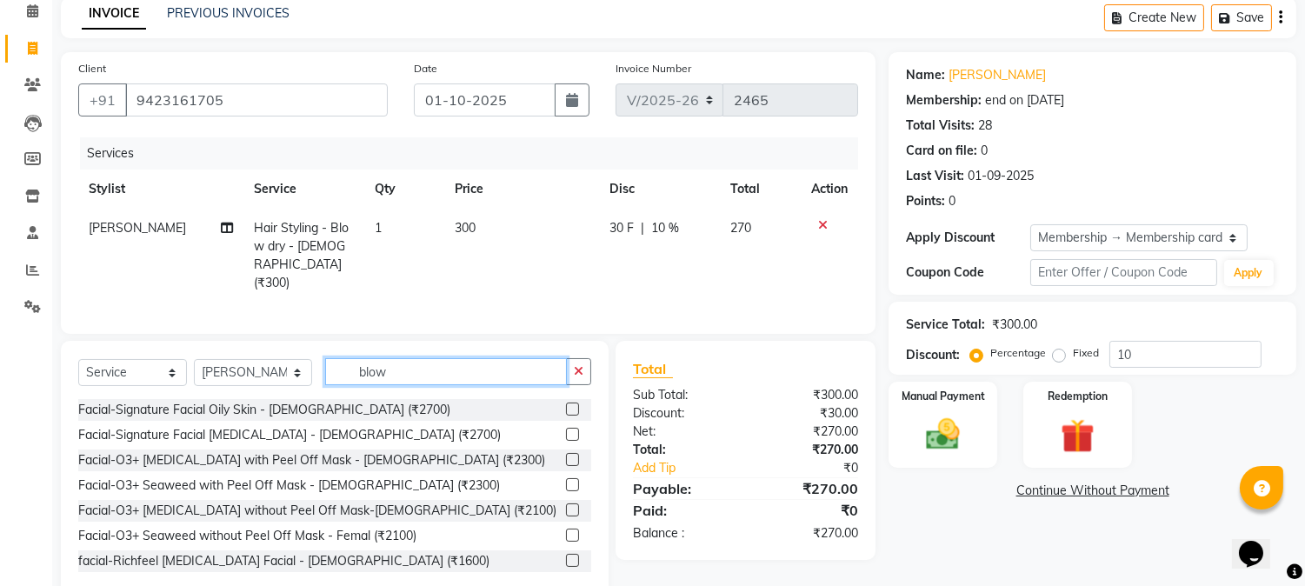
click at [504, 377] on input "blow" at bounding box center [446, 371] width 242 height 27
click at [574, 372] on icon "button" at bounding box center [579, 371] width 10 height 12
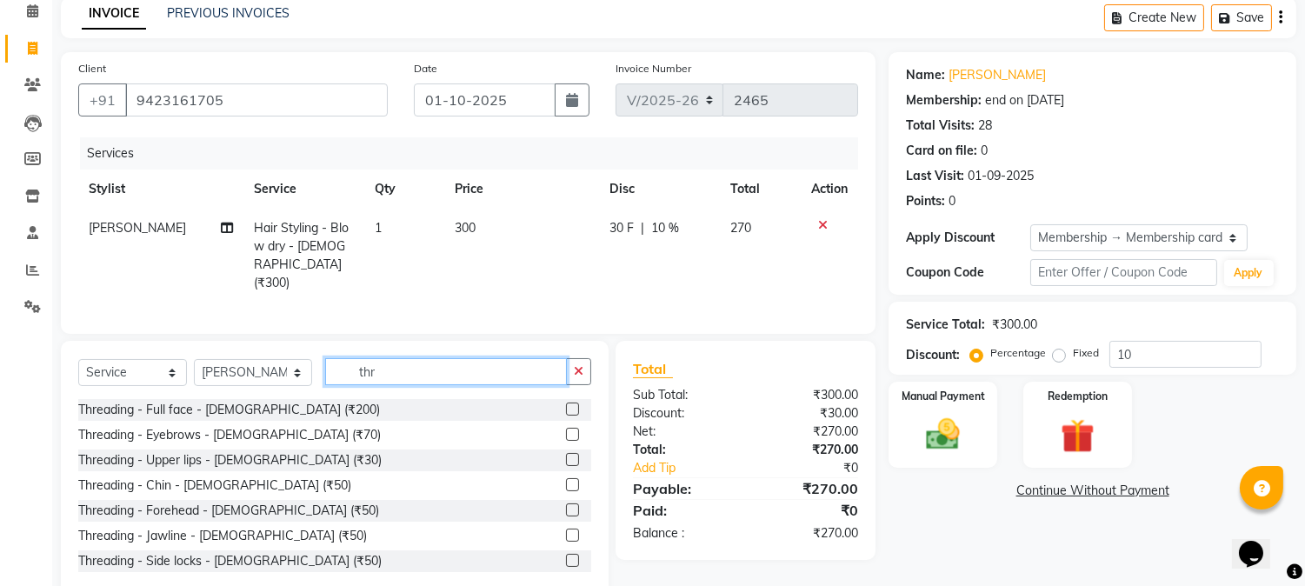
type input "thr"
click at [566, 428] on label at bounding box center [572, 434] width 13 height 13
click at [566, 430] on input "checkbox" at bounding box center [571, 435] width 11 height 11
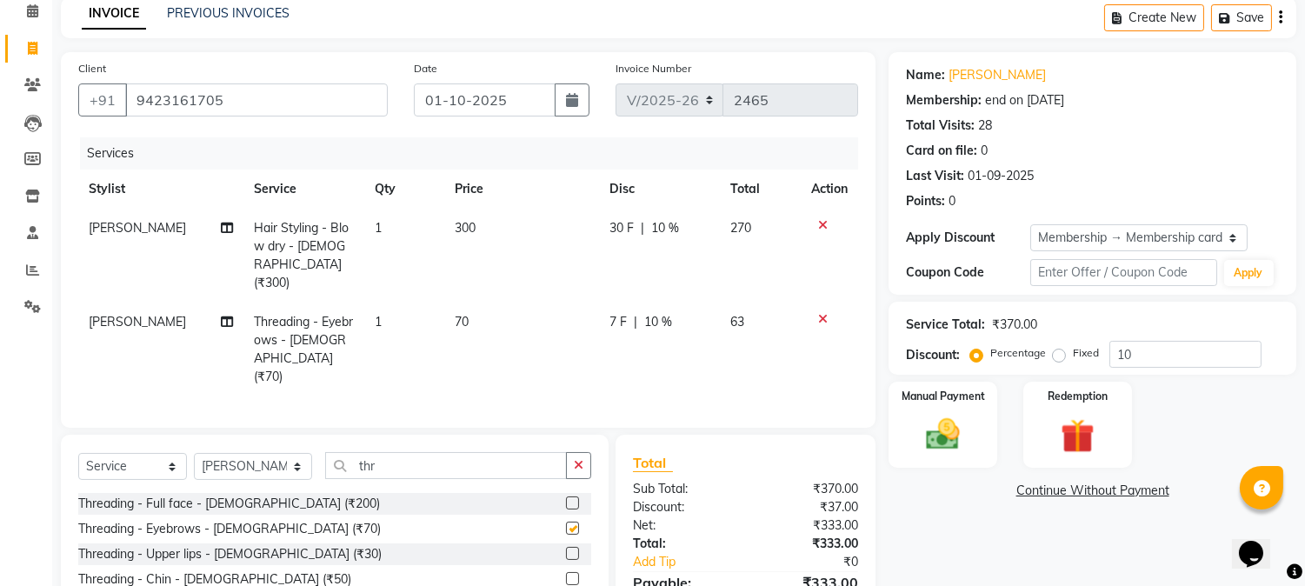
checkbox input "false"
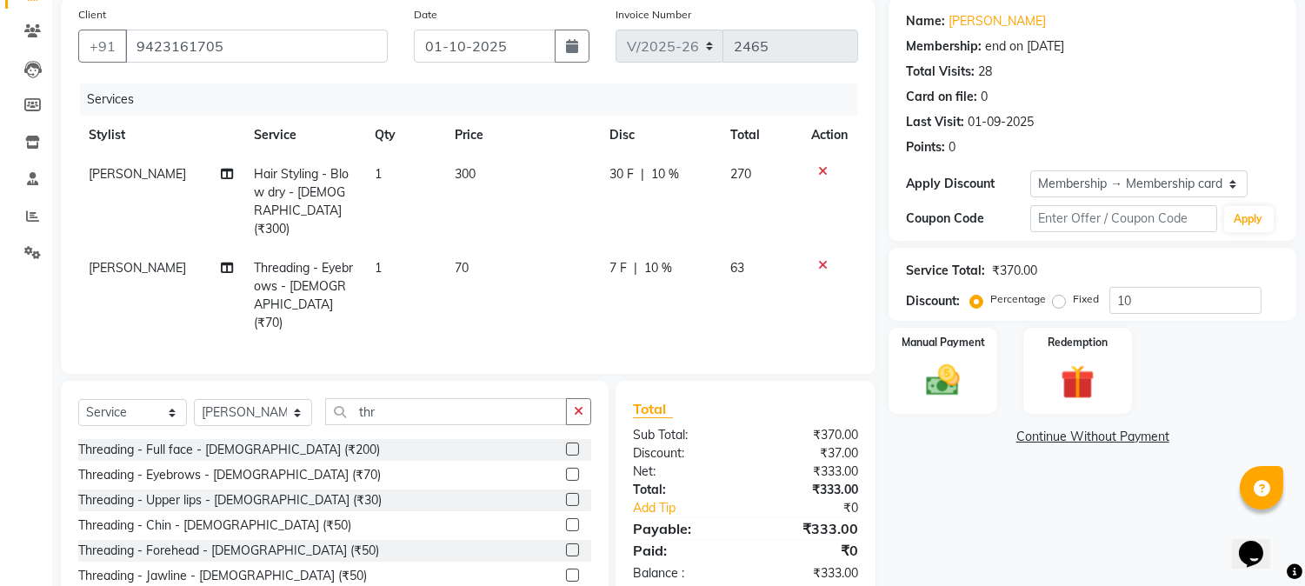
scroll to position [187, 0]
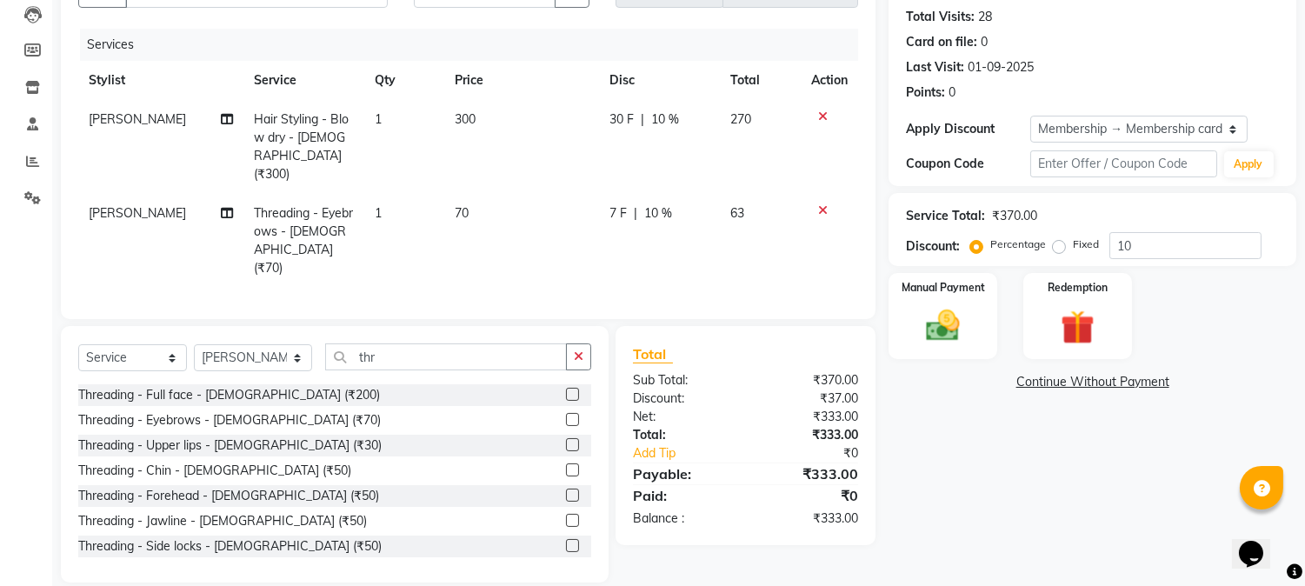
click at [566, 438] on label at bounding box center [572, 444] width 13 height 13
click at [566, 440] on input "checkbox" at bounding box center [571, 445] width 11 height 11
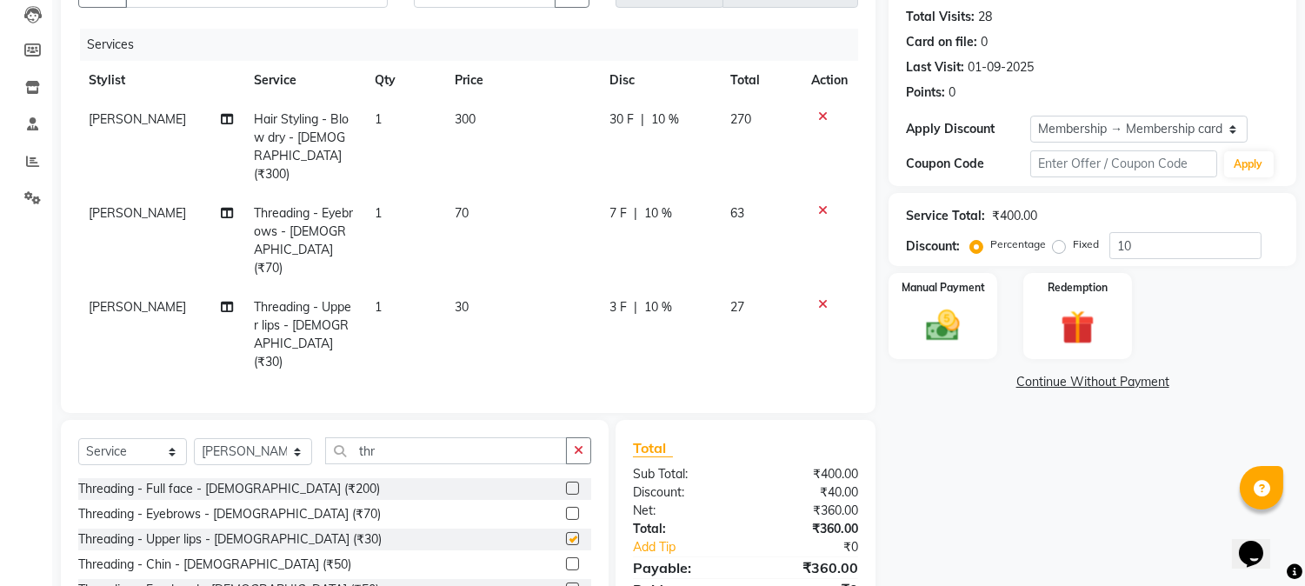
checkbox input "false"
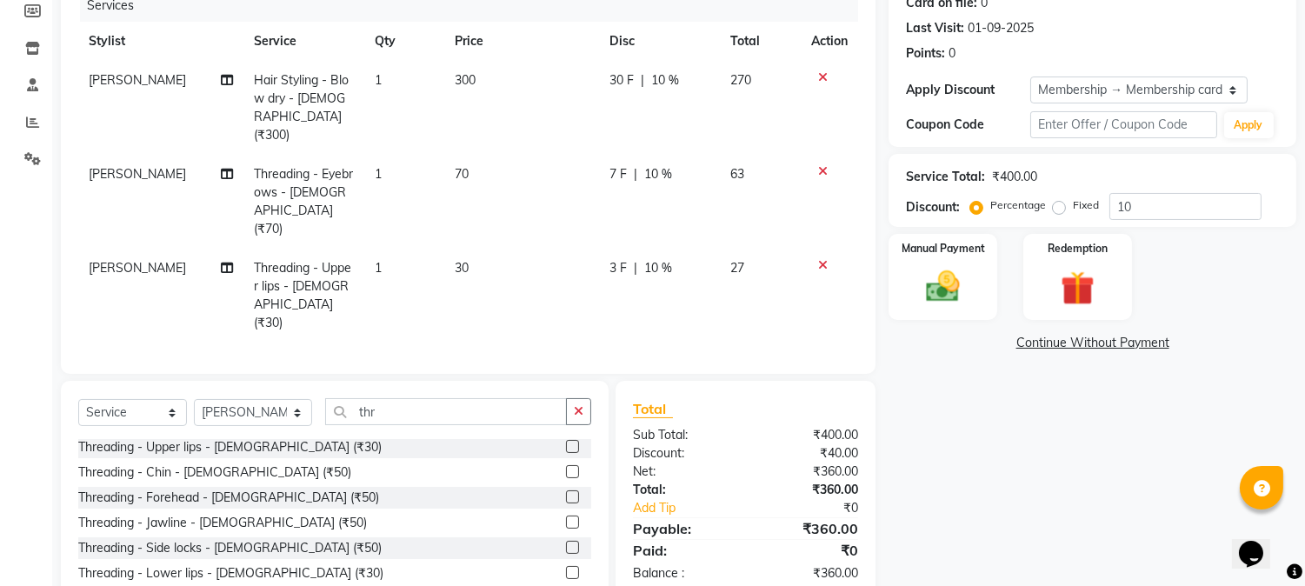
scroll to position [263, 0]
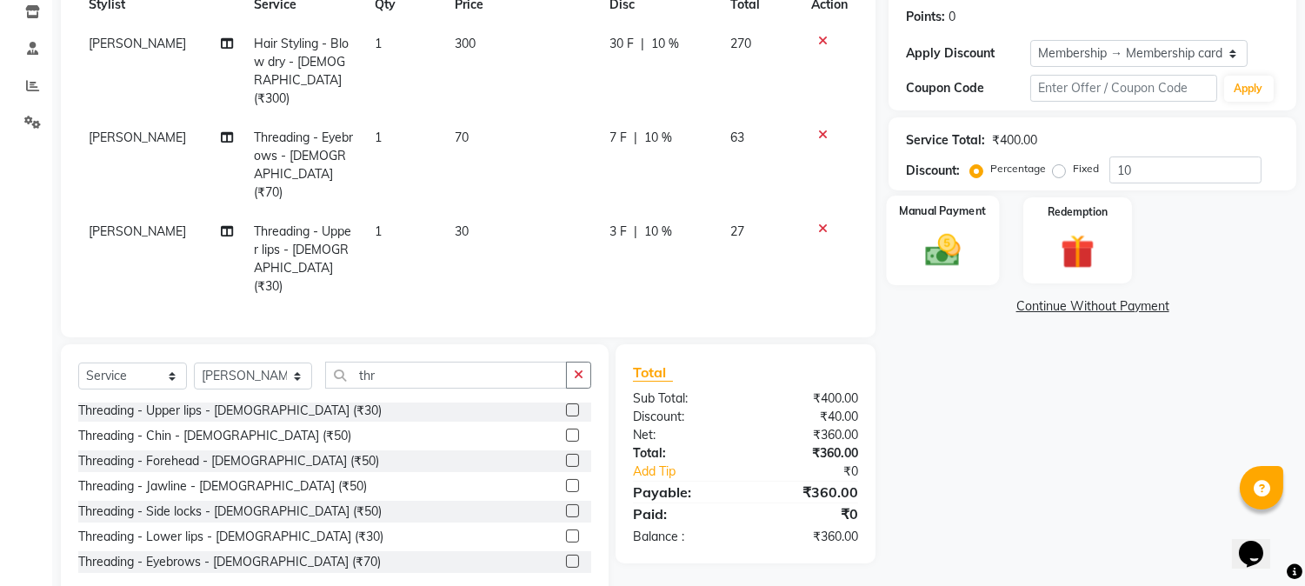
click at [970, 244] on img at bounding box center [943, 250] width 57 height 41
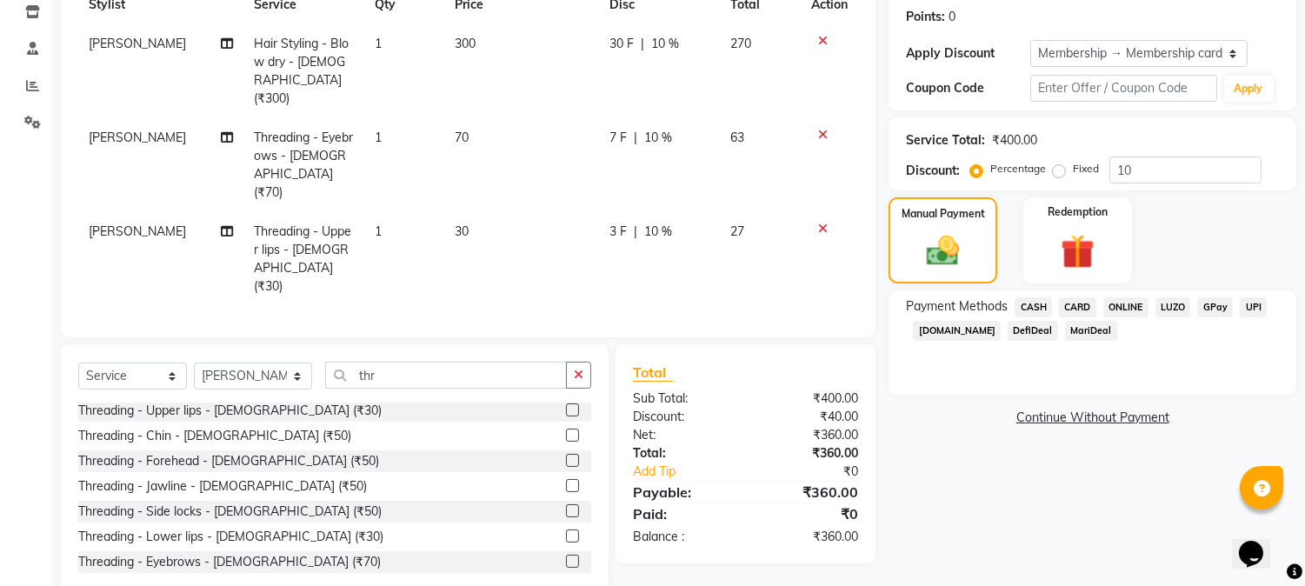
click at [1035, 303] on span "CASH" at bounding box center [1033, 307] width 37 height 20
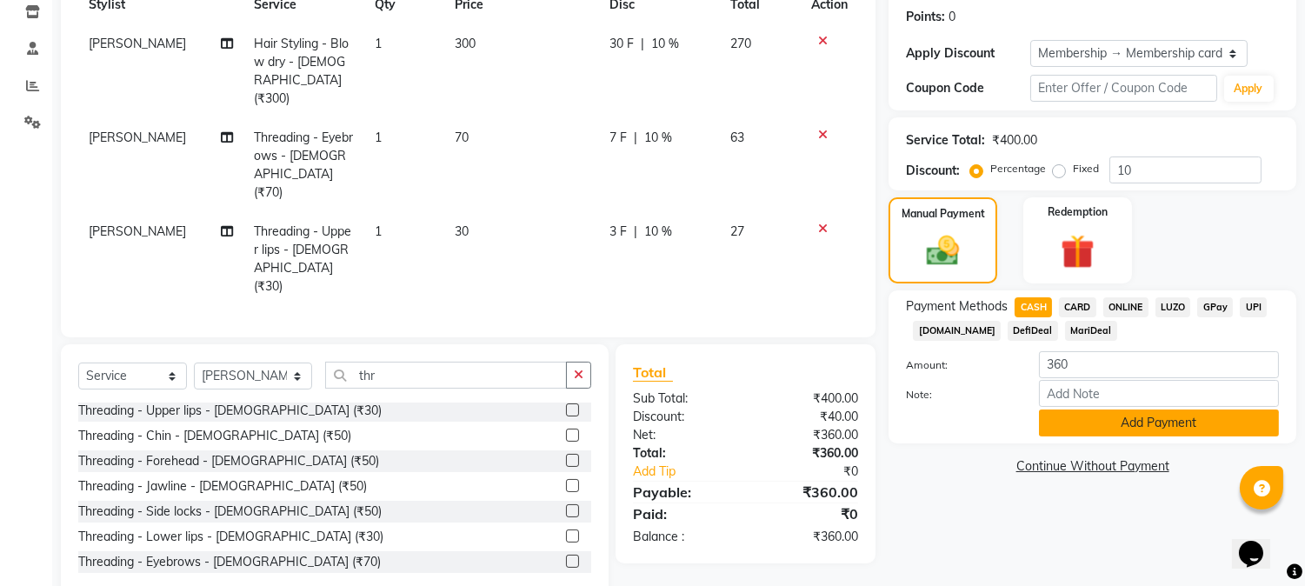
click at [1073, 421] on button "Add Payment" at bounding box center [1159, 423] width 240 height 27
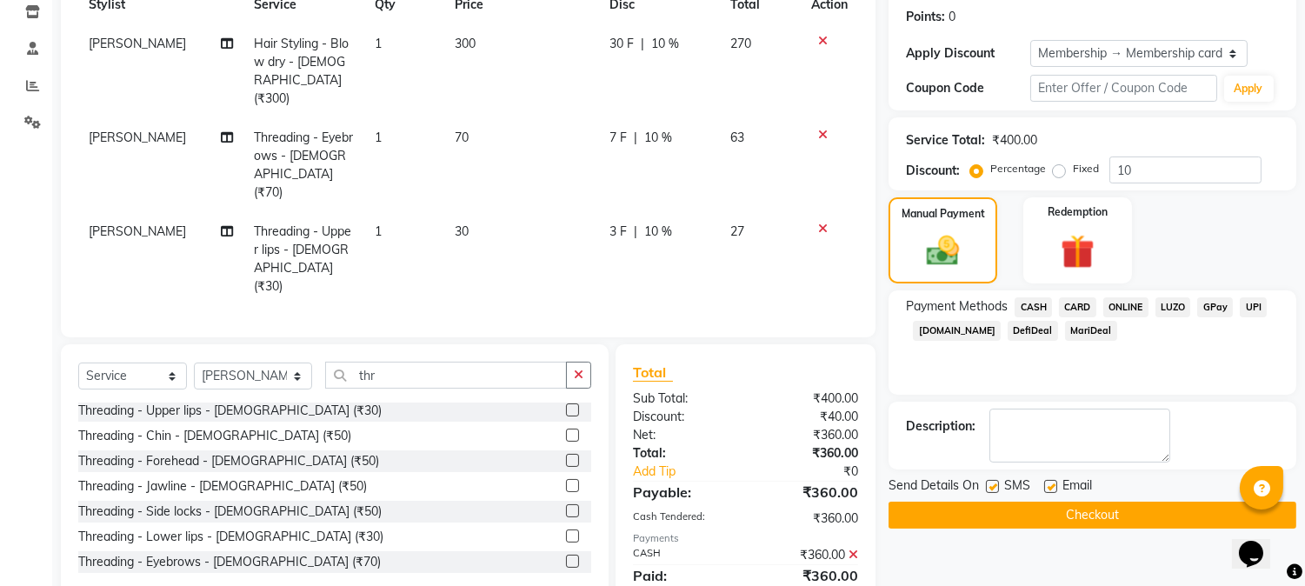
click at [1070, 509] on button "Checkout" at bounding box center [1093, 515] width 408 height 27
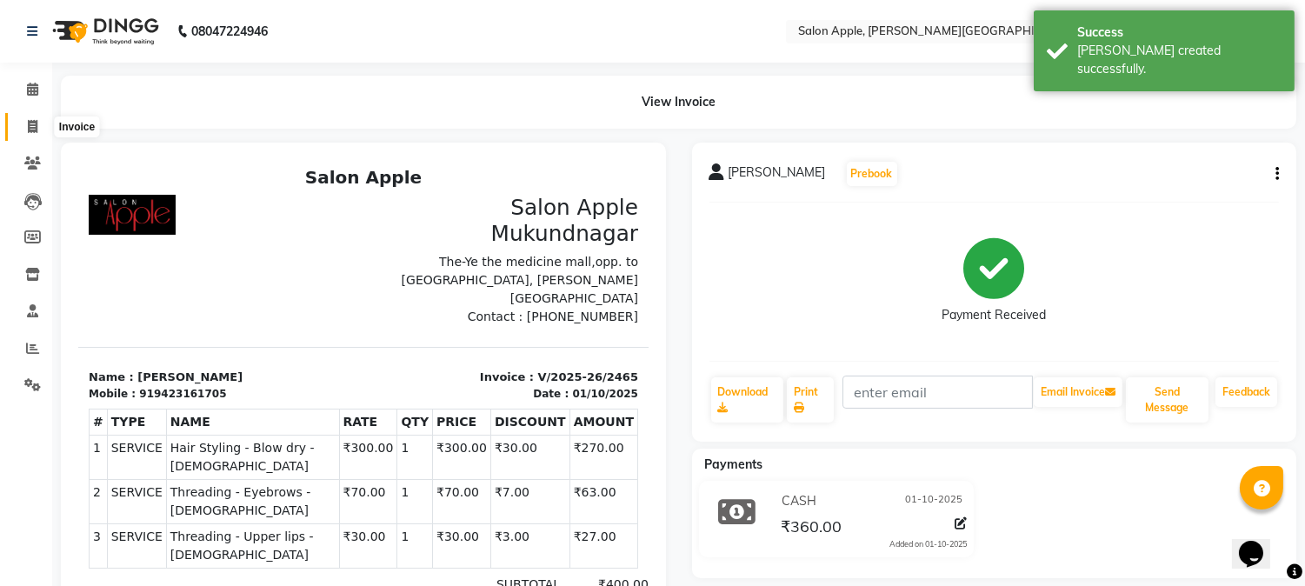
click at [31, 126] on icon at bounding box center [33, 126] width 10 height 13
select select "4128"
select select "service"
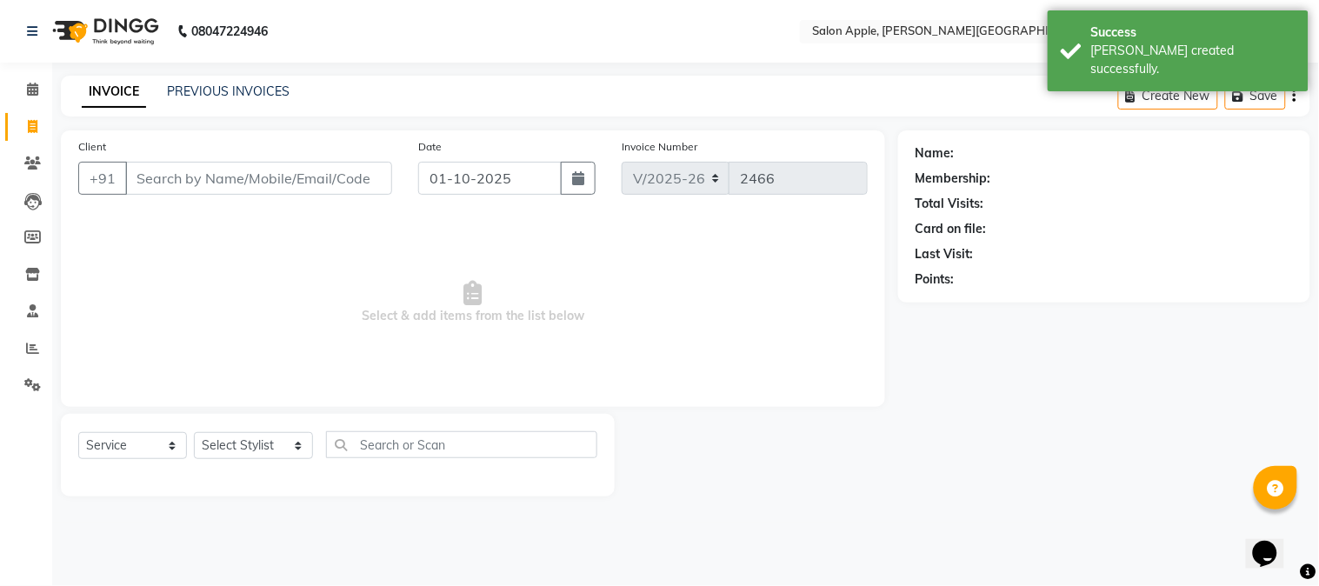
click at [174, 179] on input "Client" at bounding box center [258, 178] width 267 height 33
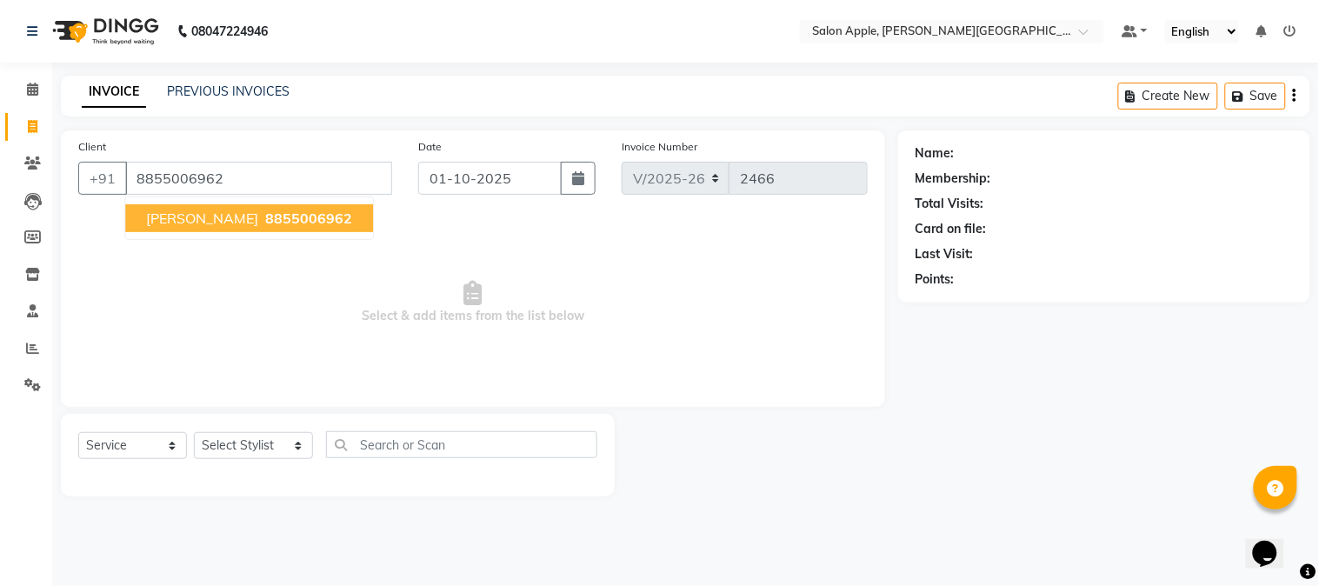
type input "8855006962"
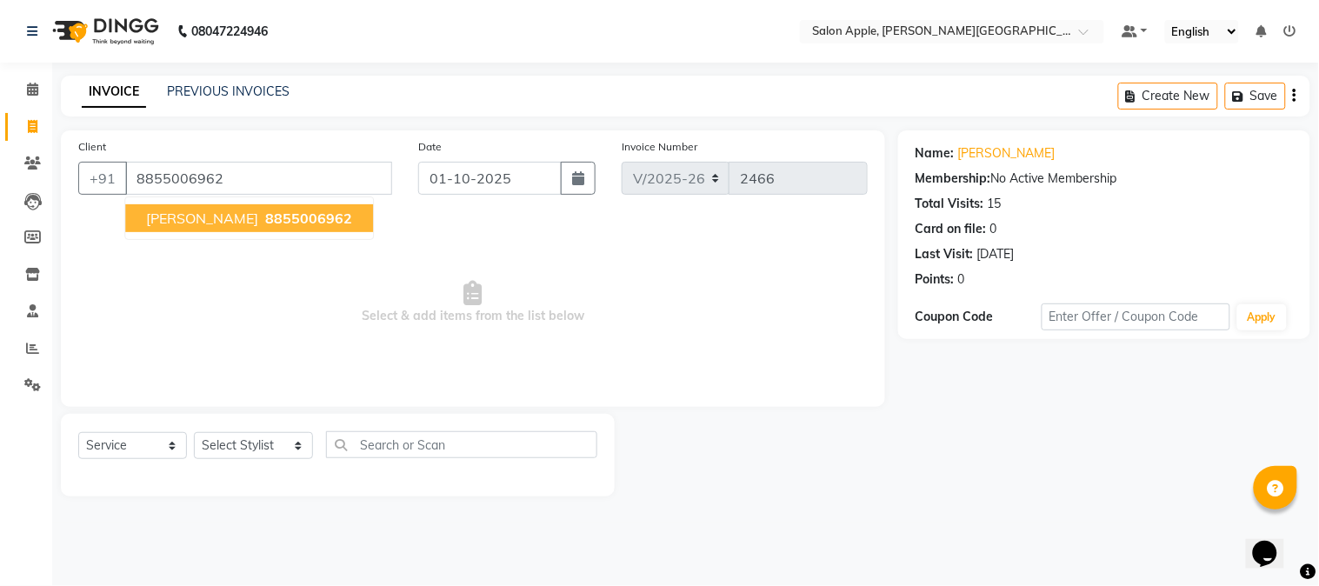
click at [187, 224] on span "[PERSON_NAME]" at bounding box center [202, 218] width 112 height 17
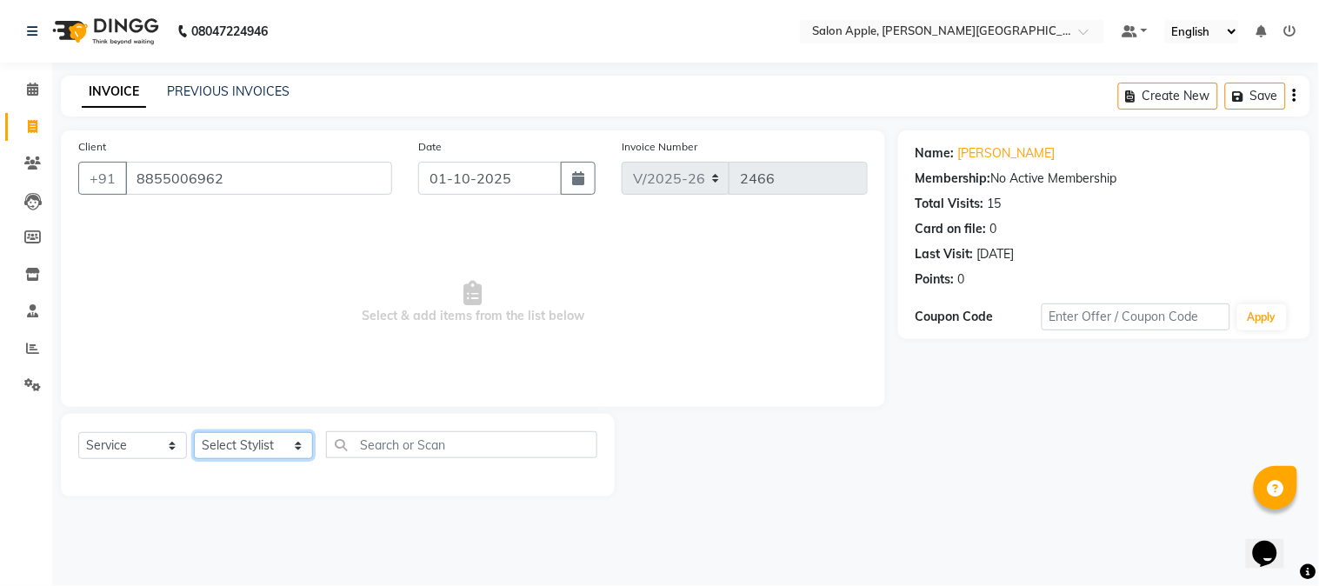
click at [263, 450] on select "Select Stylist [PERSON_NAME] [PERSON_NAME] Kranti arun Vanakalas [MEDICAL_DATA]…" at bounding box center [253, 445] width 119 height 27
select select "46529"
click at [194, 433] on select "Select Stylist [PERSON_NAME] [PERSON_NAME] Kranti arun Vanakalas [MEDICAL_DATA]…" at bounding box center [253, 445] width 119 height 27
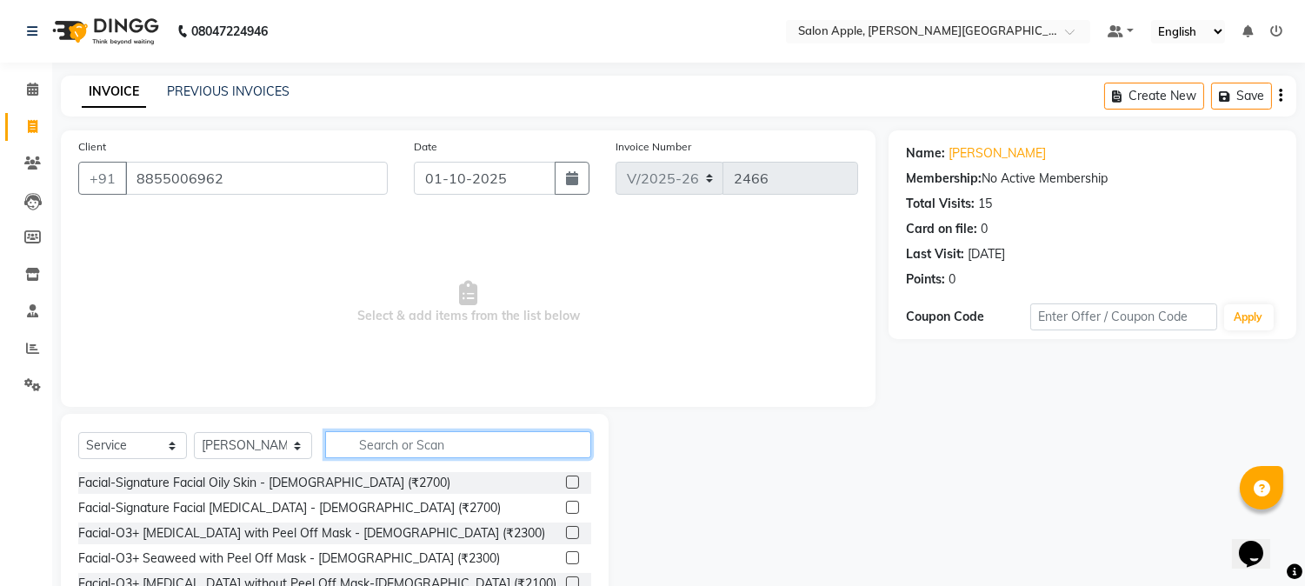
click at [410, 455] on input "text" at bounding box center [458, 444] width 266 height 27
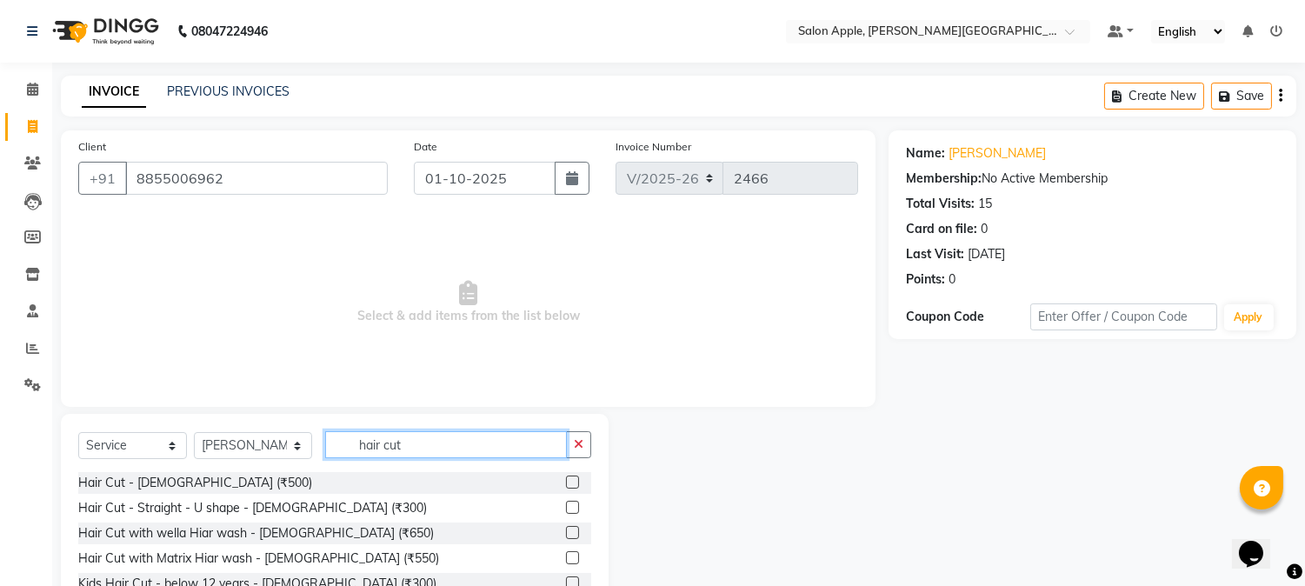
type input "hair cut"
click at [566, 478] on label at bounding box center [572, 482] width 13 height 13
click at [566, 478] on input "checkbox" at bounding box center [571, 482] width 11 height 11
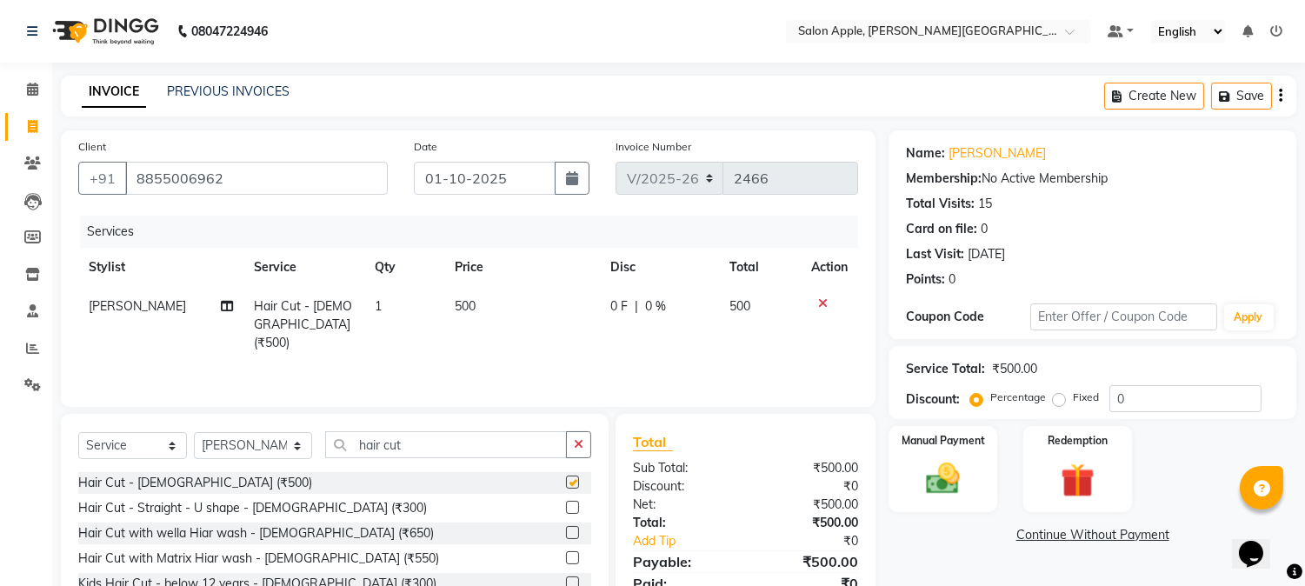
checkbox input "false"
click at [257, 449] on select "Select Stylist [PERSON_NAME] [PERSON_NAME] Kranti arun Vanakalas [MEDICAL_DATA]…" at bounding box center [253, 445] width 118 height 27
select select "84027"
click at [194, 433] on select "Select Stylist [PERSON_NAME] [PERSON_NAME] Kranti arun Vanakalas [MEDICAL_DATA]…" at bounding box center [253, 445] width 118 height 27
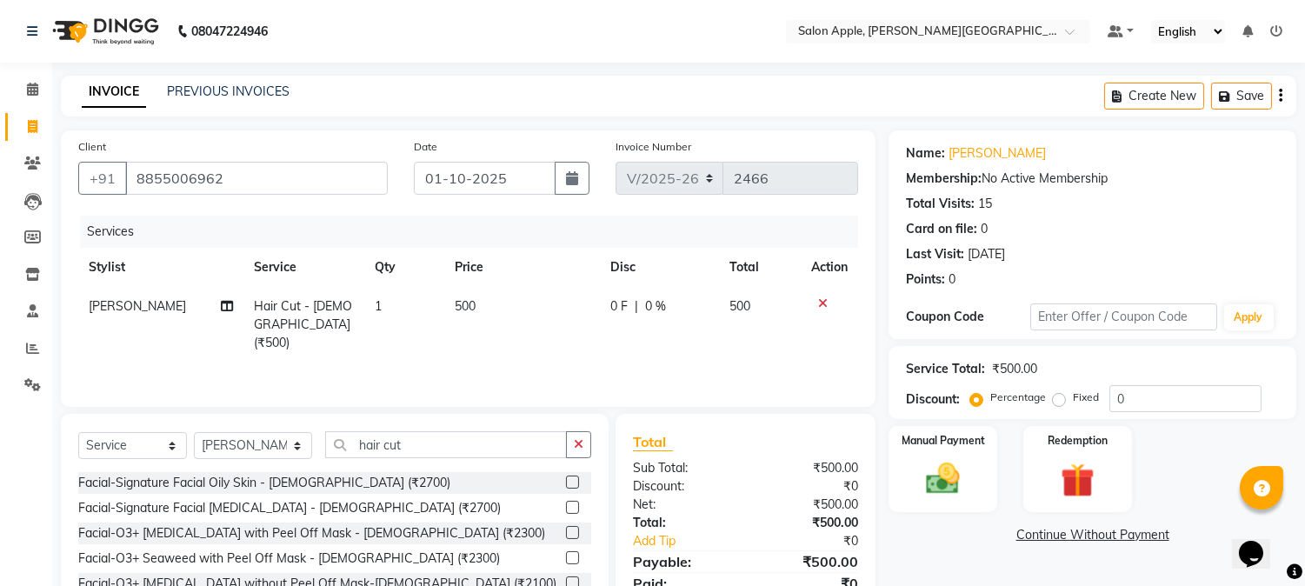
click at [603, 442] on div "Select Service Product Membership Package Voucher Prepaid Gift Card Select Styl…" at bounding box center [335, 542] width 548 height 257
click at [581, 442] on button "button" at bounding box center [578, 444] width 25 height 27
click at [484, 452] on input "text" at bounding box center [458, 444] width 266 height 27
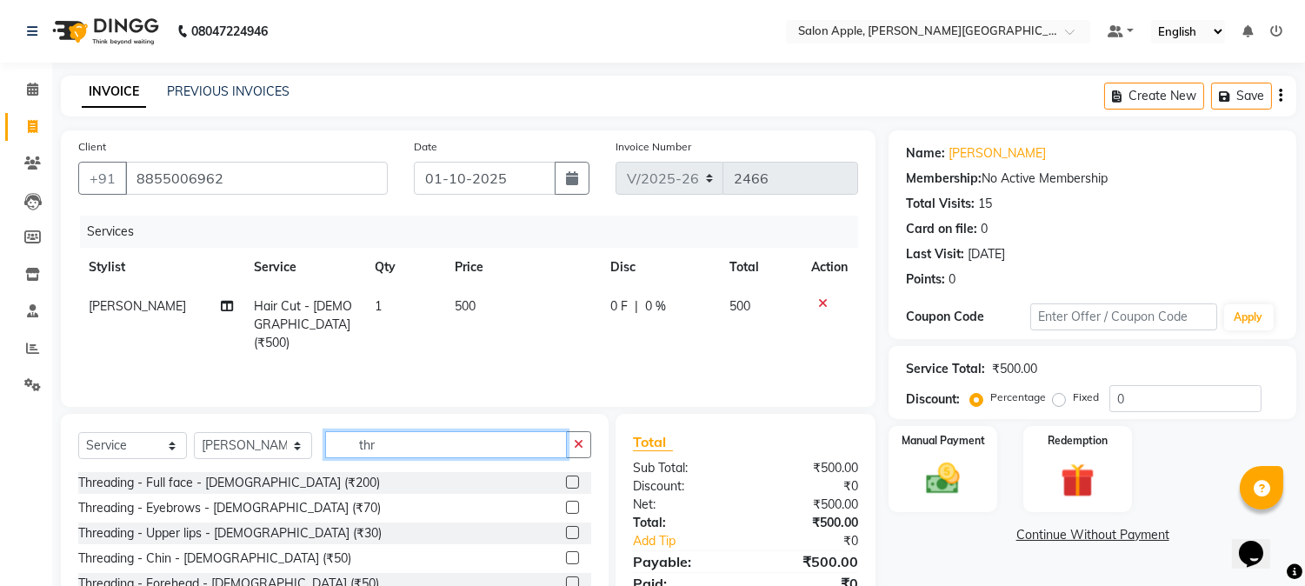
type input "thr"
click at [566, 511] on label at bounding box center [572, 507] width 13 height 13
click at [566, 511] on input "checkbox" at bounding box center [571, 508] width 11 height 11
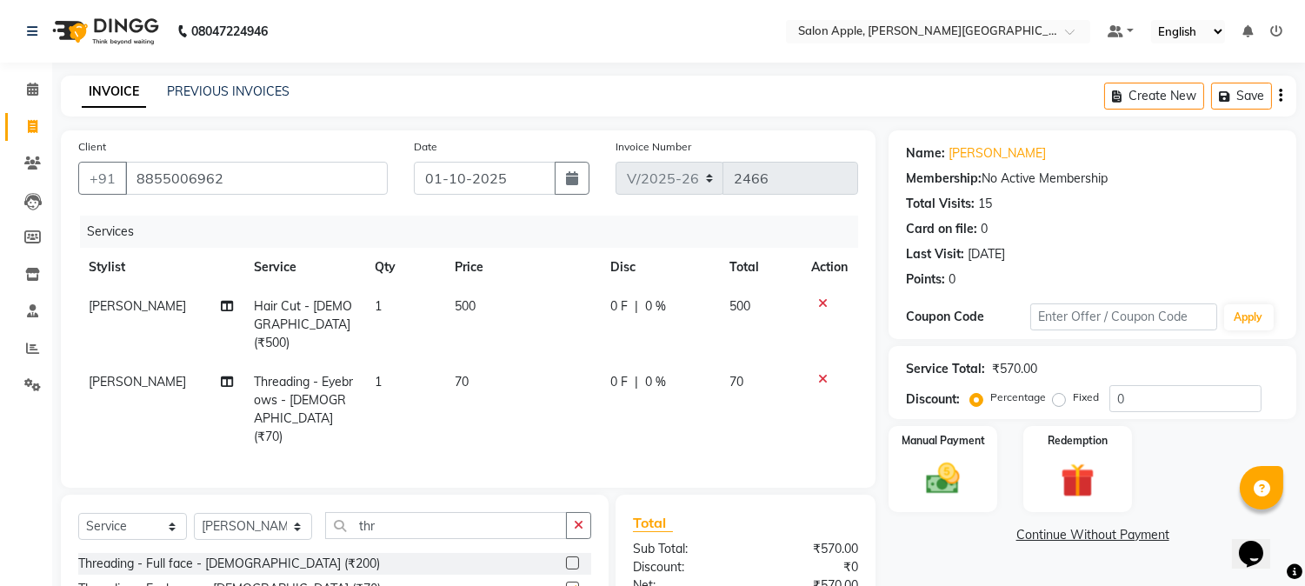
checkbox input "false"
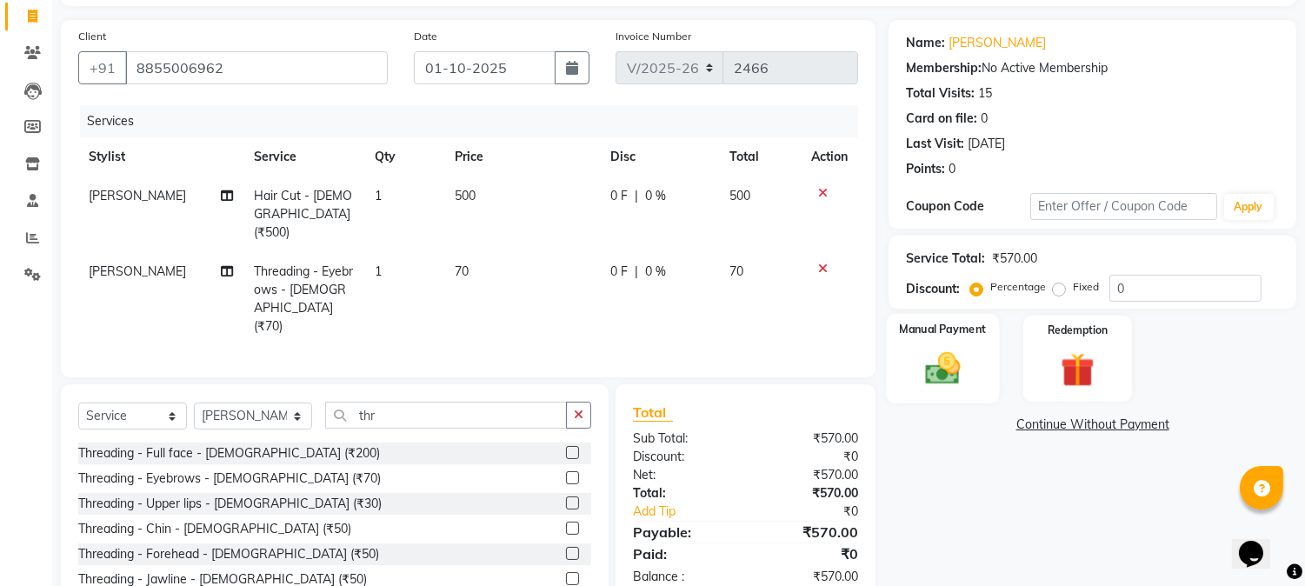
scroll to position [169, 0]
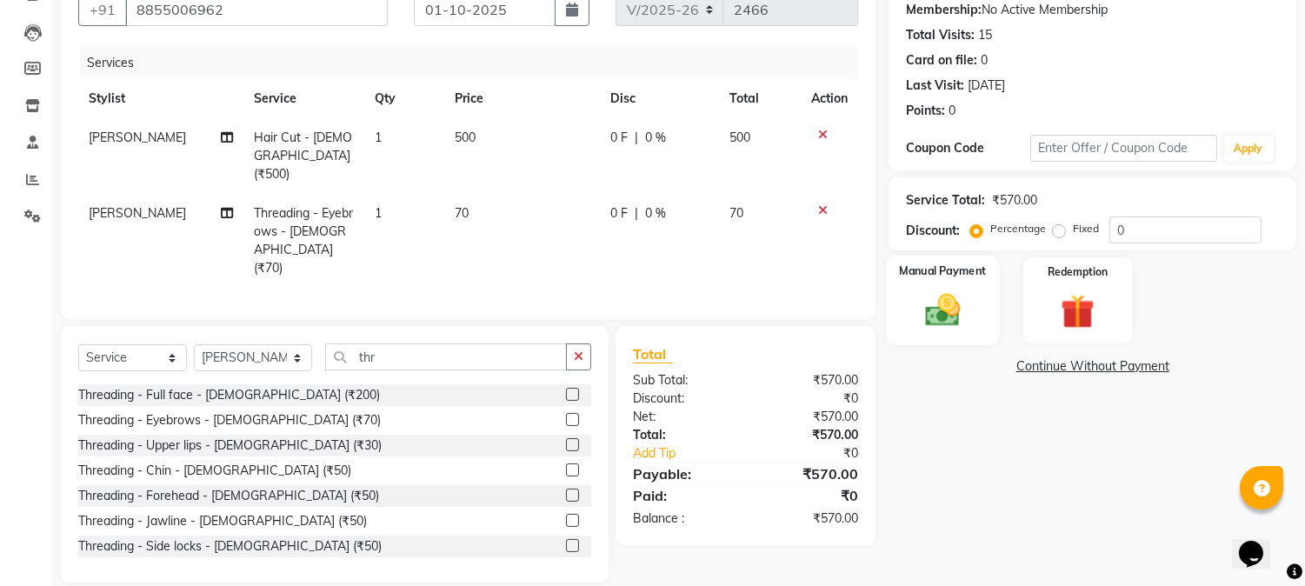
click at [964, 329] on img at bounding box center [943, 310] width 57 height 41
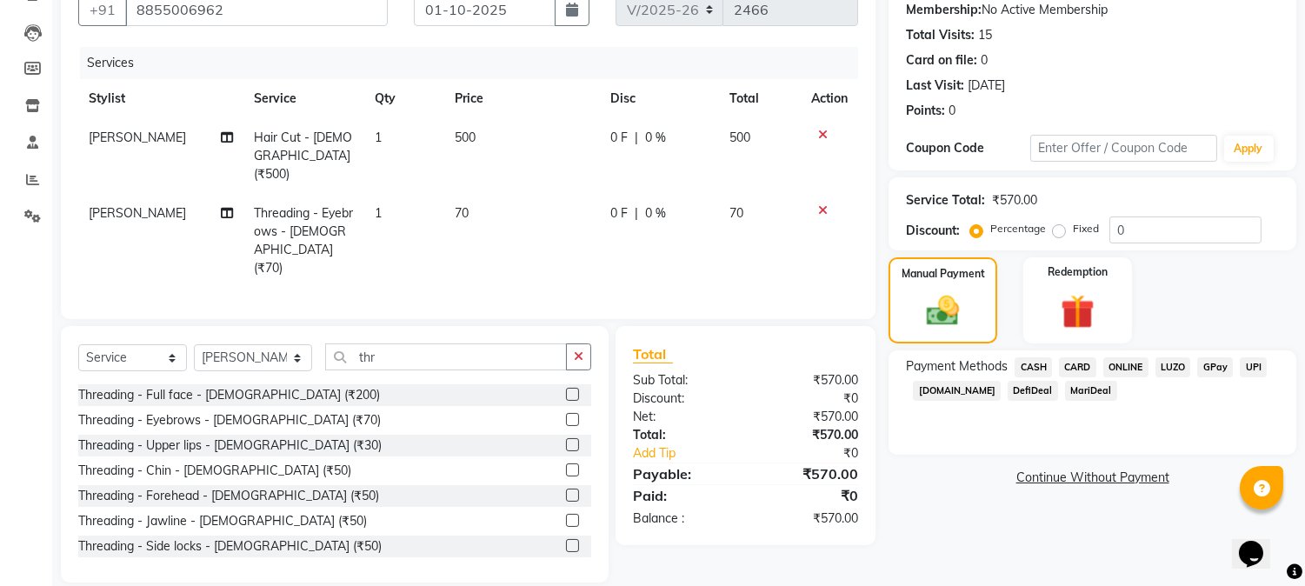
click at [1026, 363] on span "CASH" at bounding box center [1033, 367] width 37 height 20
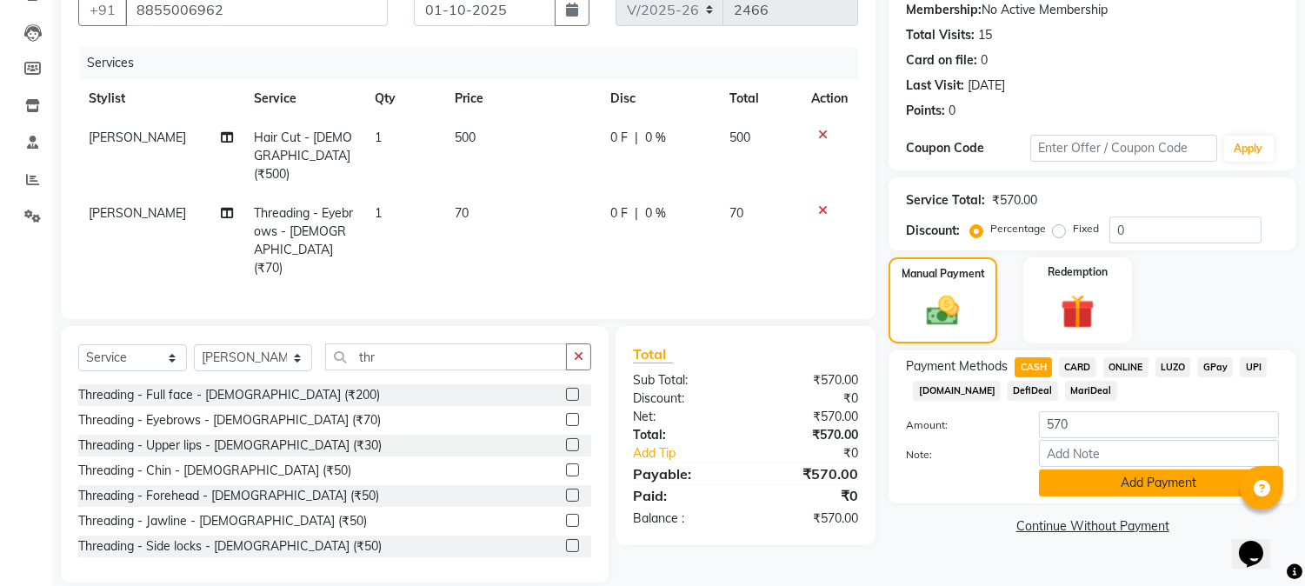
click at [1064, 484] on button "Add Payment" at bounding box center [1159, 483] width 240 height 27
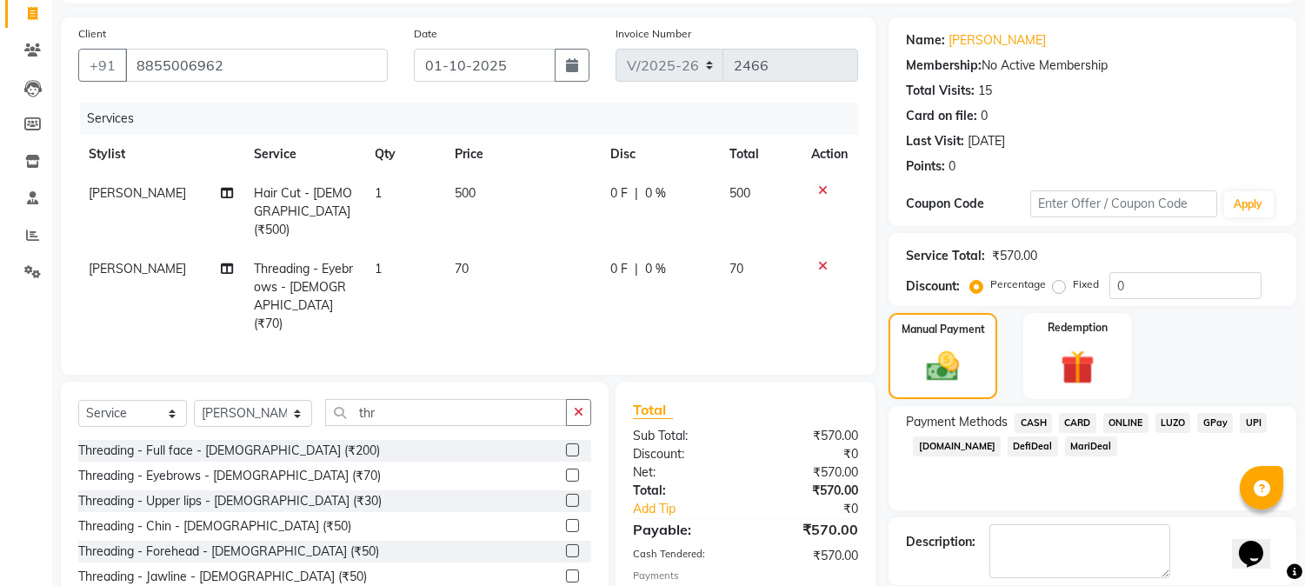
scroll to position [196, 0]
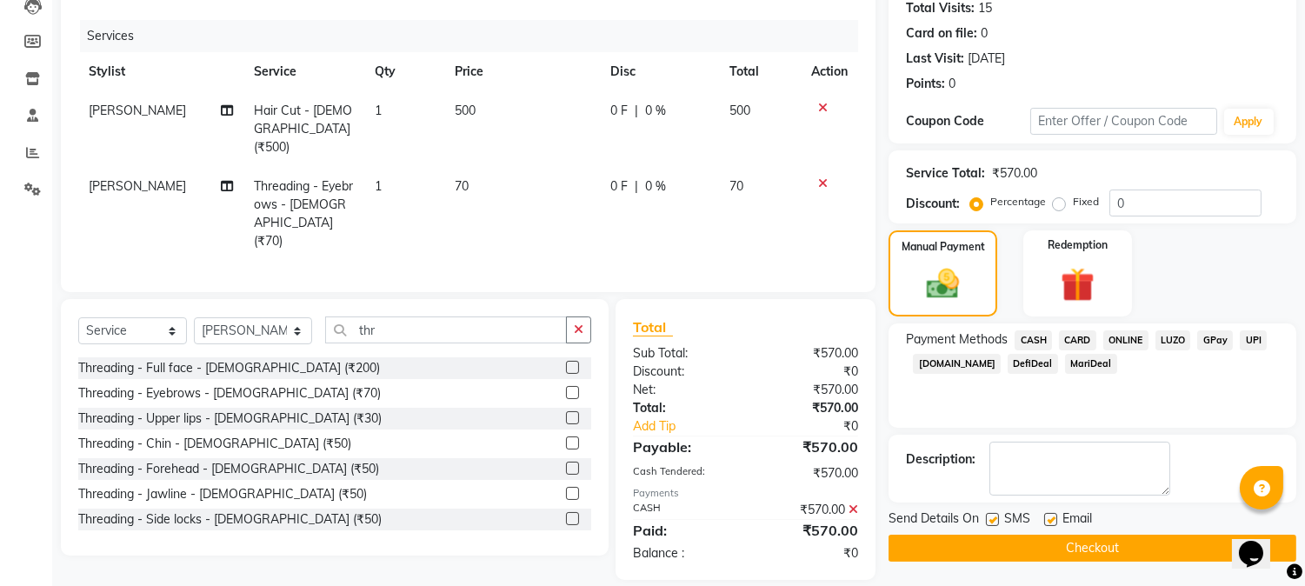
click at [998, 555] on button "Checkout" at bounding box center [1093, 548] width 408 height 27
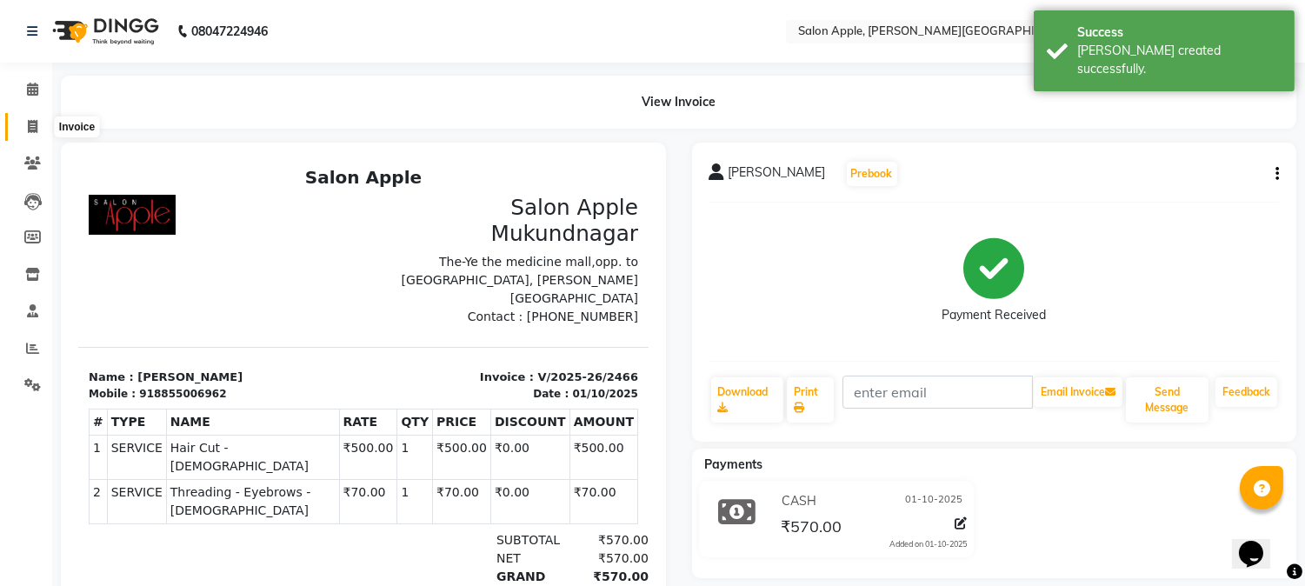
click at [28, 129] on icon at bounding box center [33, 126] width 10 height 13
select select "4128"
select select "service"
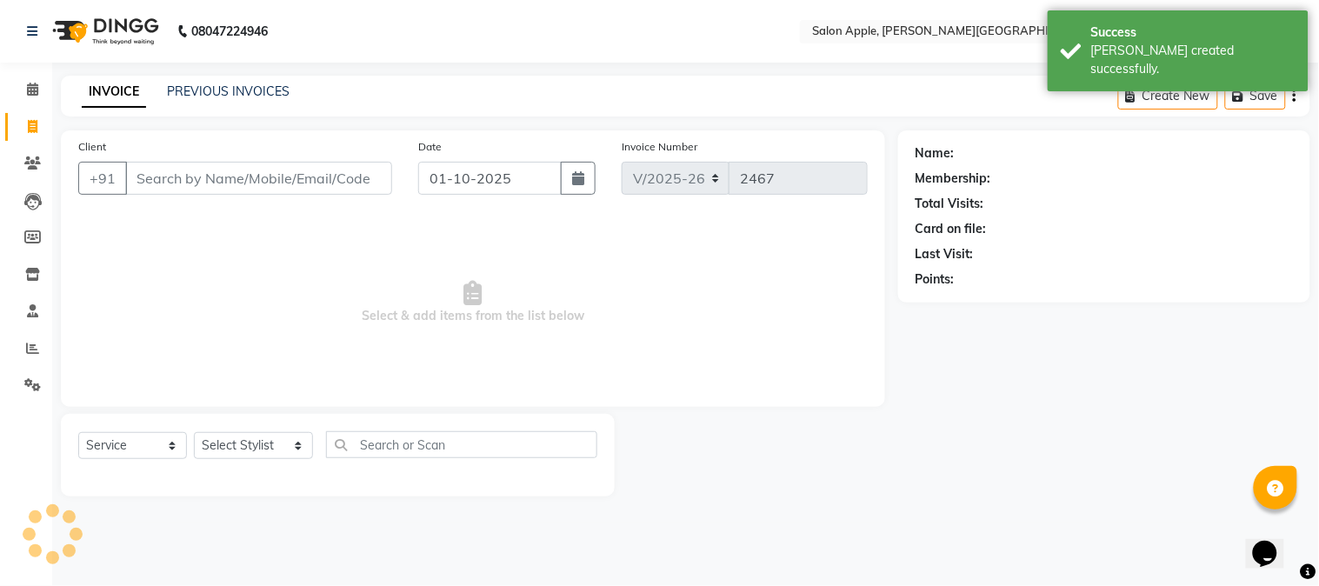
click at [157, 179] on input "Client" at bounding box center [258, 178] width 267 height 33
click at [236, 177] on input "Client" at bounding box center [258, 178] width 267 height 33
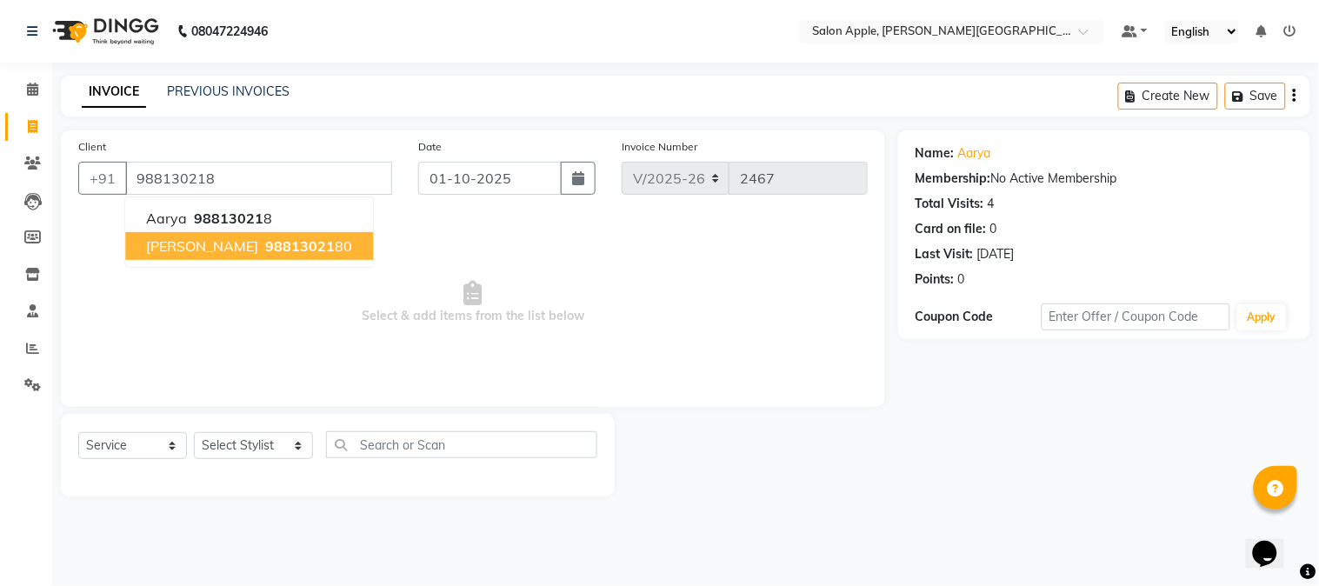
click at [298, 247] on span "98813021" at bounding box center [300, 245] width 70 height 17
type input "9881302180"
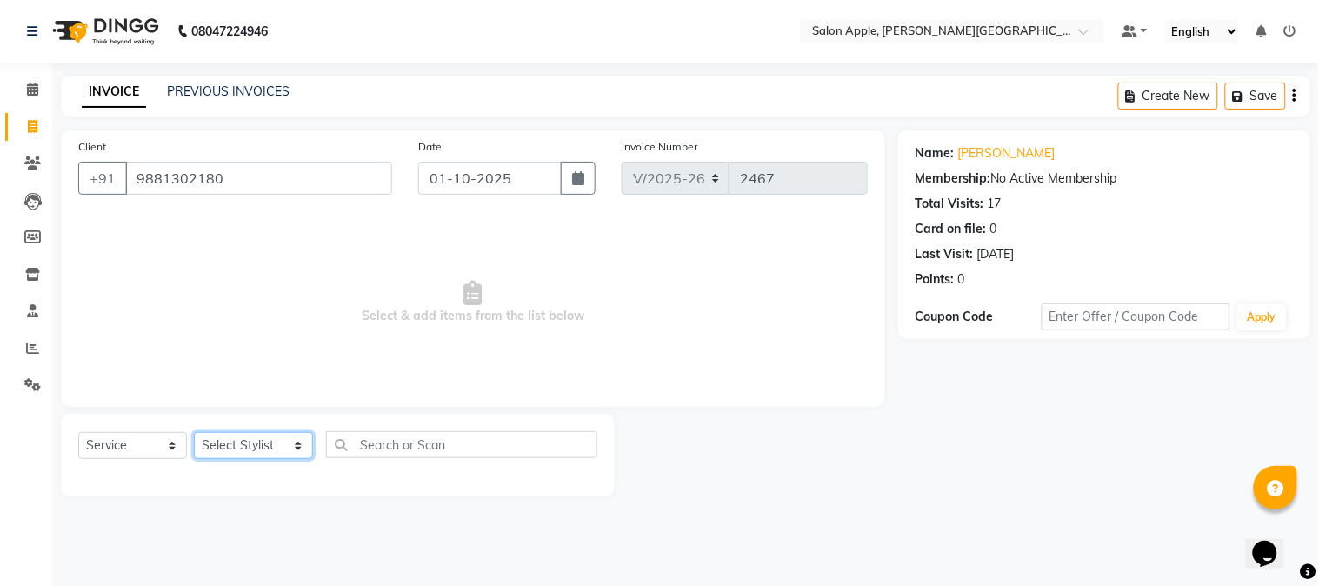
click at [218, 442] on select "Select Stylist [PERSON_NAME] [PERSON_NAME] Kranti arun Vanakalas [MEDICAL_DATA]…" at bounding box center [253, 445] width 119 height 27
select select "84027"
click at [194, 433] on select "Select Stylist [PERSON_NAME] [PERSON_NAME] Kranti arun Vanakalas [MEDICAL_DATA]…" at bounding box center [253, 445] width 119 height 27
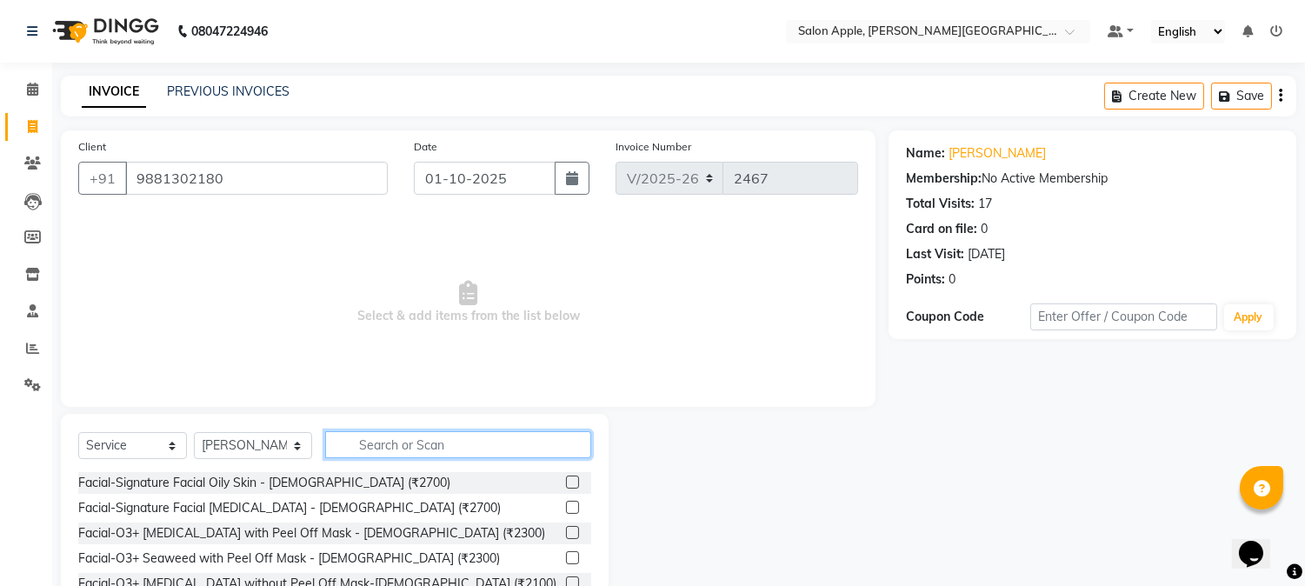
click at [374, 432] on input "text" at bounding box center [458, 444] width 266 height 27
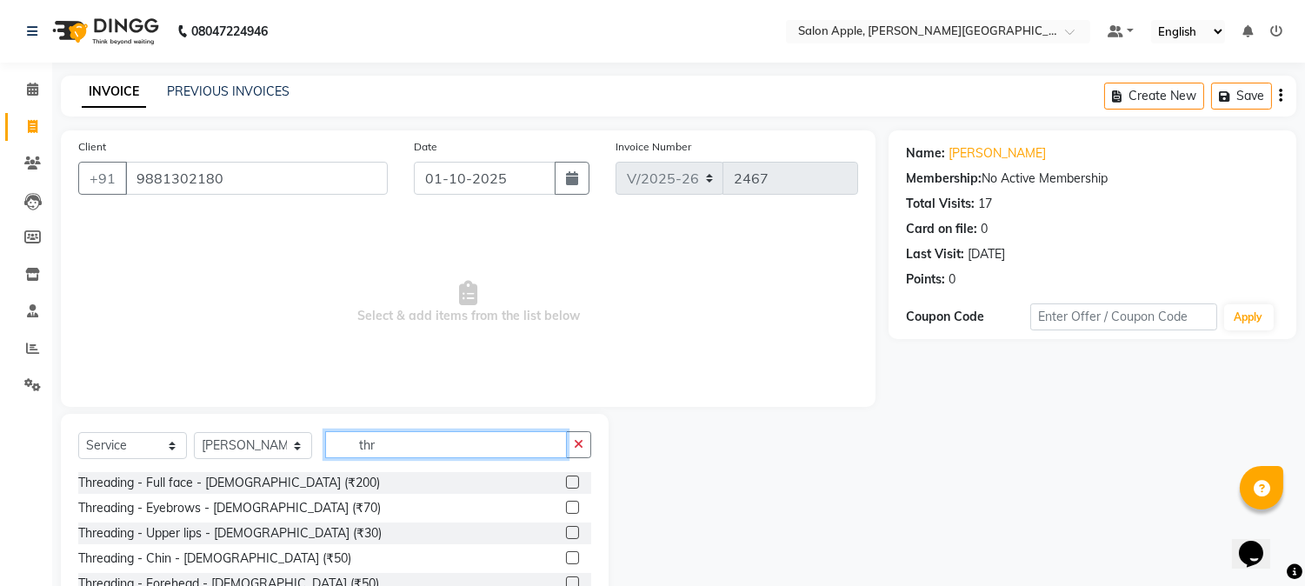
type input "thr"
click at [566, 503] on label at bounding box center [572, 507] width 13 height 13
click at [566, 503] on input "checkbox" at bounding box center [571, 508] width 11 height 11
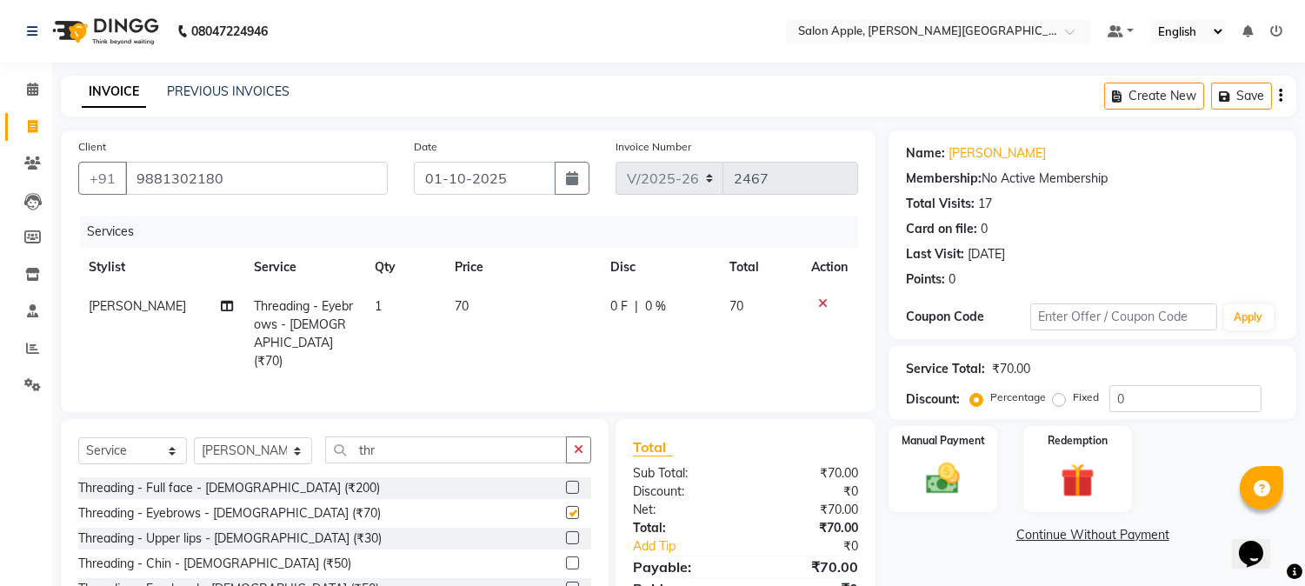
checkbox input "false"
click at [248, 444] on select "Select Stylist [PERSON_NAME] [PERSON_NAME] Kranti arun Vanakalas [MEDICAL_DATA]…" at bounding box center [253, 450] width 118 height 27
select select "85967"
click at [194, 437] on select "Select Stylist [PERSON_NAME] [PERSON_NAME] Kranti arun Vanakalas [MEDICAL_DATA]…" at bounding box center [253, 450] width 118 height 27
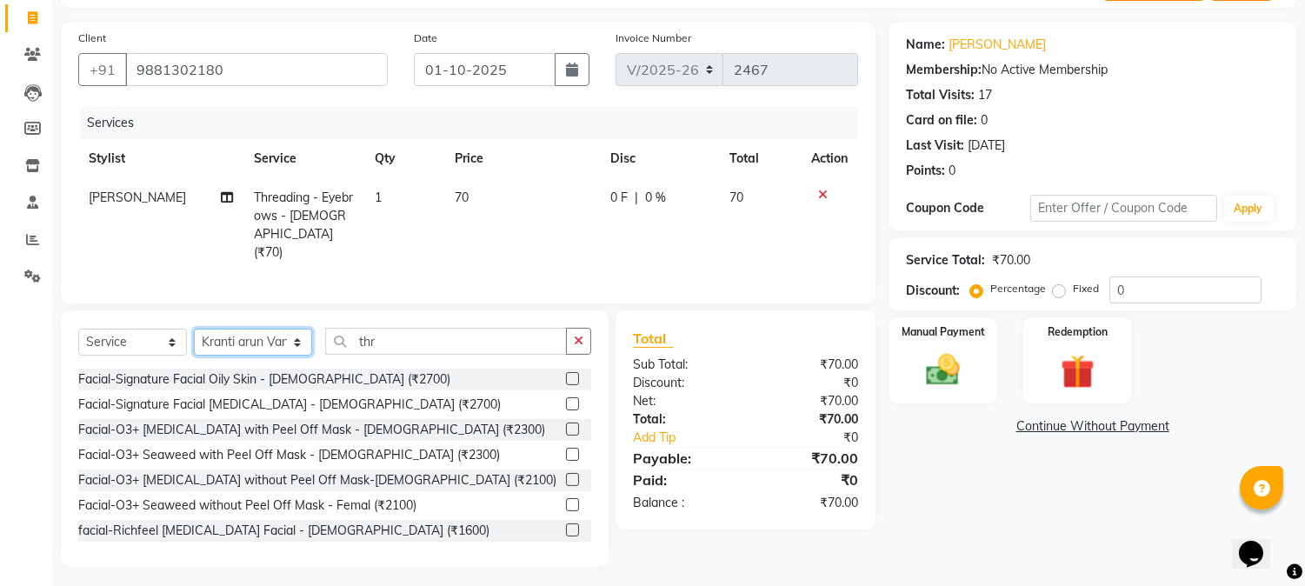
scroll to position [111, 0]
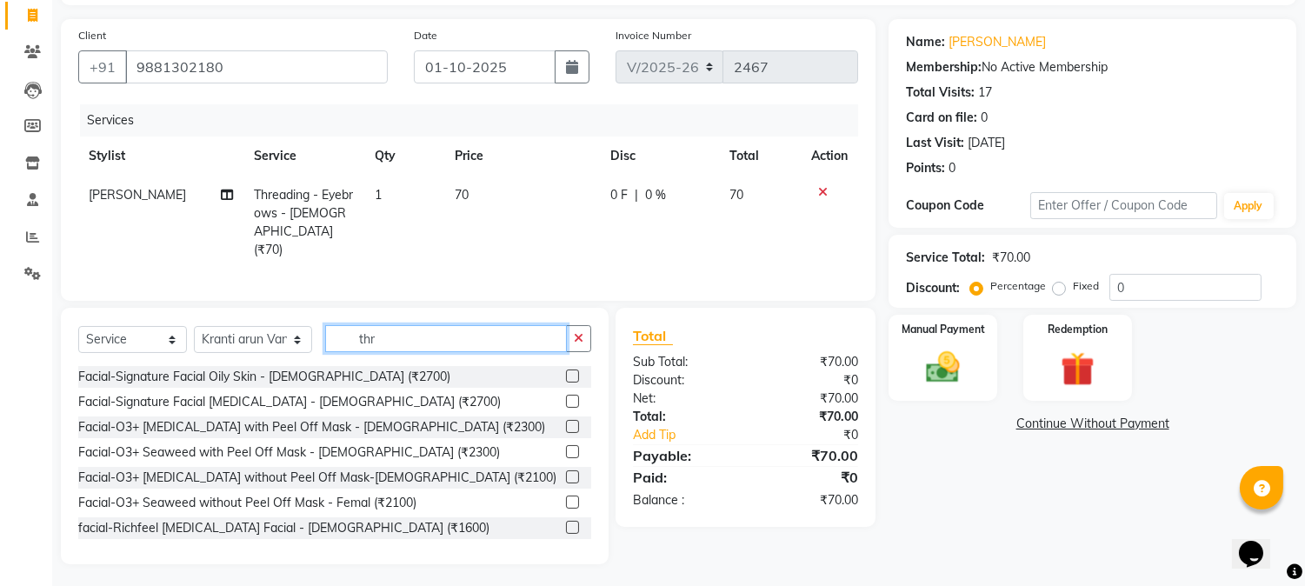
click at [526, 337] on input "thr" at bounding box center [446, 338] width 242 height 27
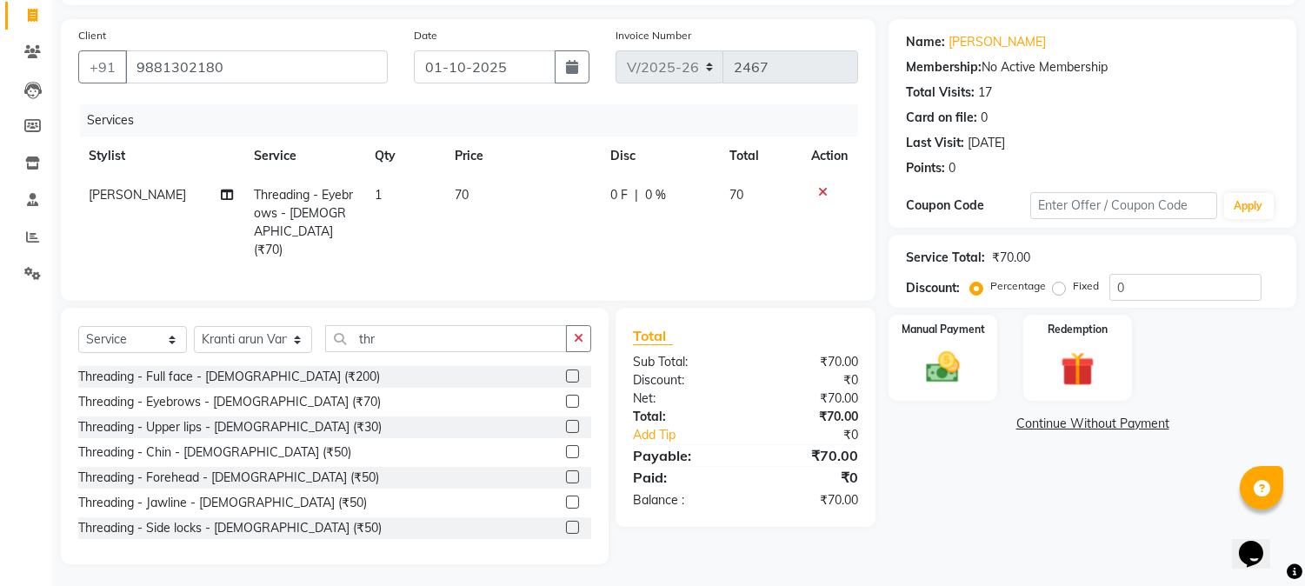
click at [566, 398] on label at bounding box center [572, 401] width 13 height 13
click at [566, 398] on input "checkbox" at bounding box center [571, 402] width 11 height 11
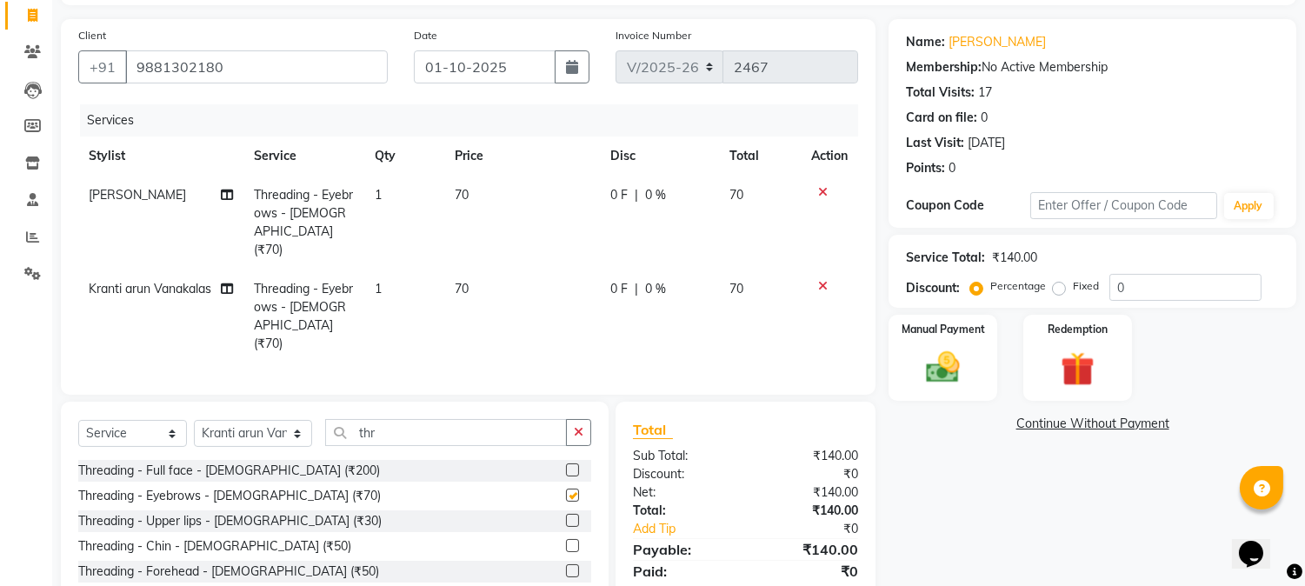
checkbox input "false"
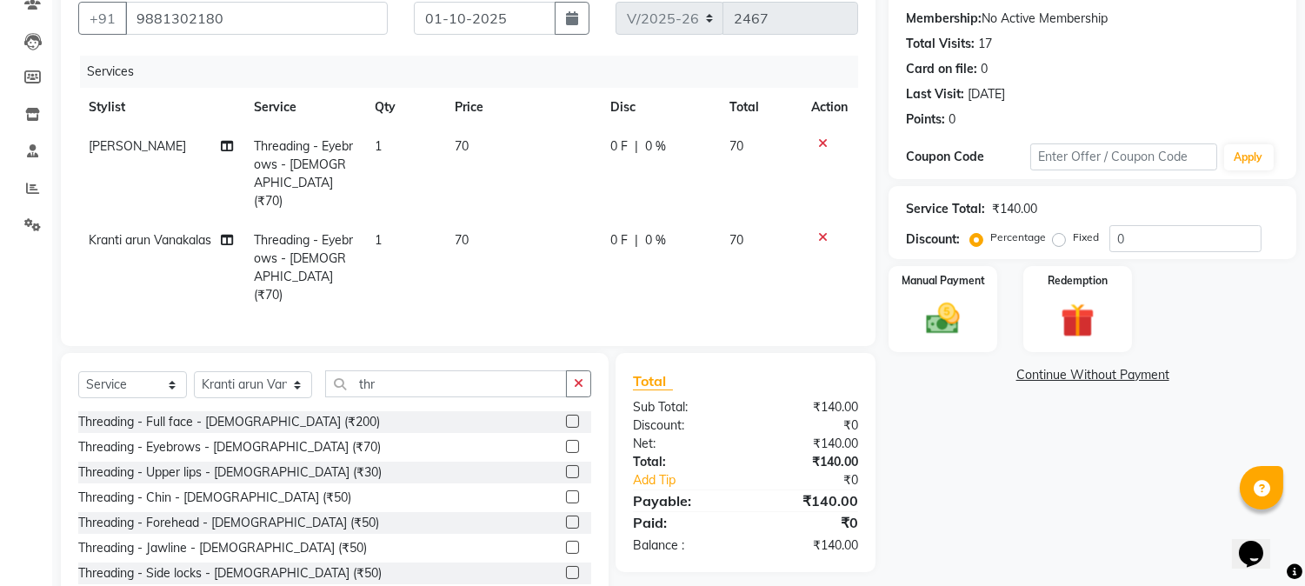
scroll to position [187, 0]
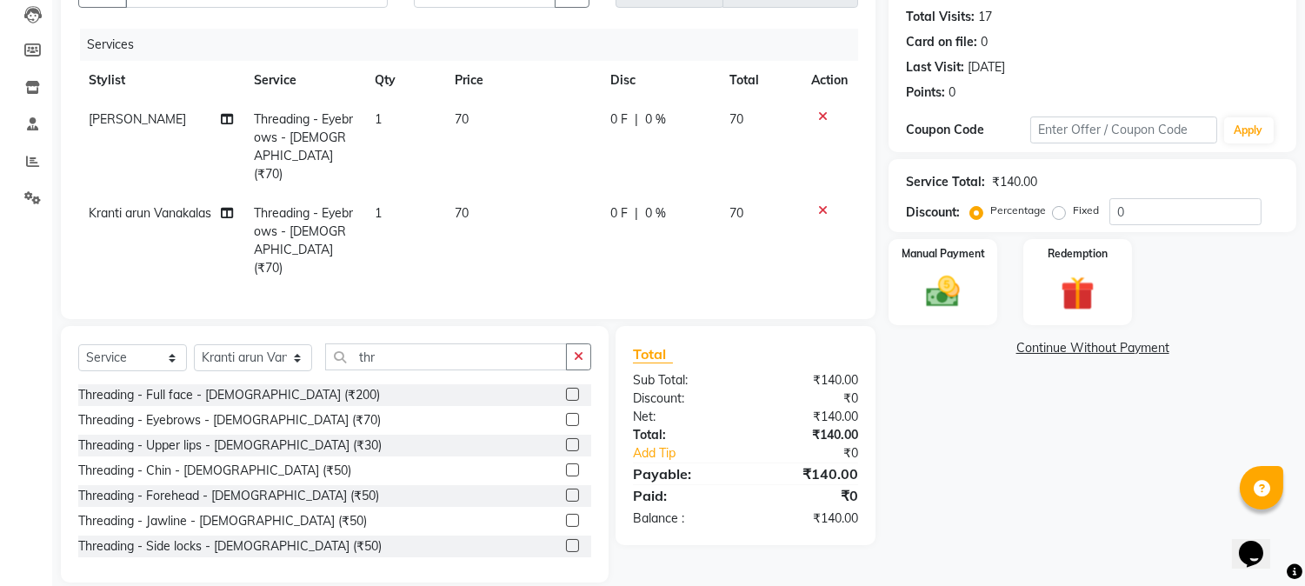
click at [566, 438] on label at bounding box center [572, 444] width 13 height 13
click at [566, 440] on input "checkbox" at bounding box center [571, 445] width 11 height 11
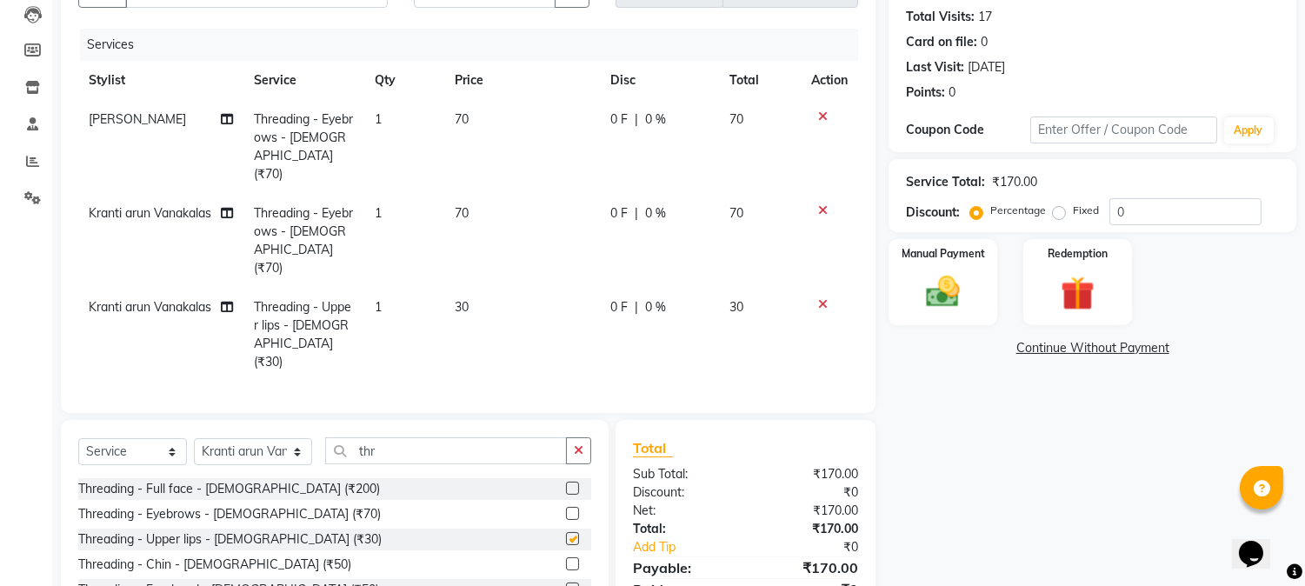
checkbox input "false"
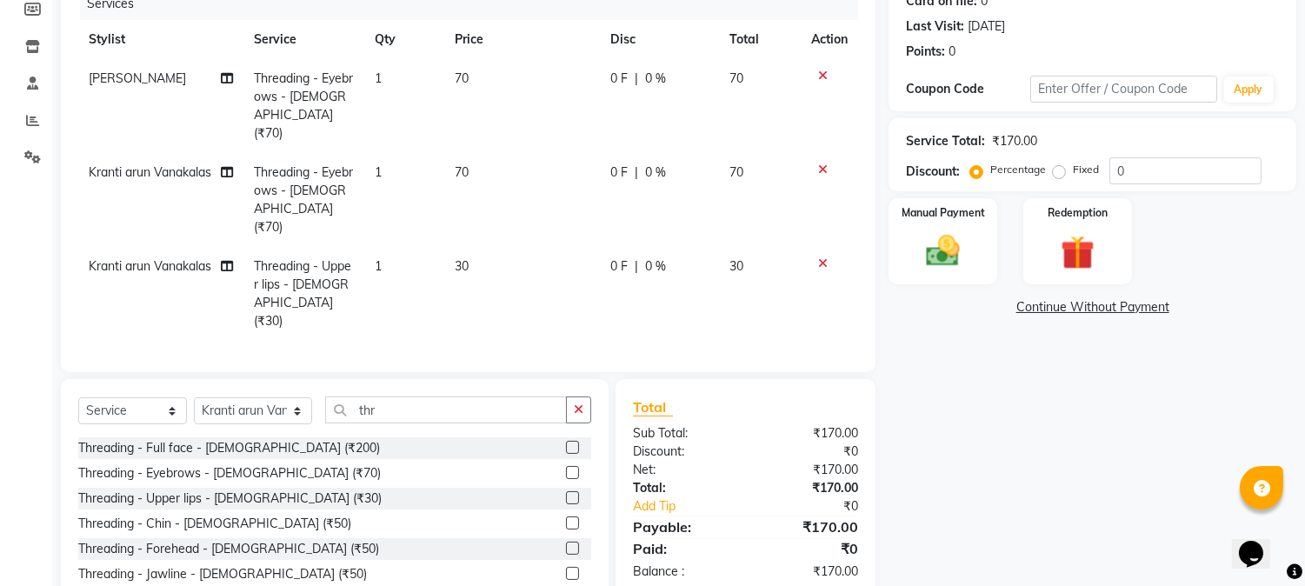
scroll to position [263, 0]
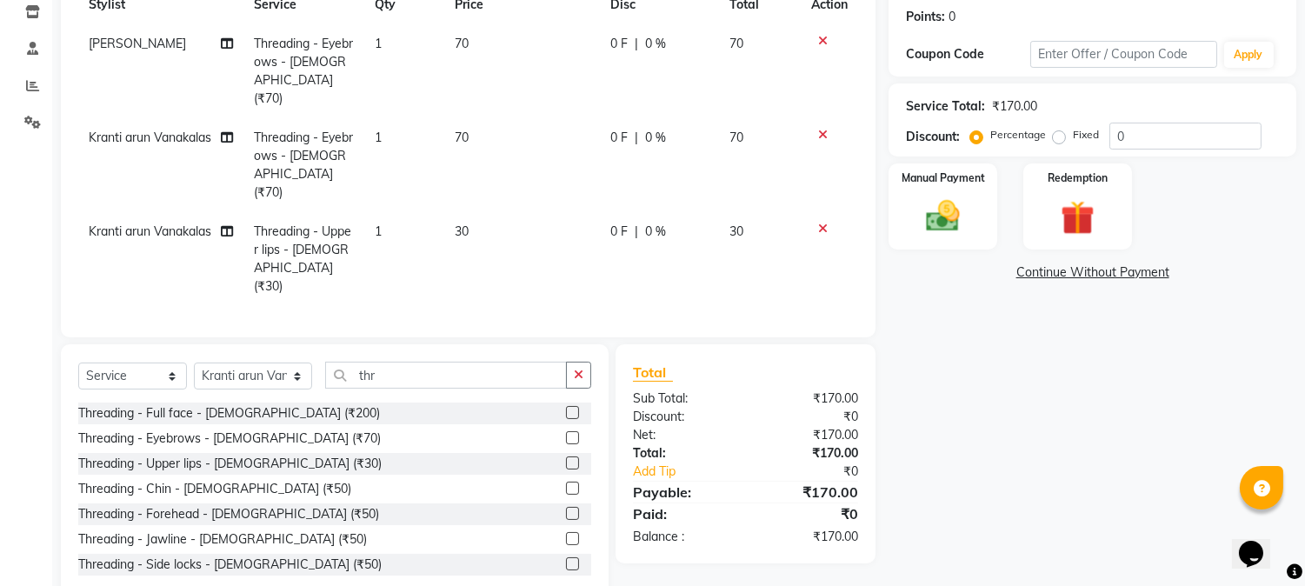
click at [566, 482] on label at bounding box center [572, 488] width 13 height 13
click at [566, 484] on input "checkbox" at bounding box center [571, 489] width 11 height 11
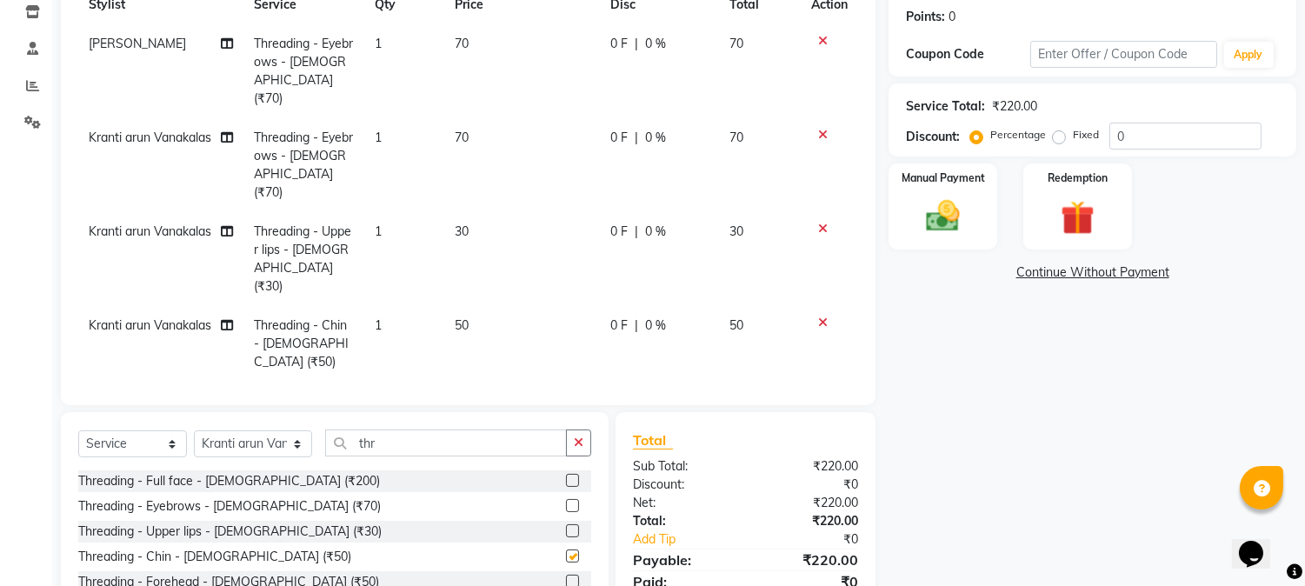
checkbox input "false"
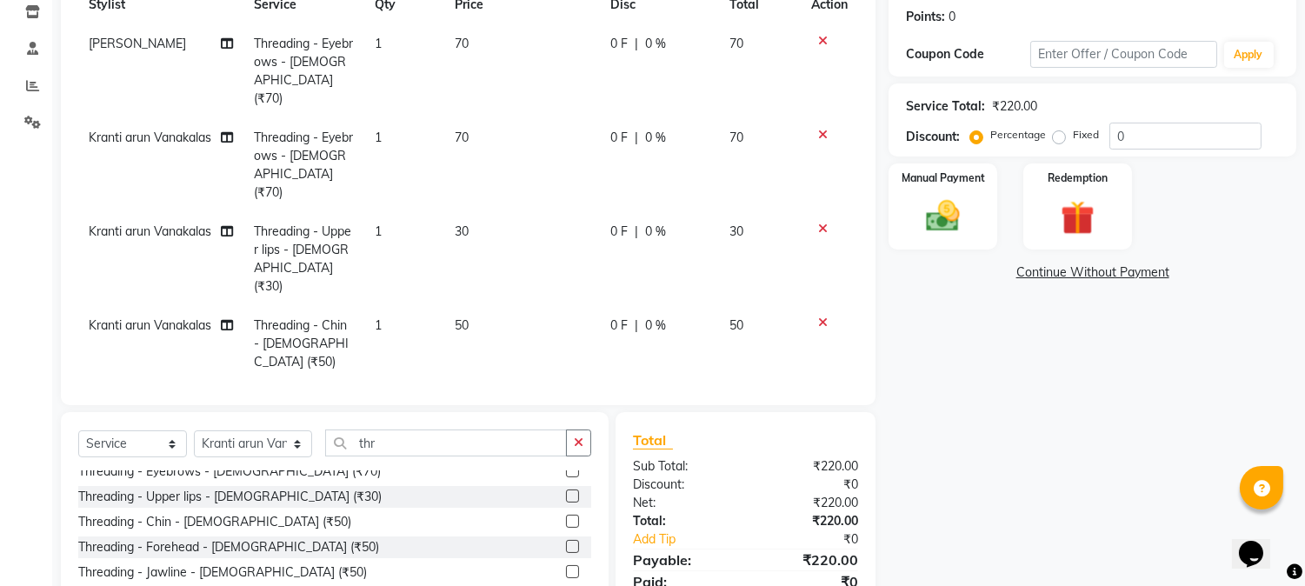
scroll to position [53, 0]
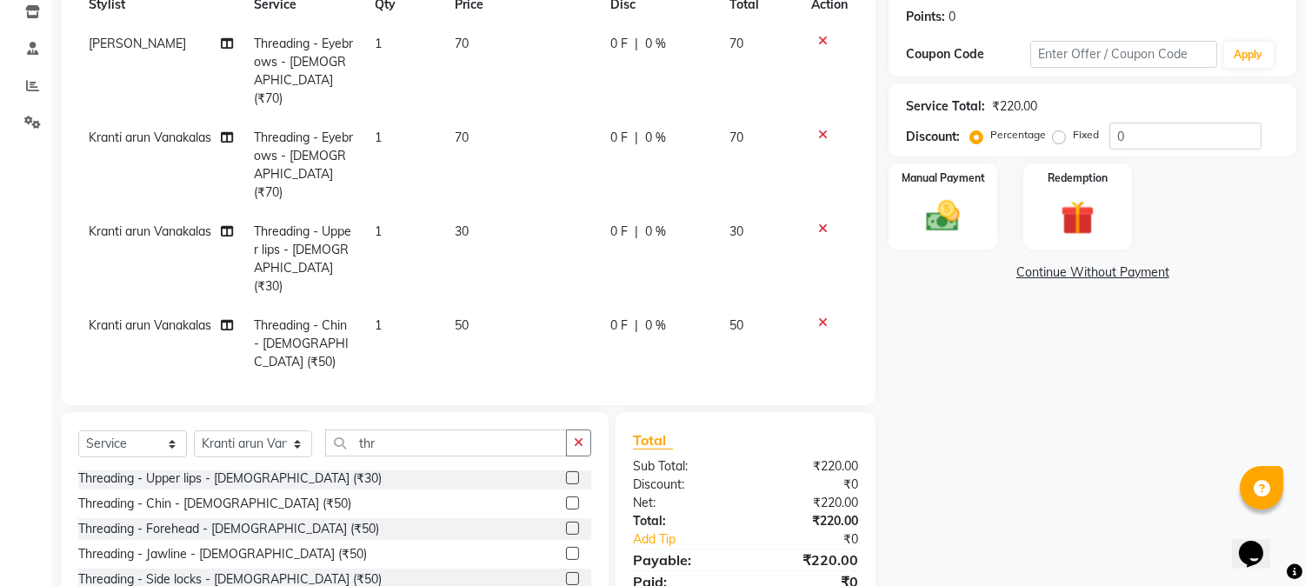
click at [566, 522] on label at bounding box center [572, 528] width 13 height 13
click at [566, 524] on input "checkbox" at bounding box center [571, 529] width 11 height 11
checkbox input "false"
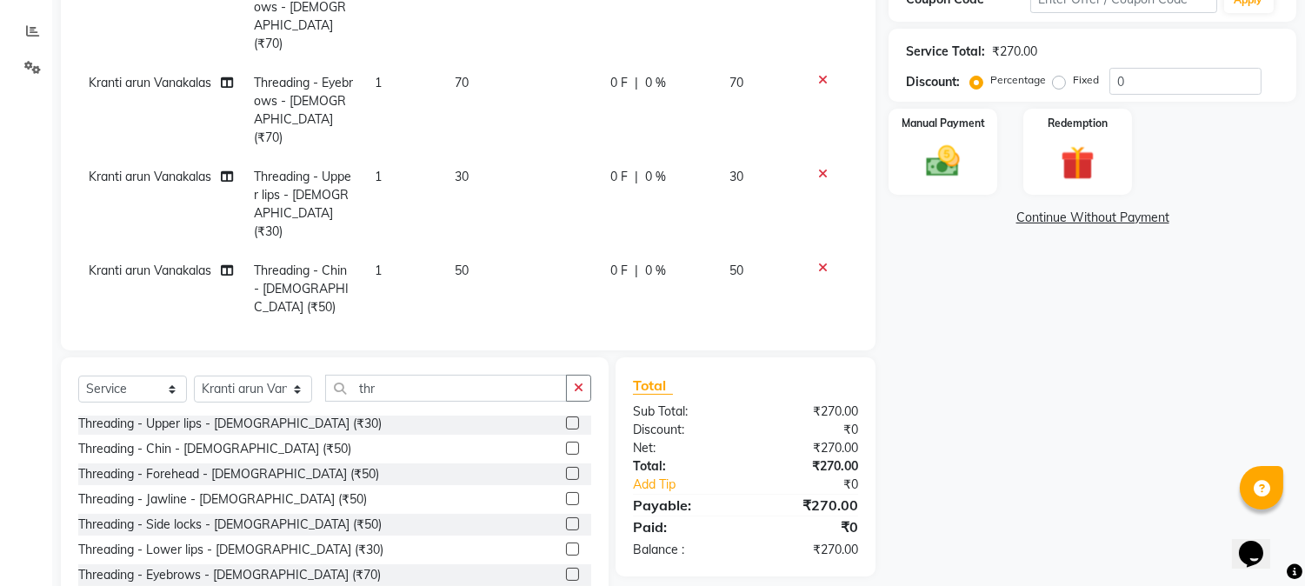
scroll to position [370, 0]
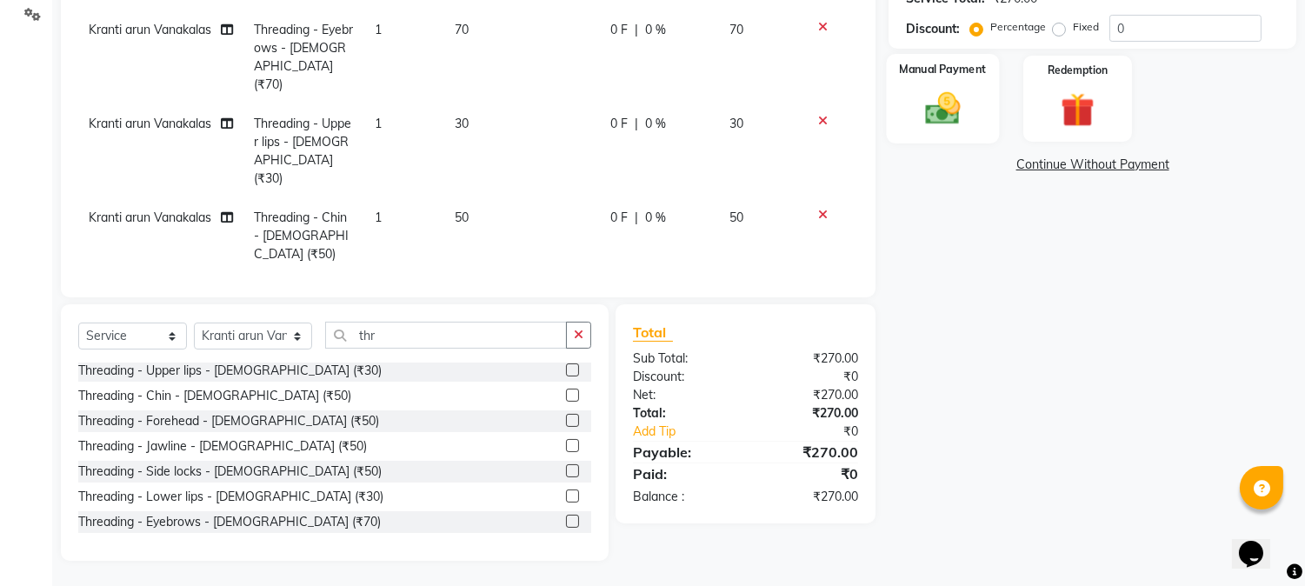
click at [904, 66] on label "Manual Payment" at bounding box center [943, 69] width 87 height 17
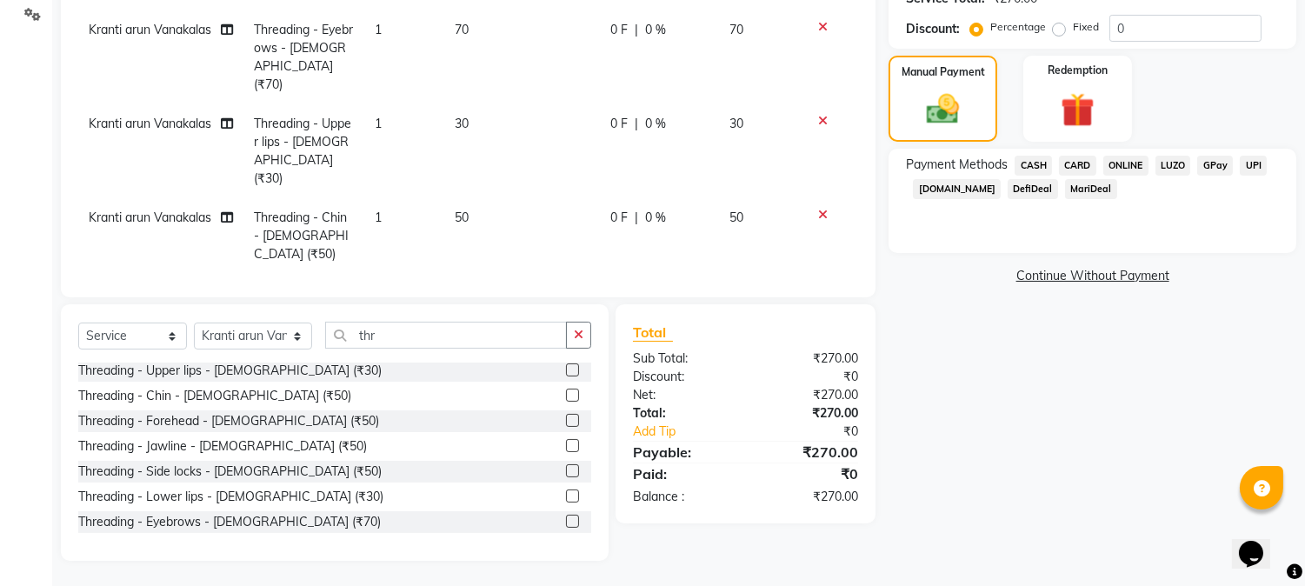
click at [1125, 159] on span "ONLINE" at bounding box center [1126, 166] width 45 height 20
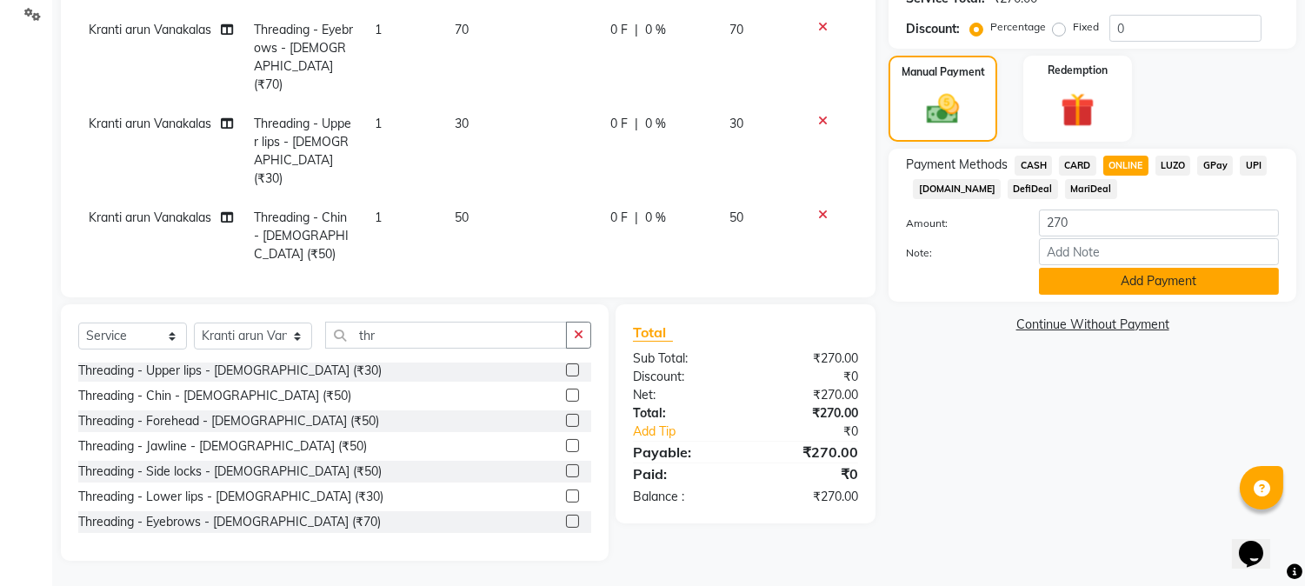
click at [1084, 289] on button "Add Payment" at bounding box center [1159, 281] width 240 height 27
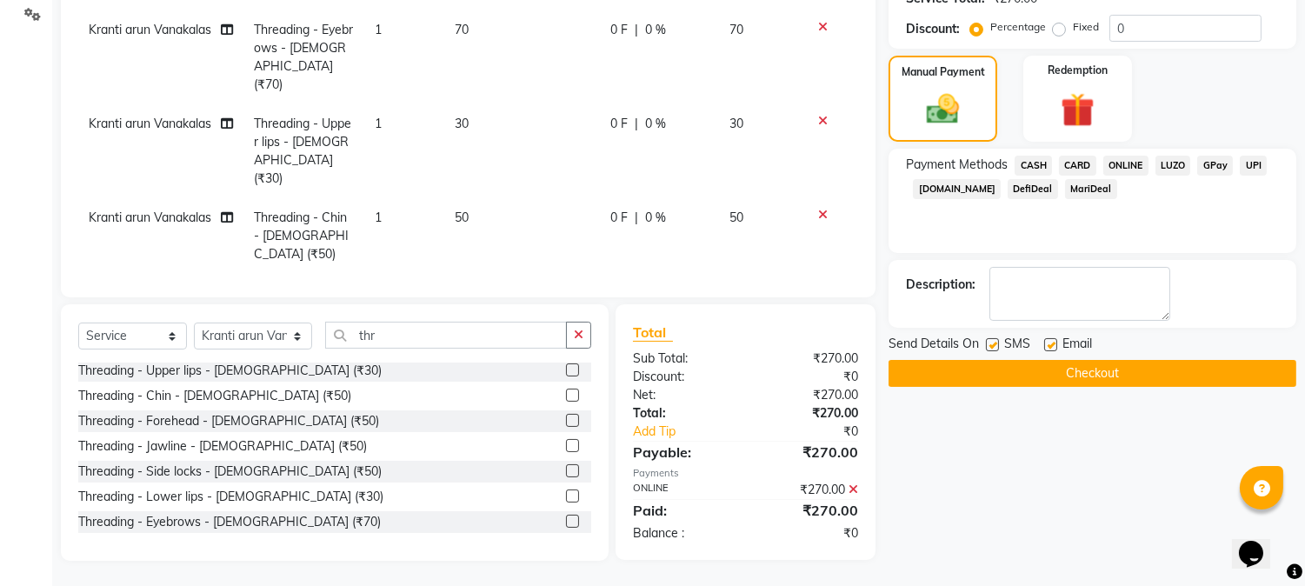
click at [1059, 376] on button "Checkout" at bounding box center [1093, 373] width 408 height 27
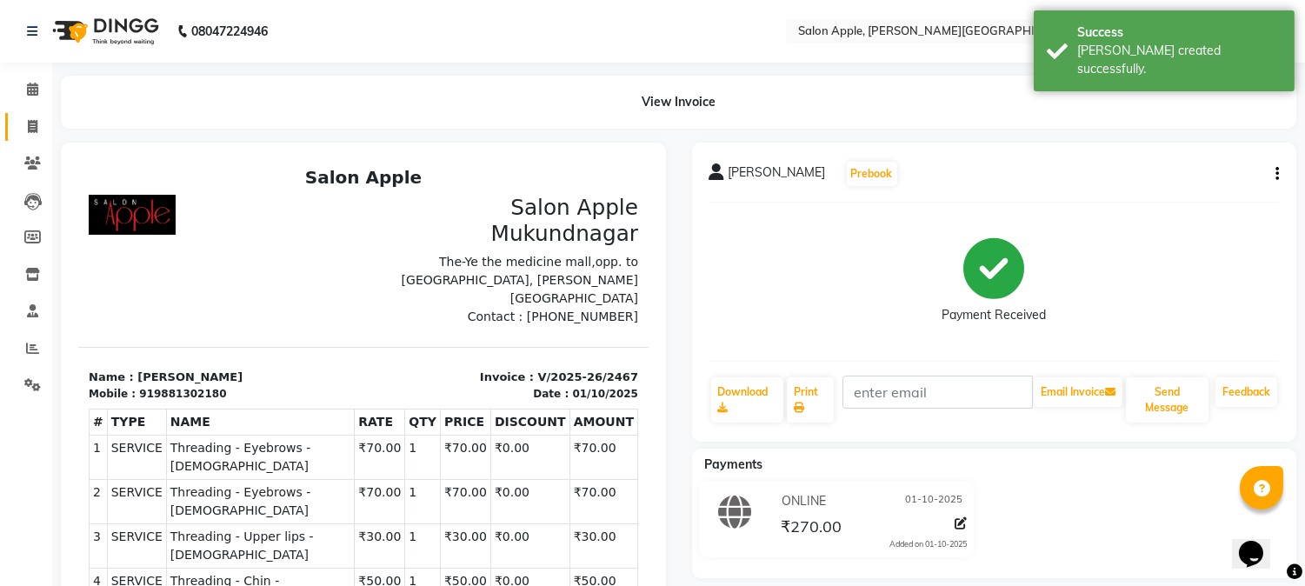
click at [32, 114] on link "Invoice" at bounding box center [26, 127] width 42 height 29
select select "4128"
select select "service"
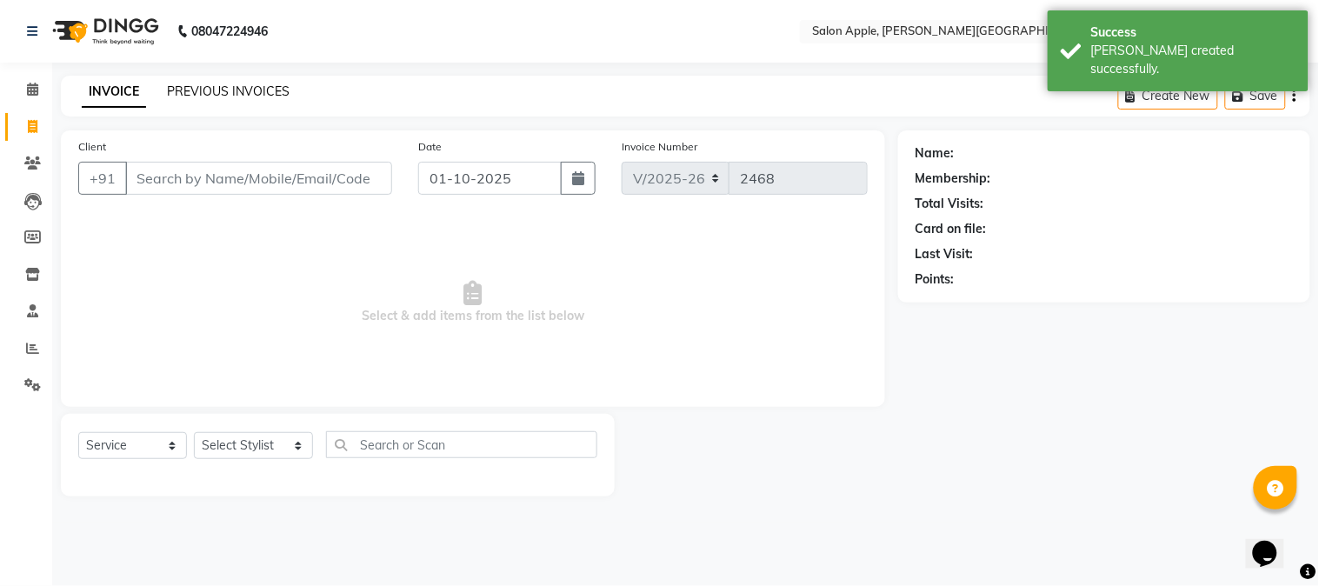
click at [250, 92] on link "PREVIOUS INVOICES" at bounding box center [228, 91] width 123 height 16
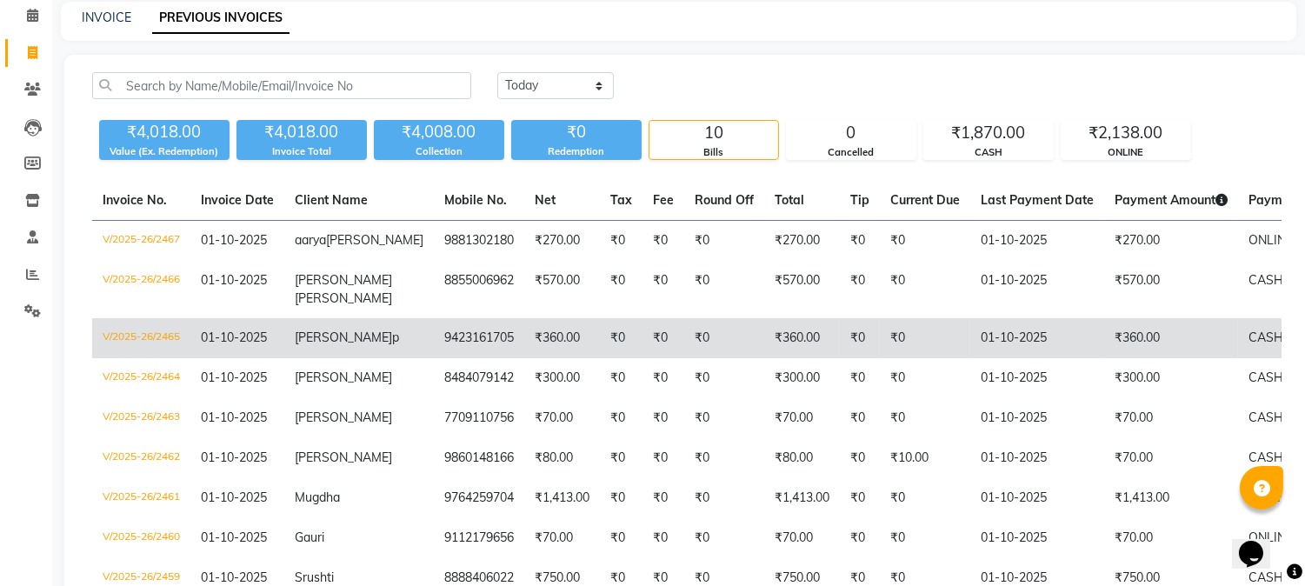
scroll to position [57, 0]
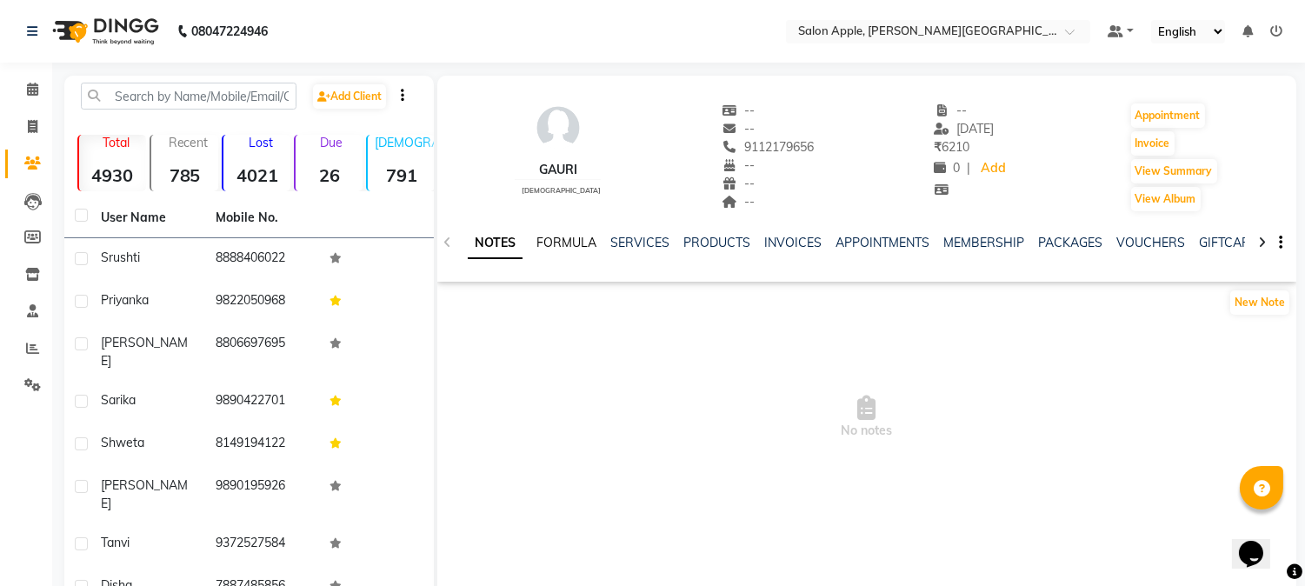
click at [552, 239] on link "FORMULA" at bounding box center [567, 243] width 60 height 16
click at [629, 237] on link "SERVICES" at bounding box center [638, 243] width 59 height 16
